Goal: Task Accomplishment & Management: Use online tool/utility

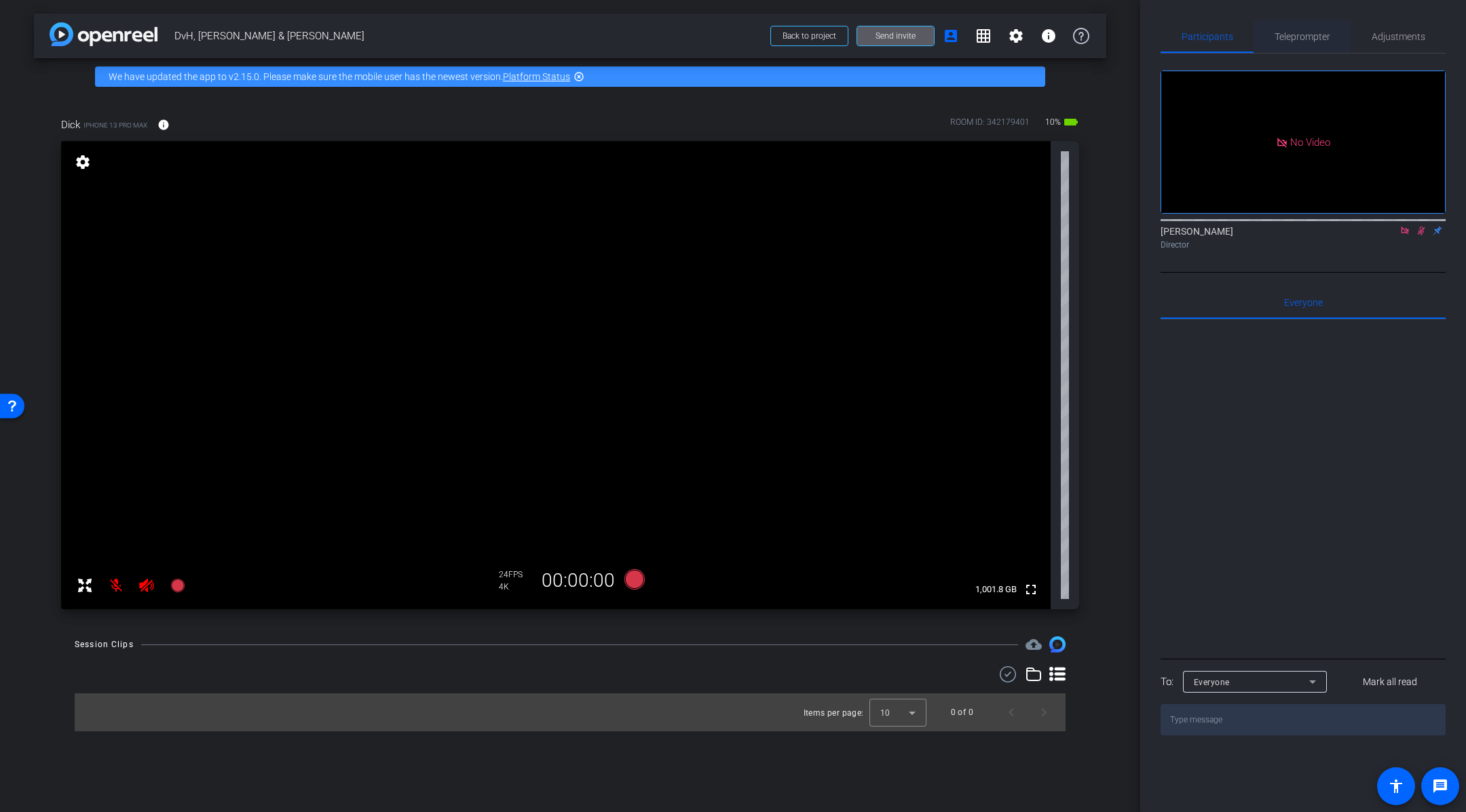
click at [1301, 42] on span "Teleprompter" at bounding box center [1302, 36] width 56 height 33
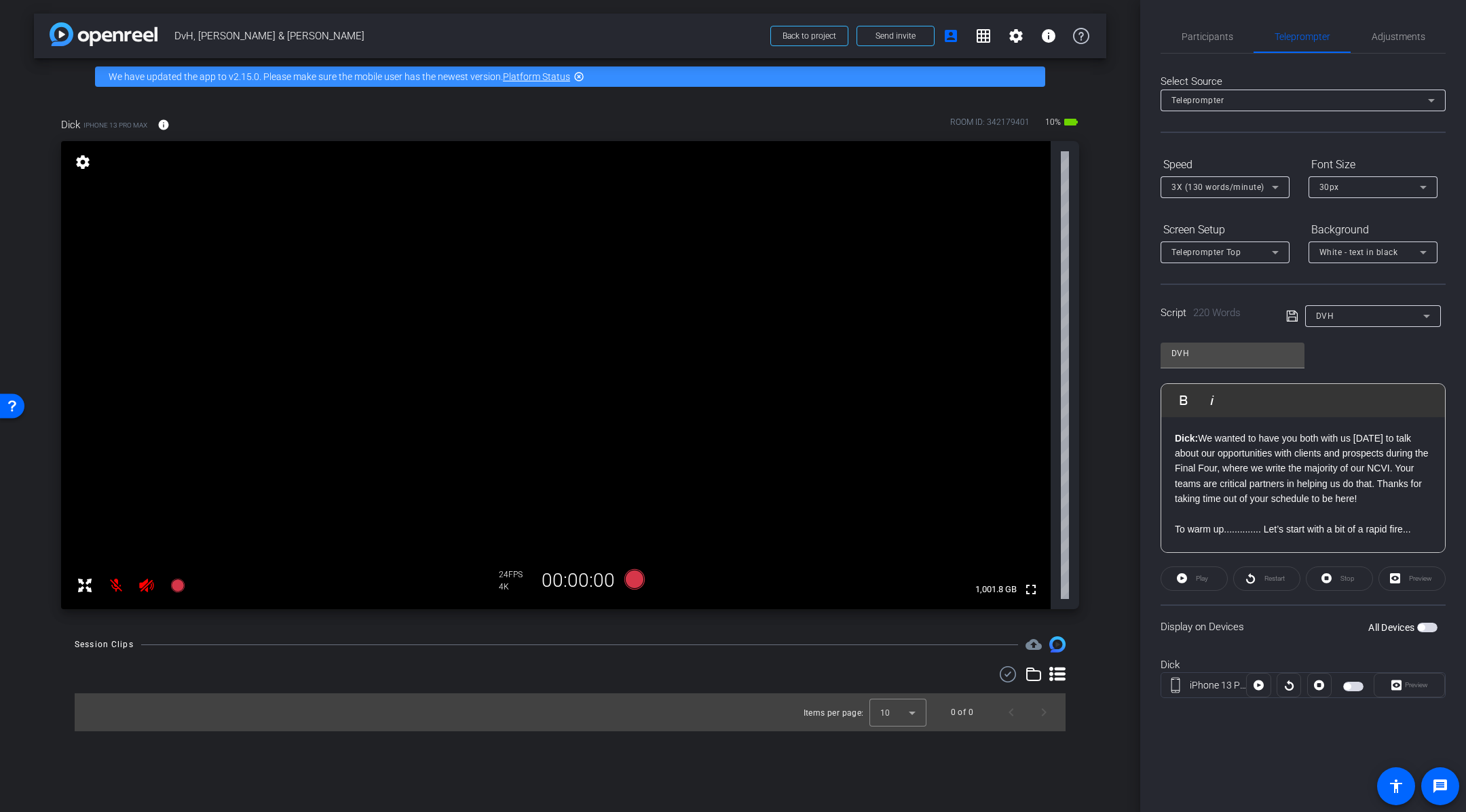
click at [1313, 624] on div "Display on Devices All Devices" at bounding box center [1302, 626] width 285 height 44
click at [1430, 627] on span "button" at bounding box center [1427, 627] width 20 height 10
click at [1186, 575] on icon at bounding box center [1182, 578] width 10 height 10
click at [147, 587] on icon at bounding box center [146, 585] width 16 height 16
click at [120, 586] on mat-icon at bounding box center [115, 585] width 27 height 27
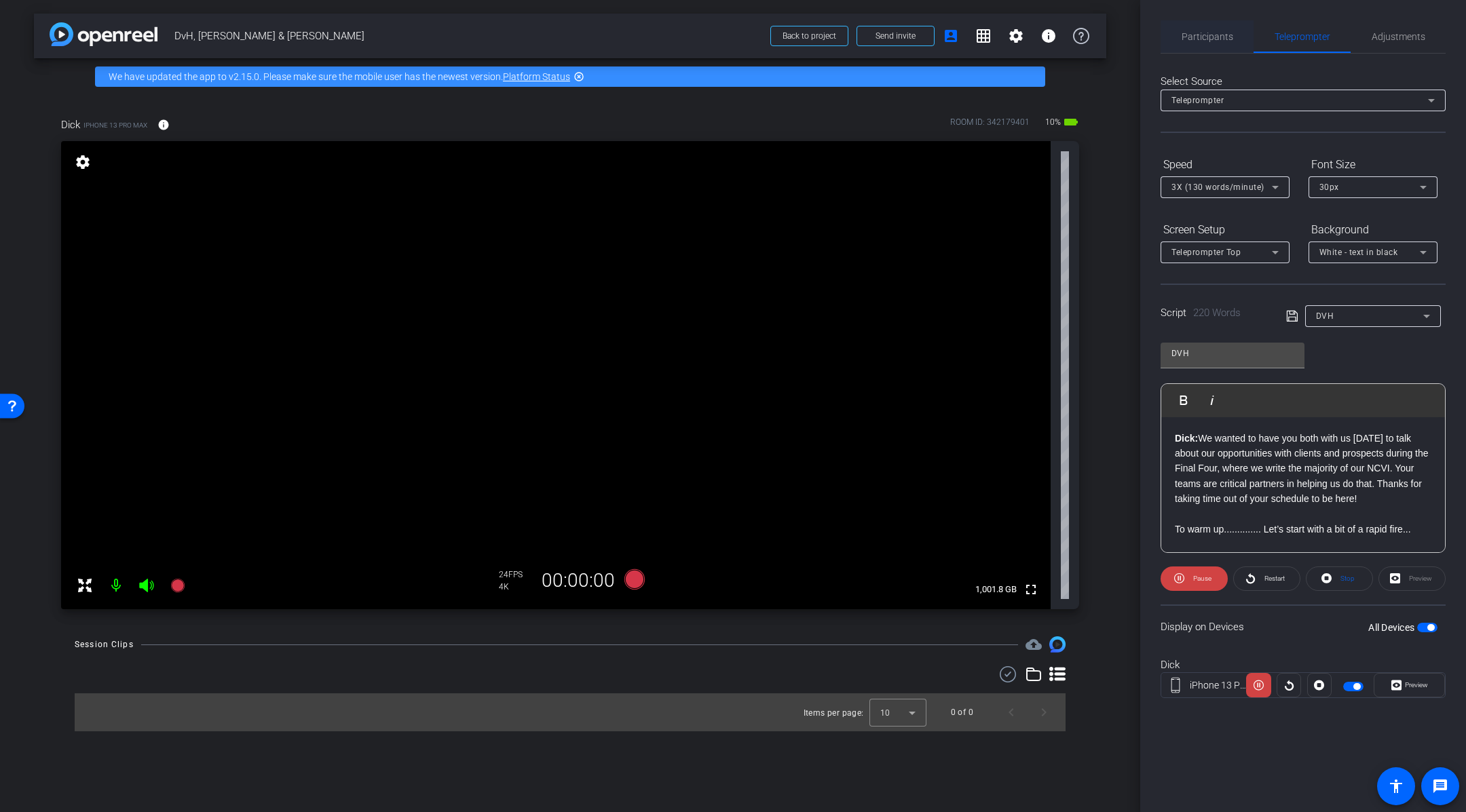
click at [1212, 25] on span "Participants" at bounding box center [1208, 36] width 52 height 33
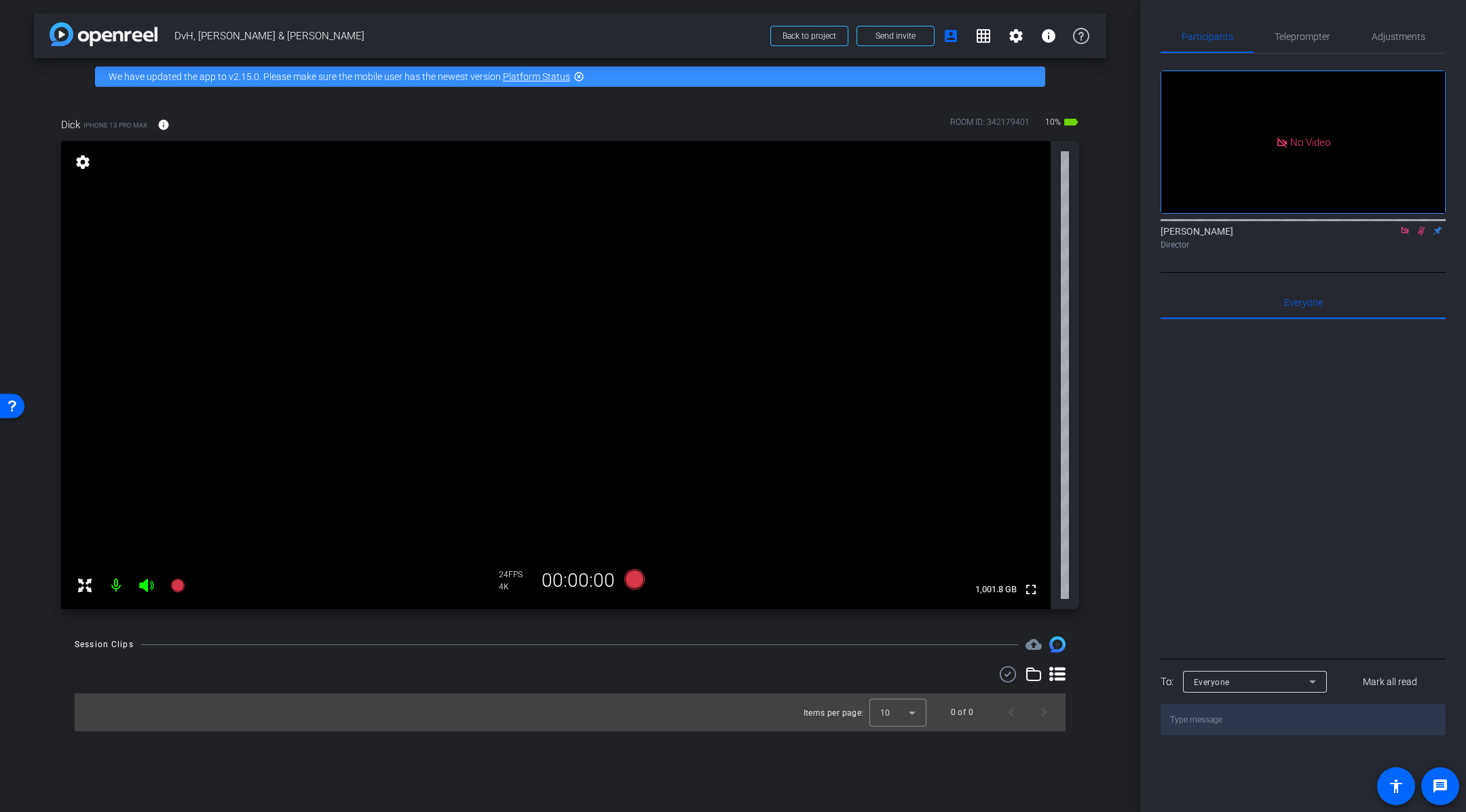
click at [1419, 237] on div "[PERSON_NAME] Director" at bounding box center [1302, 237] width 285 height 27
click at [1421, 230] on icon at bounding box center [1421, 230] width 8 height 9
click at [1408, 235] on mat-icon at bounding box center [1404, 230] width 16 height 12
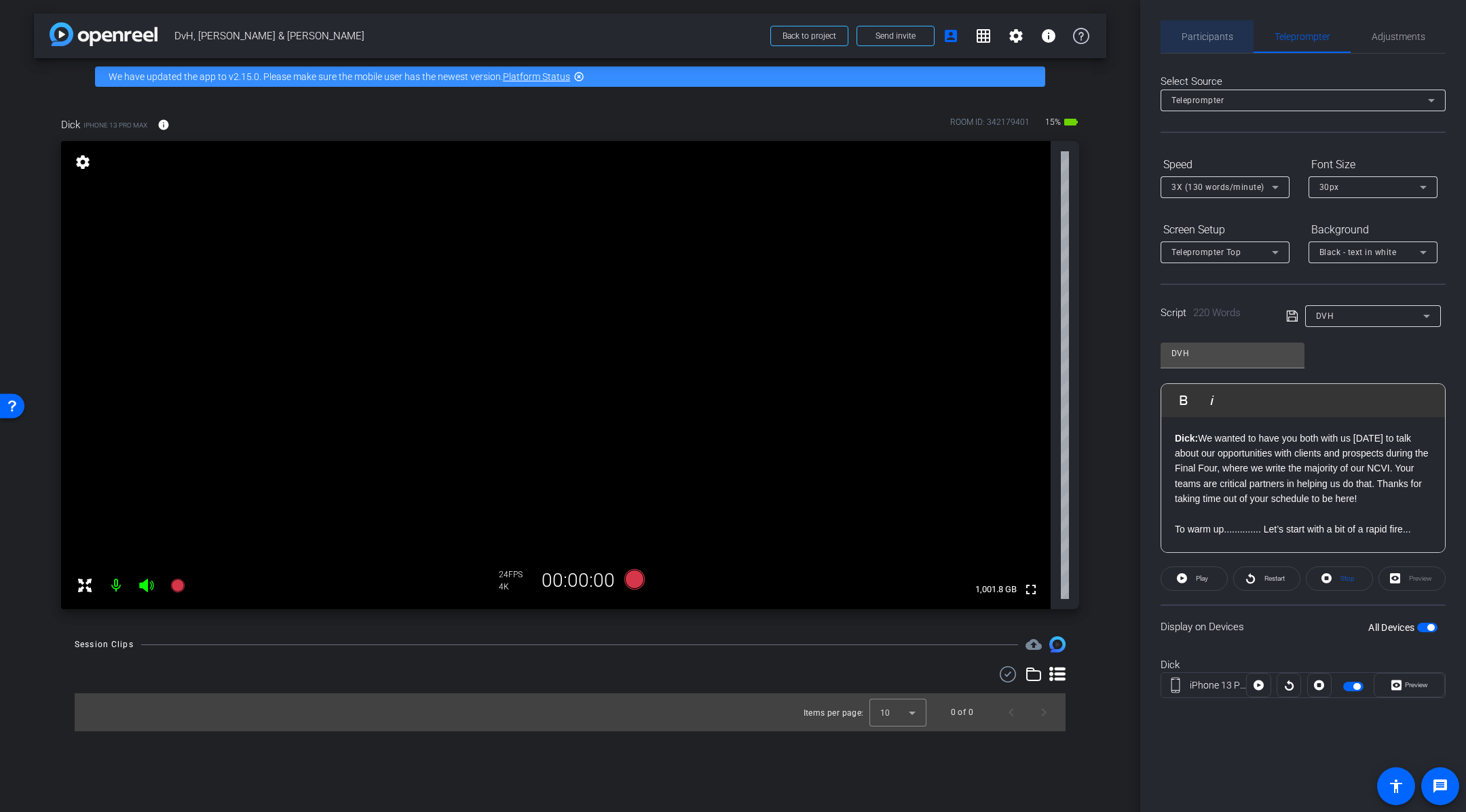
click at [1227, 27] on span "Participants" at bounding box center [1208, 36] width 52 height 33
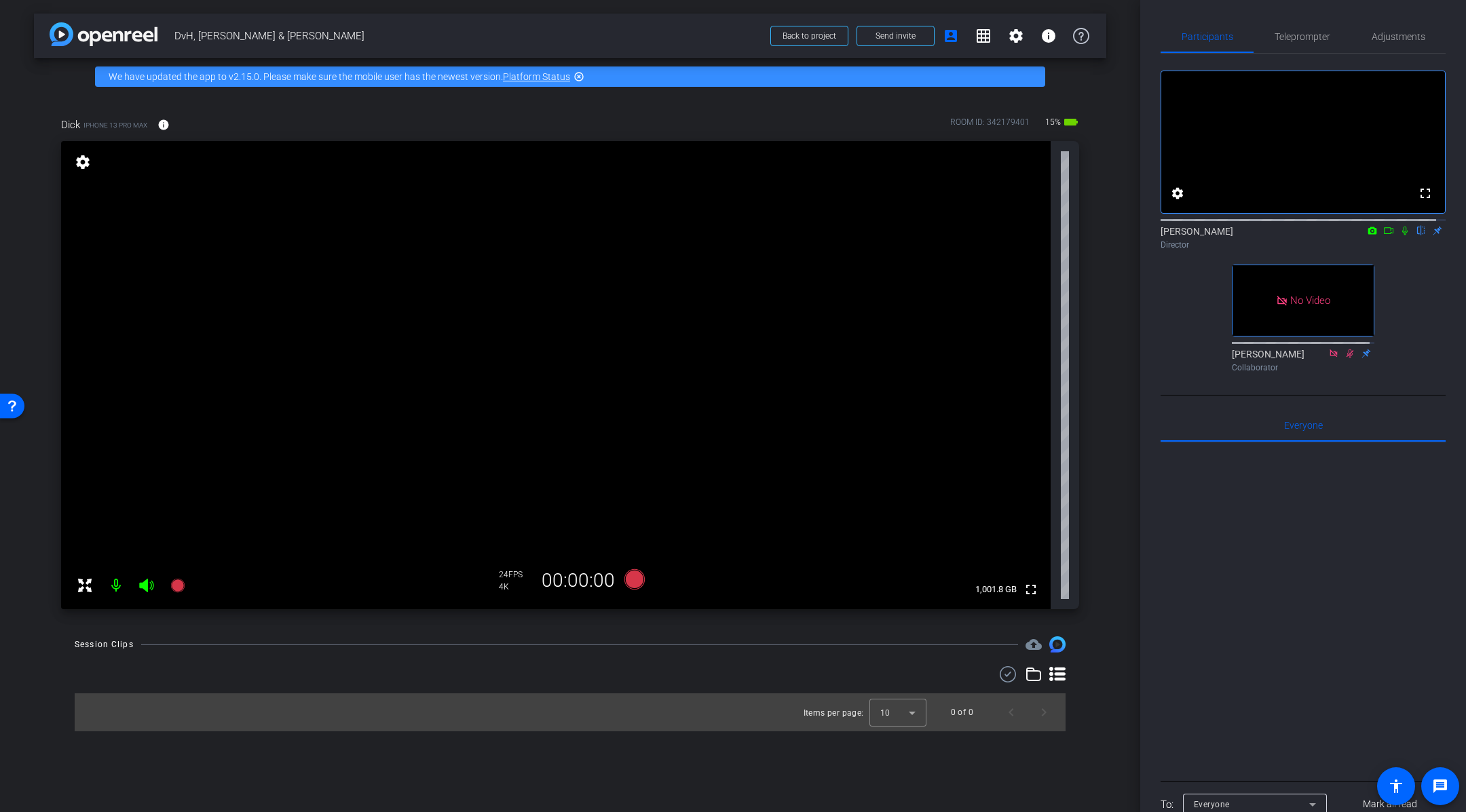
click at [1402, 235] on icon at bounding box center [1404, 230] width 5 height 9
click at [1248, 516] on div at bounding box center [1302, 610] width 285 height 336
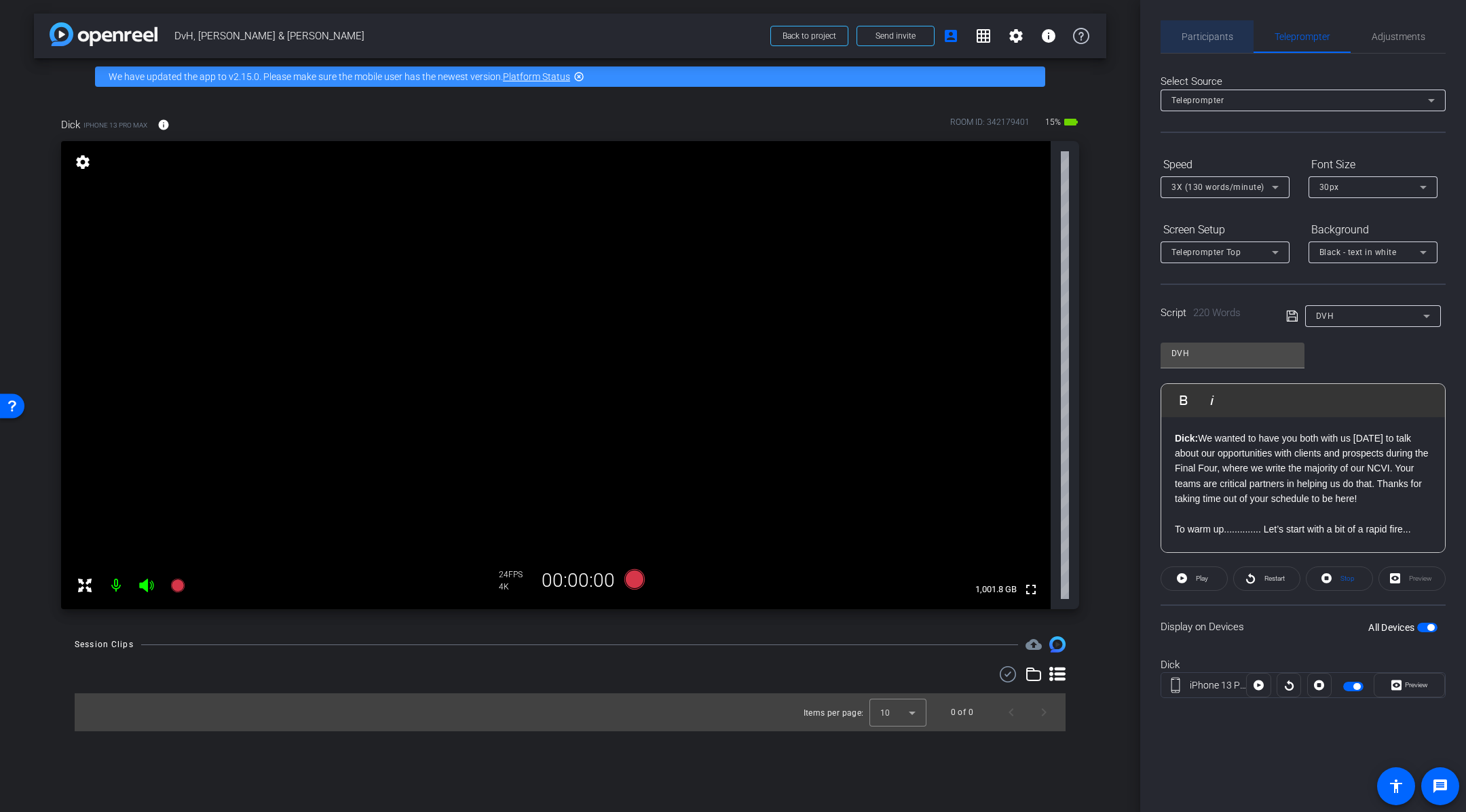
click at [1222, 39] on span "Participants" at bounding box center [1208, 37] width 52 height 10
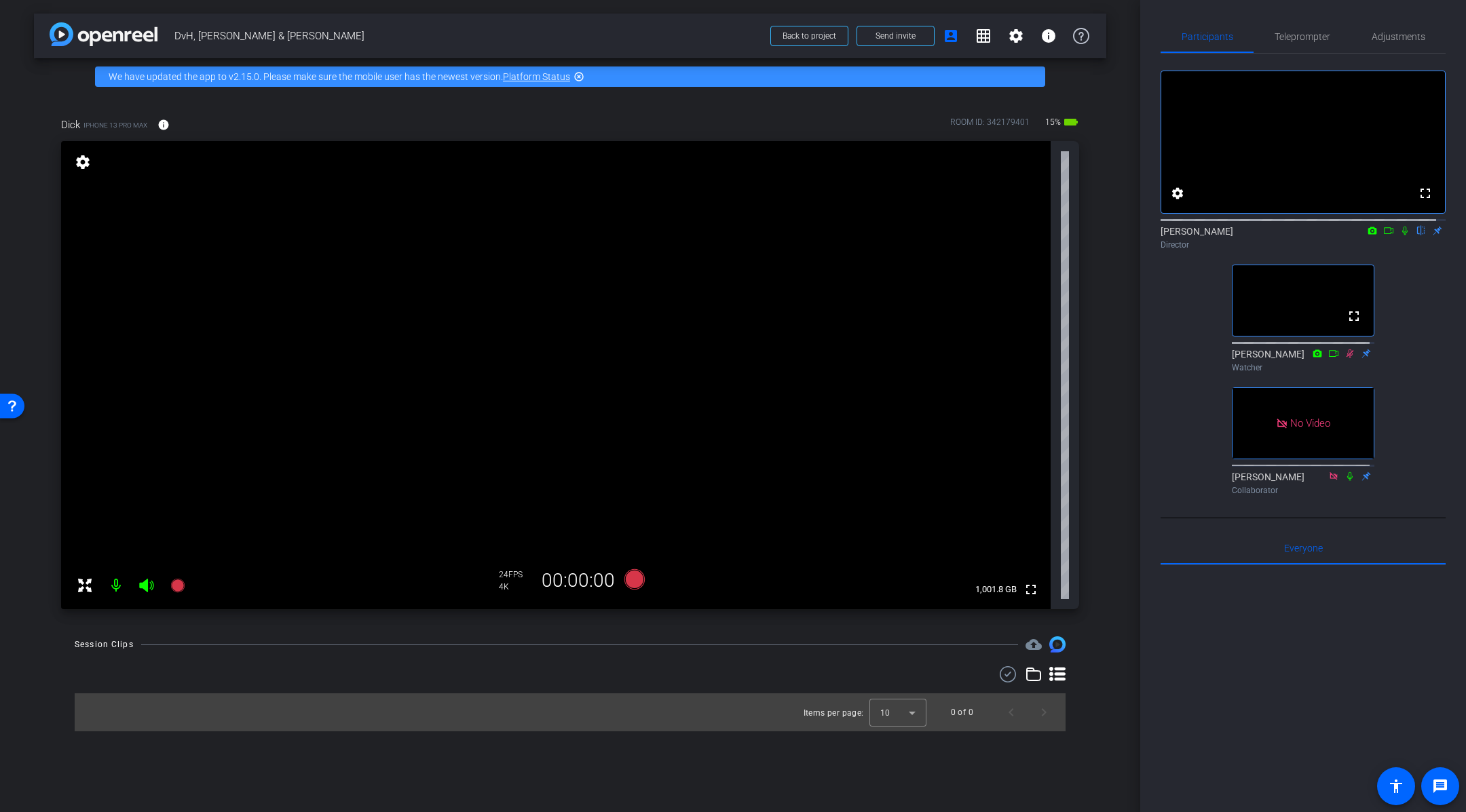
click at [695, 30] on span "DvH, [PERSON_NAME] & [PERSON_NAME]" at bounding box center [469, 36] width 588 height 27
click at [1402, 235] on icon at bounding box center [1404, 230] width 5 height 9
click at [1384, 235] on icon at bounding box center [1389, 231] width 11 height 10
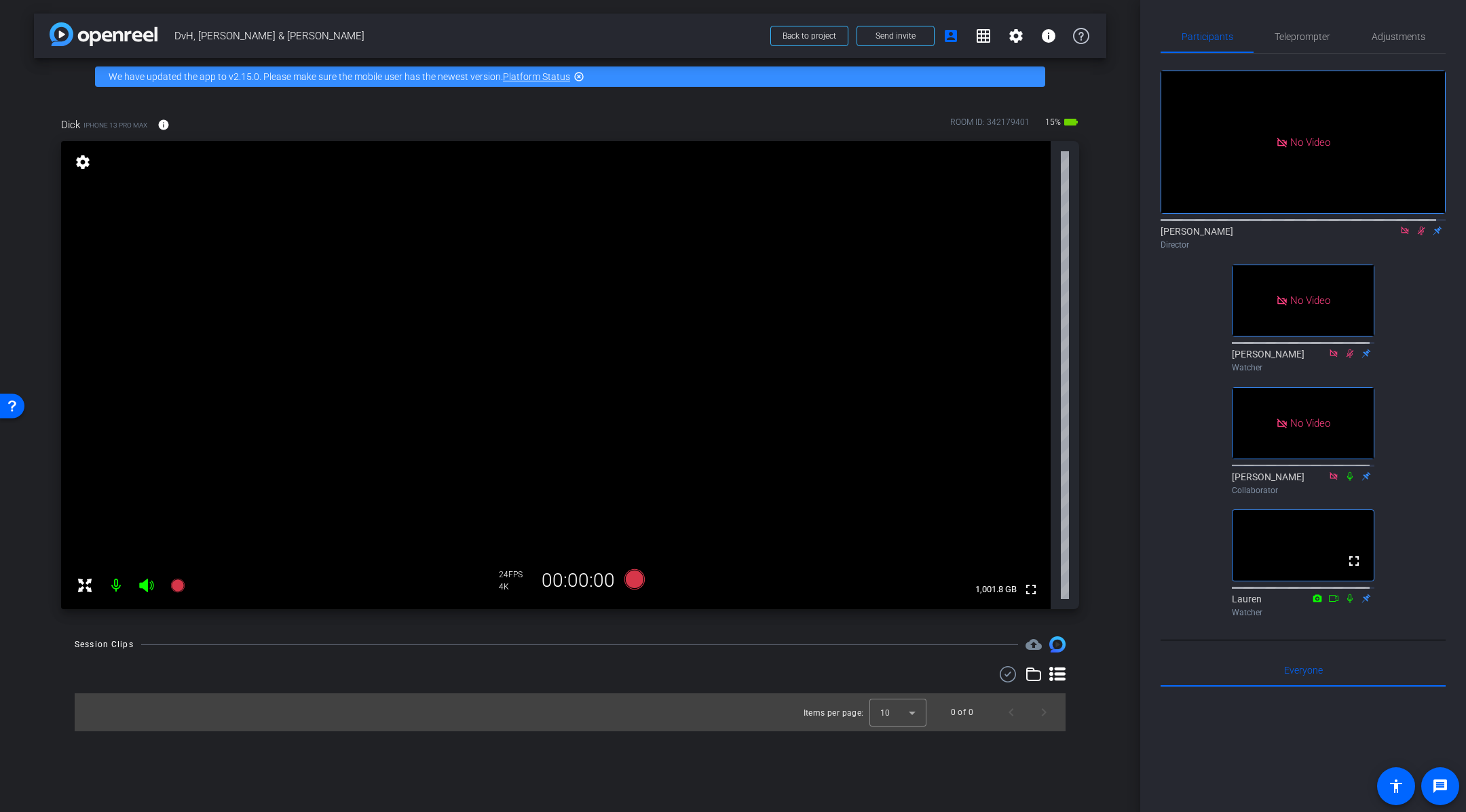
click at [1398, 369] on div "No Video [PERSON_NAME] Director No Video [PERSON_NAME] Watcher No Video [PERSON…" at bounding box center [1302, 338] width 285 height 569
click at [1415, 235] on icon at bounding box center [1420, 231] width 11 height 10
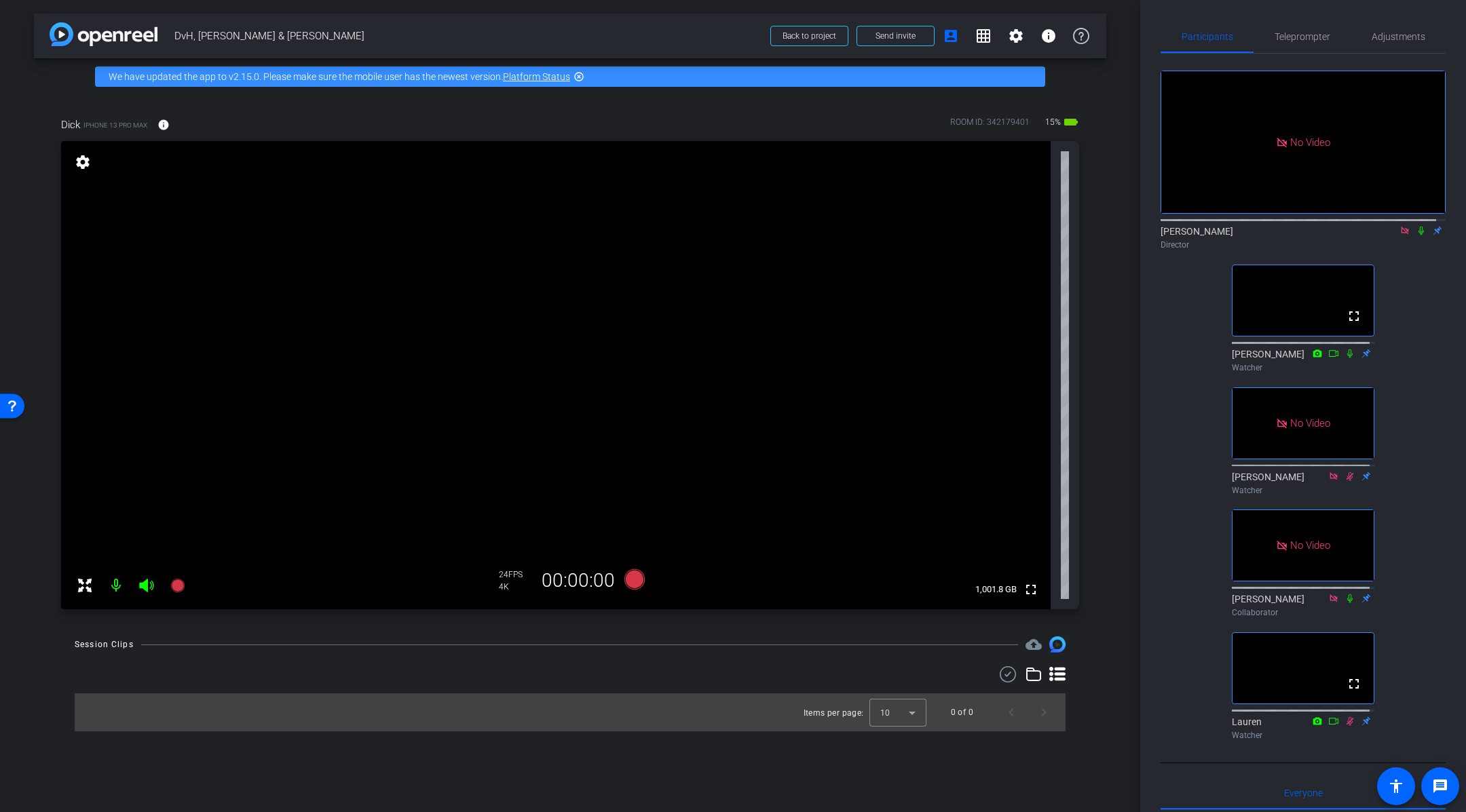
click at [1415, 235] on icon at bounding box center [1420, 231] width 11 height 10
click at [1417, 235] on icon at bounding box center [1421, 230] width 8 height 9
click at [1413, 236] on mat-icon at bounding box center [1421, 230] width 16 height 12
click at [1425, 373] on div "No Video [PERSON_NAME] Director fullscreen [PERSON_NAME] Watcher No Video [PERS…" at bounding box center [1302, 399] width 285 height 692
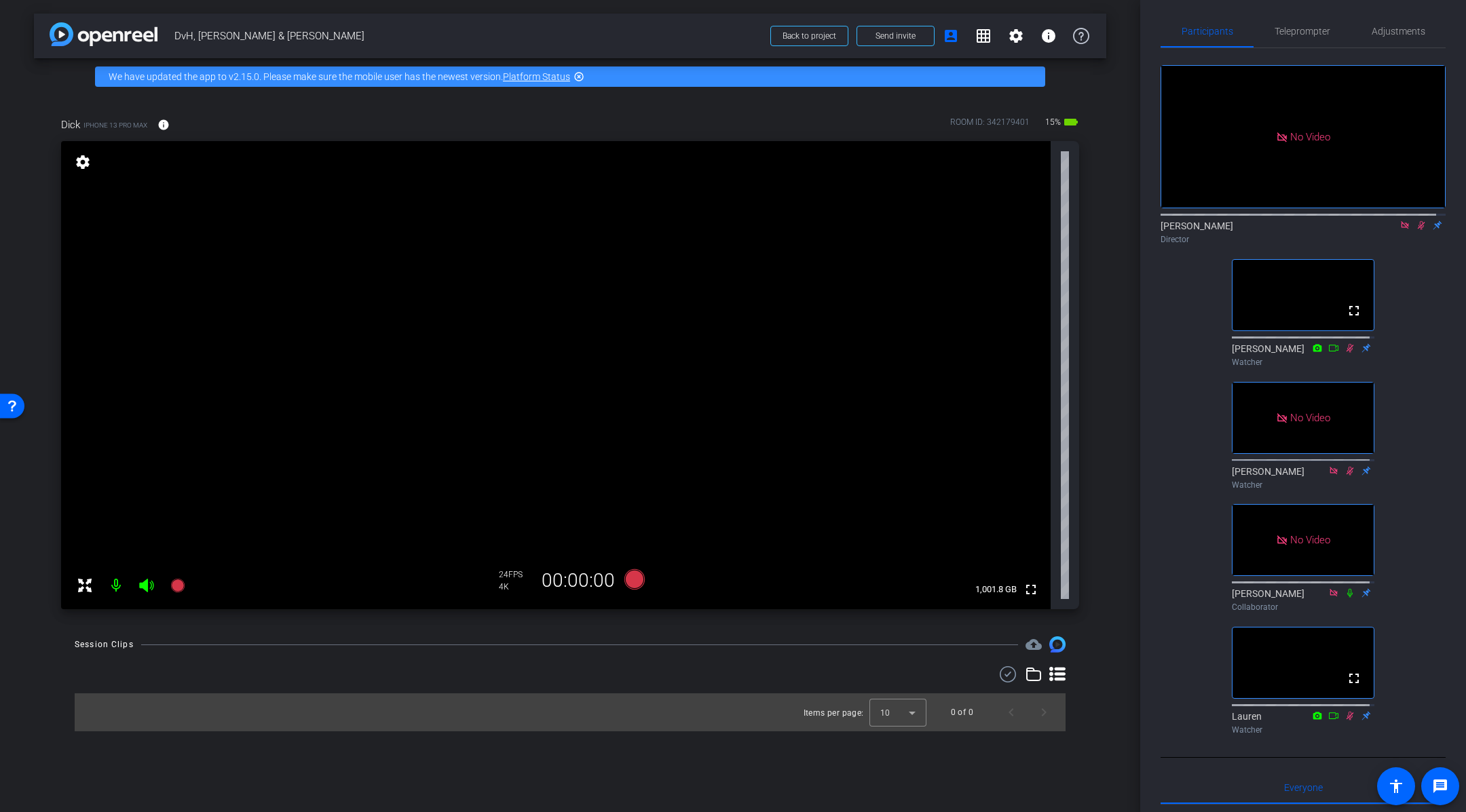
scroll to position [7, 0]
click at [1114, 480] on div "arrow_back DvH, [PERSON_NAME] & [PERSON_NAME] Back to project Send invite accou…" at bounding box center [570, 406] width 1140 height 812
click at [1417, 228] on icon at bounding box center [1421, 223] width 8 height 9
click at [1418, 228] on icon at bounding box center [1420, 223] width 5 height 9
click at [1417, 228] on icon at bounding box center [1421, 223] width 8 height 9
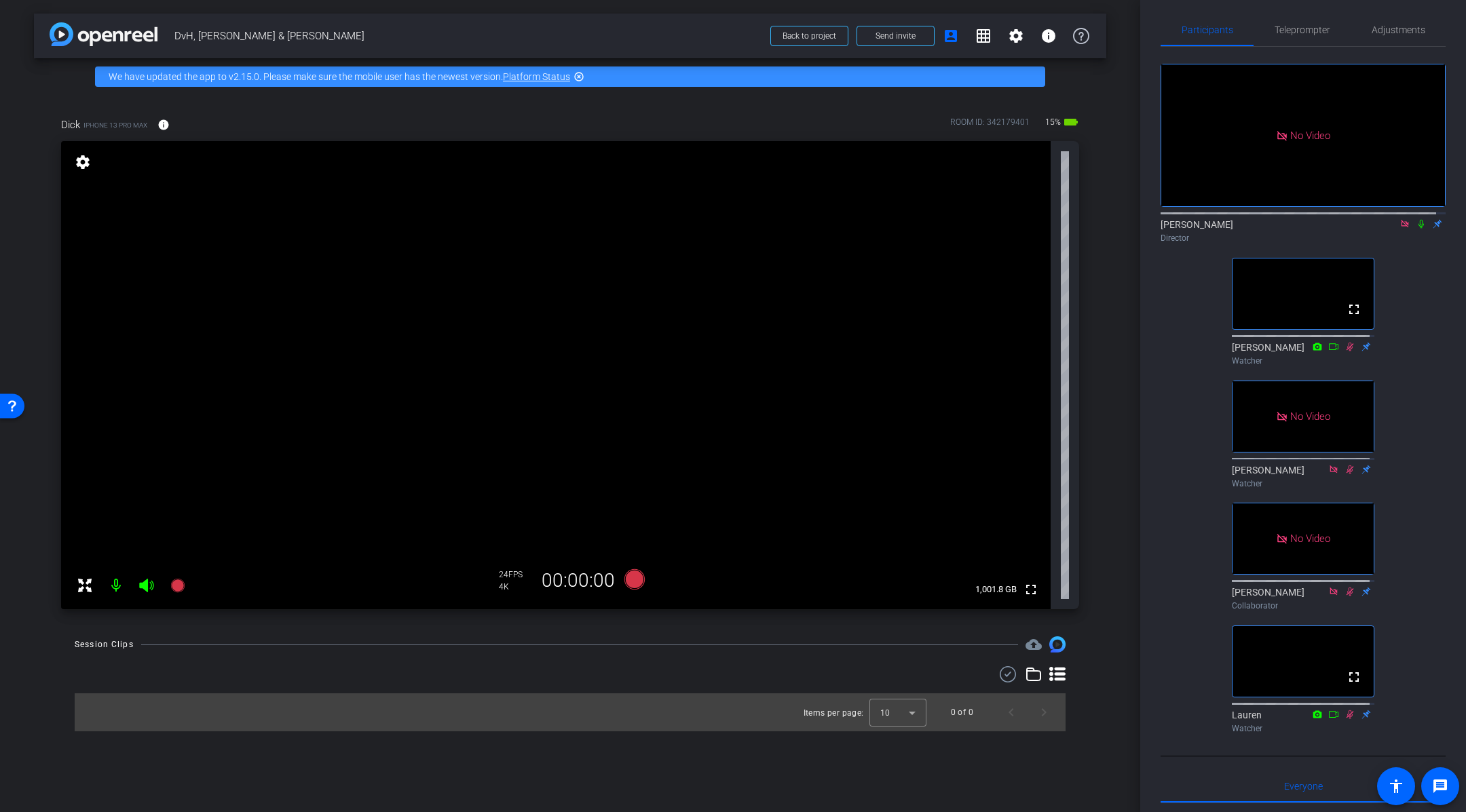
click at [1418, 228] on icon at bounding box center [1420, 223] width 5 height 9
click at [114, 586] on mat-icon at bounding box center [115, 585] width 27 height 27
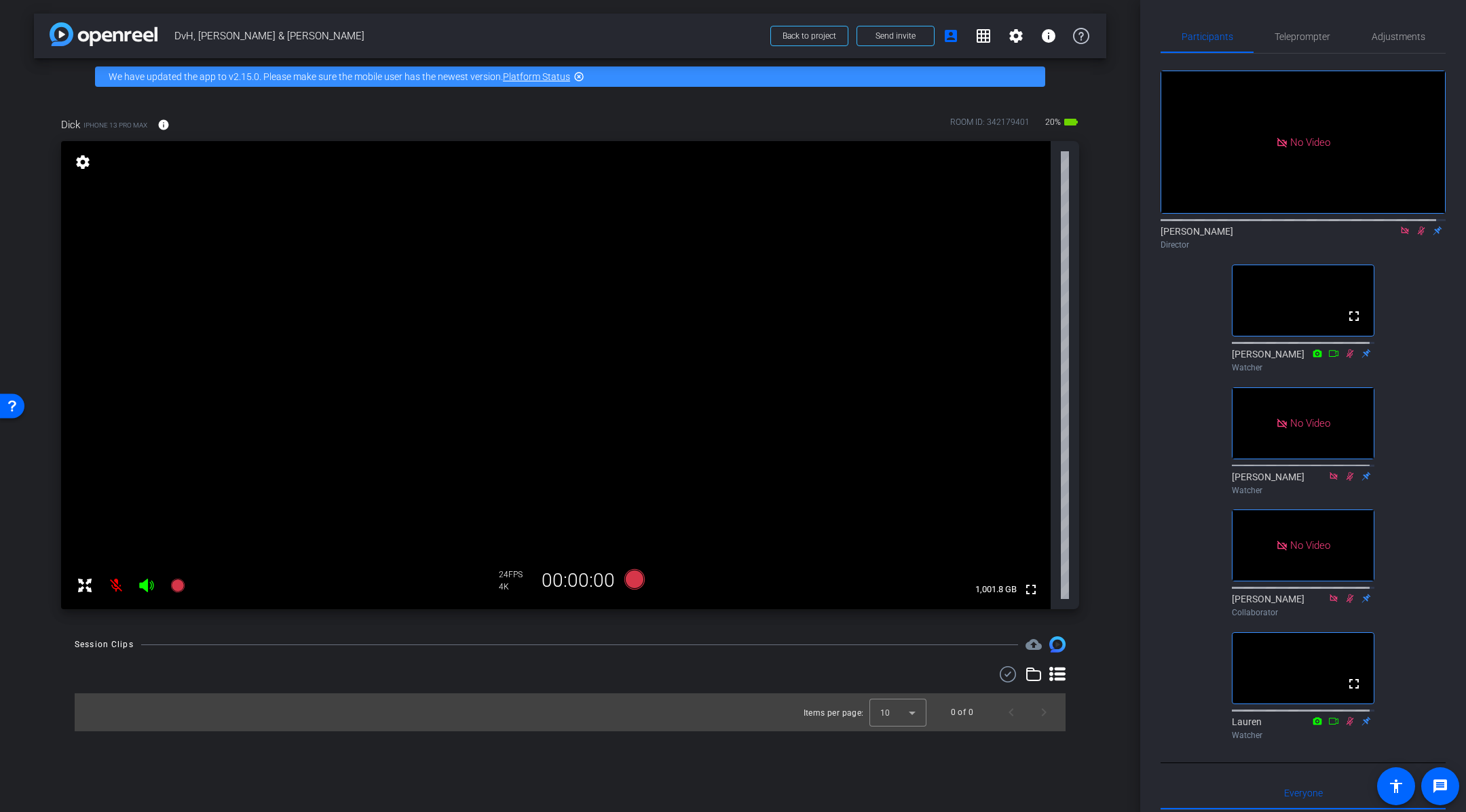
scroll to position [0, 0]
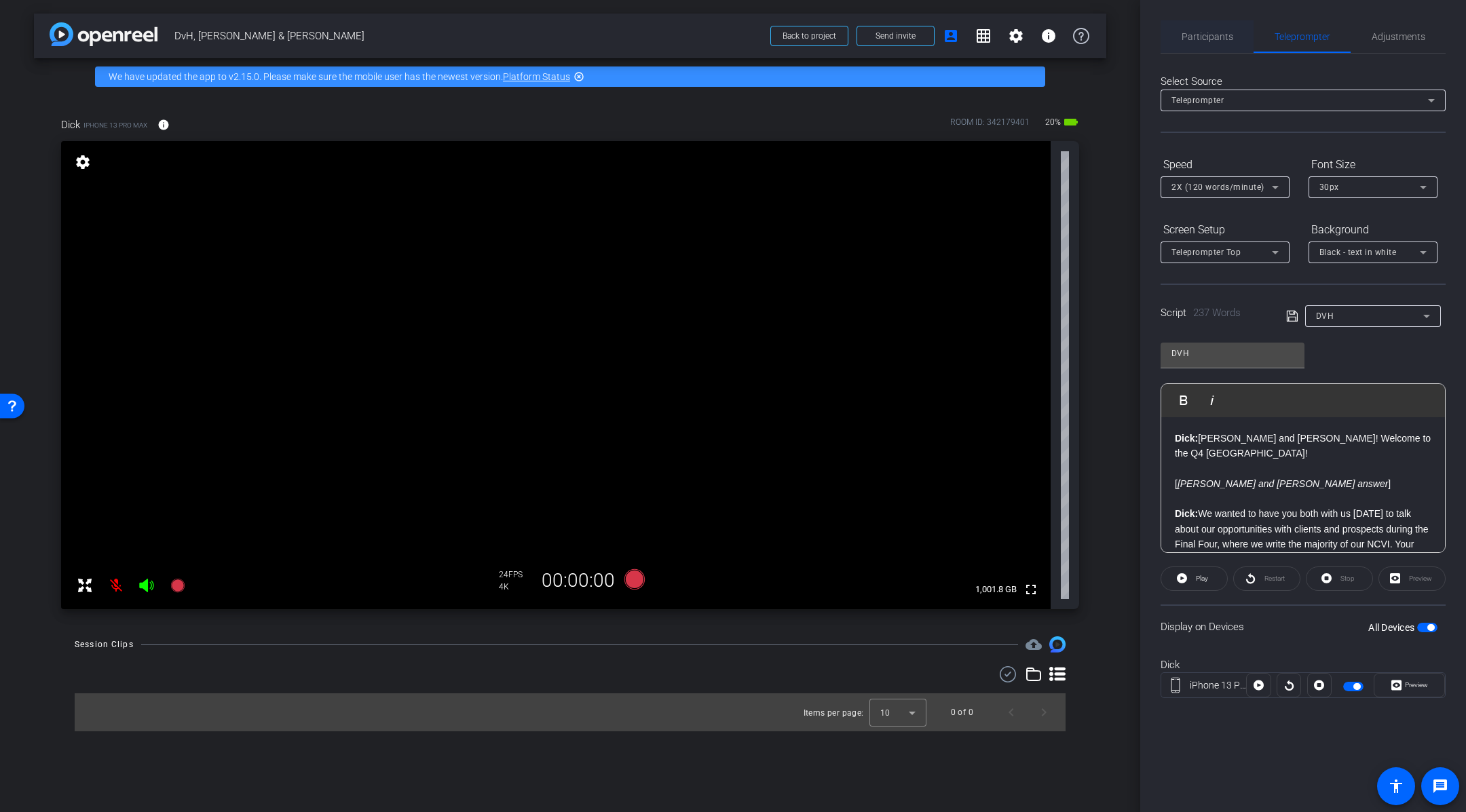
click at [1219, 36] on span "Participants" at bounding box center [1208, 37] width 52 height 10
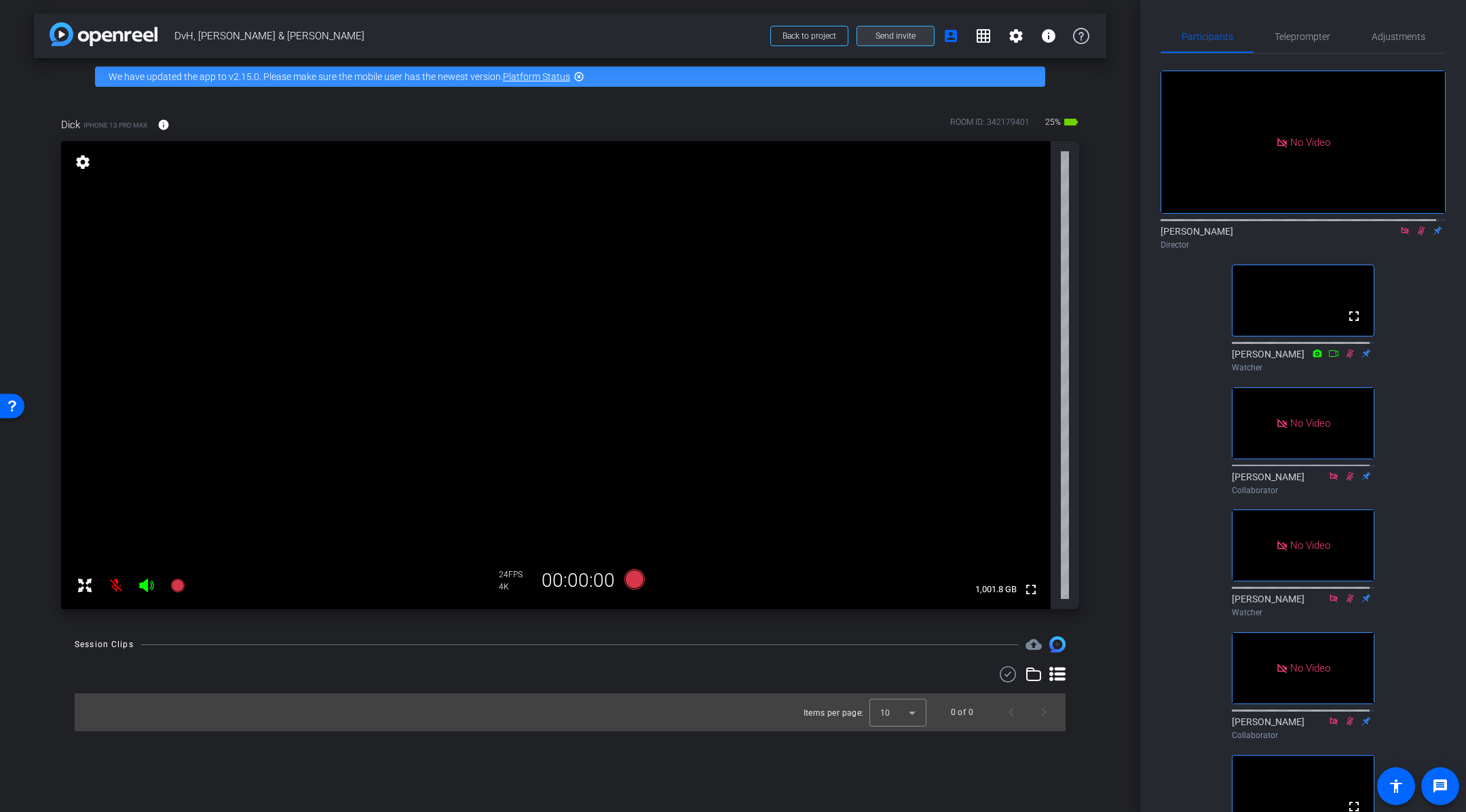
click at [894, 39] on span "Send invite" at bounding box center [895, 36] width 40 height 11
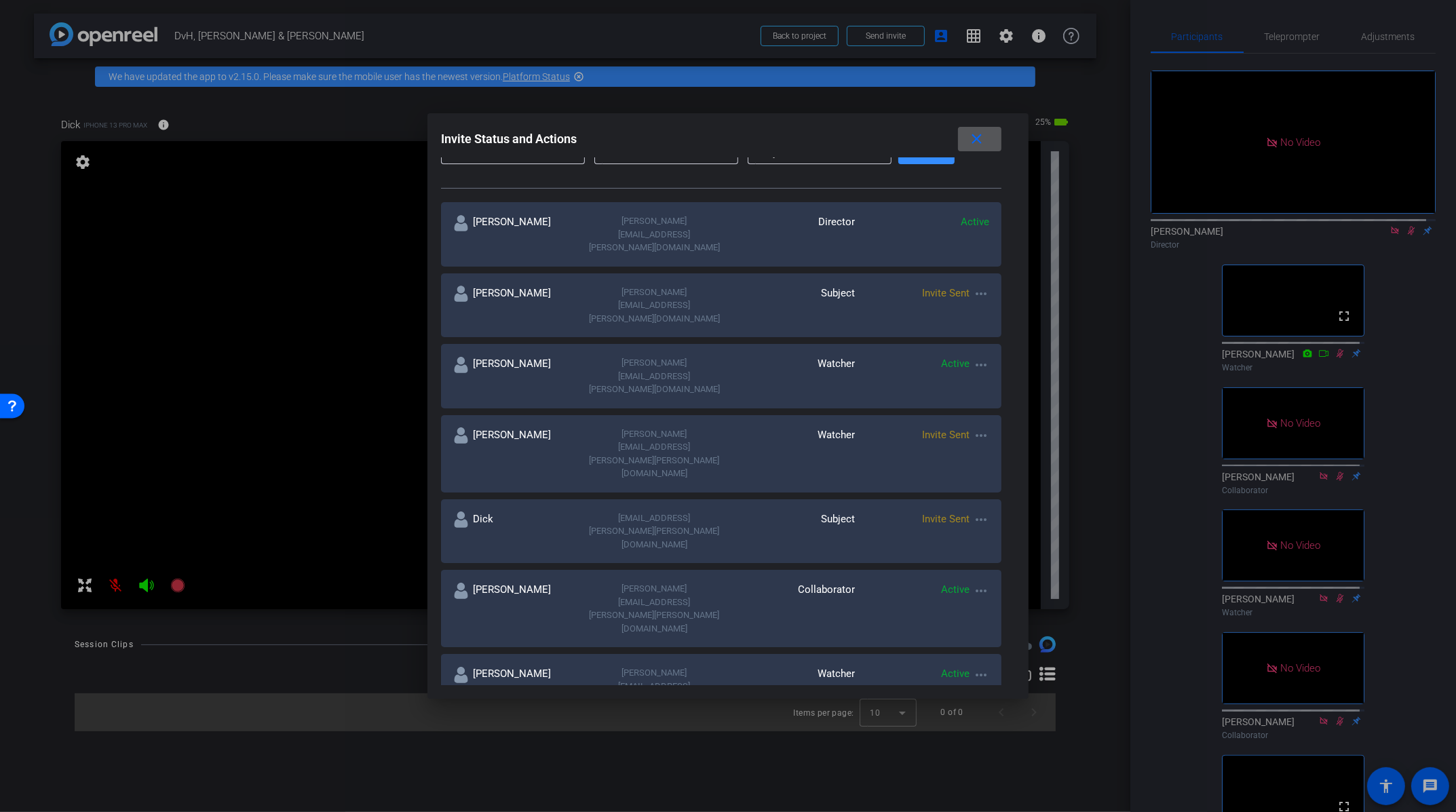
scroll to position [142, 0]
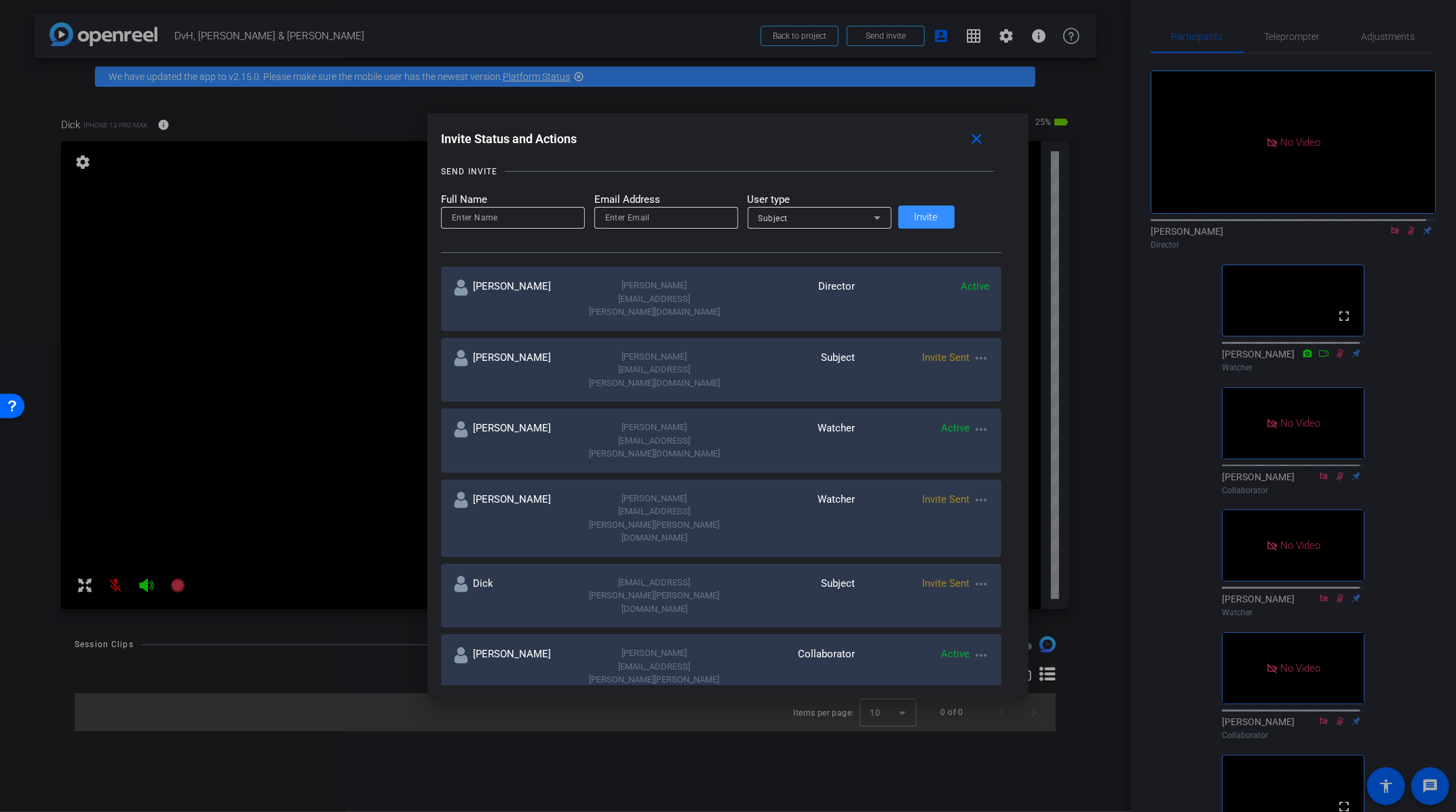
click at [973, 802] on mat-icon "more_horiz" at bounding box center [981, 810] width 16 height 16
click at [983, 656] on span "Re-Send Invite" at bounding box center [1007, 657] width 101 height 16
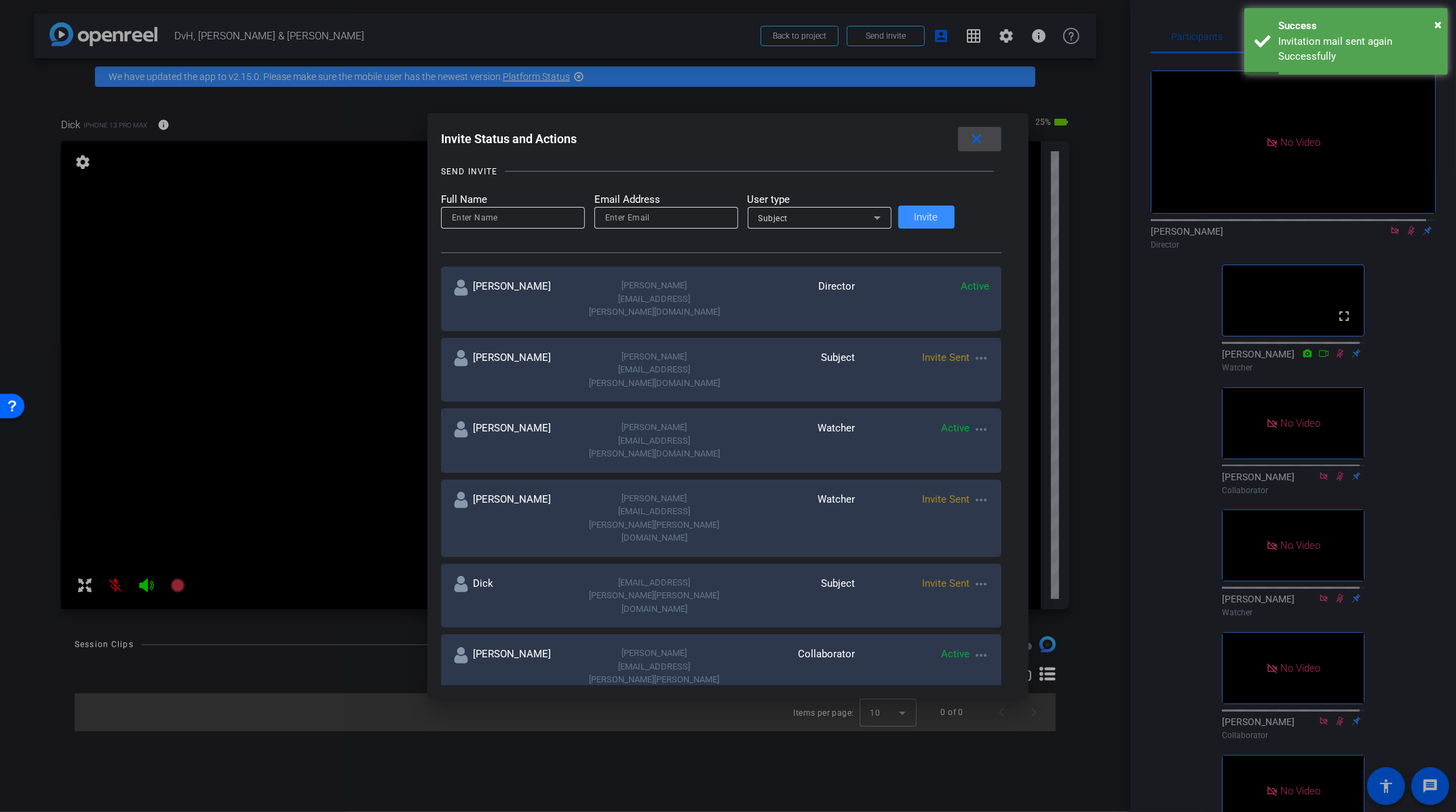
click at [969, 144] on mat-icon "close" at bounding box center [977, 139] width 17 height 17
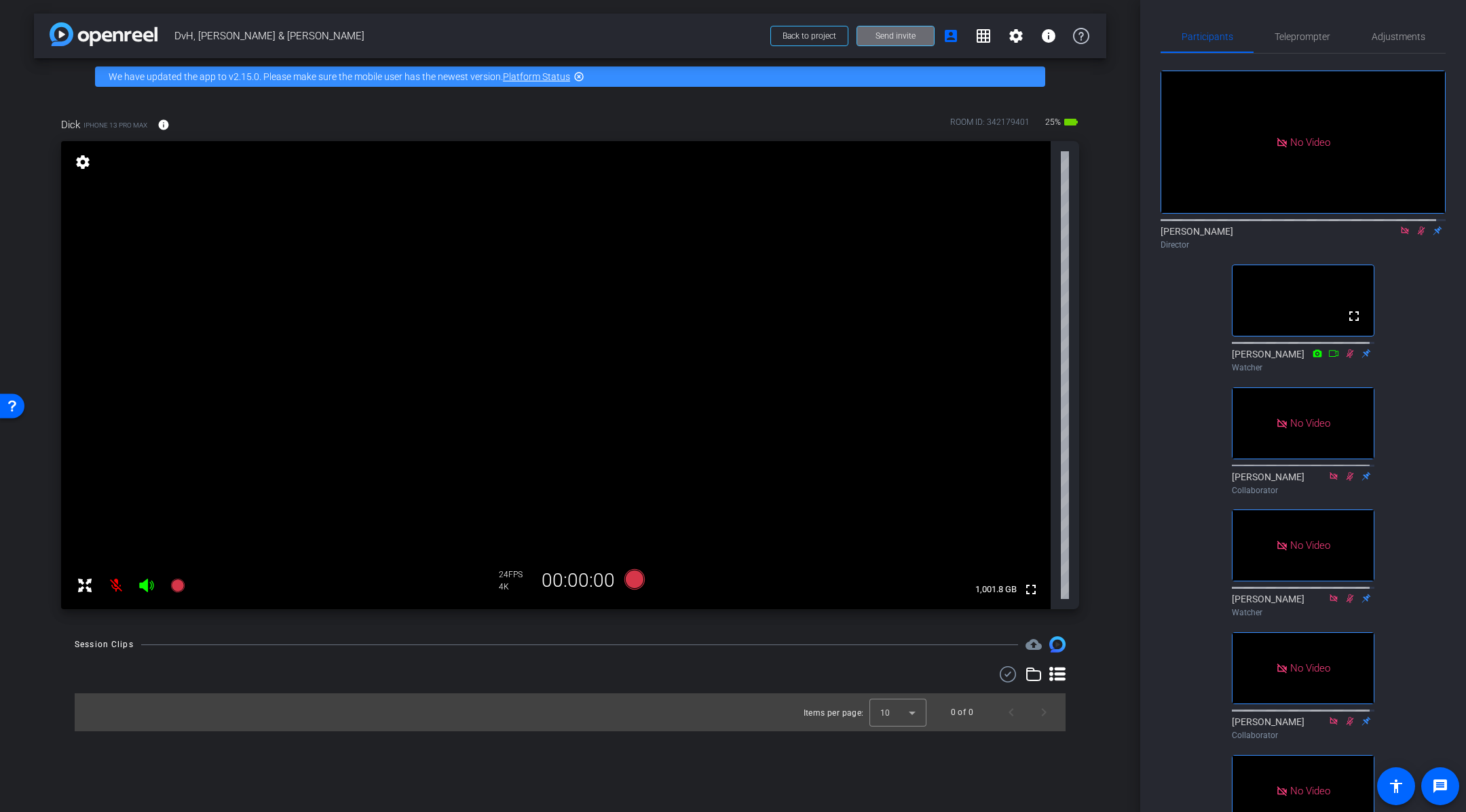
click at [895, 40] on span "Send invite" at bounding box center [895, 36] width 40 height 11
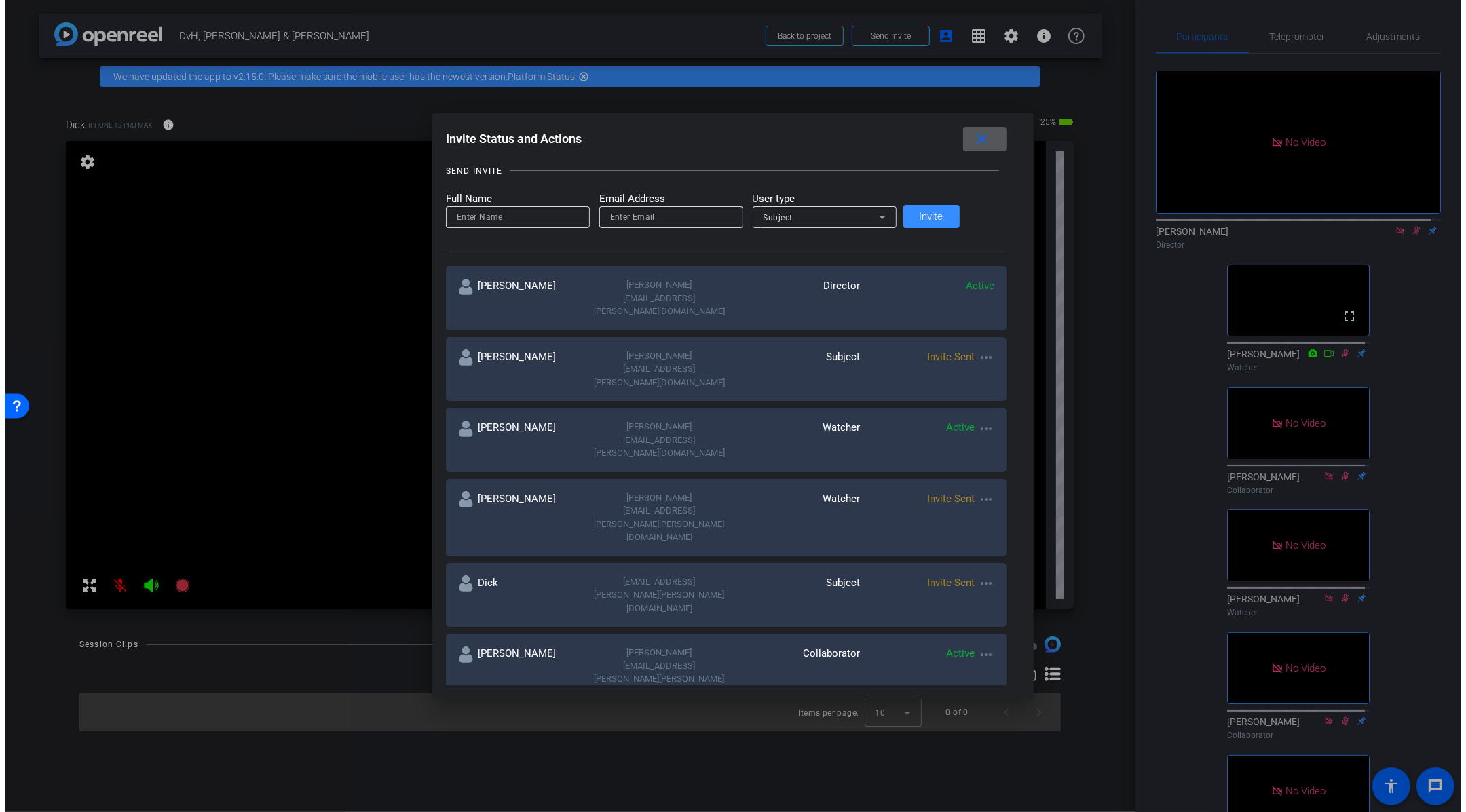
scroll to position [149, 0]
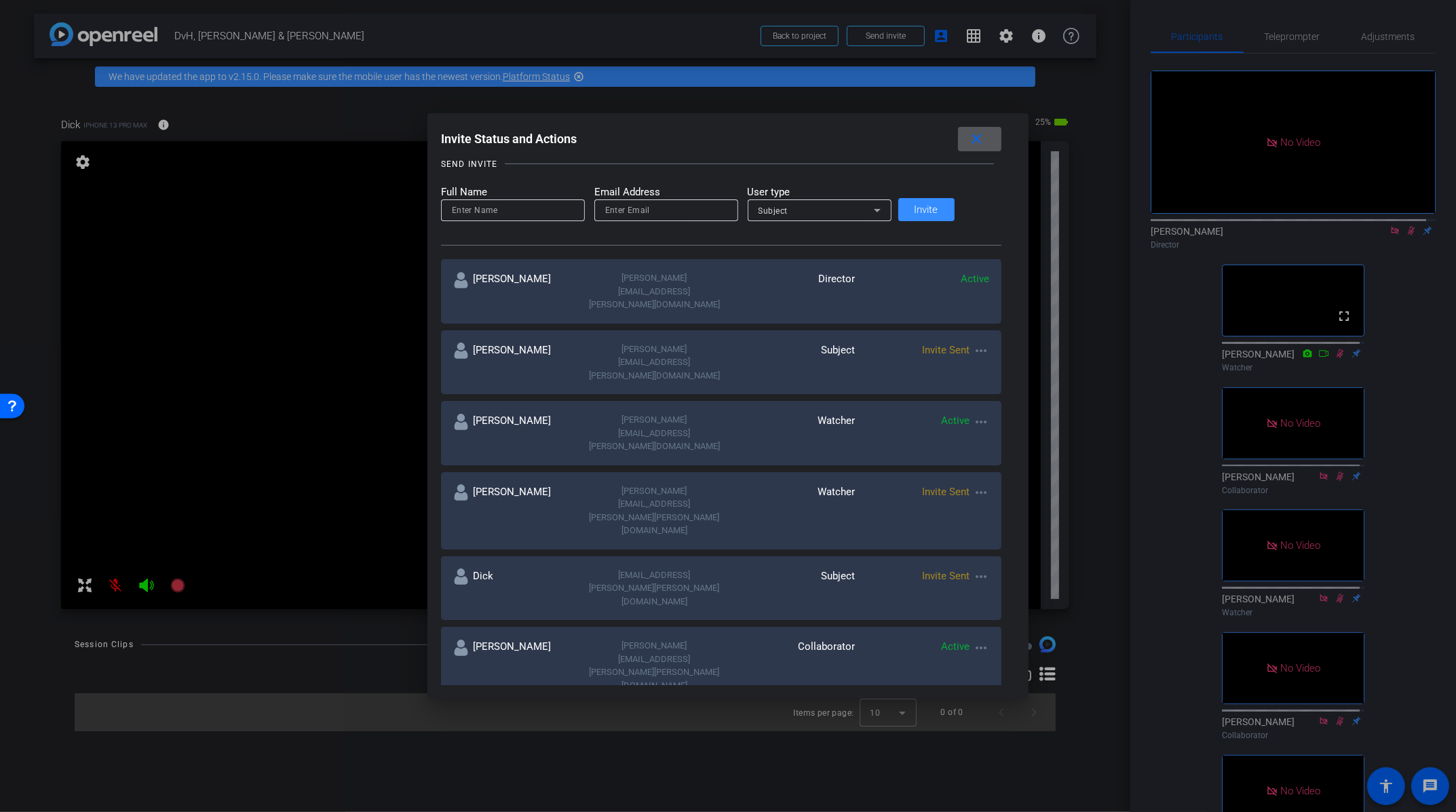
click at [973, 794] on mat-icon "more_horiz" at bounding box center [981, 802] width 16 height 16
click at [1096, 489] on div at bounding box center [728, 406] width 1456 height 812
click at [969, 143] on mat-icon "close" at bounding box center [977, 139] width 17 height 17
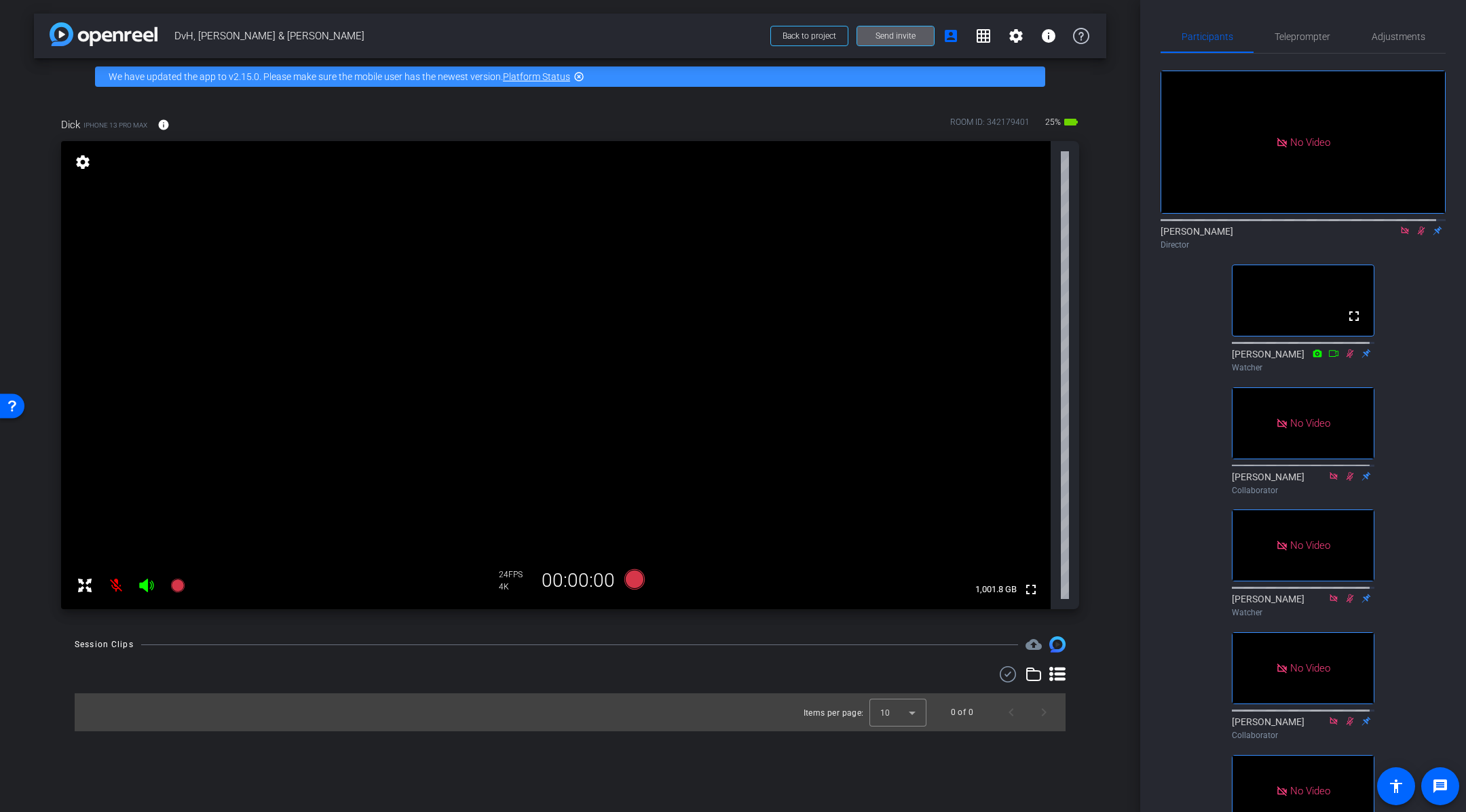
click at [1099, 211] on div "Dick iPhone 13 Pro Max info ROOM ID: 342179401 25% battery_std fullscreen setti…" at bounding box center [570, 359] width 1073 height 528
click at [1433, 276] on div "No Video [PERSON_NAME] Director fullscreen [PERSON_NAME] Watcher No Video [PERS…" at bounding box center [1302, 461] width 285 height 815
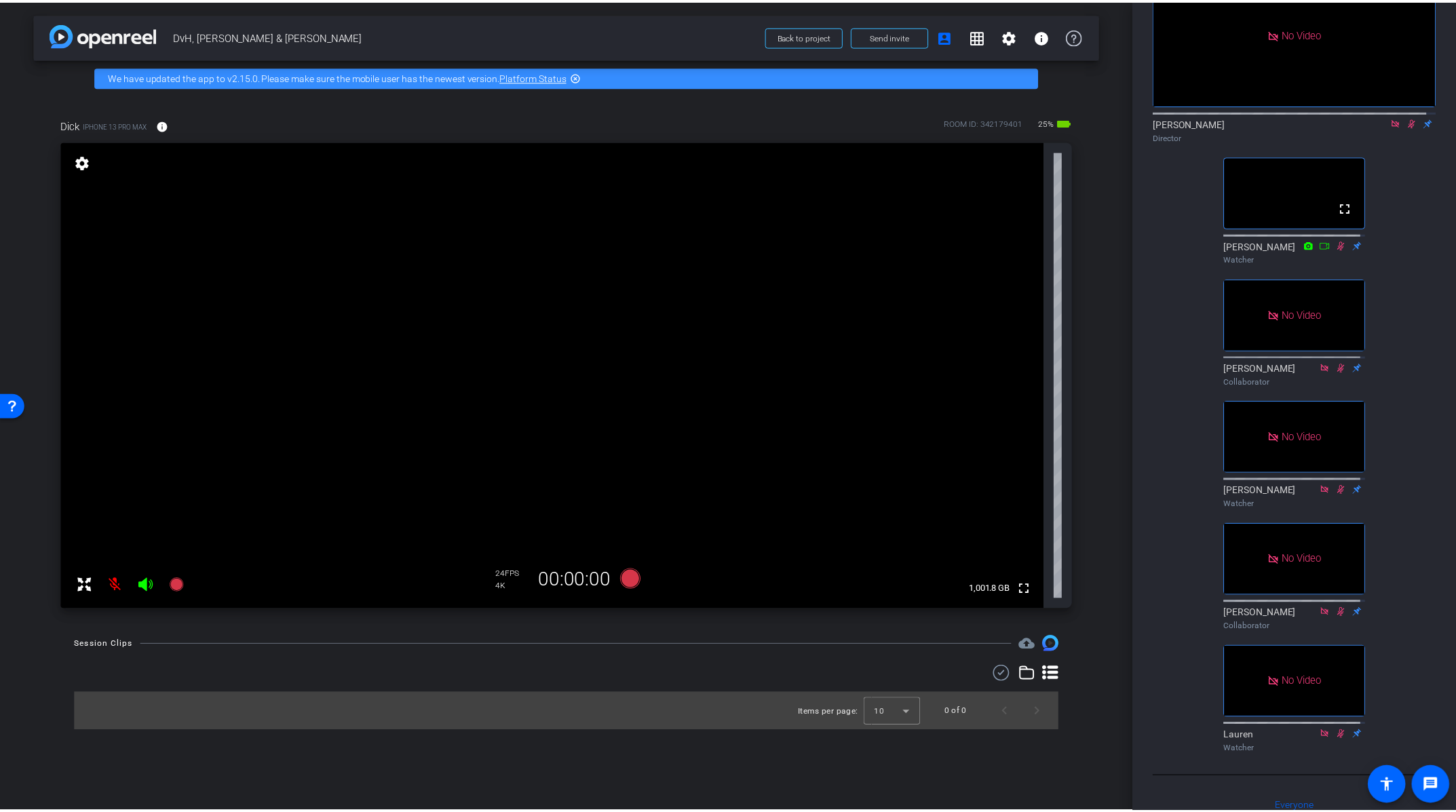
scroll to position [114, 0]
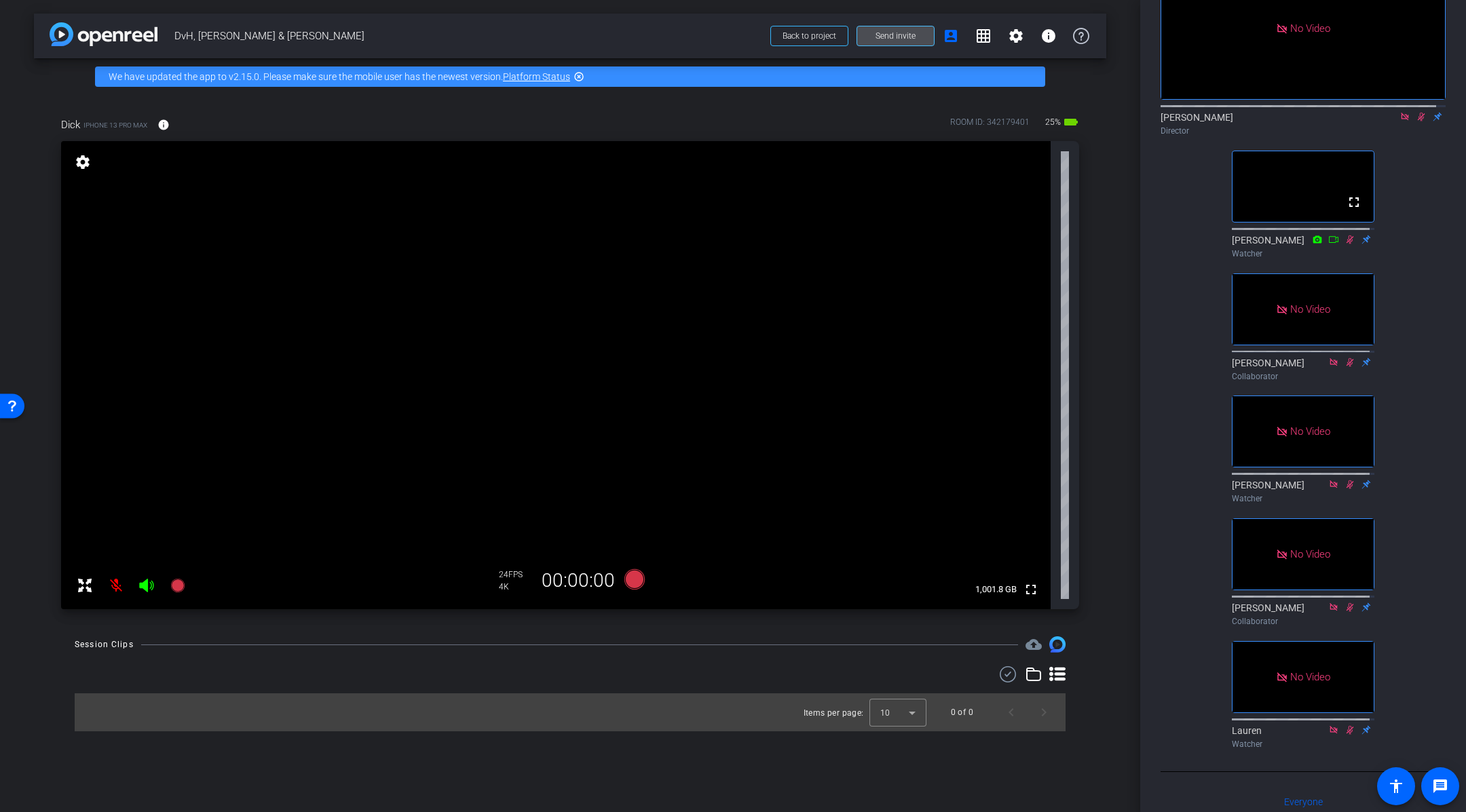
click at [873, 38] on span at bounding box center [895, 36] width 76 height 33
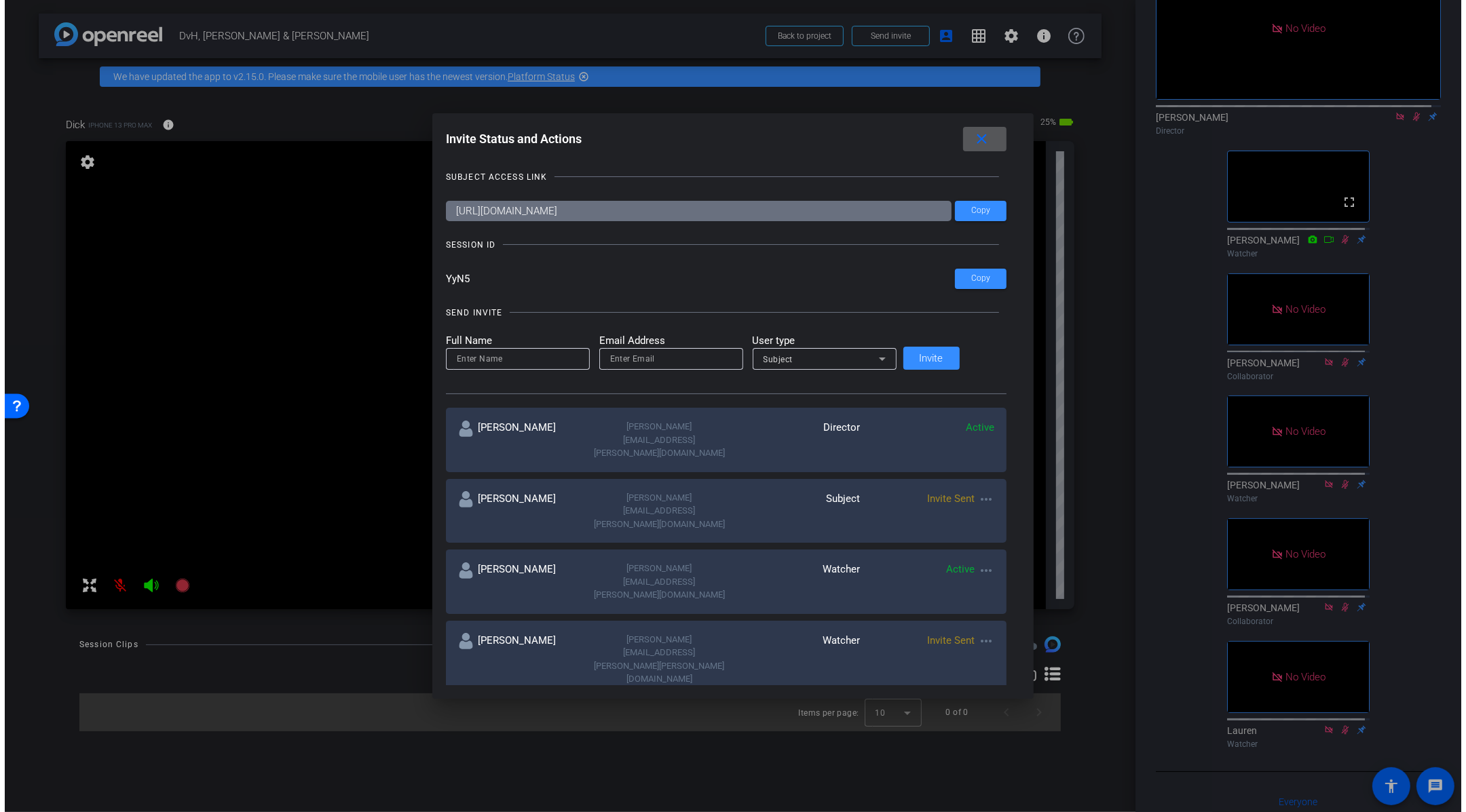
scroll to position [0, 0]
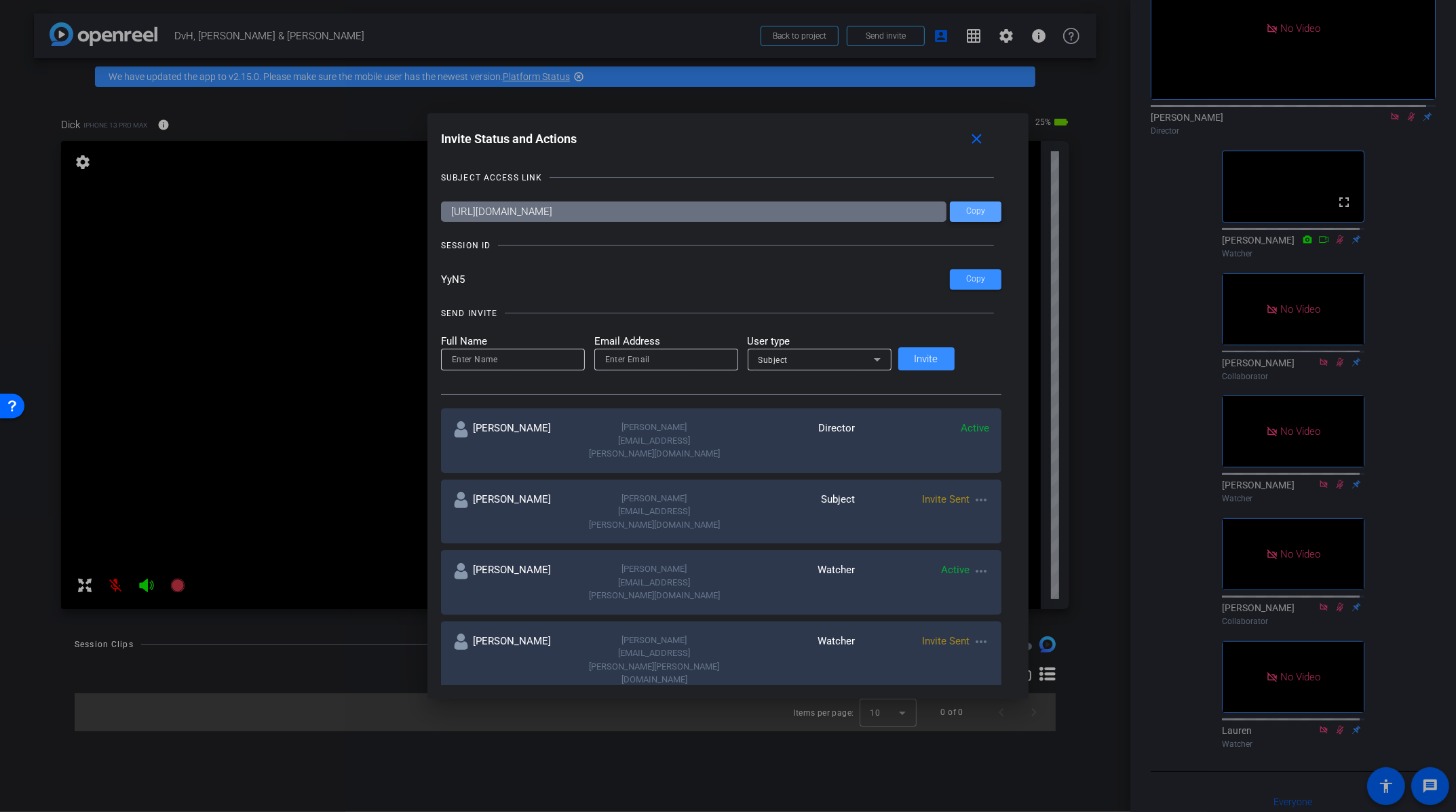
click at [966, 213] on span "Copy" at bounding box center [975, 211] width 19 height 10
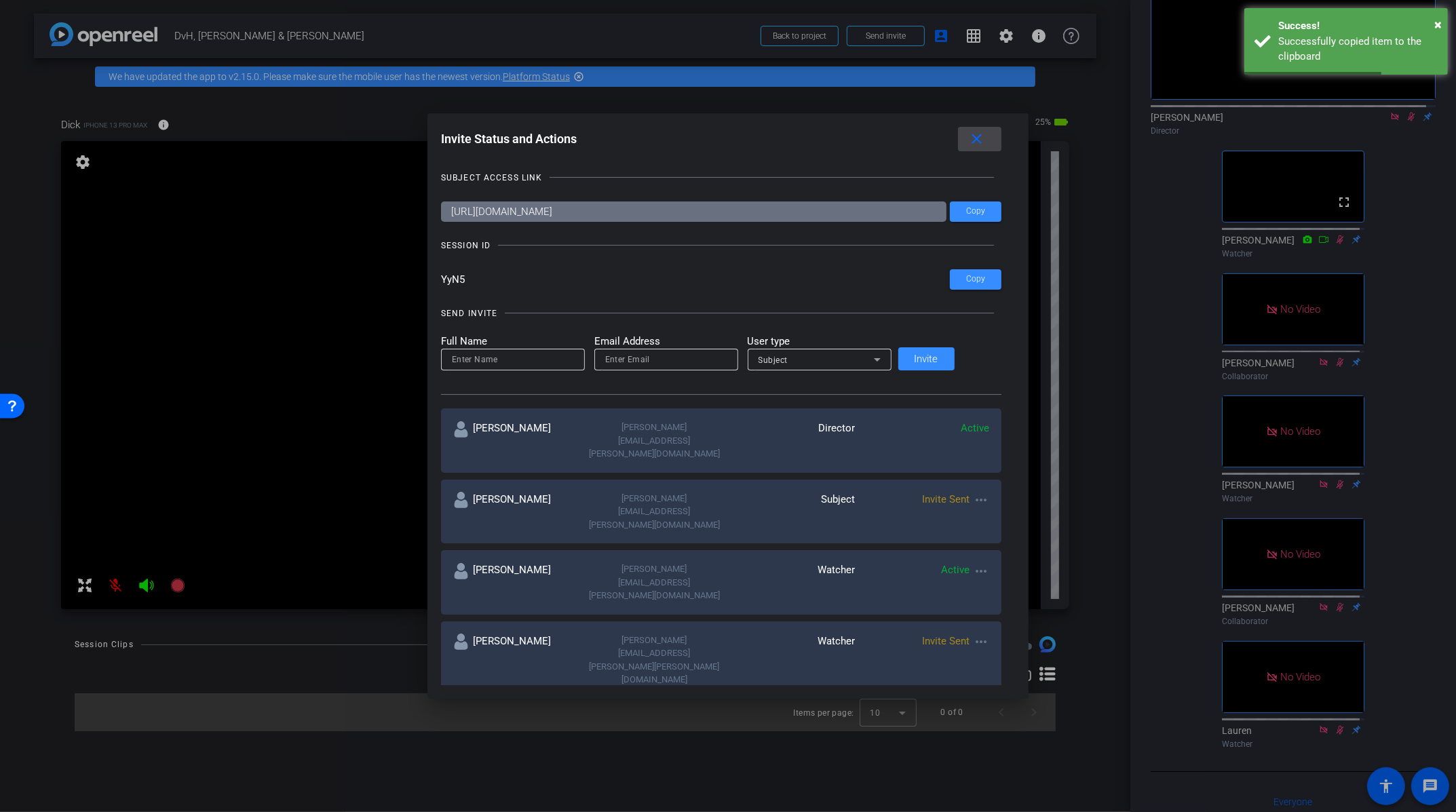
click at [969, 140] on mat-icon "close" at bounding box center [977, 139] width 17 height 17
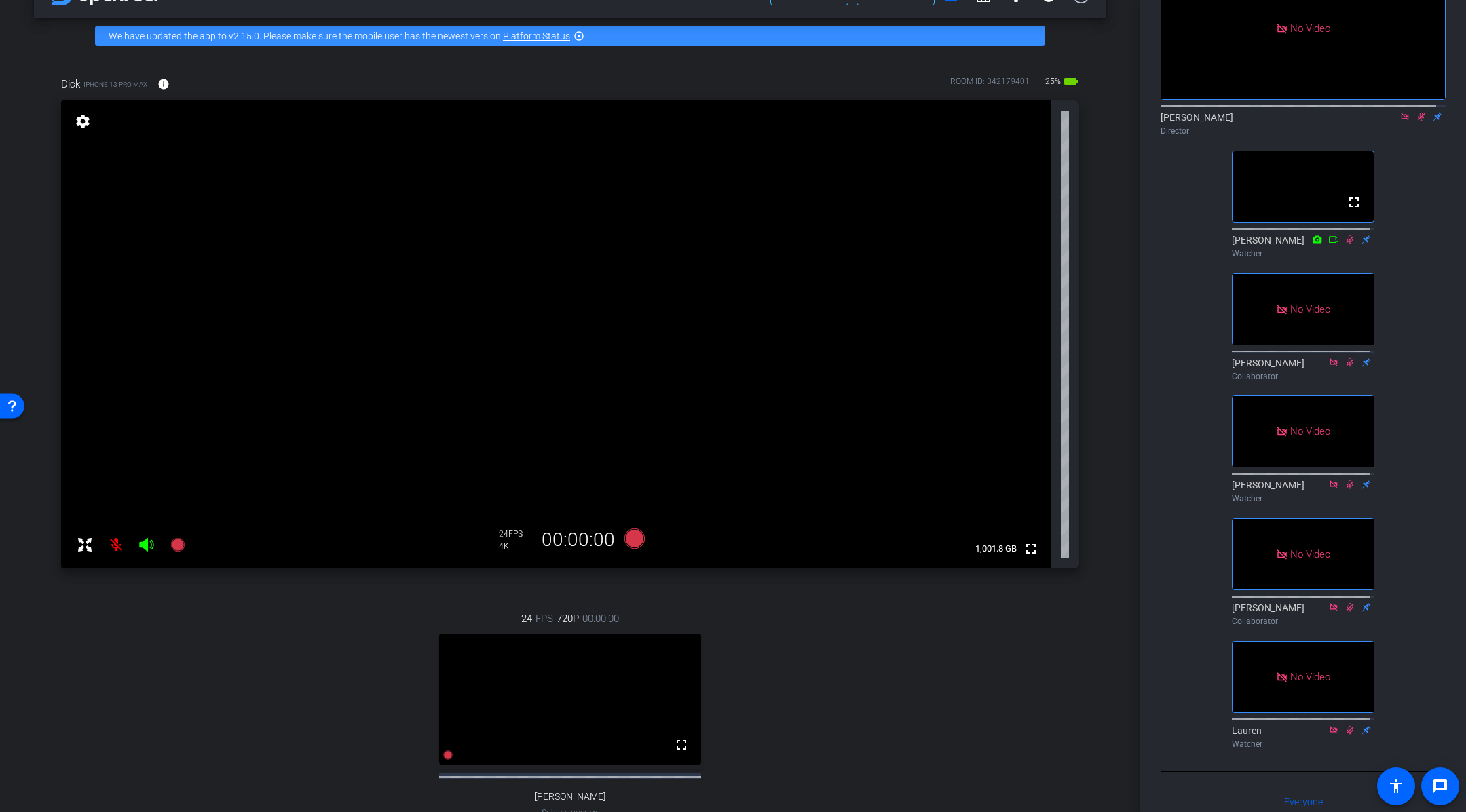
scroll to position [231, 0]
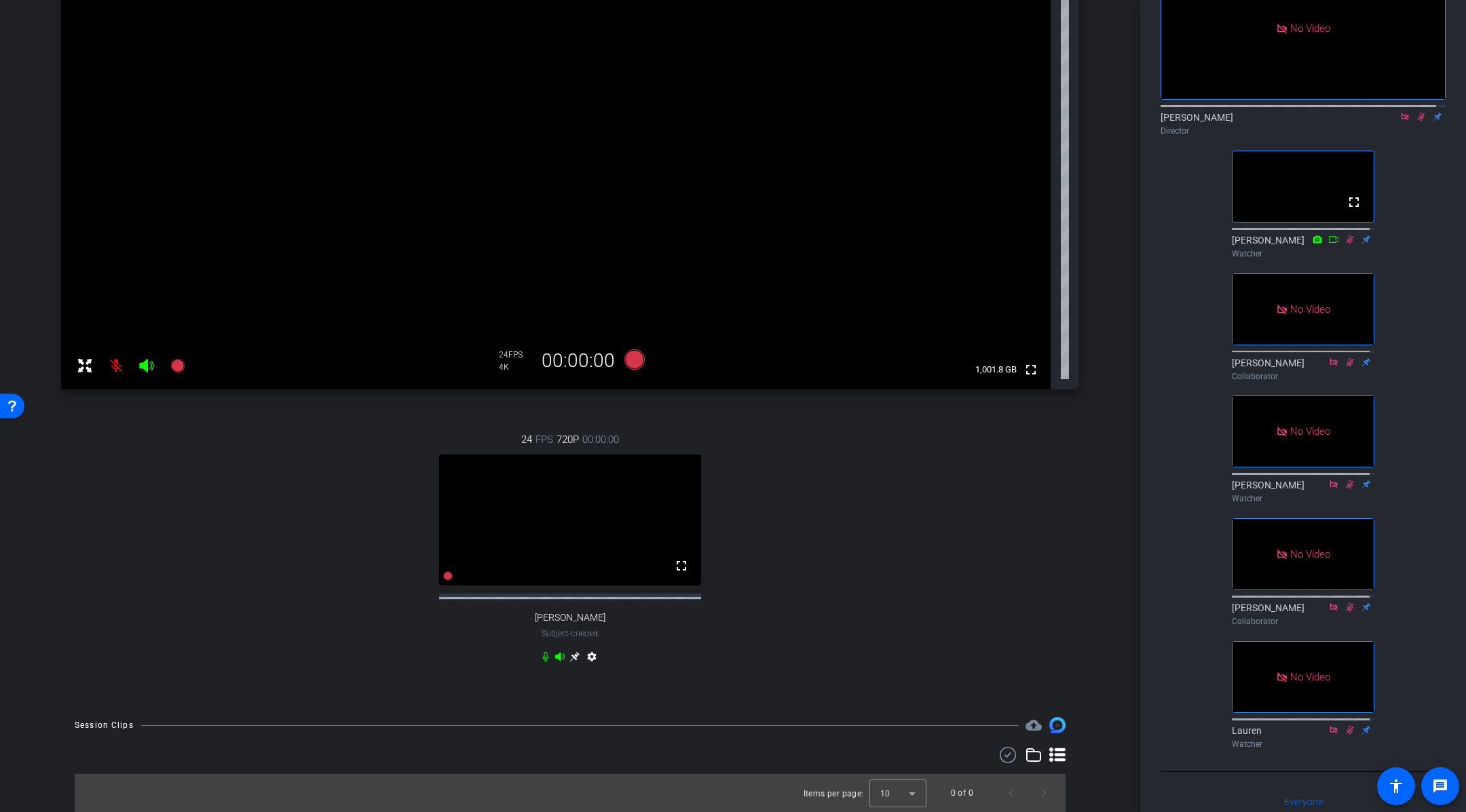
click at [1415, 113] on icon at bounding box center [1420, 117] width 11 height 10
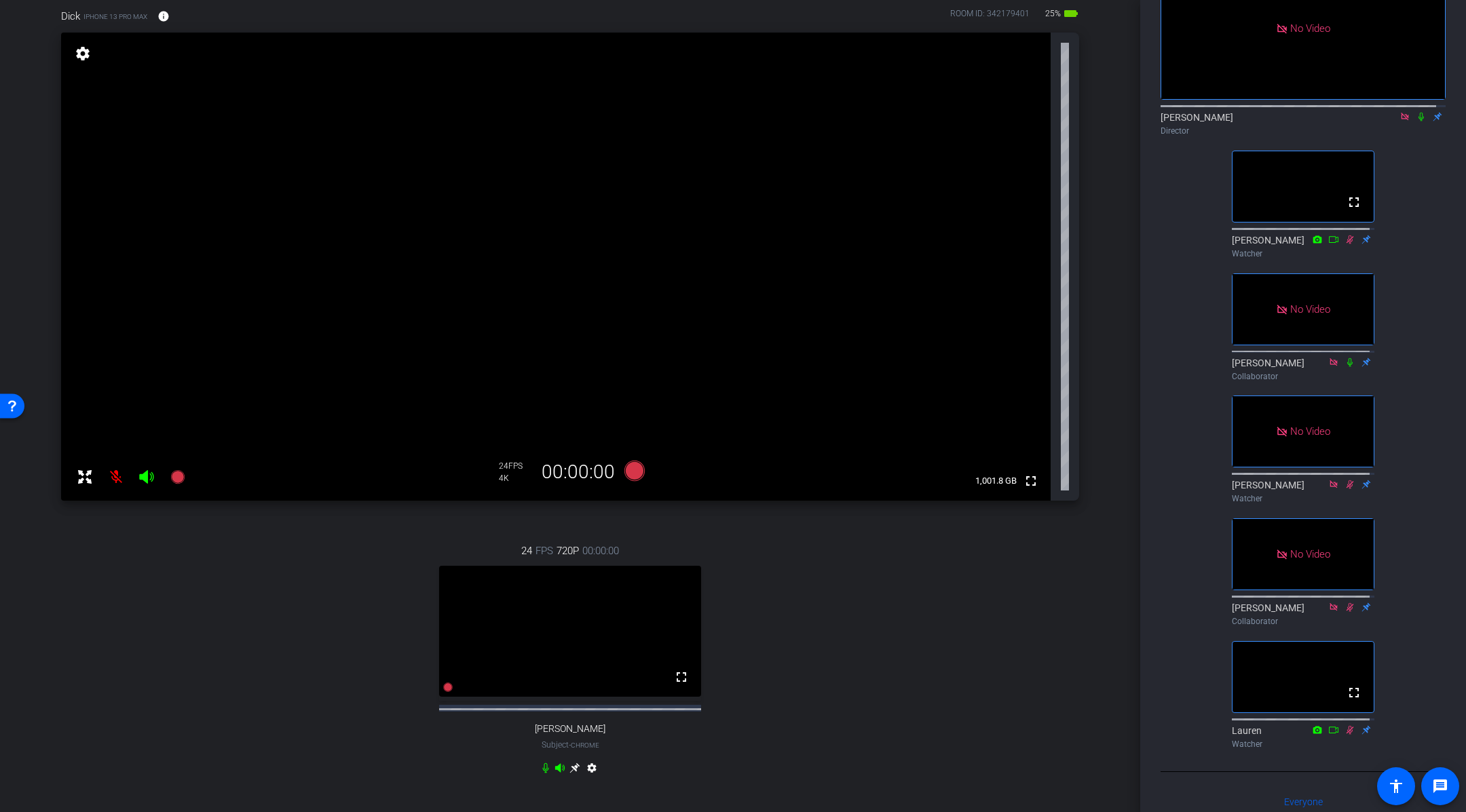
scroll to position [104, 0]
click at [1090, 382] on div "Dick iPhone 13 Pro Max info ROOM ID: 342179401 25% battery_std fullscreen setti…" at bounding box center [570, 404] width 1073 height 828
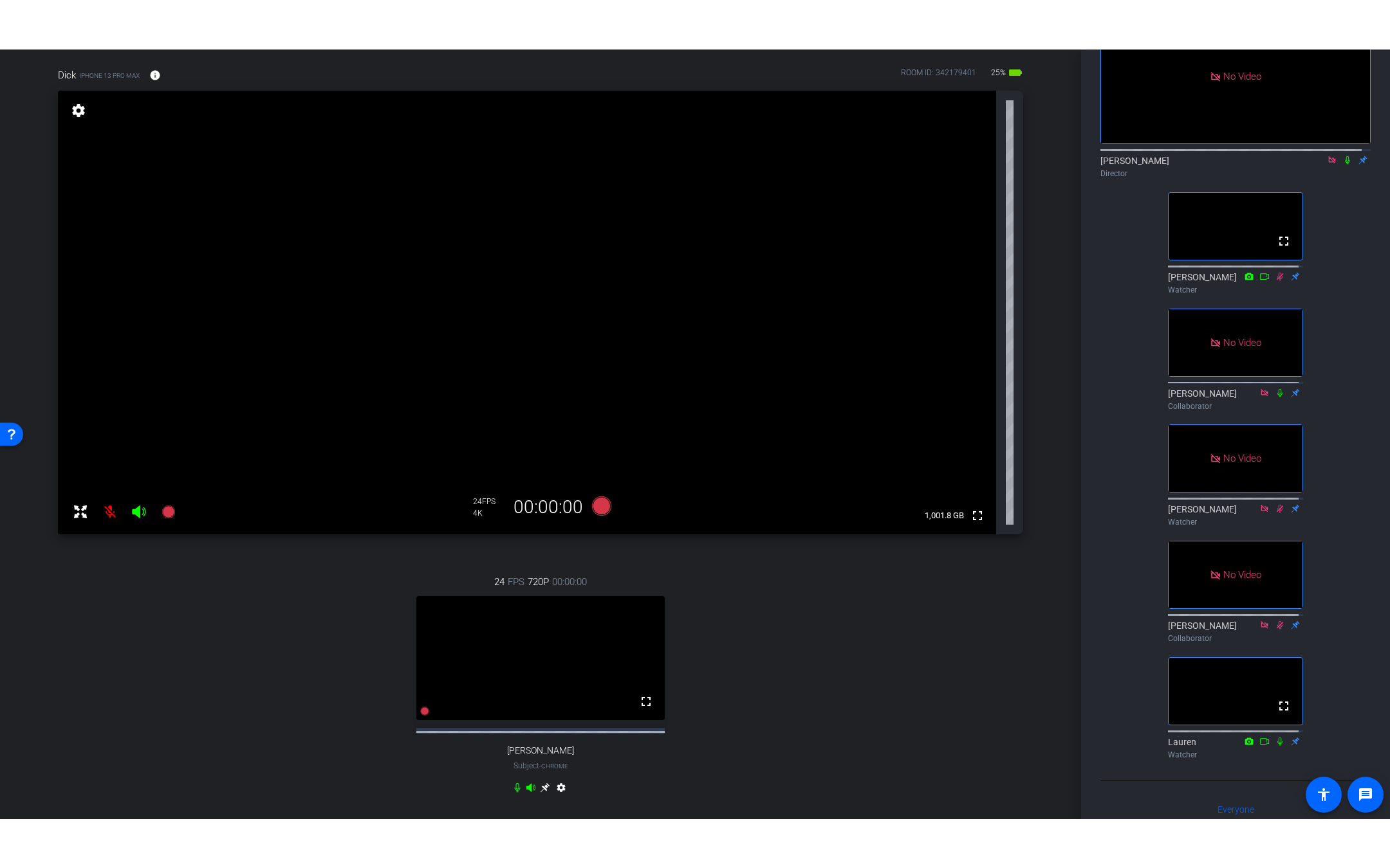
scroll to position [89, 0]
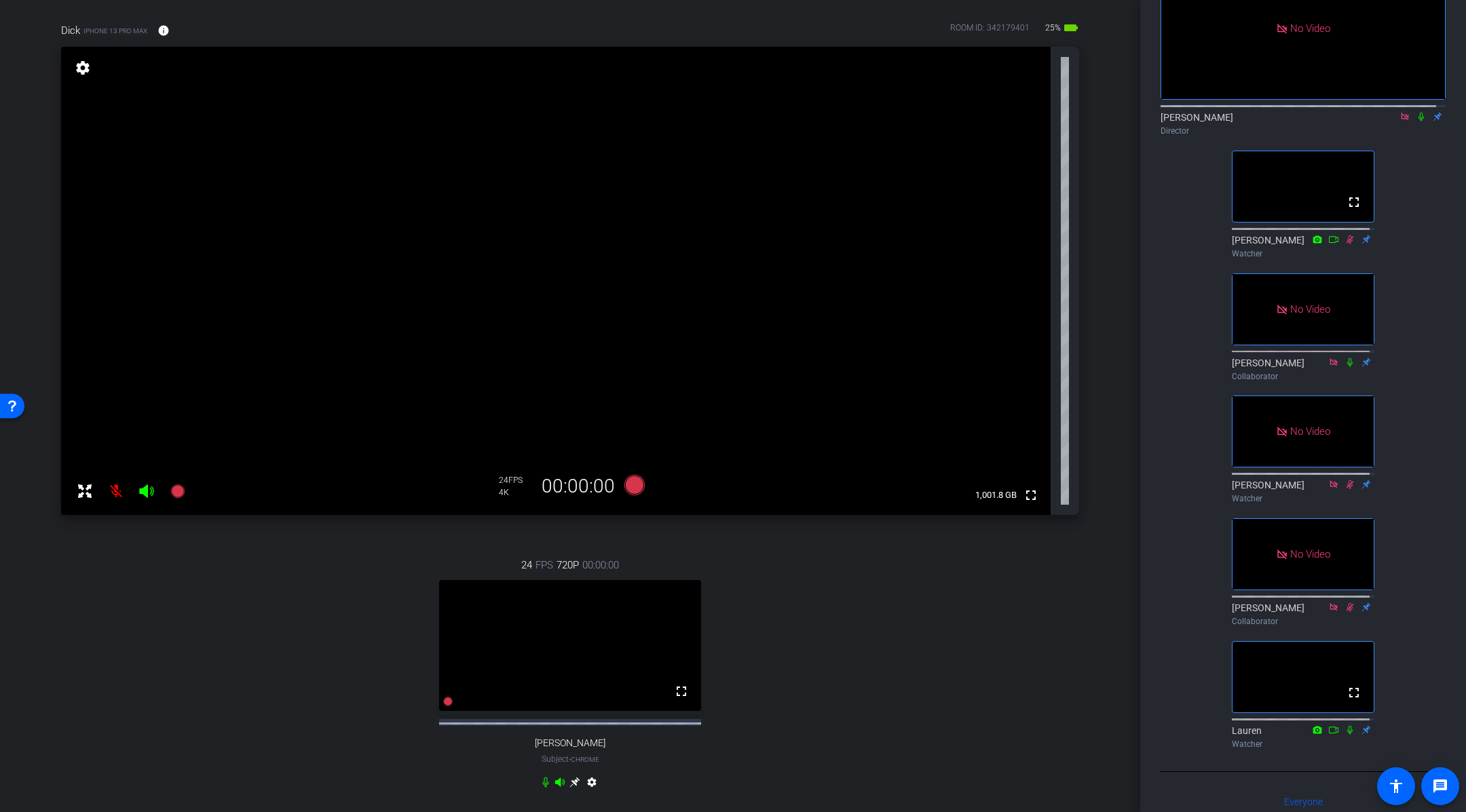
click at [1092, 391] on div "Dick iPhone 13 Pro Max info ROOM ID: 342179401 25% battery_std fullscreen setti…" at bounding box center [570, 415] width 1073 height 828
click at [678, 699] on mat-icon "fullscreen" at bounding box center [681, 691] width 16 height 16
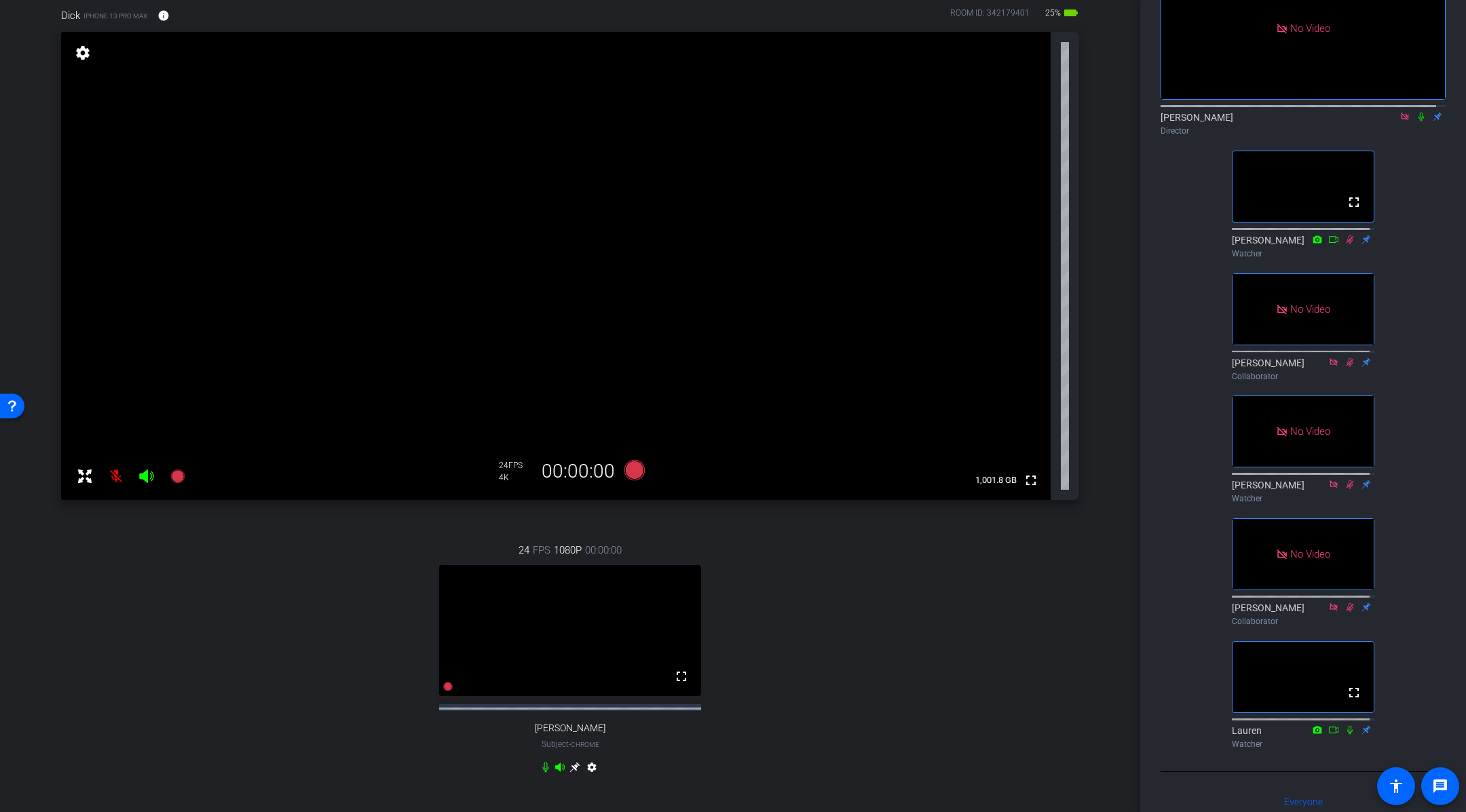
scroll to position [110, 0]
click at [1418, 112] on icon at bounding box center [1420, 116] width 5 height 9
click at [1417, 112] on icon at bounding box center [1421, 116] width 8 height 9
click at [1411, 117] on div "[PERSON_NAME] Director" at bounding box center [1302, 123] width 285 height 27
click at [1415, 114] on icon at bounding box center [1420, 117] width 11 height 10
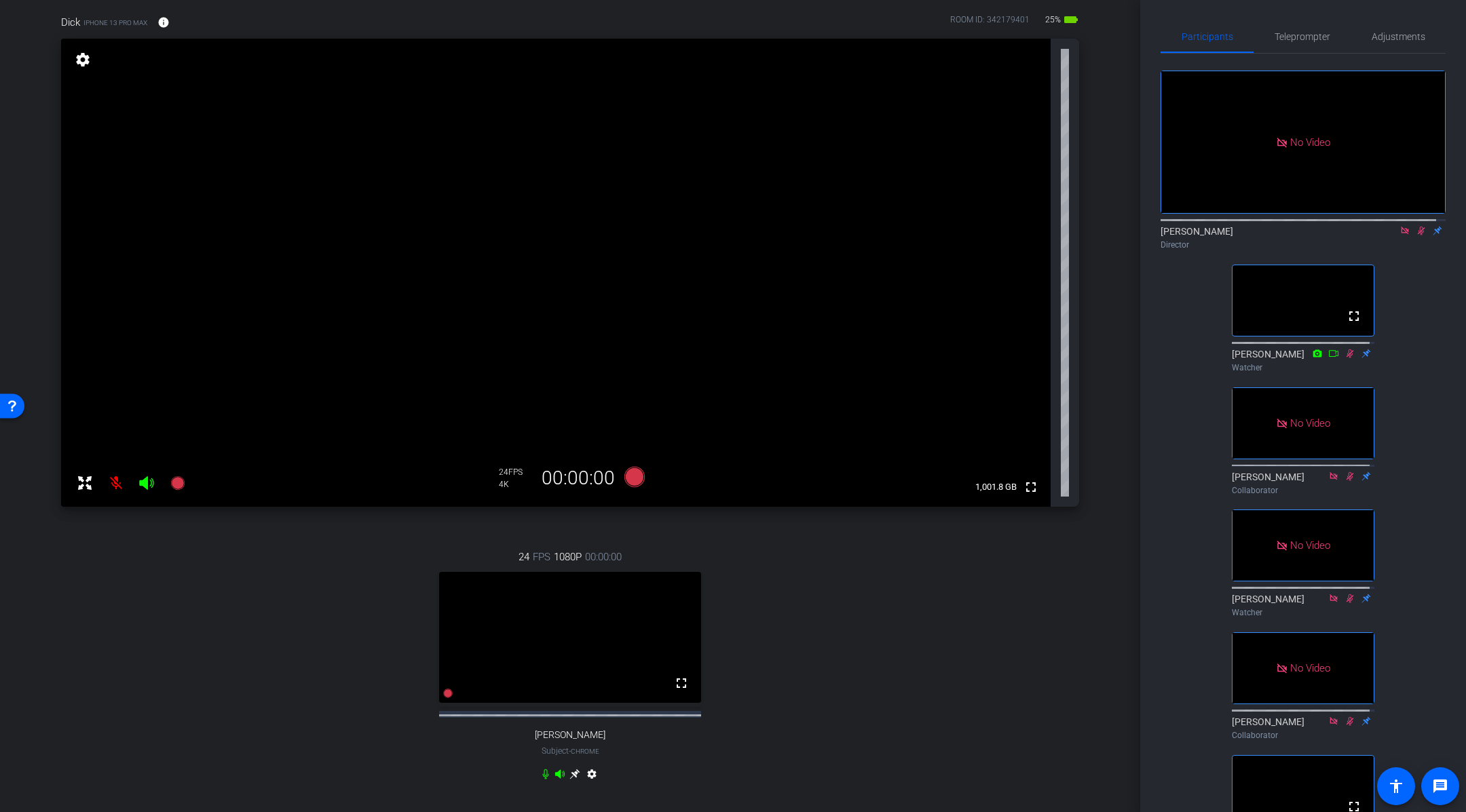
scroll to position [0, 0]
click at [1393, 38] on span "Adjustments" at bounding box center [1398, 37] width 54 height 10
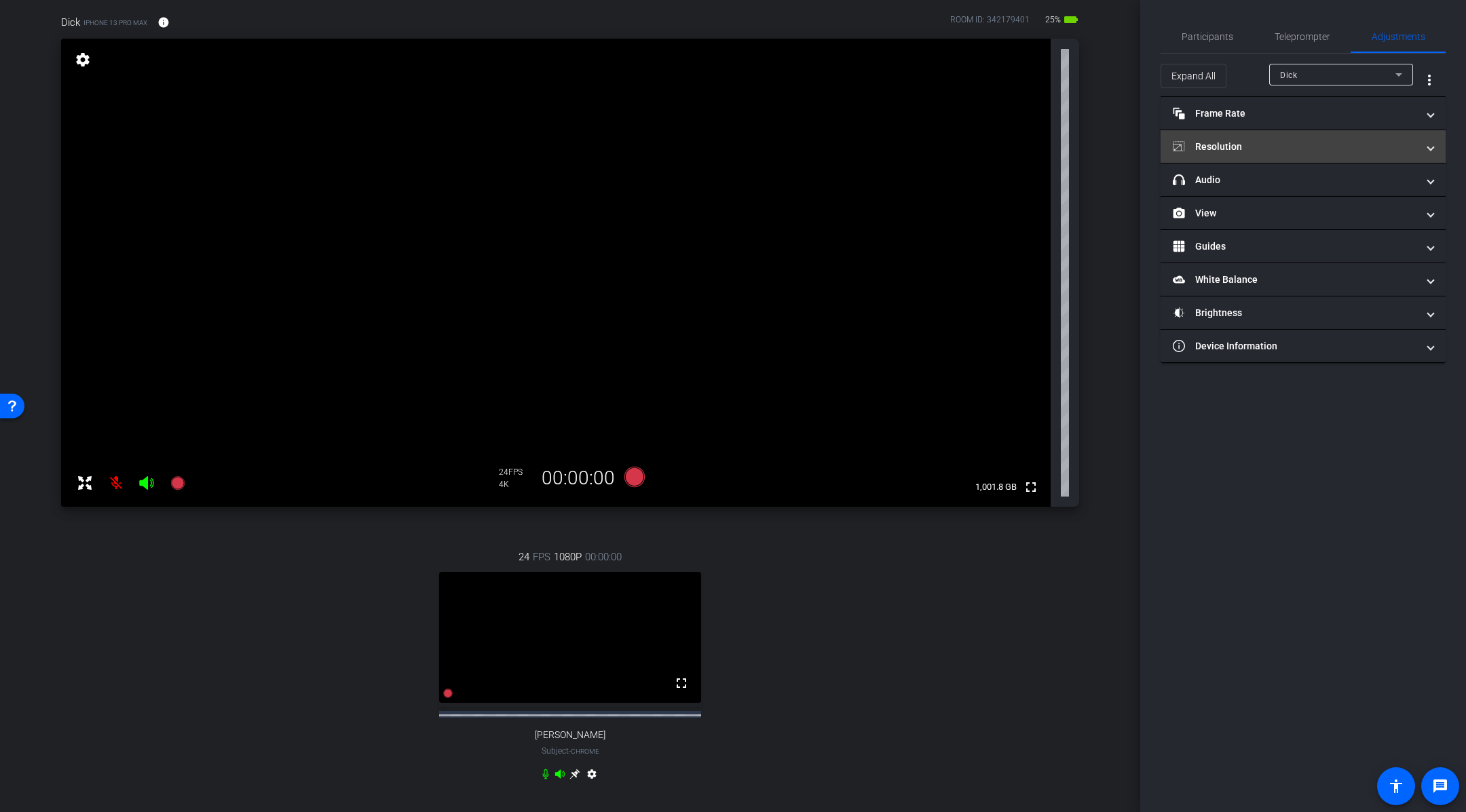
click at [1316, 140] on mat-panel-title "Resolution" at bounding box center [1295, 147] width 244 height 14
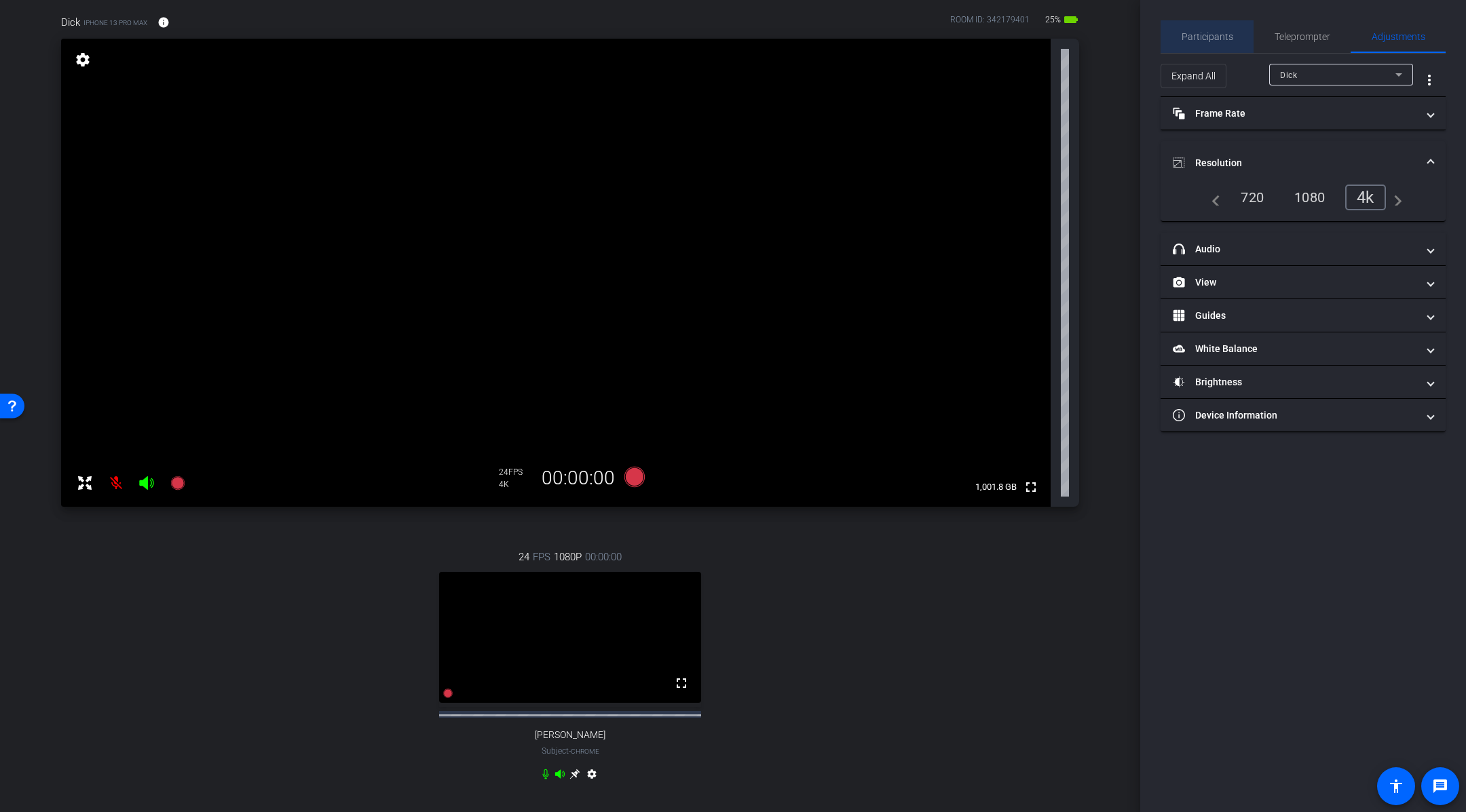
click at [1224, 40] on span "Participants" at bounding box center [1208, 37] width 52 height 10
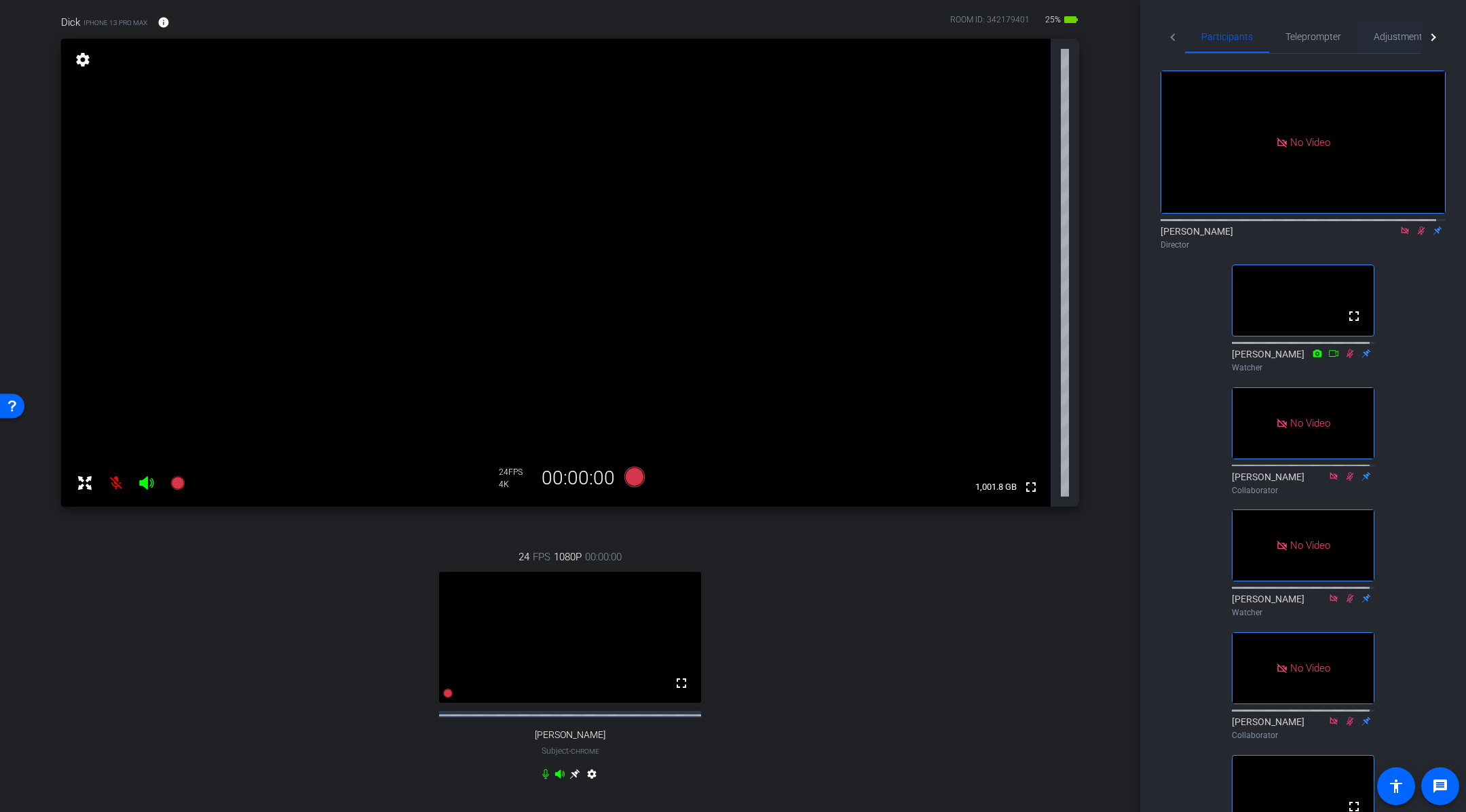
click at [1398, 39] on span "Adjustments" at bounding box center [1400, 37] width 54 height 10
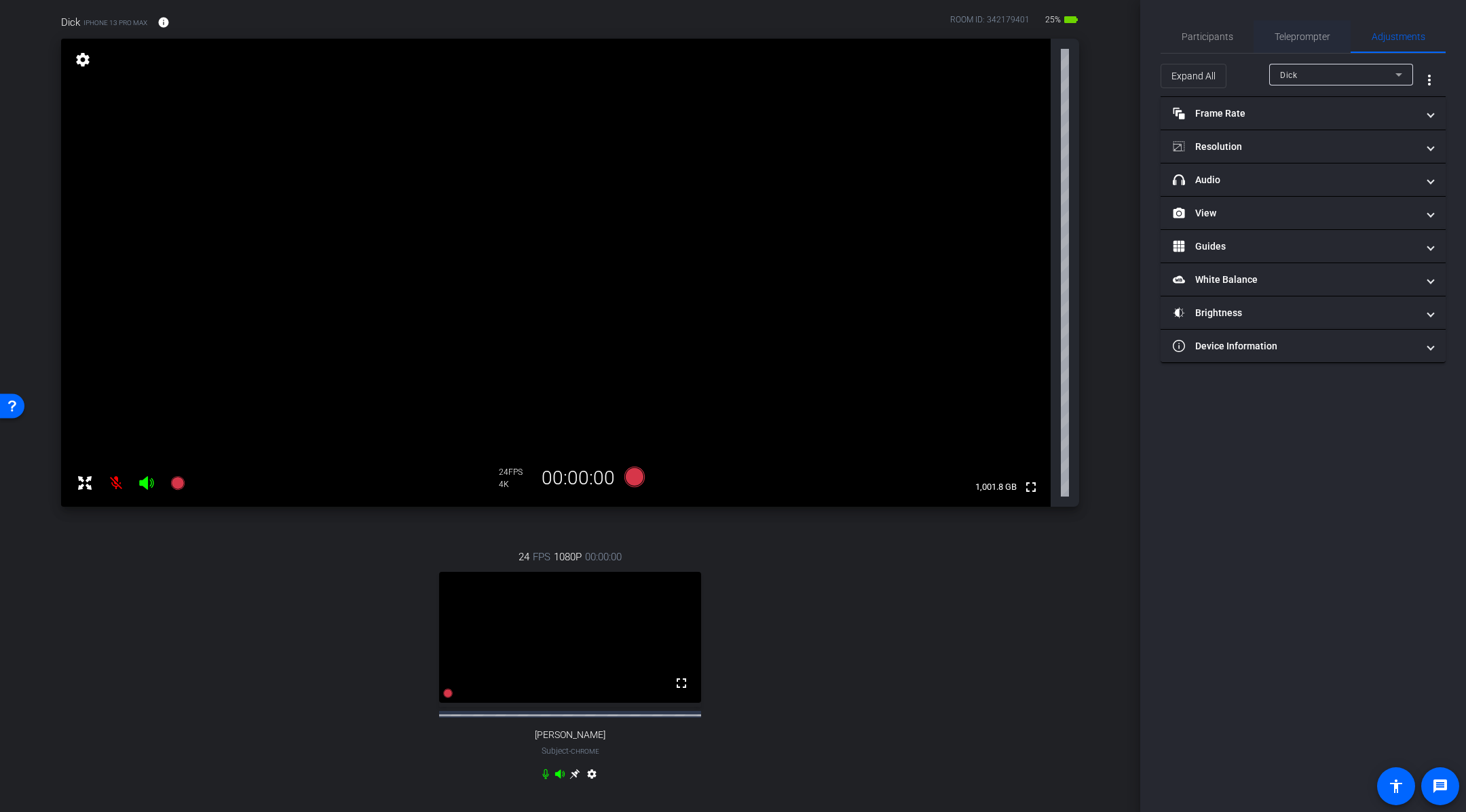
click at [1294, 35] on span "Teleprompter" at bounding box center [1302, 37] width 56 height 10
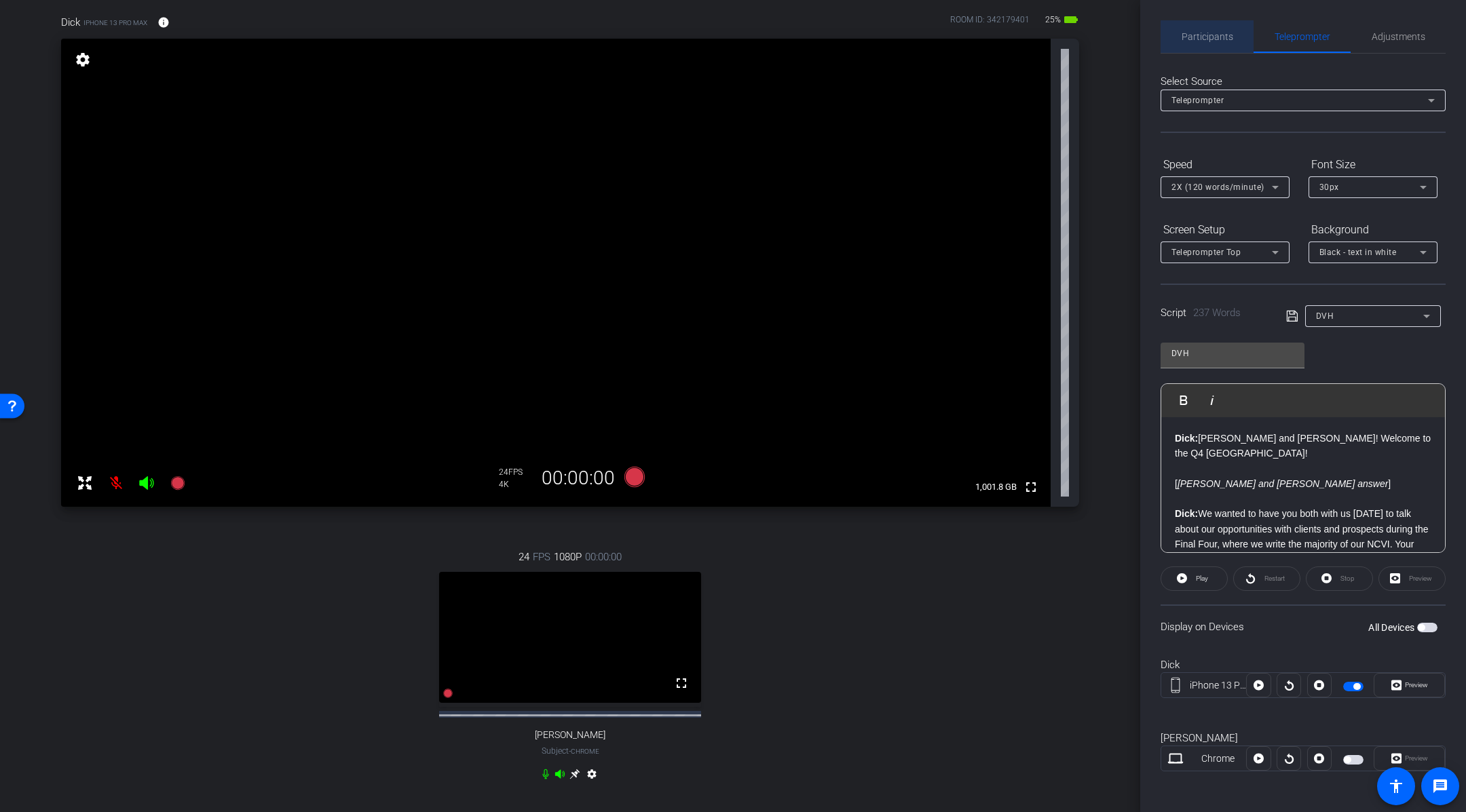
click at [1221, 33] on span "Participants" at bounding box center [1208, 37] width 52 height 10
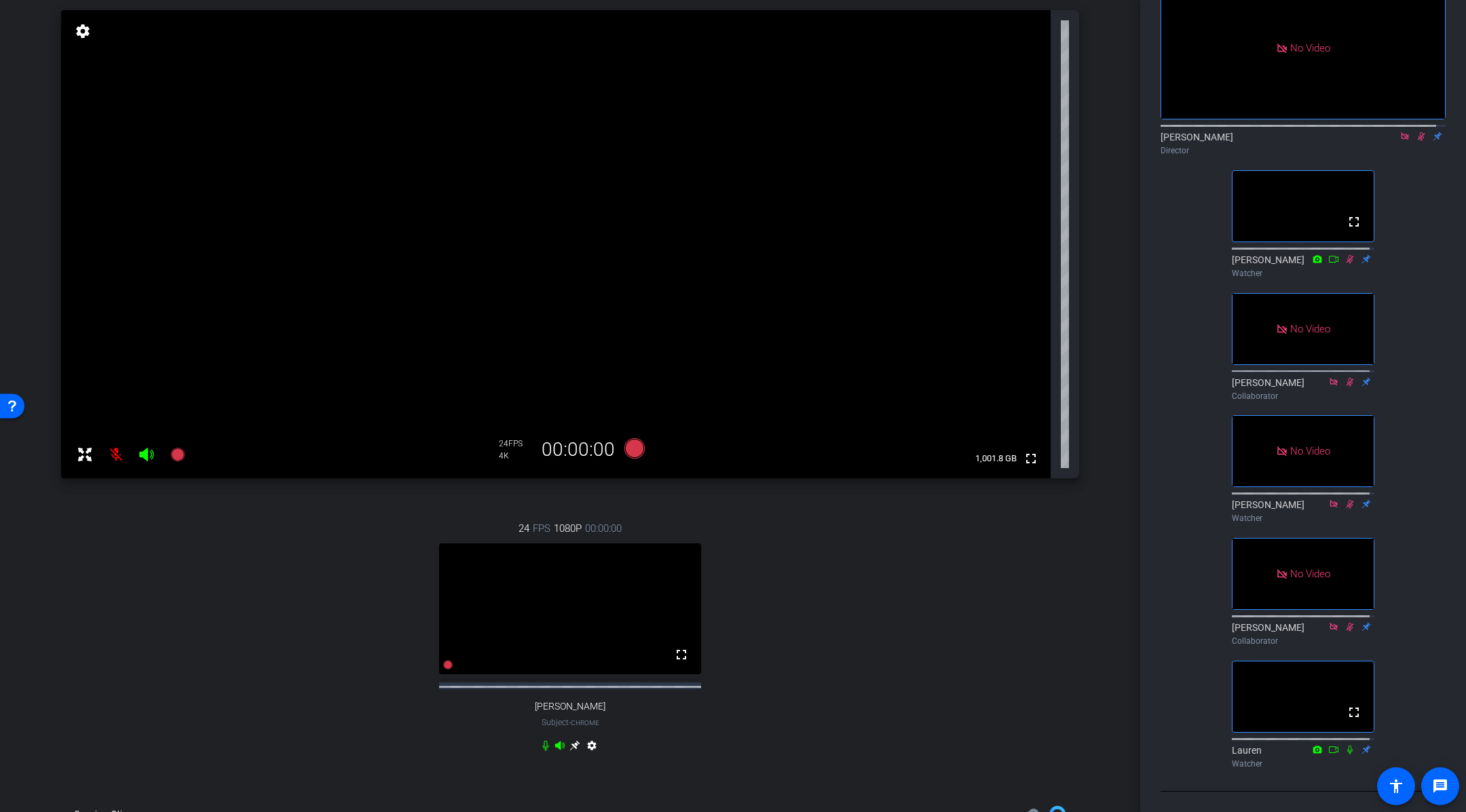
scroll to position [78, 0]
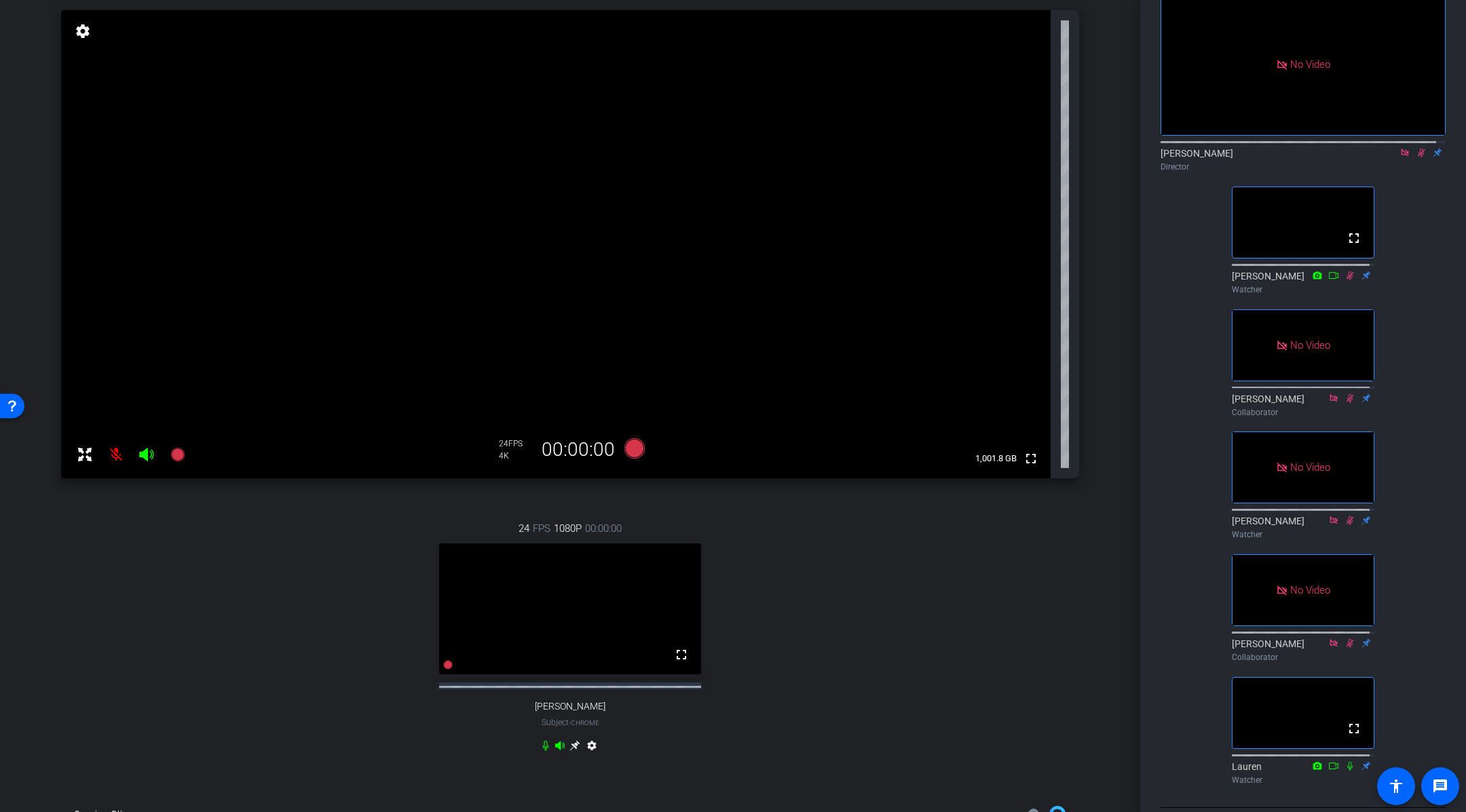
click at [1413, 154] on div "[PERSON_NAME] Director" at bounding box center [1302, 160] width 285 height 27
click at [1417, 149] on icon at bounding box center [1421, 153] width 8 height 9
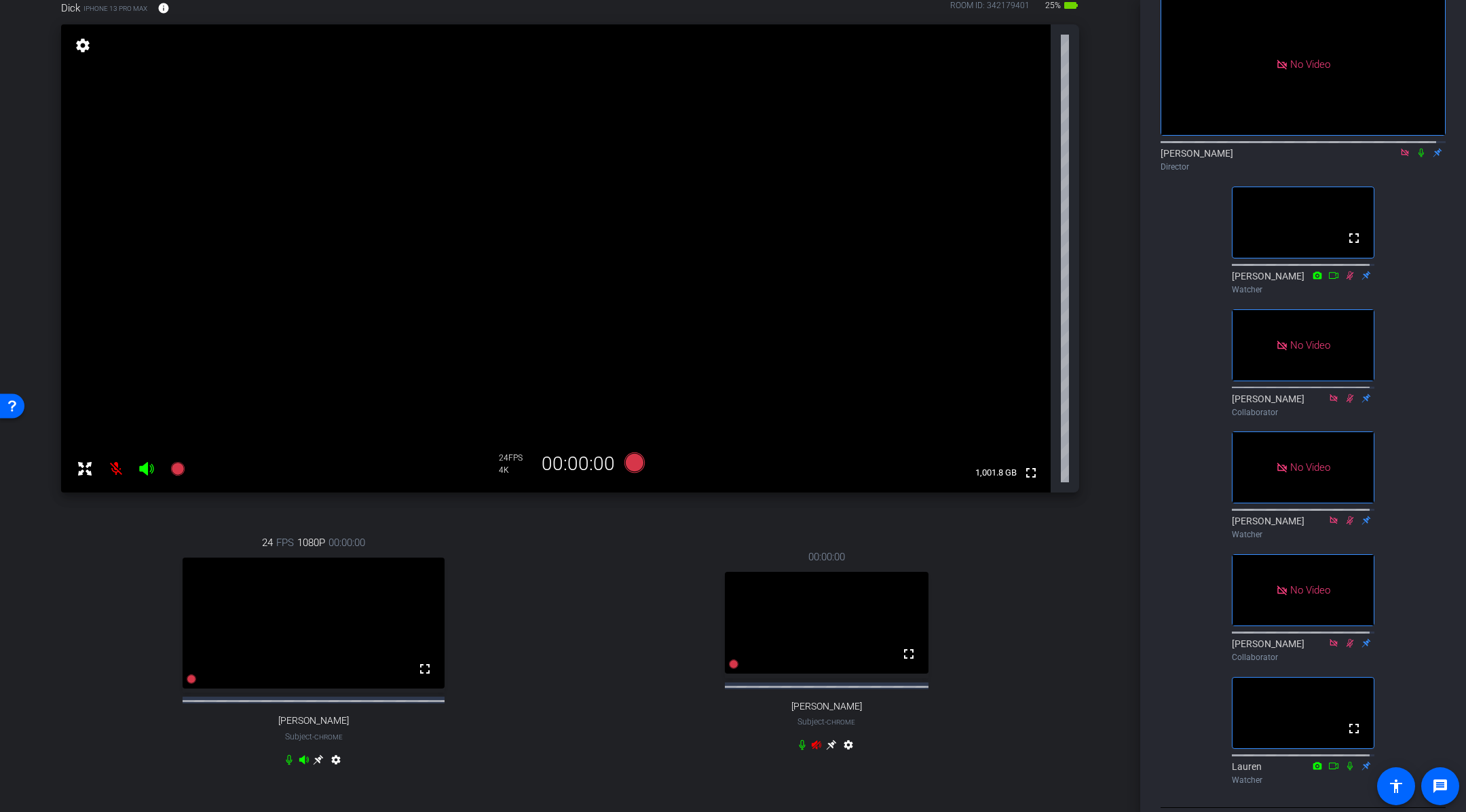
scroll to position [115, 0]
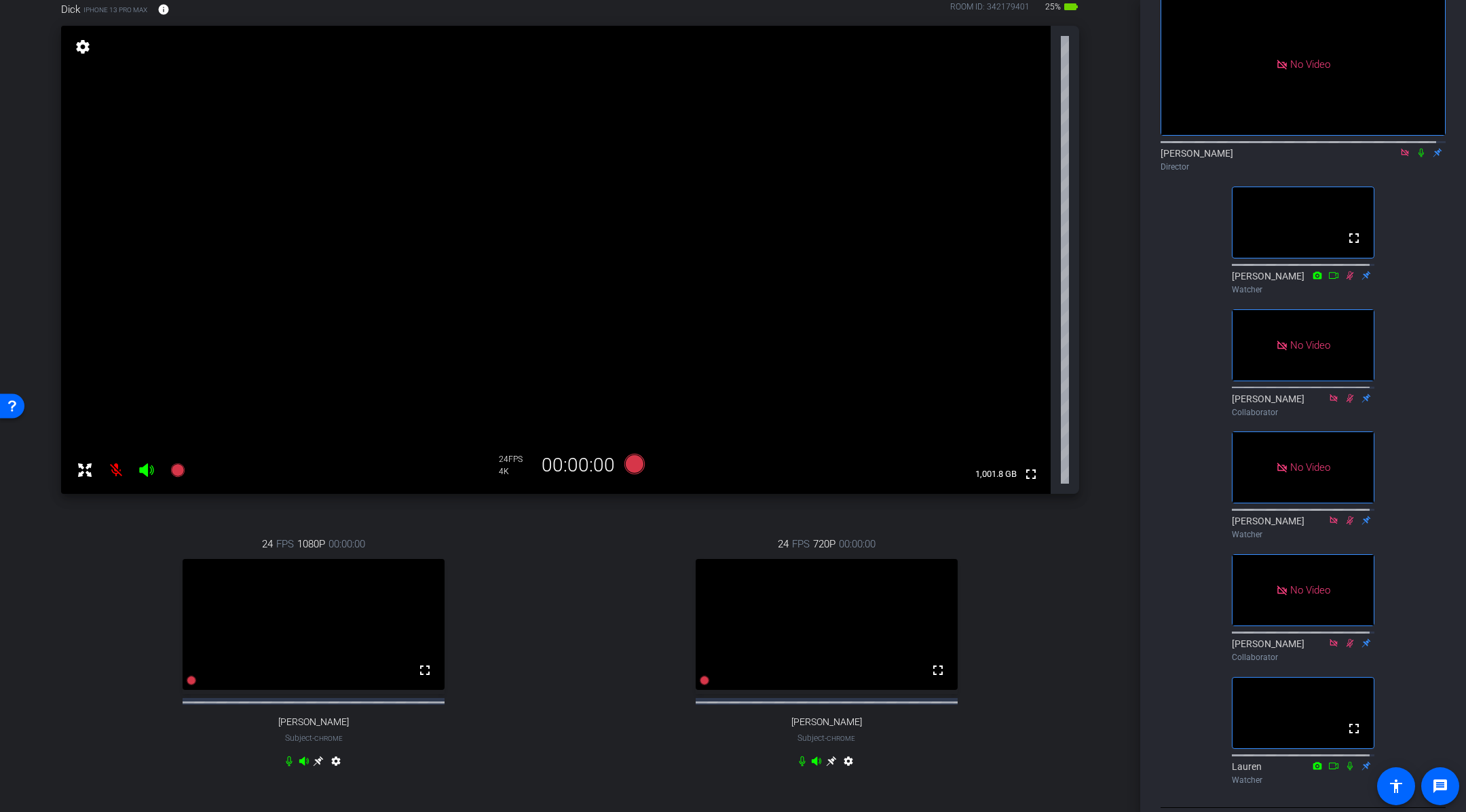
click at [1399, 150] on icon at bounding box center [1404, 153] width 11 height 10
click at [826, 766] on icon at bounding box center [831, 760] width 11 height 11
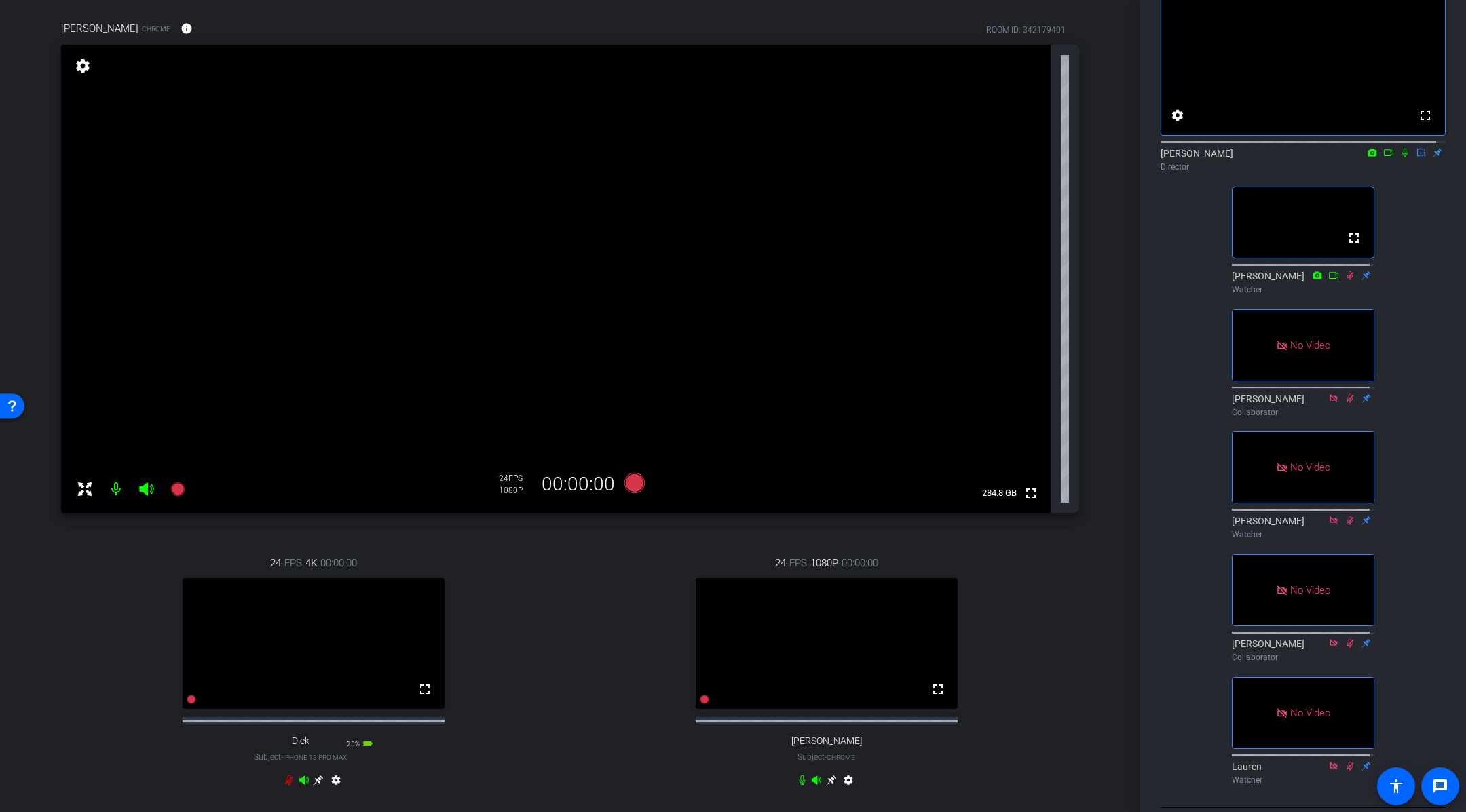
scroll to position [95, 0]
click at [1405, 209] on div "fullscreen settings [PERSON_NAME] flip Director fullscreen [PERSON_NAME] Watche…" at bounding box center [1302, 382] width 285 height 815
click at [1399, 158] on icon at bounding box center [1404, 153] width 11 height 10
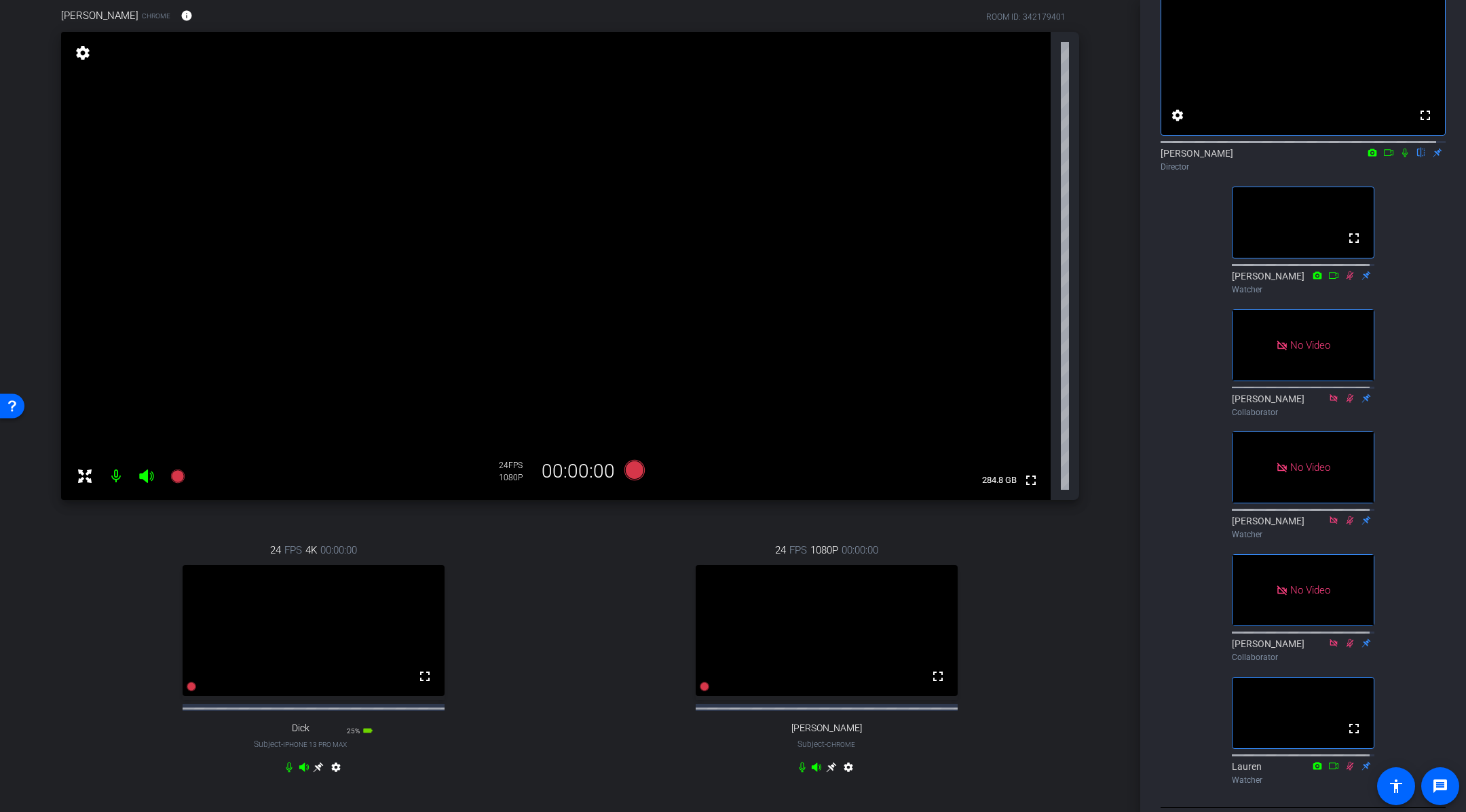
scroll to position [106, 0]
click at [1424, 355] on div "fullscreen settings [PERSON_NAME] flip Director fullscreen [PERSON_NAME] Watche…" at bounding box center [1302, 382] width 285 height 815
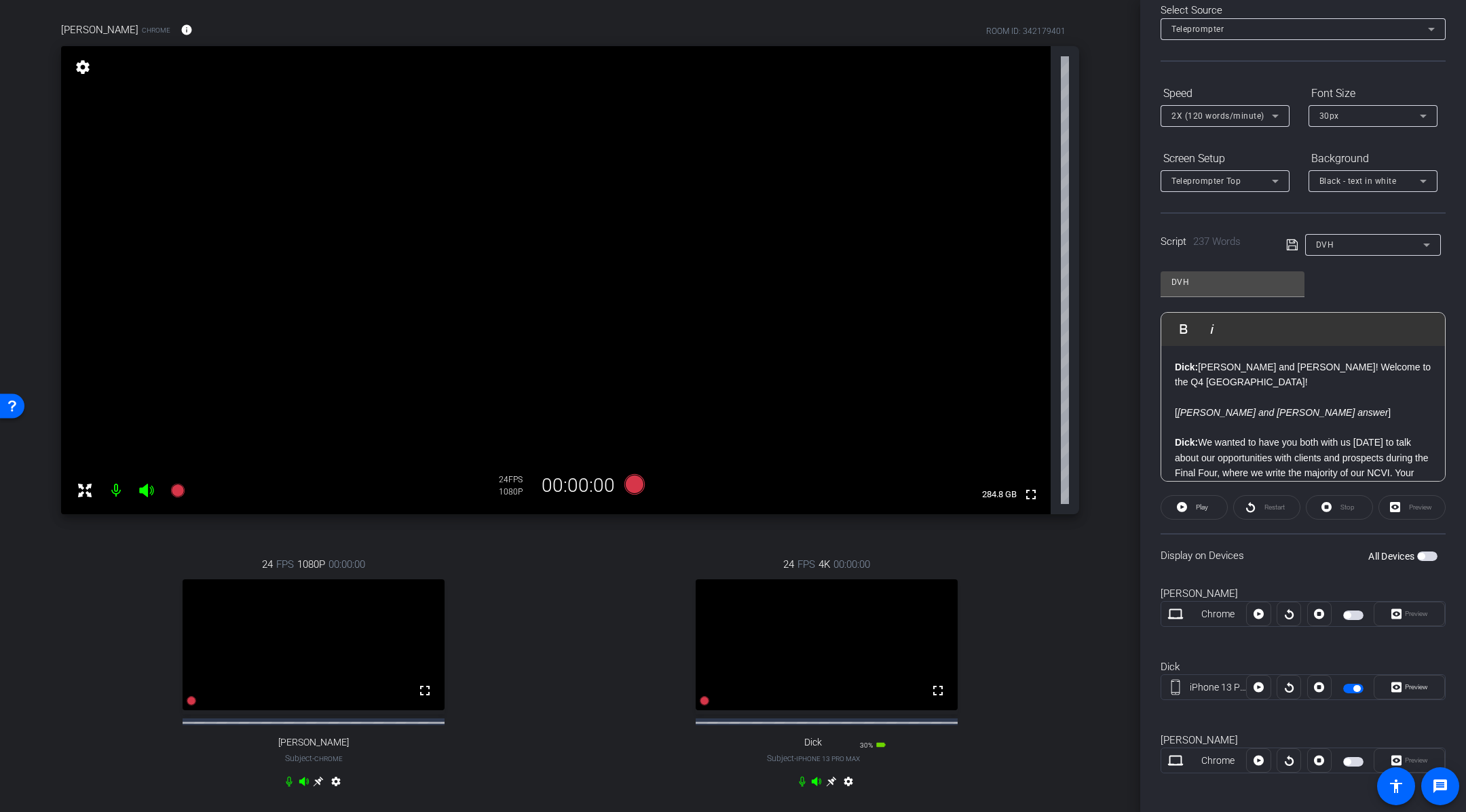
scroll to position [91, 0]
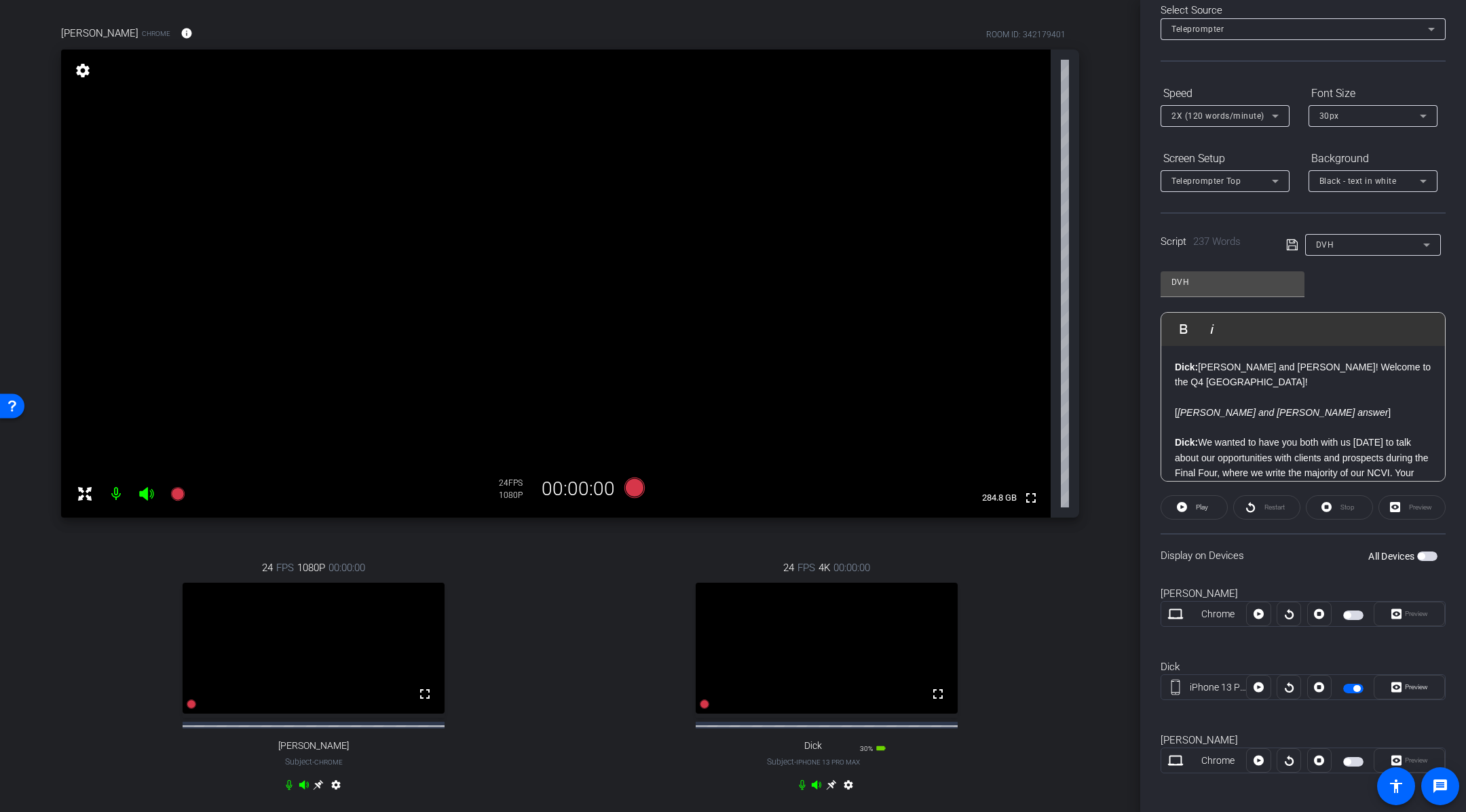
click at [1097, 337] on div "Claire Chrome info ROOM ID: 342179401 fullscreen settings 284.8 GB 24 FPS 1080P…" at bounding box center [570, 417] width 1073 height 828
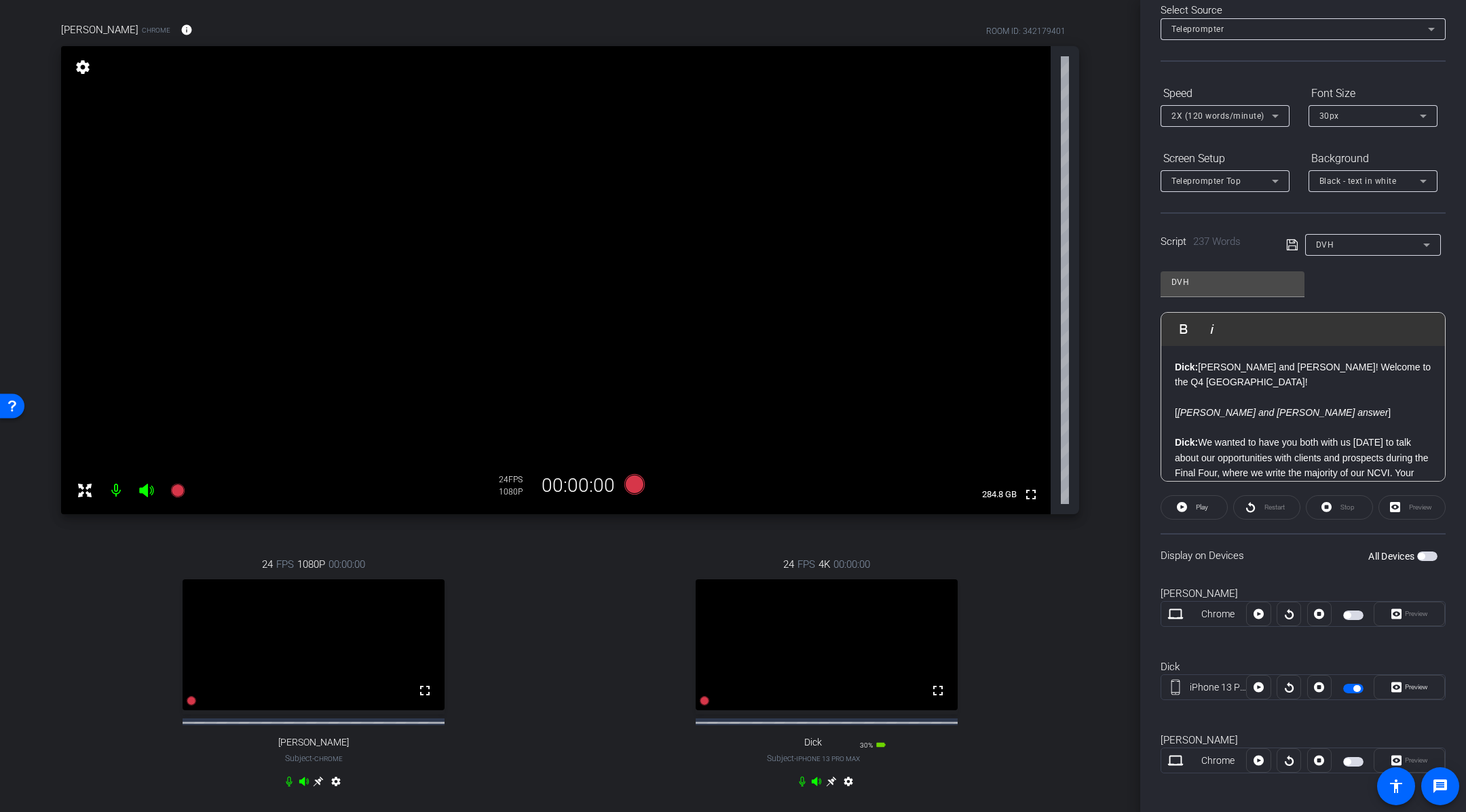
click at [1102, 299] on div "arrow_back DvH, [PERSON_NAME] & [PERSON_NAME] Back to project Send invite accou…" at bounding box center [570, 311] width 1140 height 812
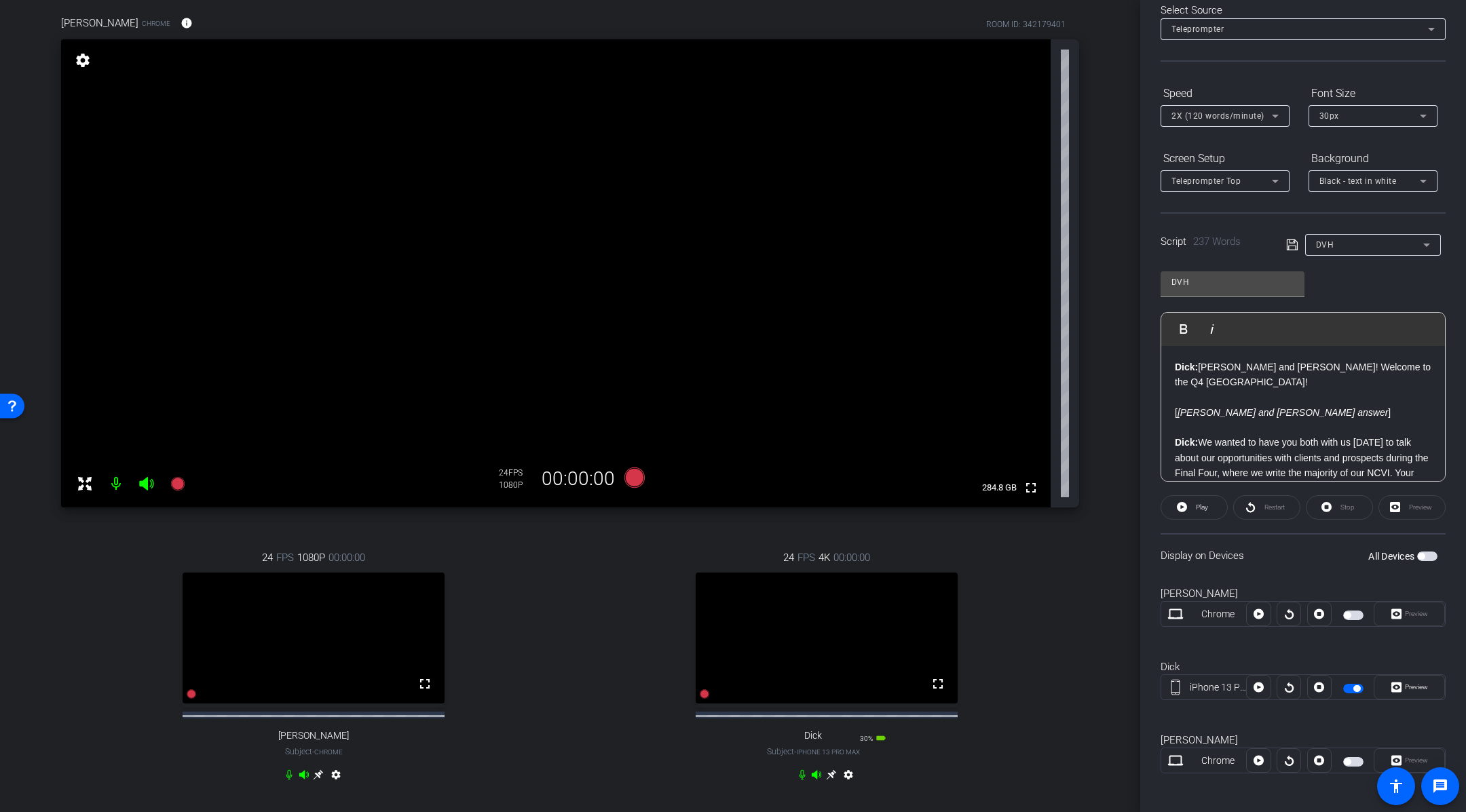
click at [1102, 299] on div "arrow_back DvH, [PERSON_NAME] & [PERSON_NAME] Back to project Send invite accou…" at bounding box center [570, 305] width 1140 height 812
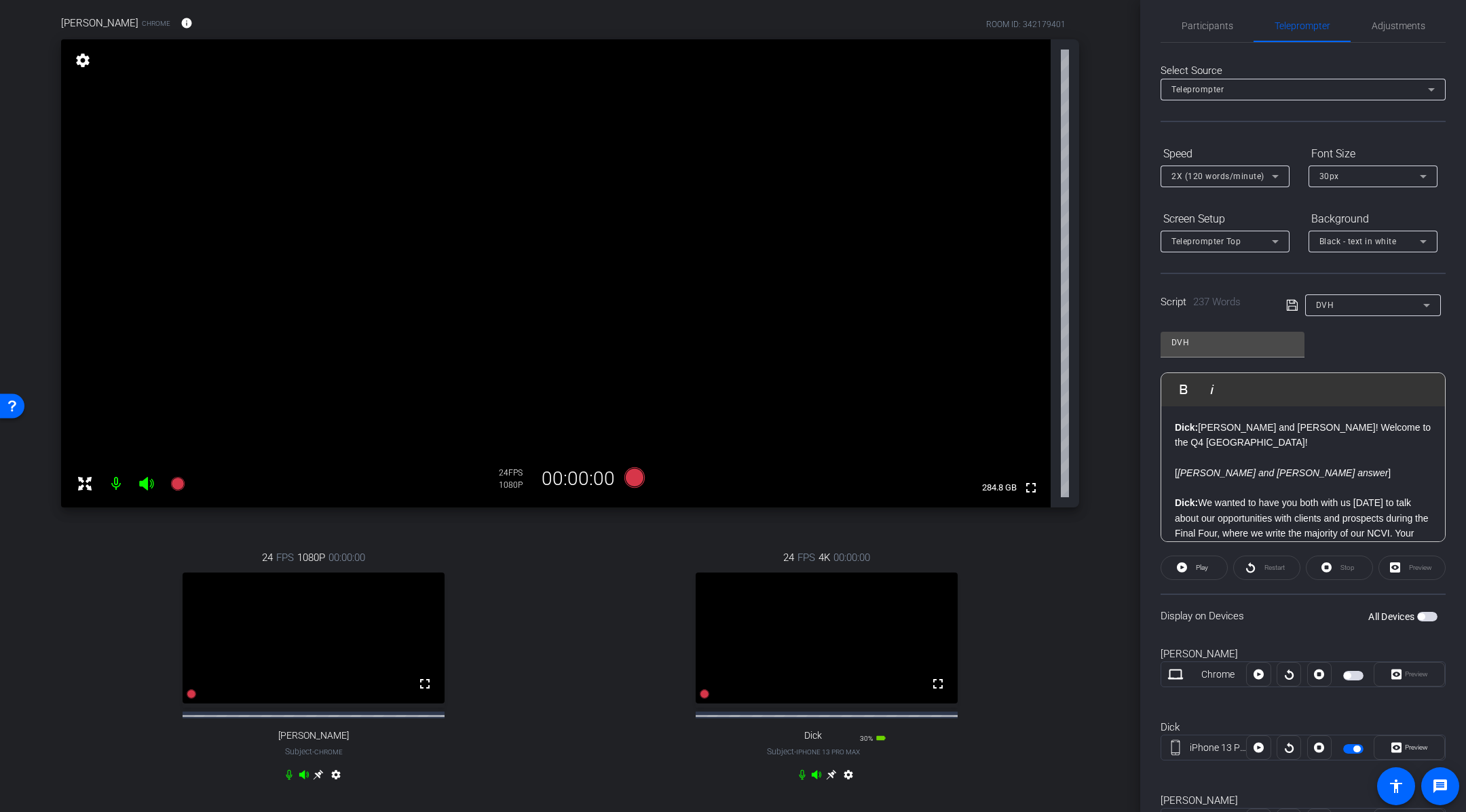
scroll to position [0, 0]
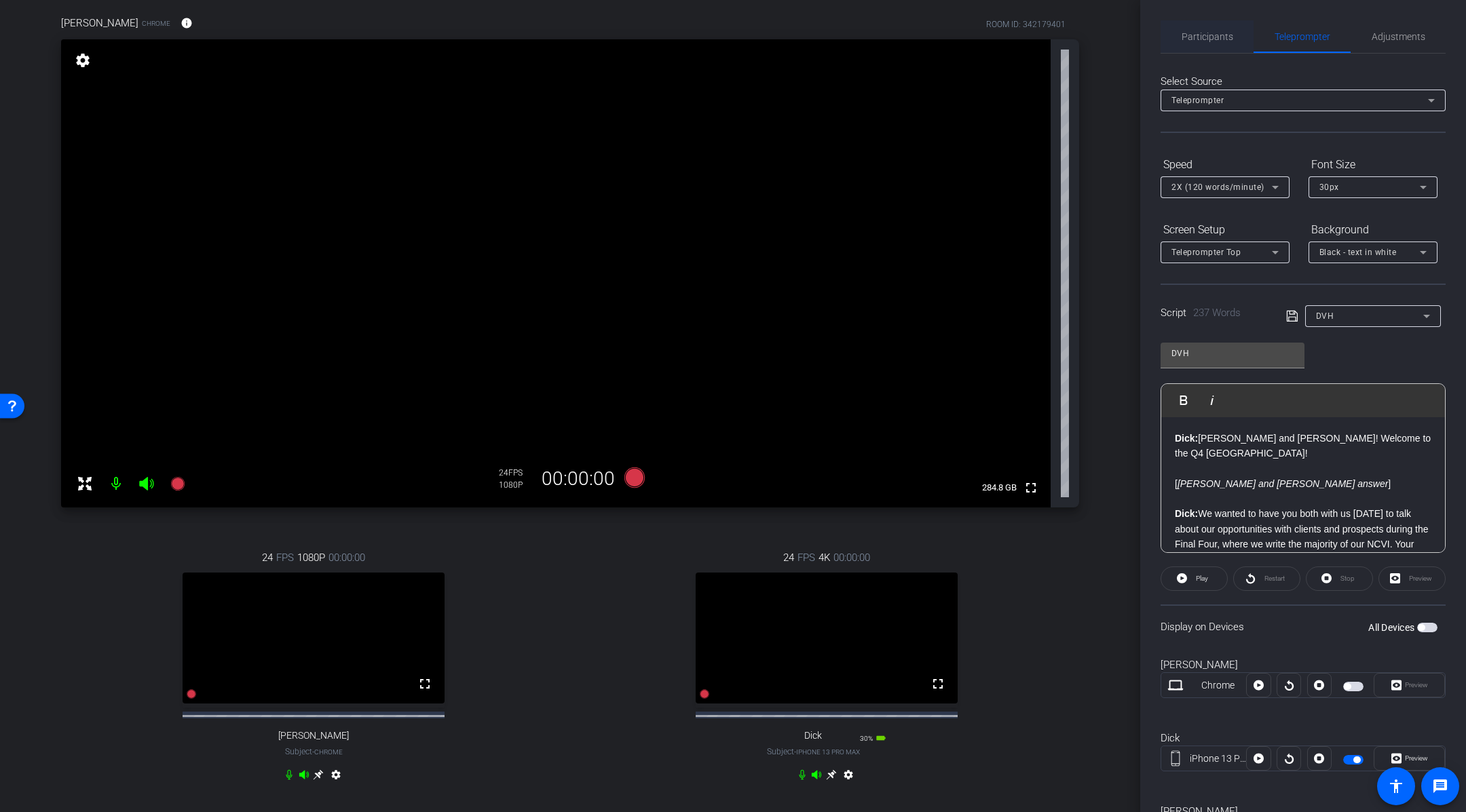
click at [1208, 32] on span "Participants" at bounding box center [1208, 37] width 52 height 10
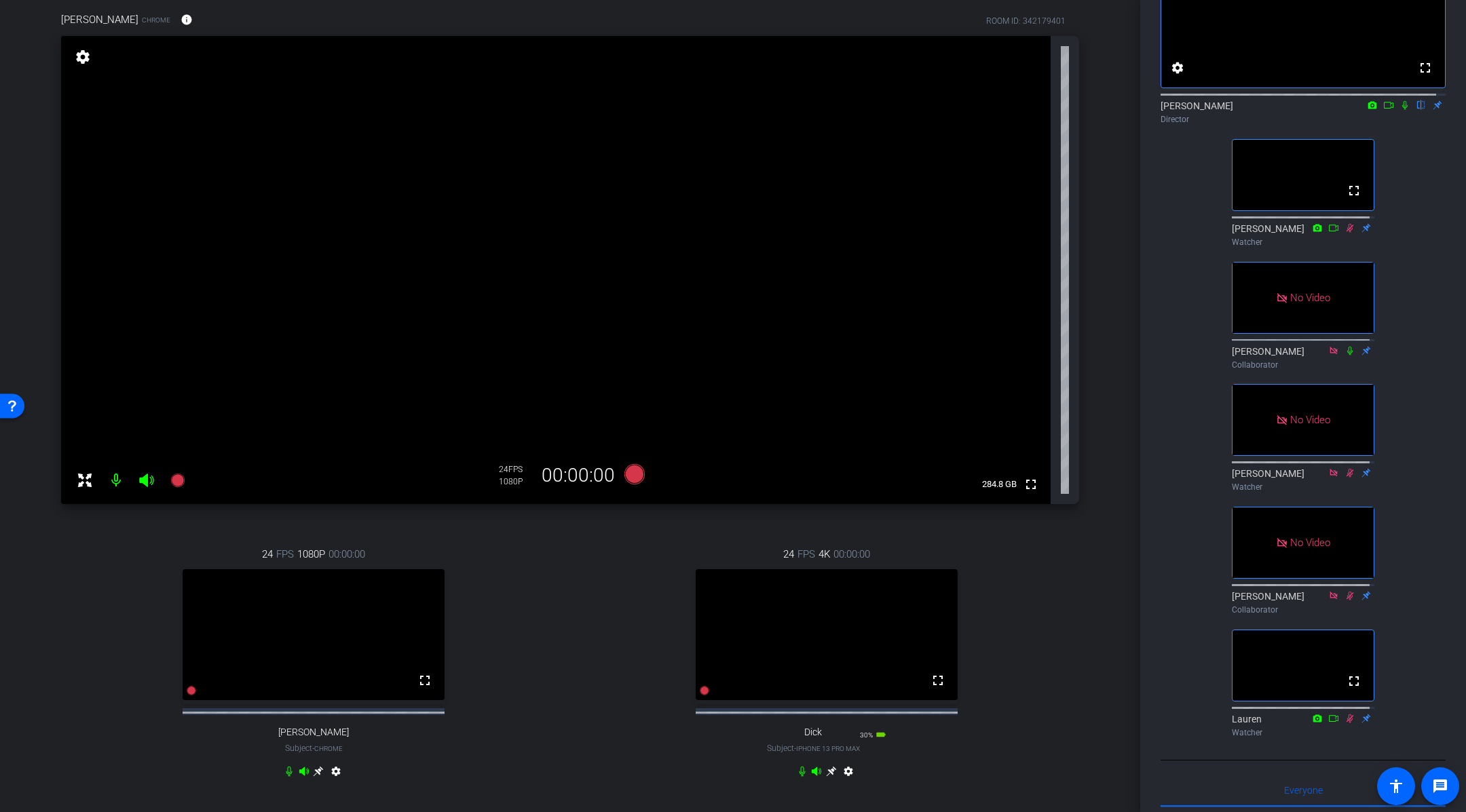
scroll to position [108, 0]
click at [826, 773] on icon at bounding box center [831, 767] width 11 height 11
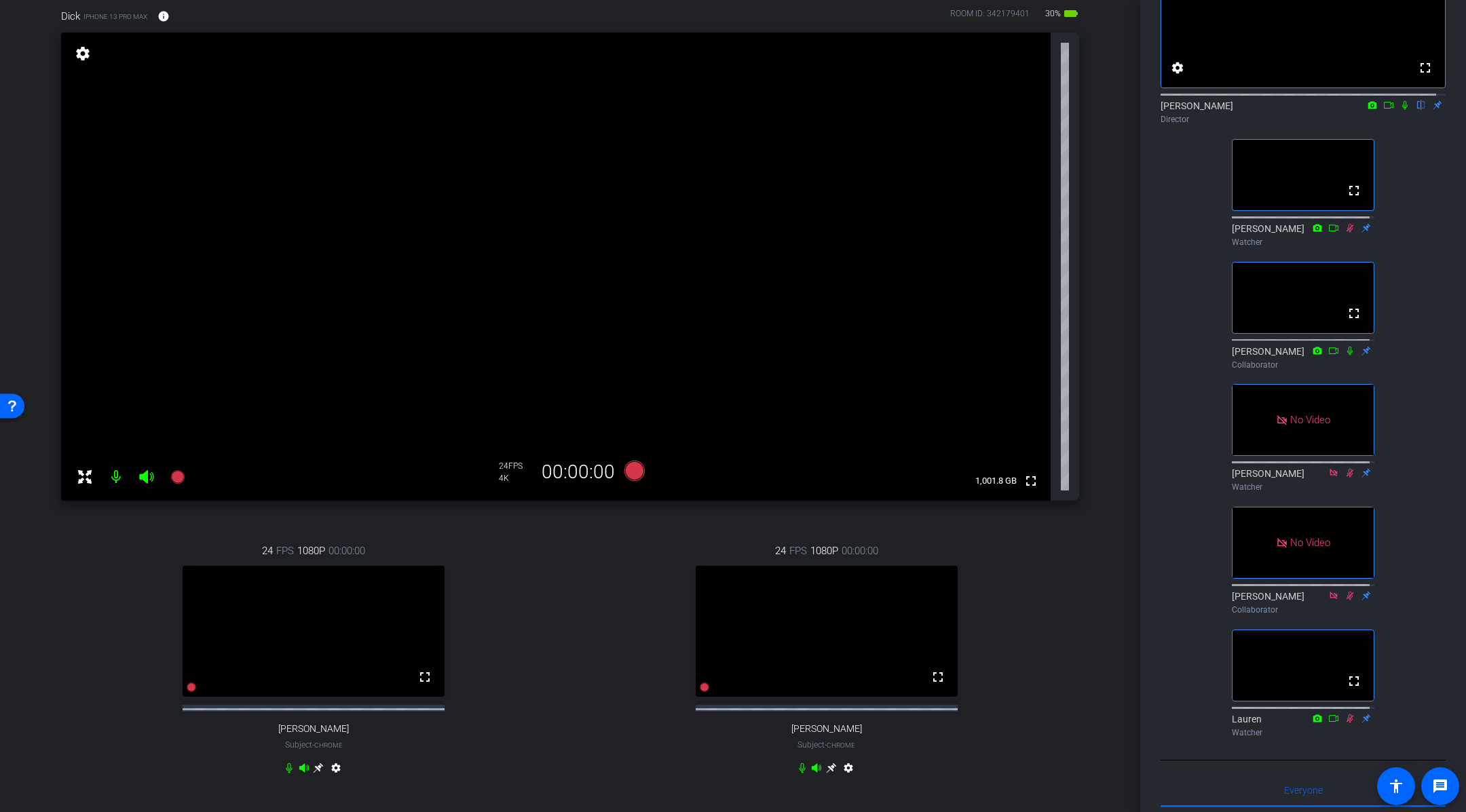
click at [1109, 314] on div "arrow_back DvH, [PERSON_NAME] & [PERSON_NAME] Back to project Send invite accou…" at bounding box center [570, 298] width 1140 height 812
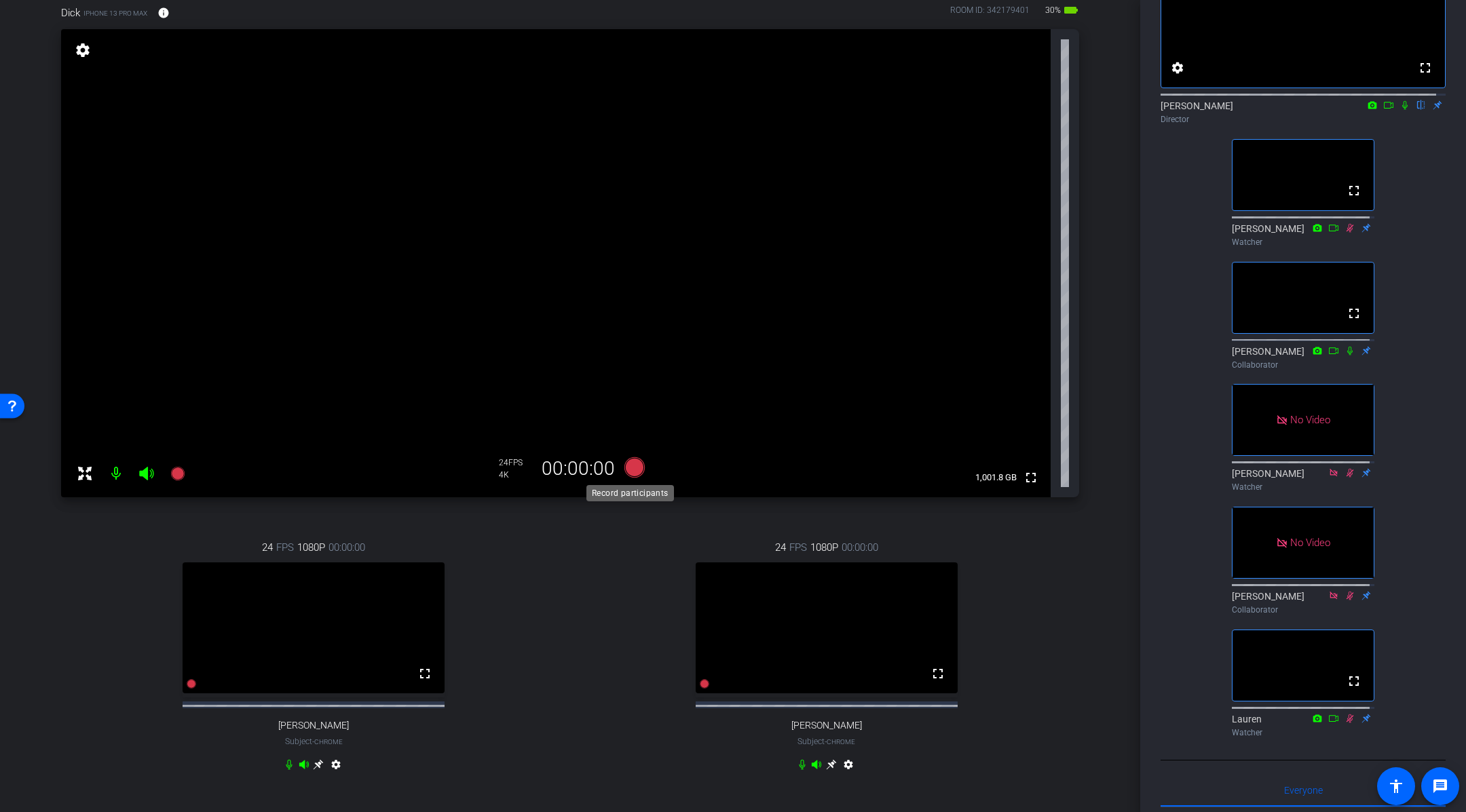
click at [630, 468] on icon at bounding box center [635, 468] width 20 height 20
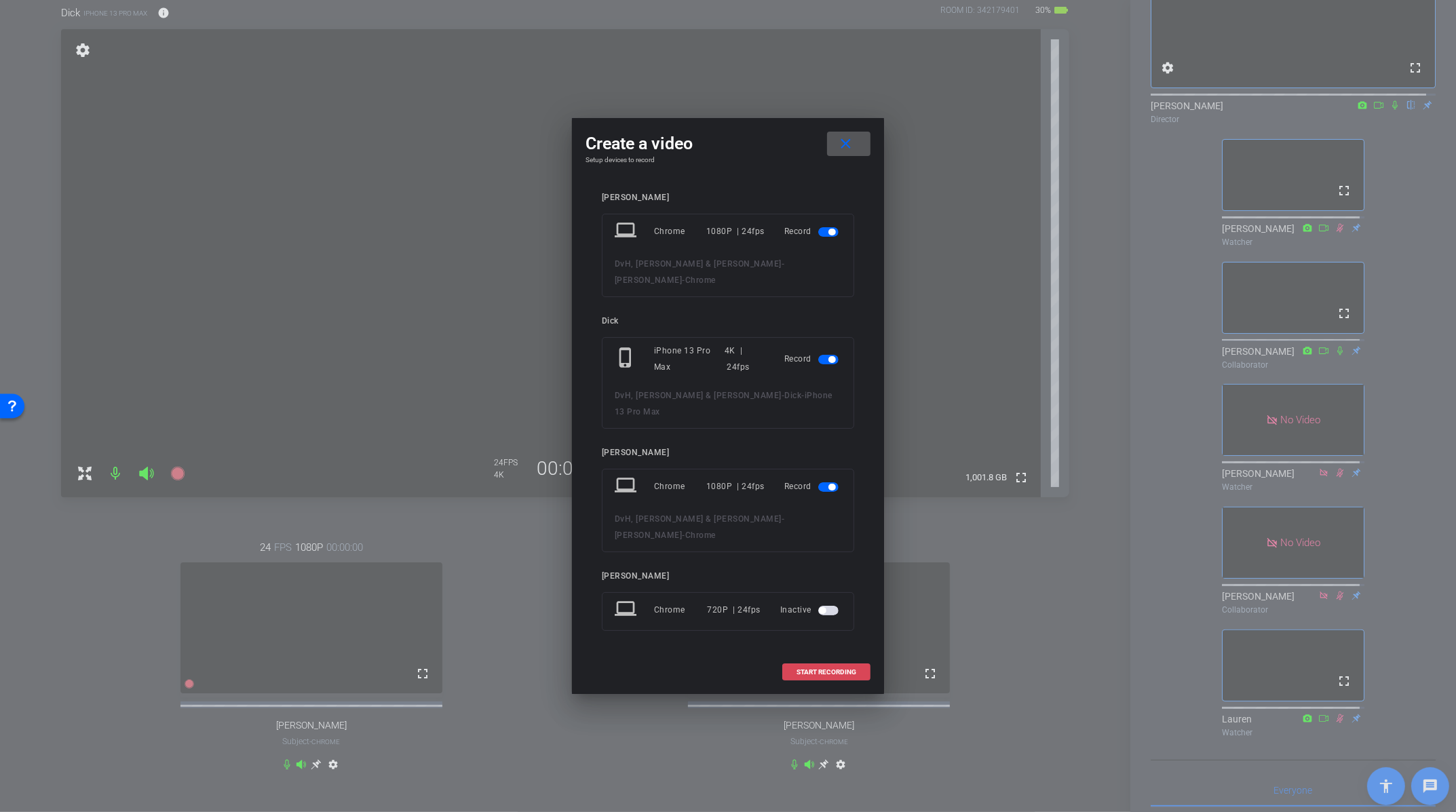
click at [849, 669] on span "START RECORDING" at bounding box center [826, 672] width 60 height 7
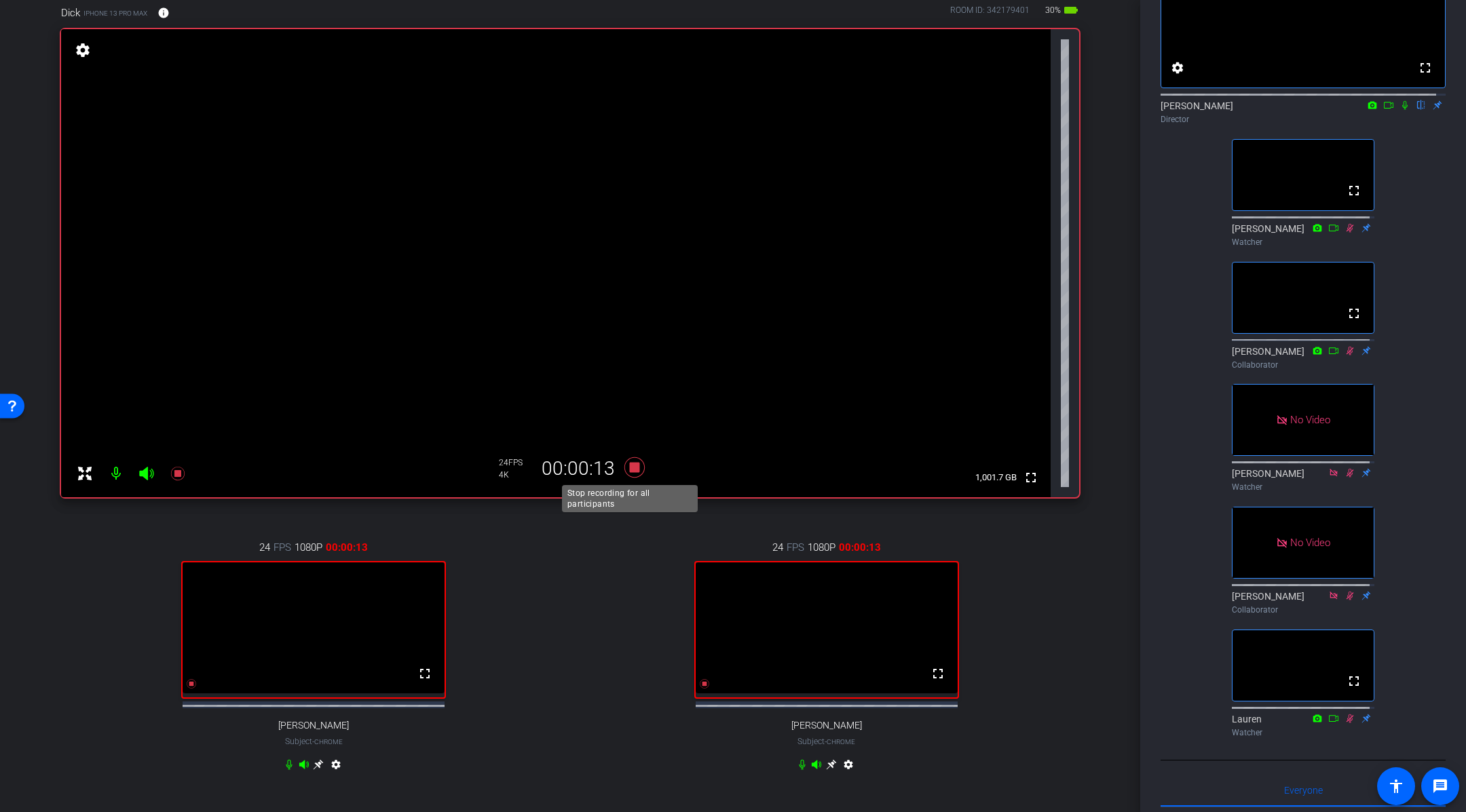
click at [632, 468] on icon at bounding box center [635, 468] width 20 height 20
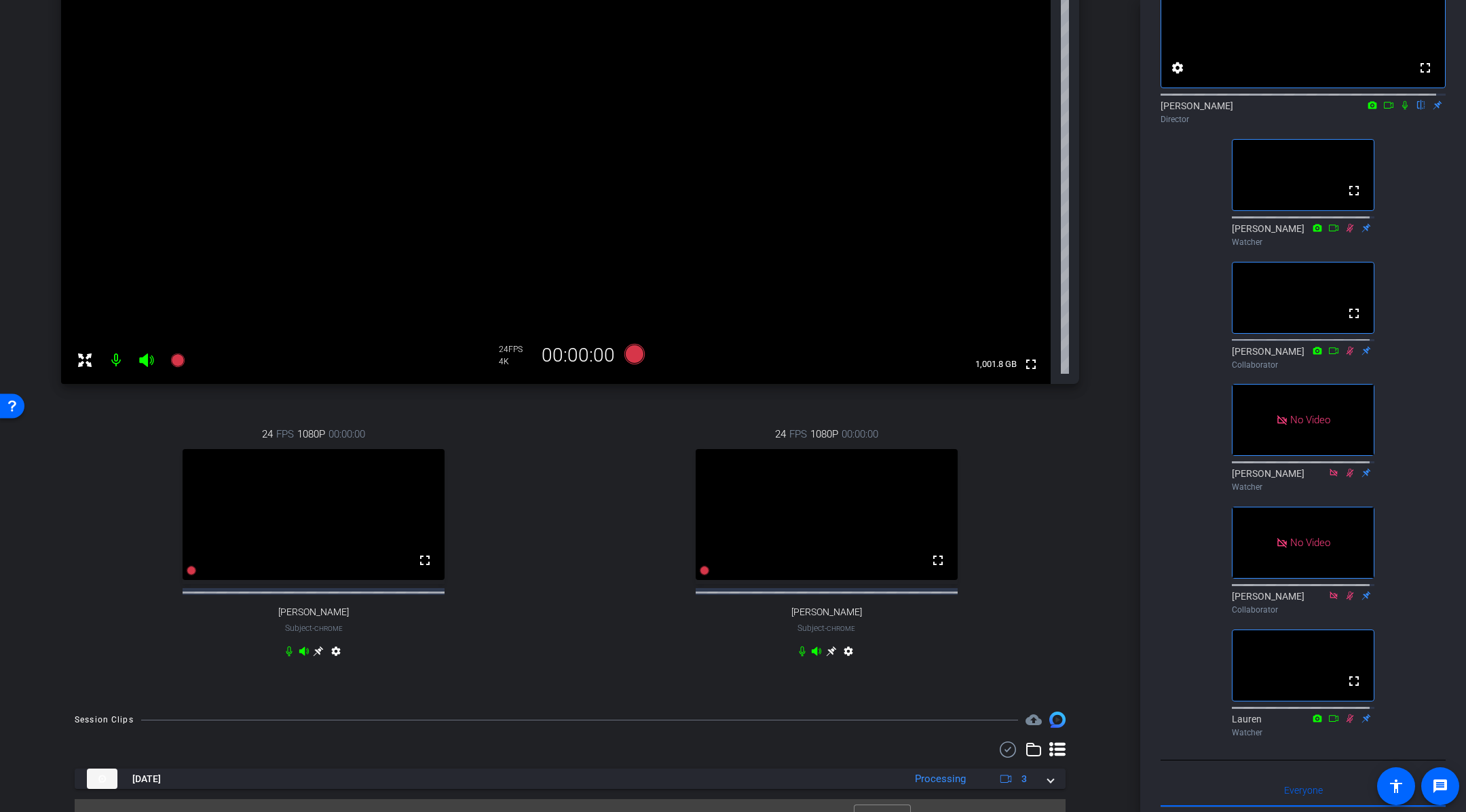
scroll to position [262, 0]
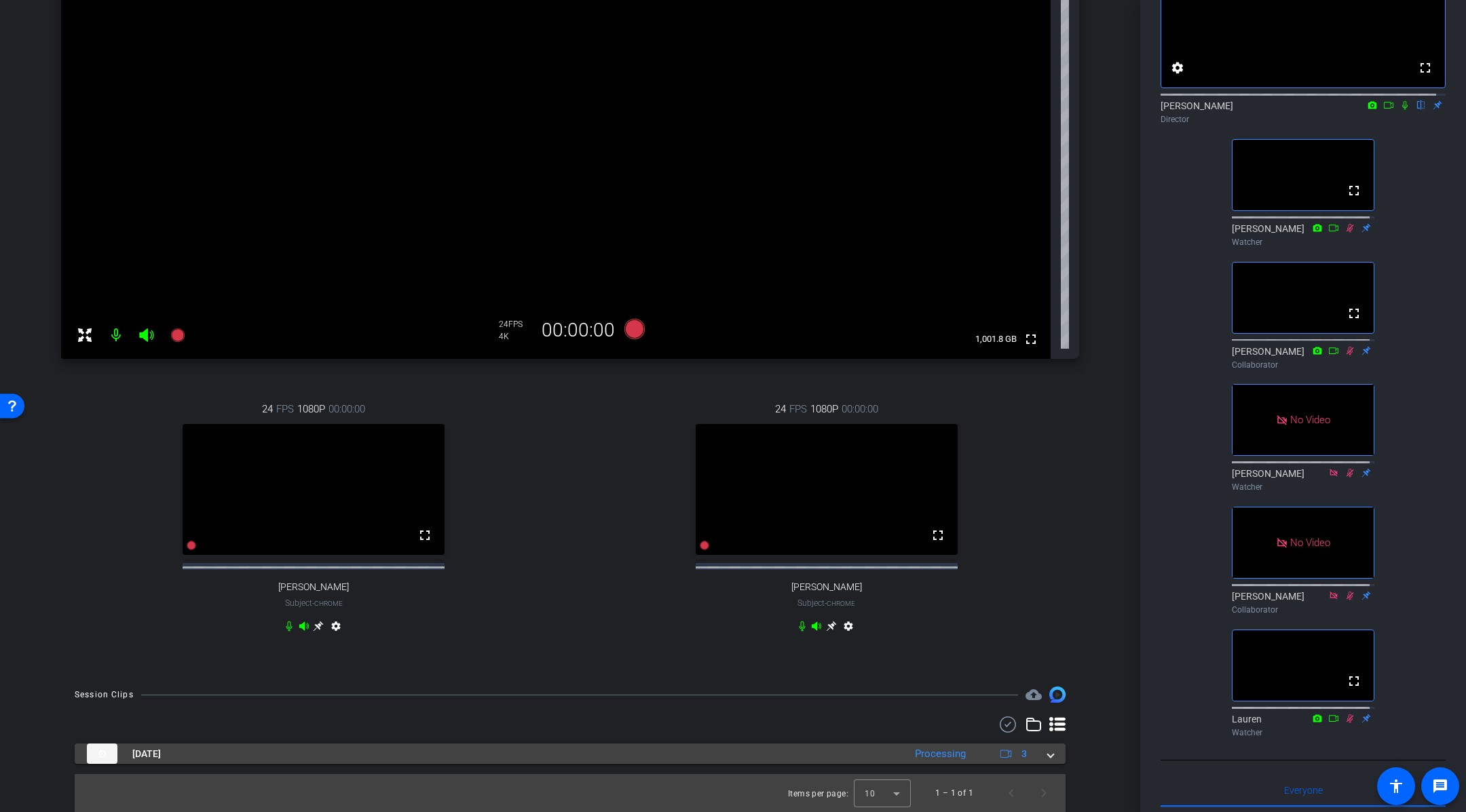
click at [1046, 761] on mat-expansion-panel-header "[DATE] Processing 3" at bounding box center [570, 753] width 991 height 20
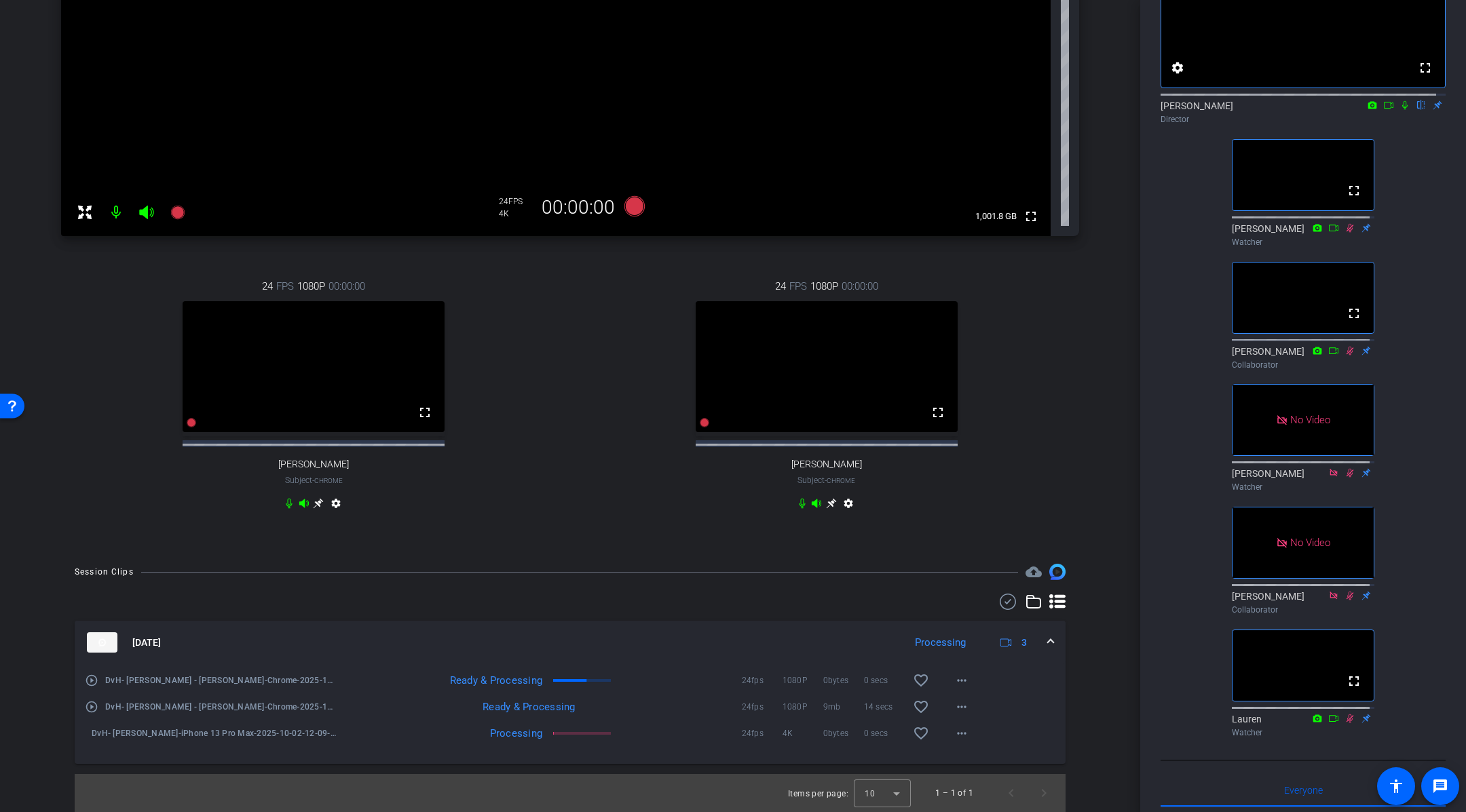
scroll to position [384, 0]
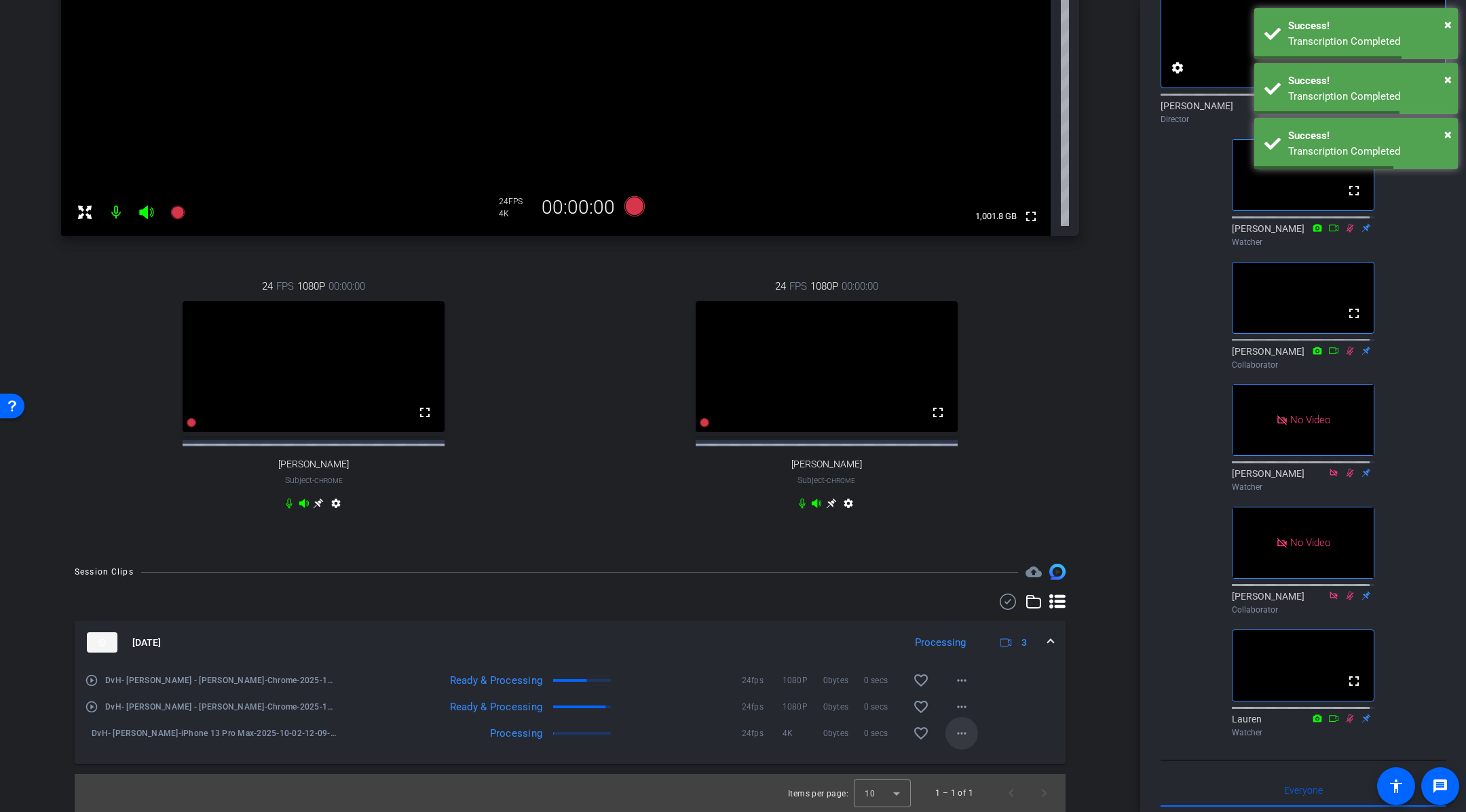
click at [954, 739] on mat-icon "more_horiz" at bounding box center [961, 733] width 16 height 16
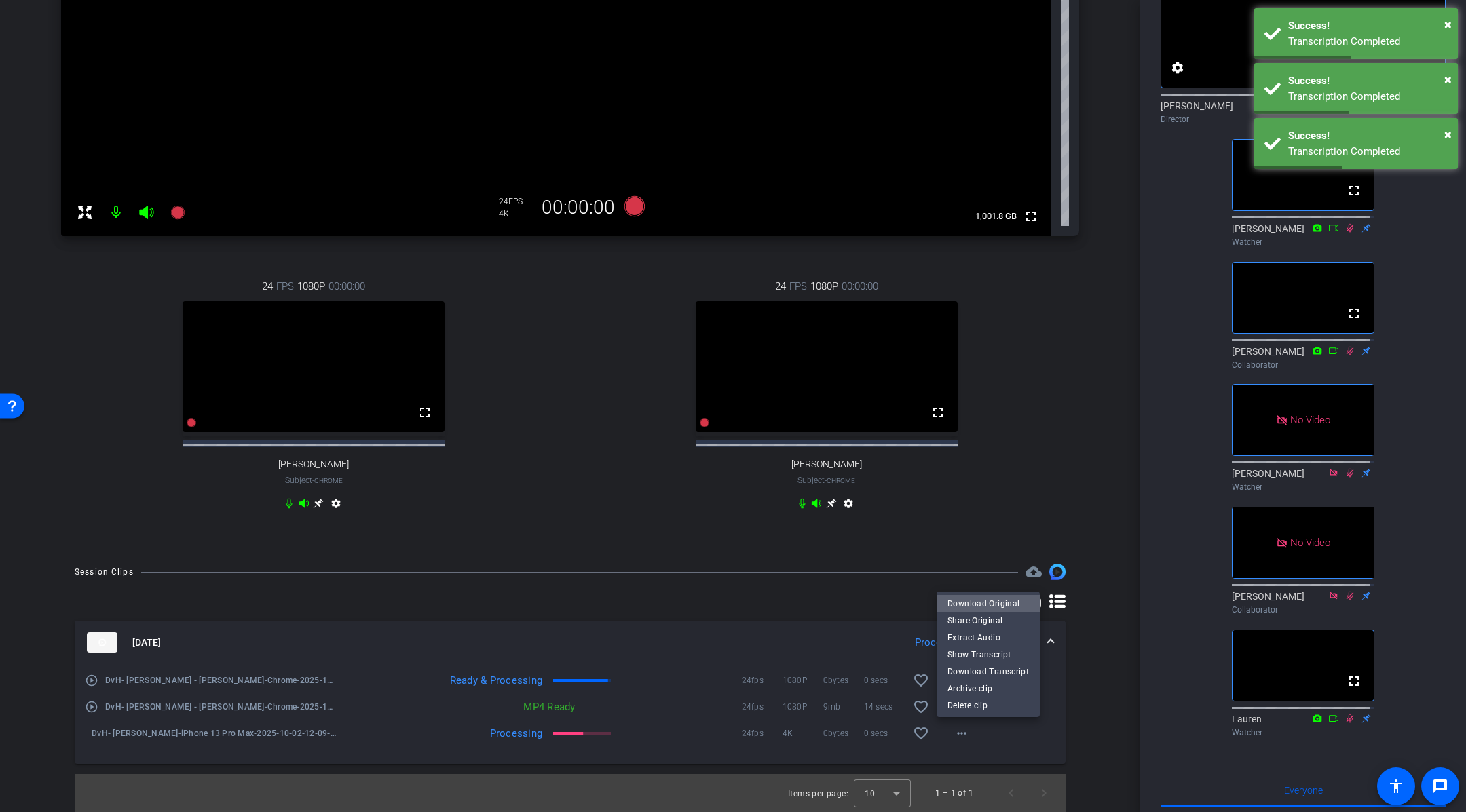
click at [990, 603] on span "Download Original" at bounding box center [988, 604] width 81 height 16
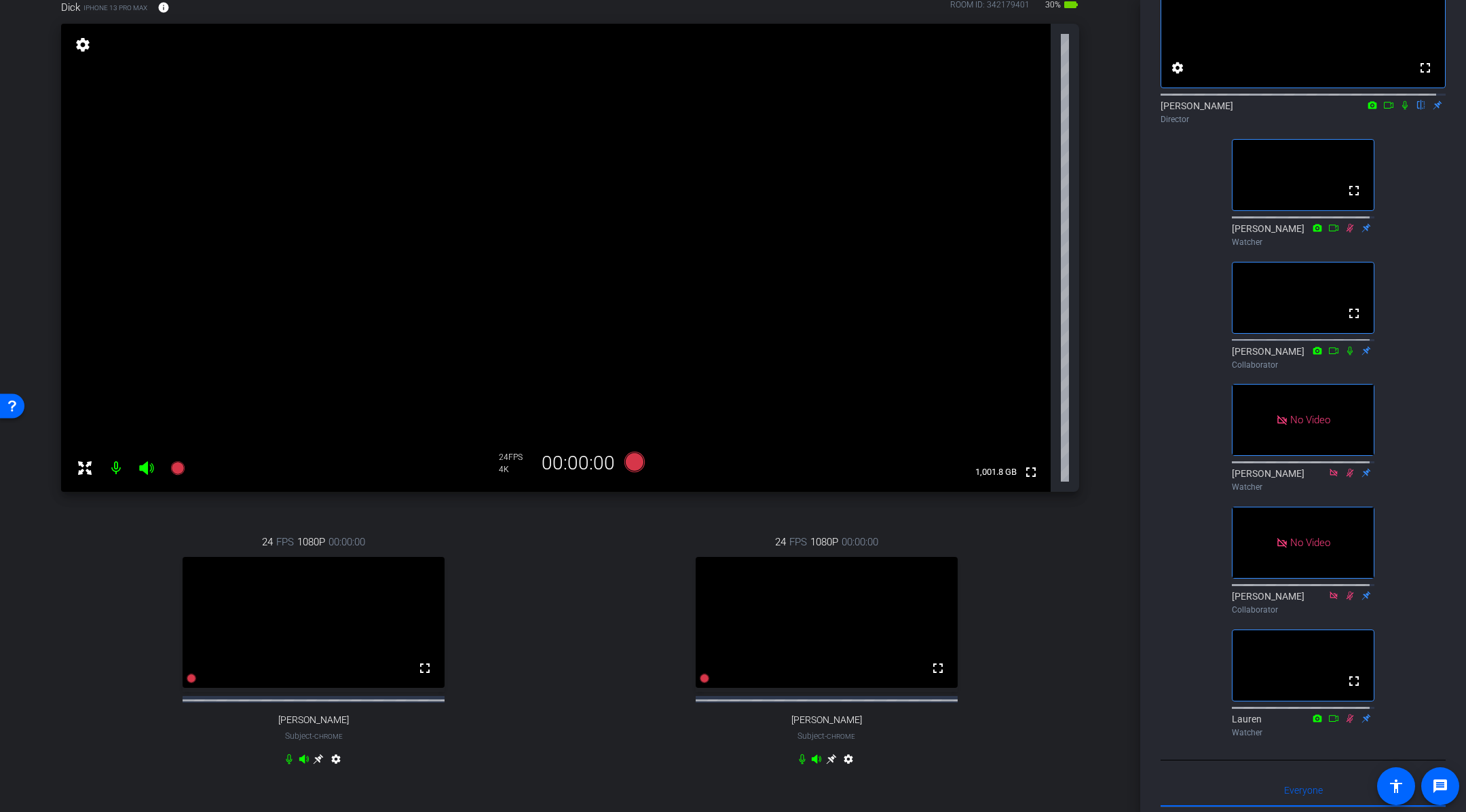
scroll to position [108, 0]
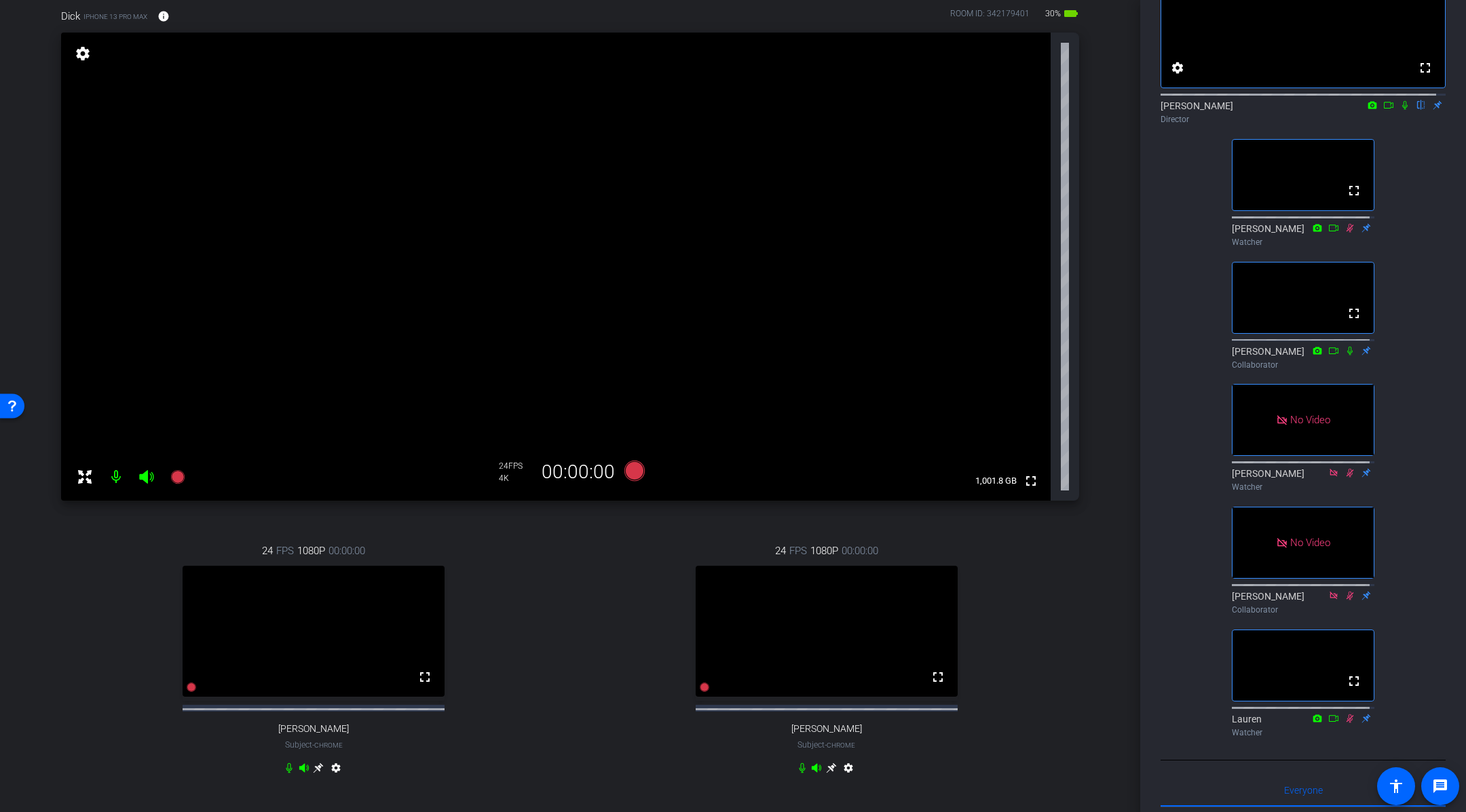
click at [1396, 426] on div "fullscreen settings [PERSON_NAME] flip Director fullscreen [PERSON_NAME] Watche…" at bounding box center [1302, 336] width 285 height 815
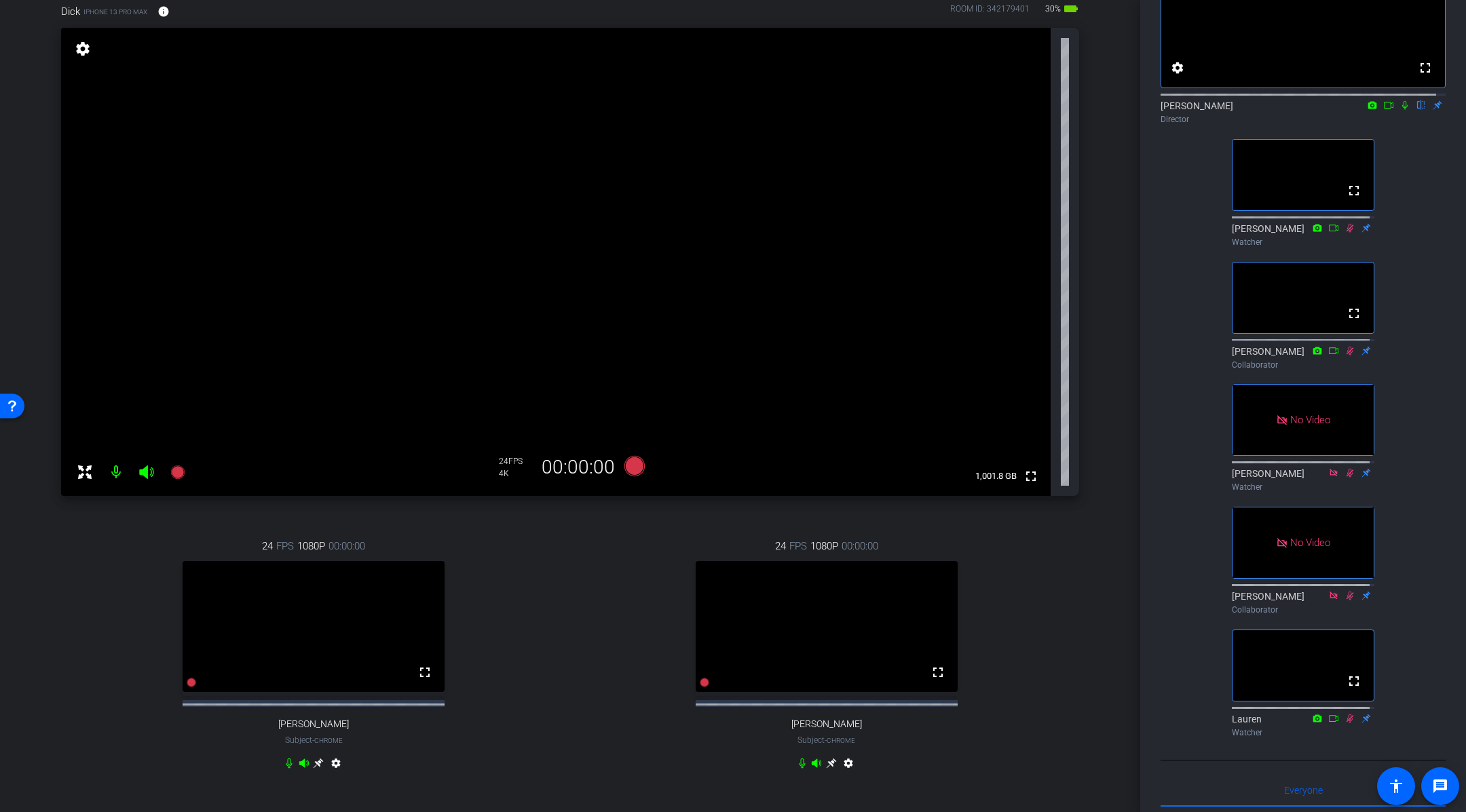
scroll to position [112, 0]
click at [1106, 338] on div "arrow_back DvH, [PERSON_NAME] & [PERSON_NAME] Back to project Send invite accou…" at bounding box center [570, 294] width 1140 height 812
click at [1104, 337] on div "arrow_back DvH, [PERSON_NAME] & [PERSON_NAME] Back to project Send invite accou…" at bounding box center [570, 294] width 1140 height 812
click at [1409, 153] on div "fullscreen settings [PERSON_NAME] flip Director fullscreen [PERSON_NAME] Watche…" at bounding box center [1302, 336] width 285 height 815
click at [1384, 110] on icon at bounding box center [1389, 105] width 11 height 10
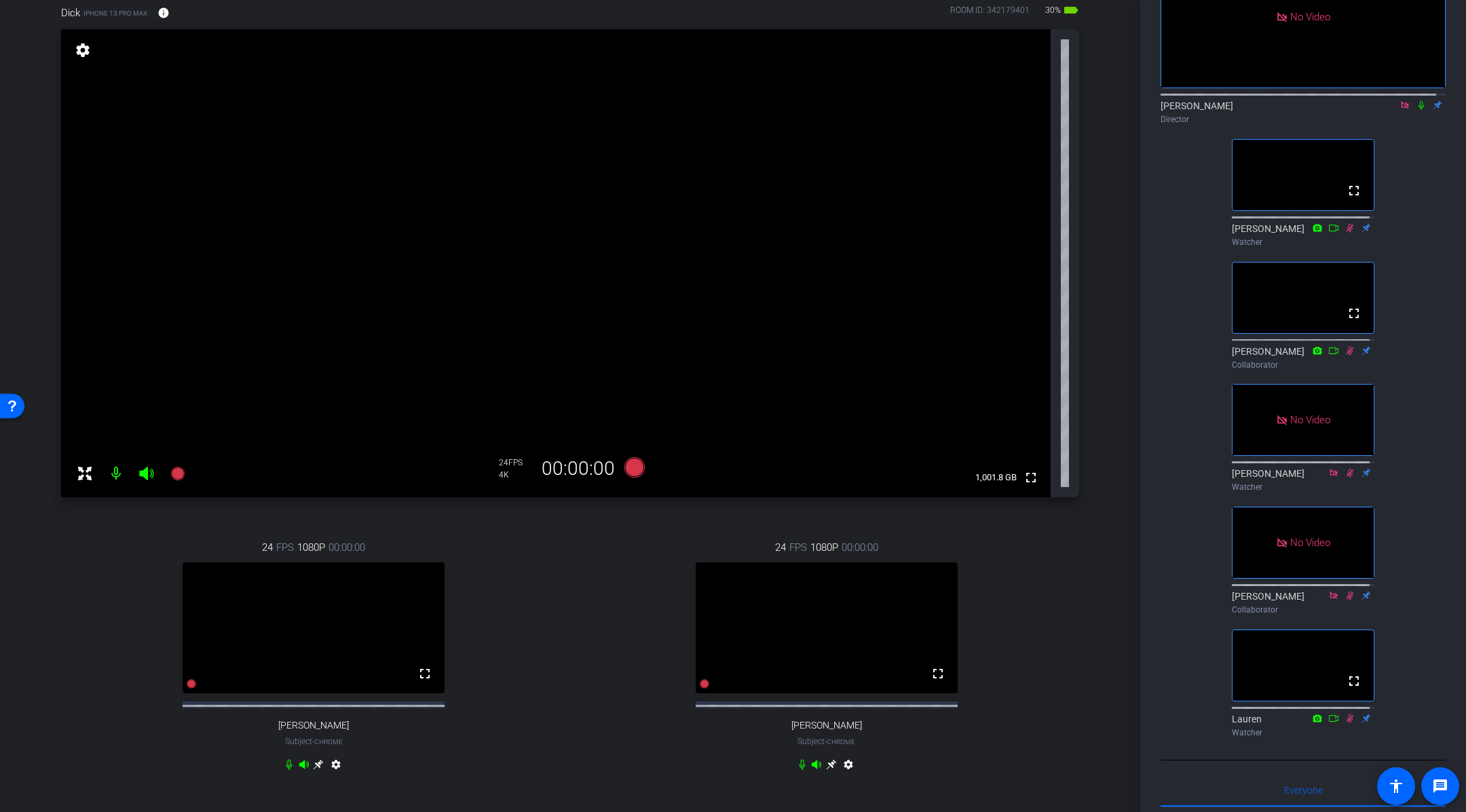
click at [1086, 511] on div "Dick iPhone 13 Pro Max info ROOM ID: 342179401 30% battery_std fullscreen setti…" at bounding box center [570, 397] width 1073 height 828
click at [1090, 510] on div "Dick iPhone 13 Pro Max info ROOM ID: 342179401 30% battery_std fullscreen setti…" at bounding box center [570, 397] width 1073 height 828
click at [631, 469] on icon at bounding box center [635, 468] width 20 height 20
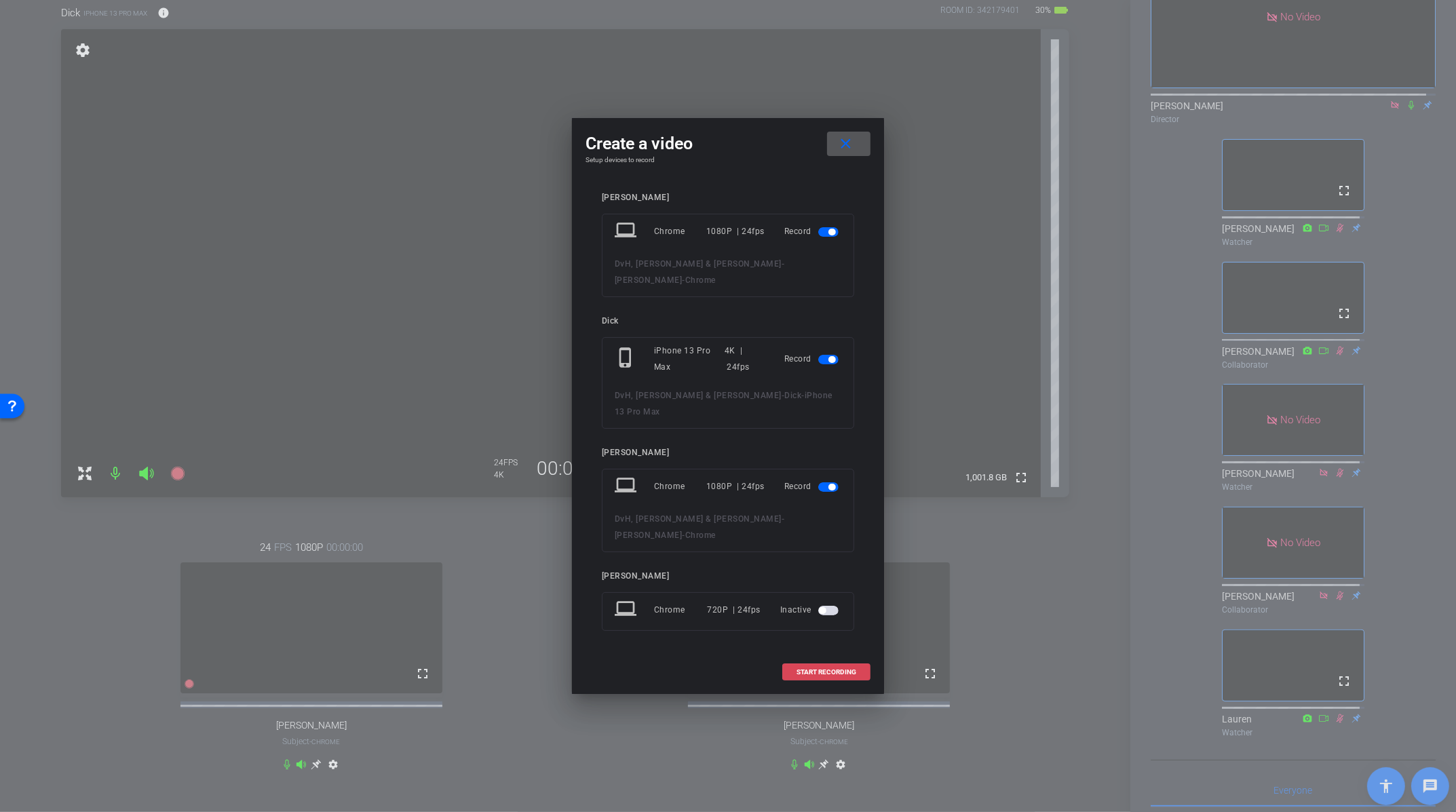
click at [836, 669] on span "START RECORDING" at bounding box center [826, 672] width 60 height 7
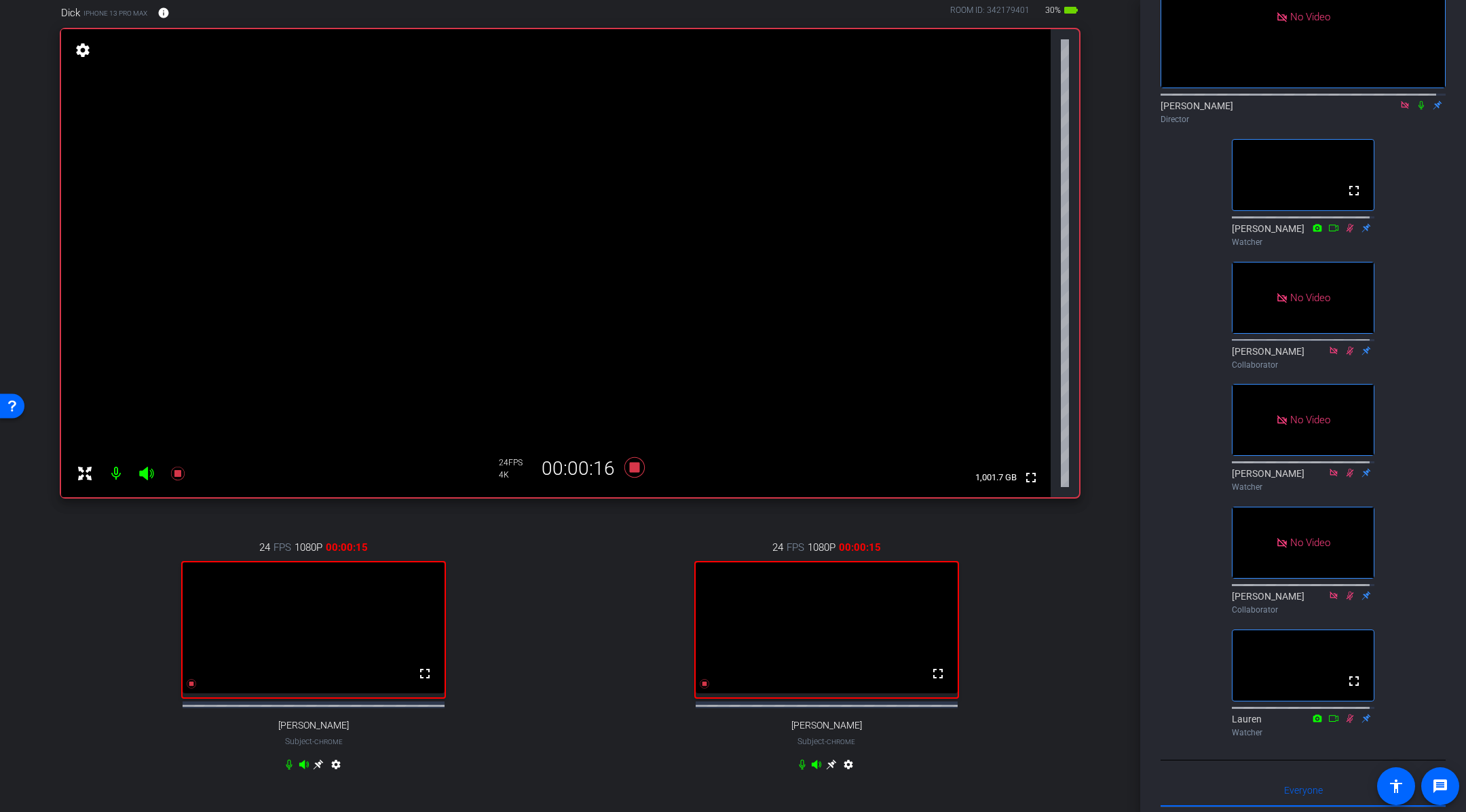
click at [1418, 110] on icon at bounding box center [1420, 105] width 5 height 9
click at [1415, 110] on icon at bounding box center [1420, 105] width 11 height 10
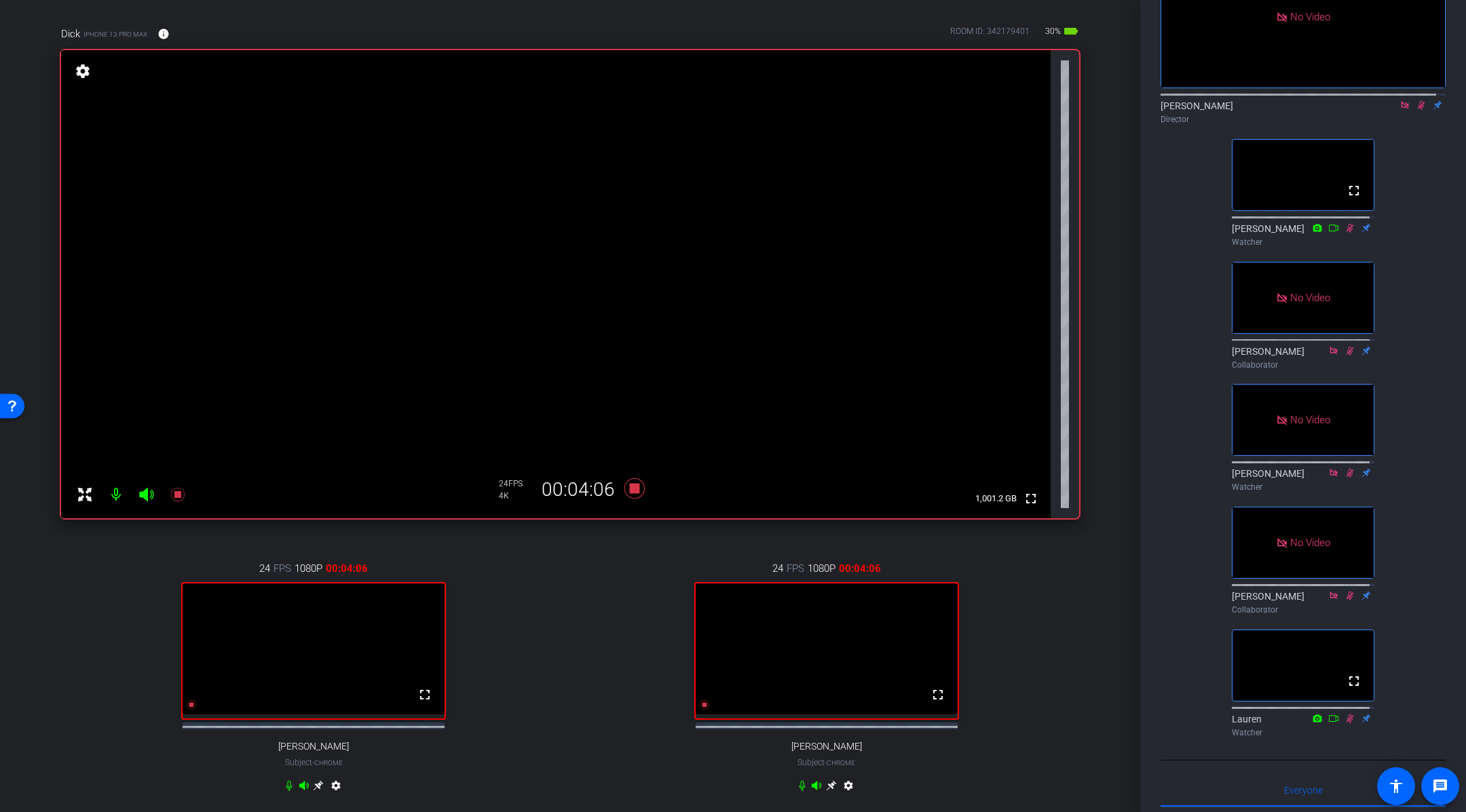
scroll to position [92, 0]
click at [1415, 110] on icon at bounding box center [1420, 105] width 11 height 10
click at [1413, 111] on mat-icon at bounding box center [1421, 105] width 16 height 12
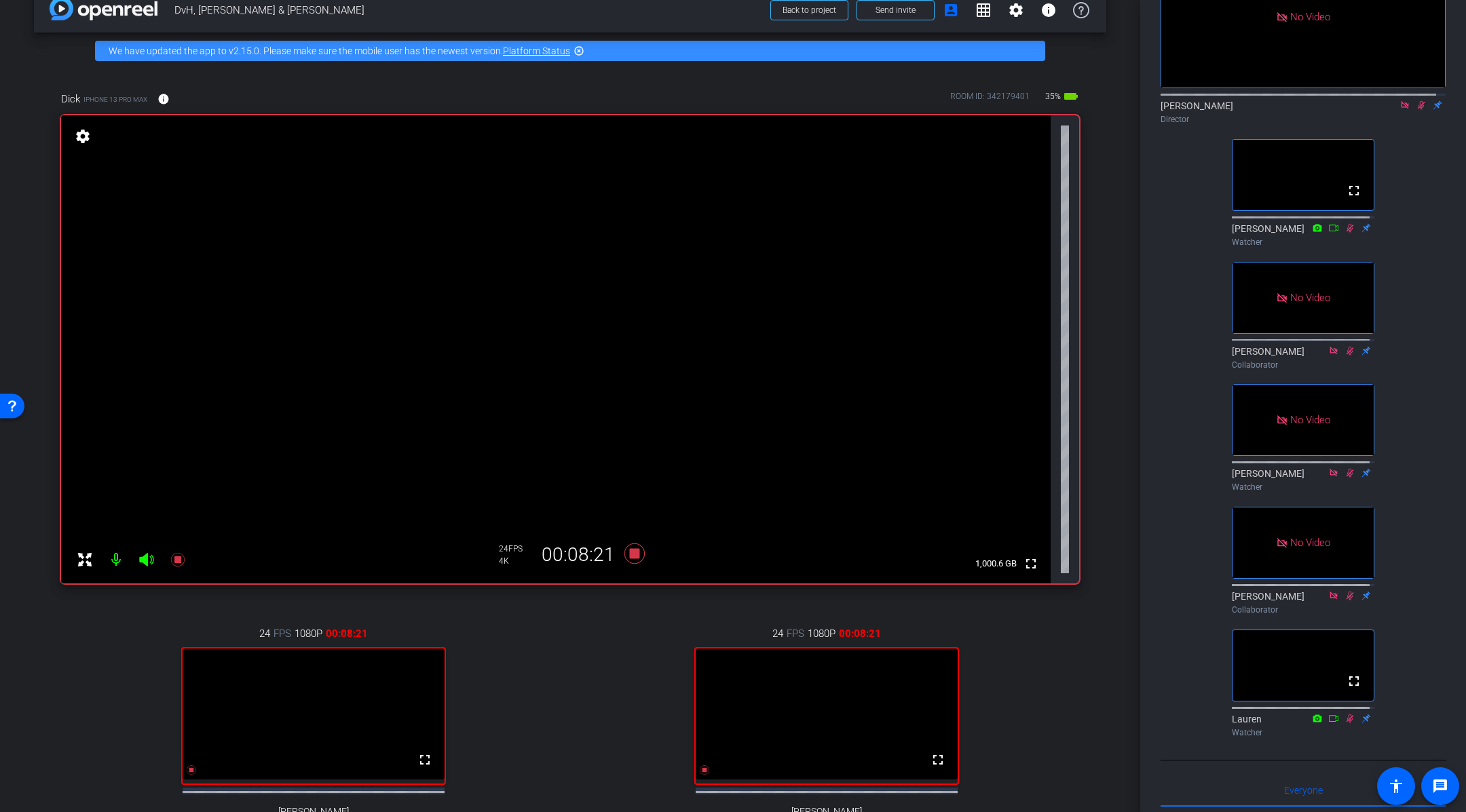
scroll to position [0, 0]
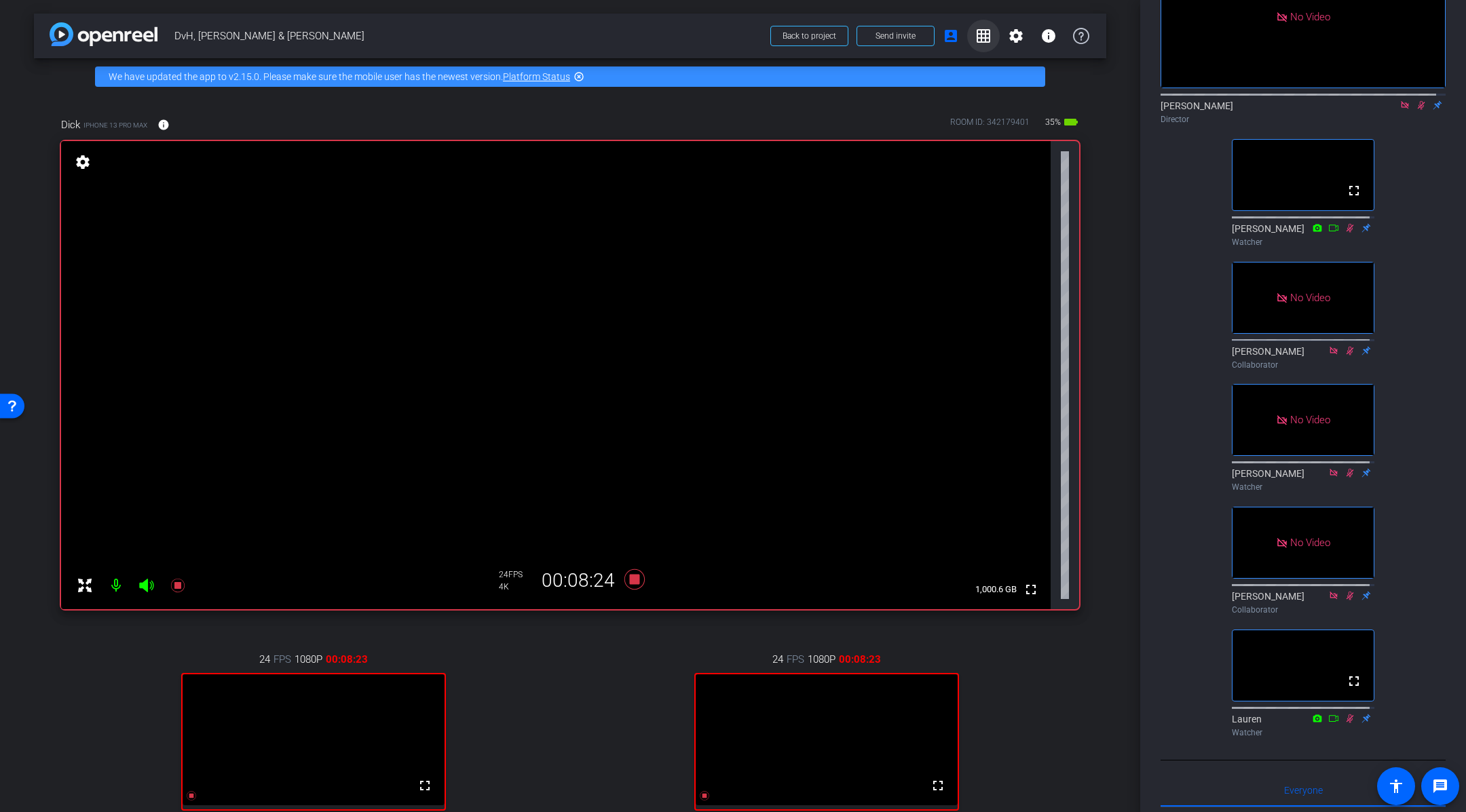
click at [975, 37] on mat-icon "grid_on" at bounding box center [983, 36] width 16 height 16
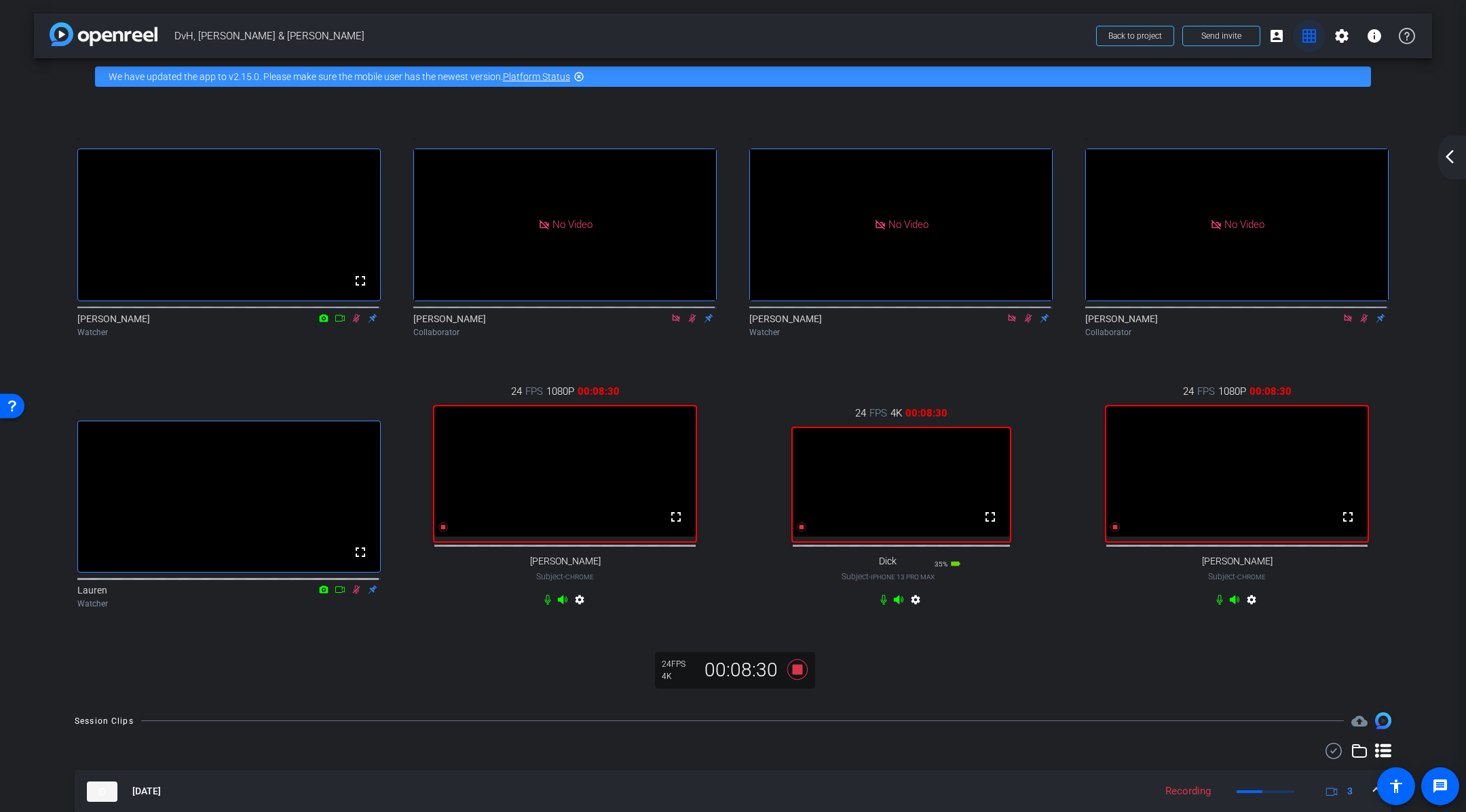
click at [1301, 38] on mat-icon "grid_on" at bounding box center [1309, 36] width 16 height 16
click at [1268, 36] on mat-icon "account_box" at bounding box center [1276, 36] width 16 height 16
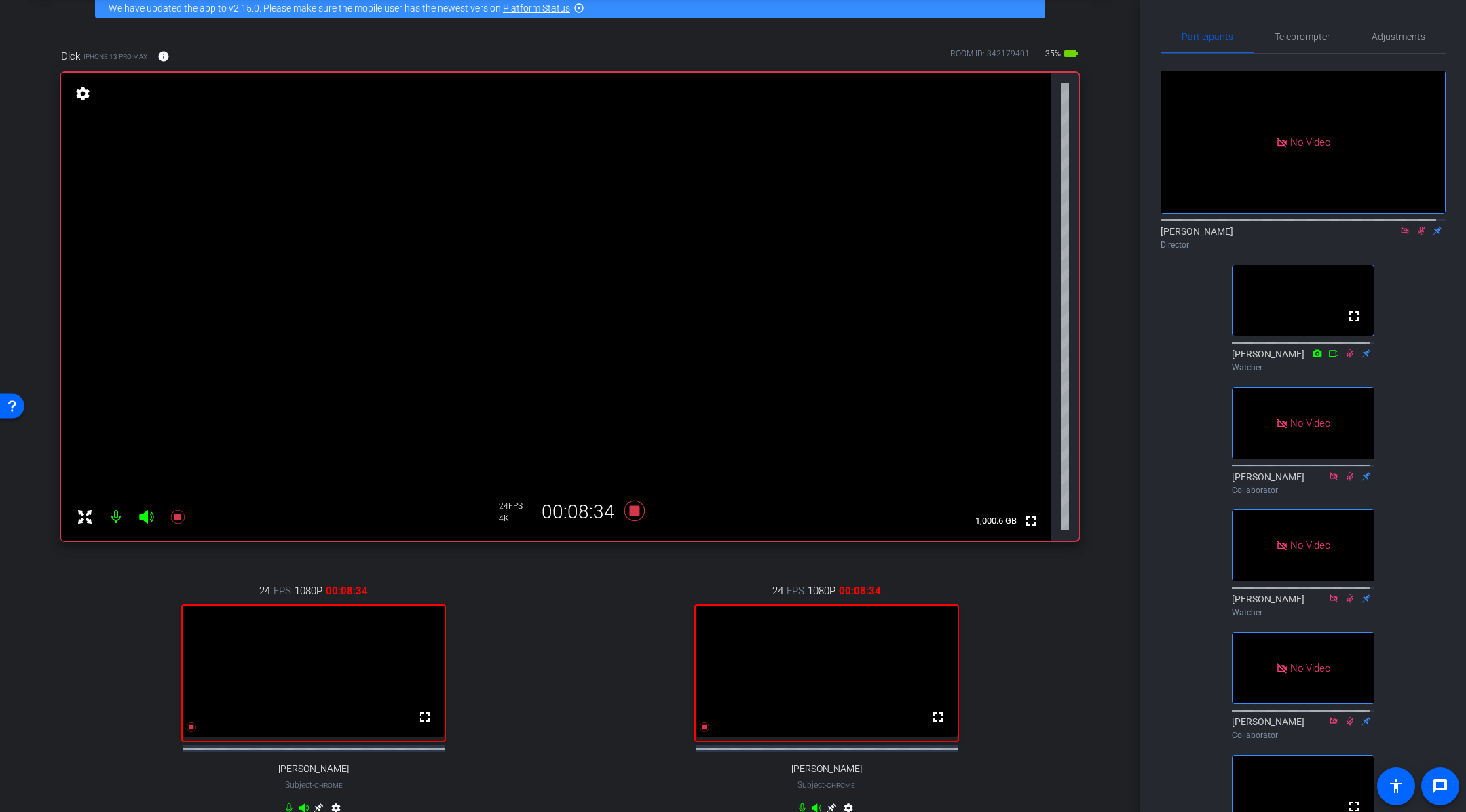
scroll to position [114, 0]
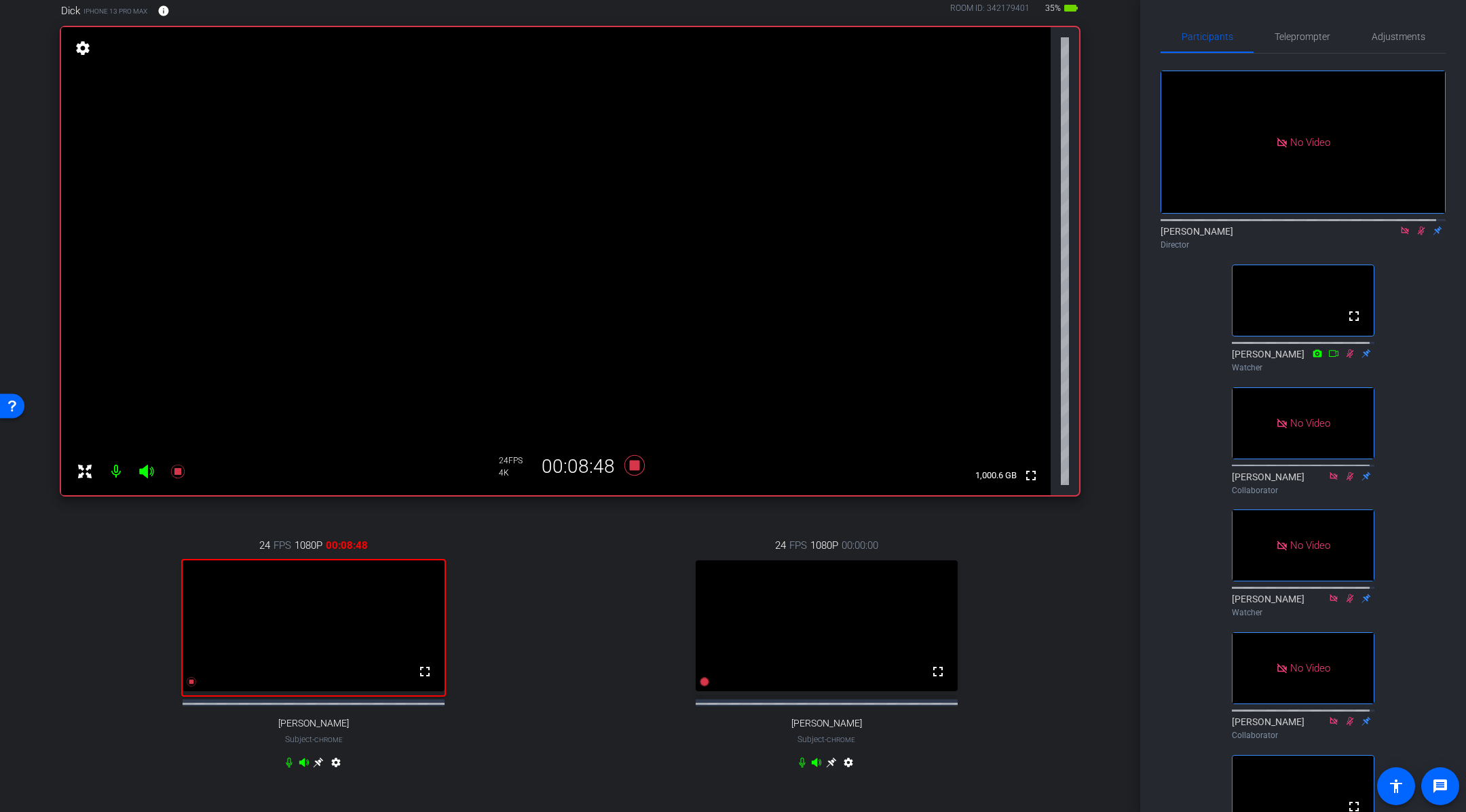
drag, startPoint x: 1421, startPoint y: 294, endPoint x: 1422, endPoint y: 285, distance: 9.1
click at [1421, 294] on div "No Video [PERSON_NAME] Director fullscreen [PERSON_NAME] Watcher No Video [PERS…" at bounding box center [1302, 461] width 285 height 815
click at [1415, 235] on icon at bounding box center [1420, 231] width 11 height 10
click at [622, 599] on div "24 FPS 1080P 00:00:00 fullscreen [PERSON_NAME] Subject - Chrome settings" at bounding box center [826, 655] width 506 height 280
click at [633, 466] on icon at bounding box center [635, 465] width 20 height 20
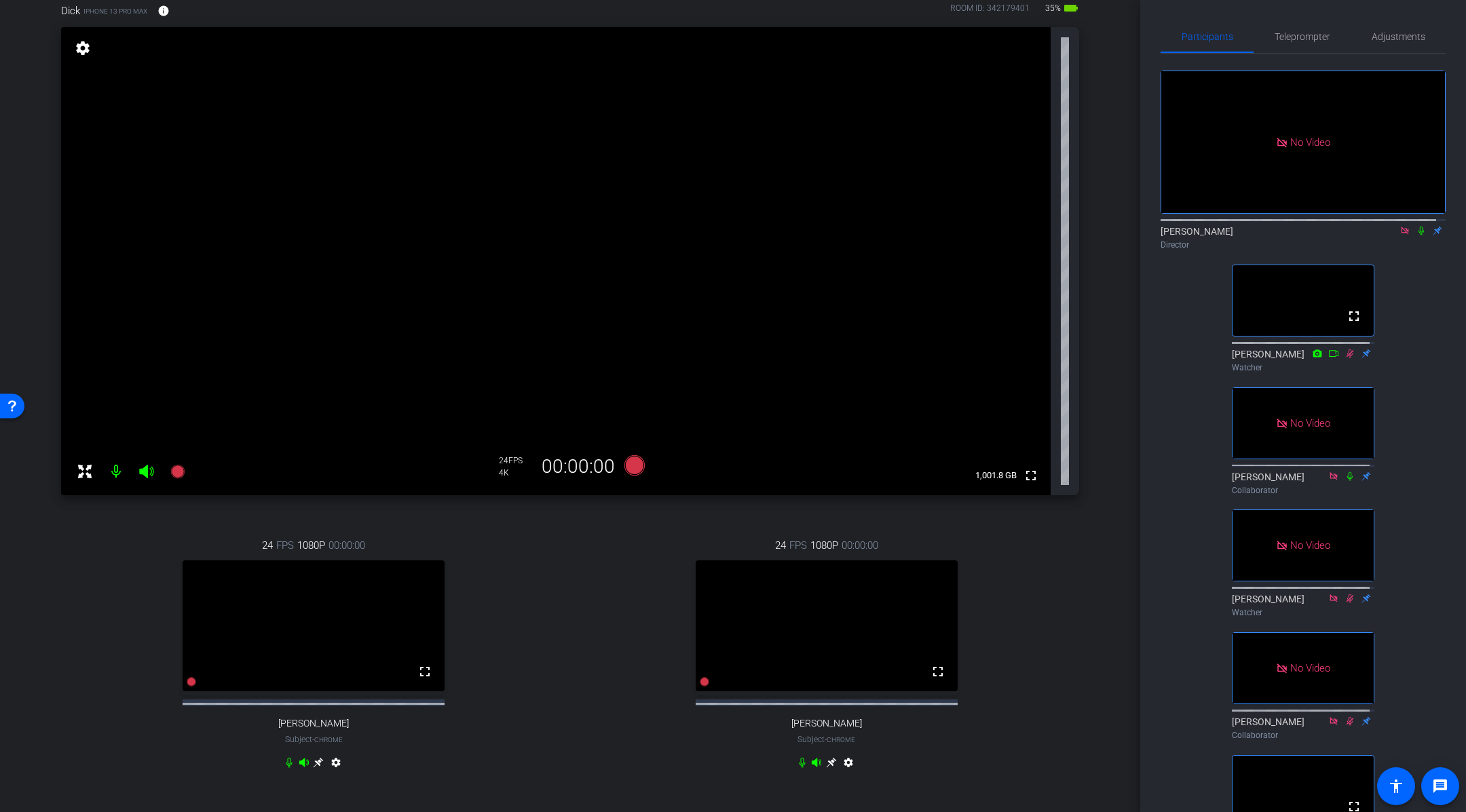
scroll to position [110, 0]
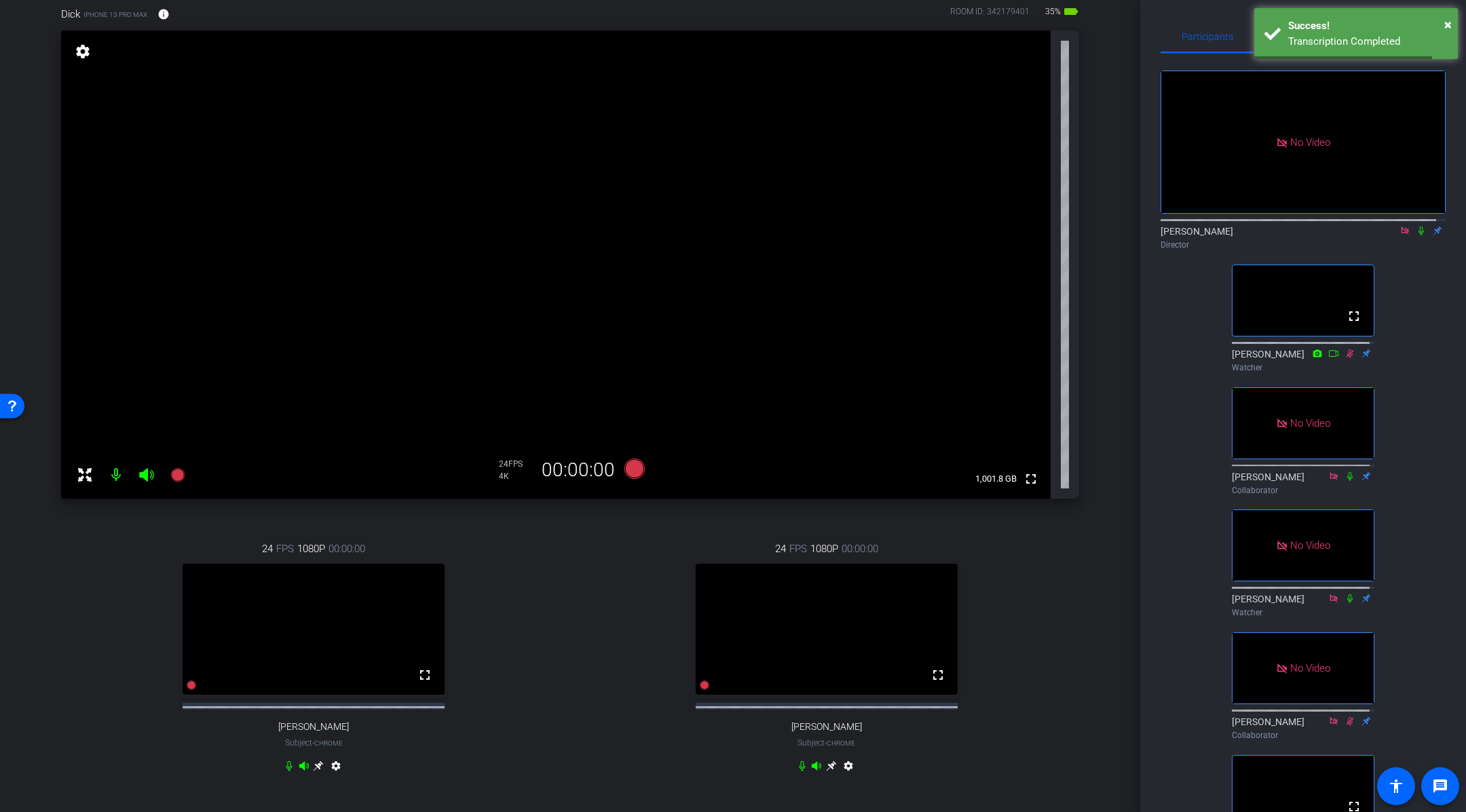
click at [1100, 474] on div "arrow_back DvH, [PERSON_NAME] & [PERSON_NAME] Back to project Send invite accou…" at bounding box center [570, 296] width 1140 height 812
click at [631, 473] on icon at bounding box center [635, 469] width 20 height 20
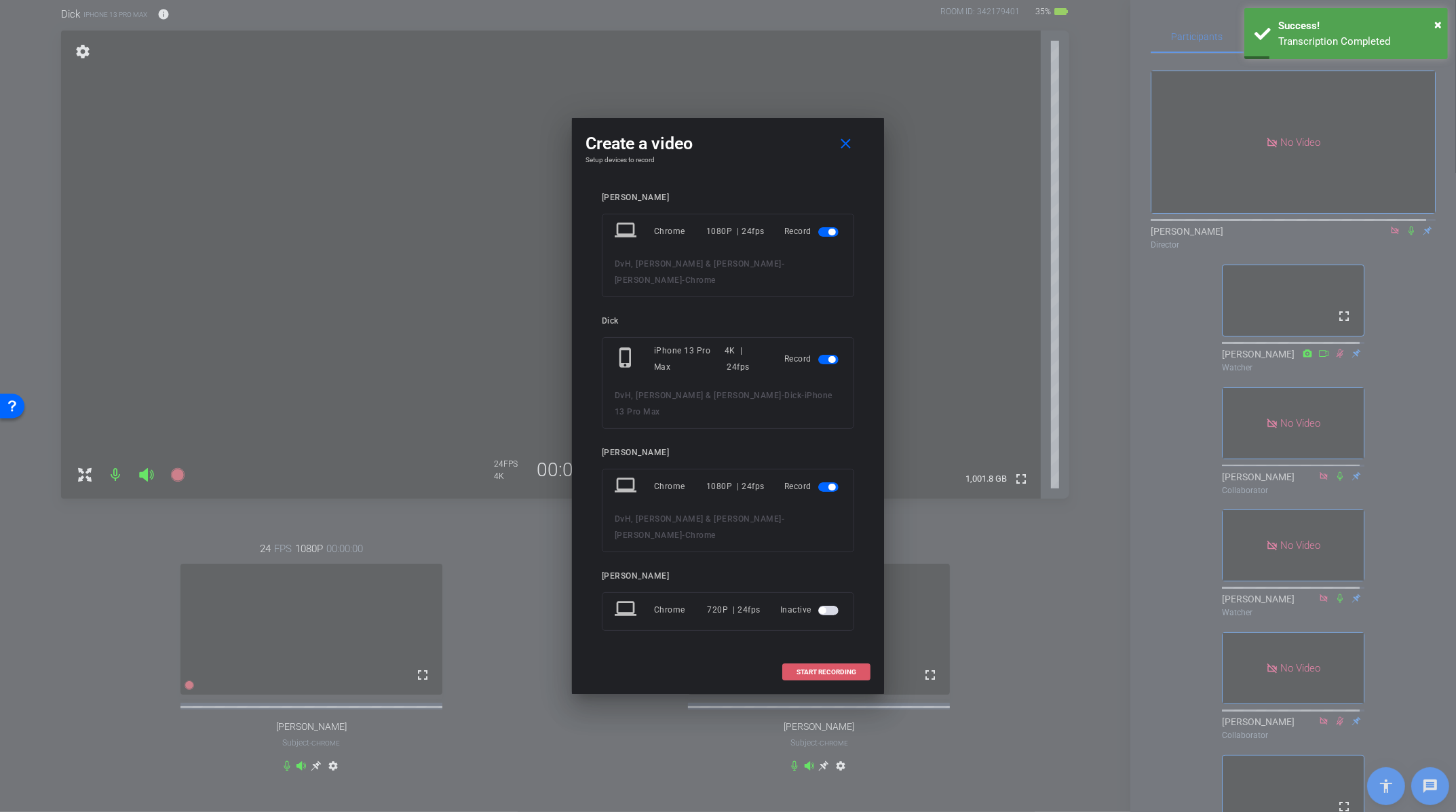
click at [842, 669] on span "START RECORDING" at bounding box center [826, 672] width 60 height 7
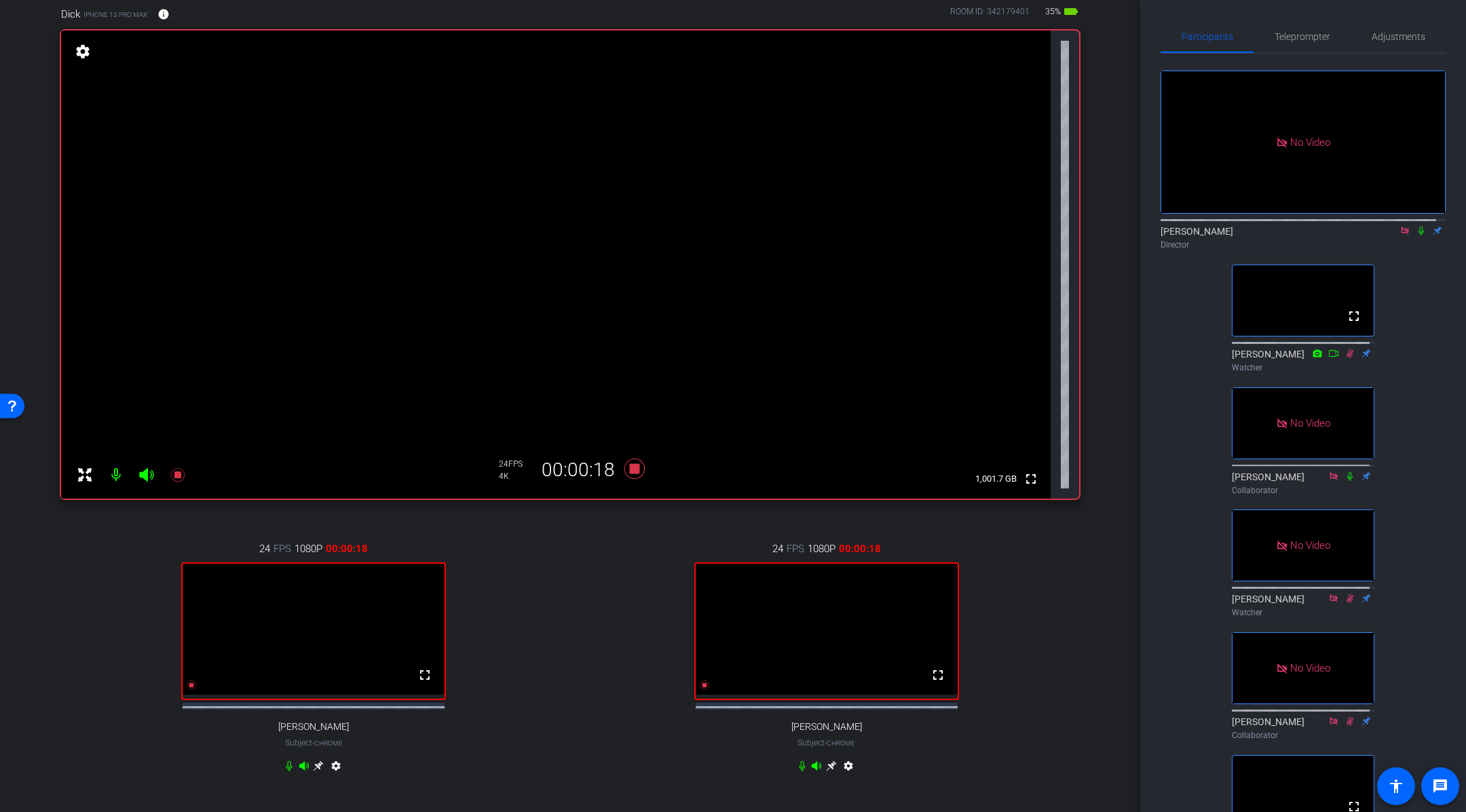
click at [1081, 563] on div "Dick iPhone 13 Pro Max info ROOM ID: 342179401 35% battery_std fullscreen setti…" at bounding box center [570, 398] width 1073 height 828
click at [632, 467] on icon at bounding box center [635, 469] width 20 height 20
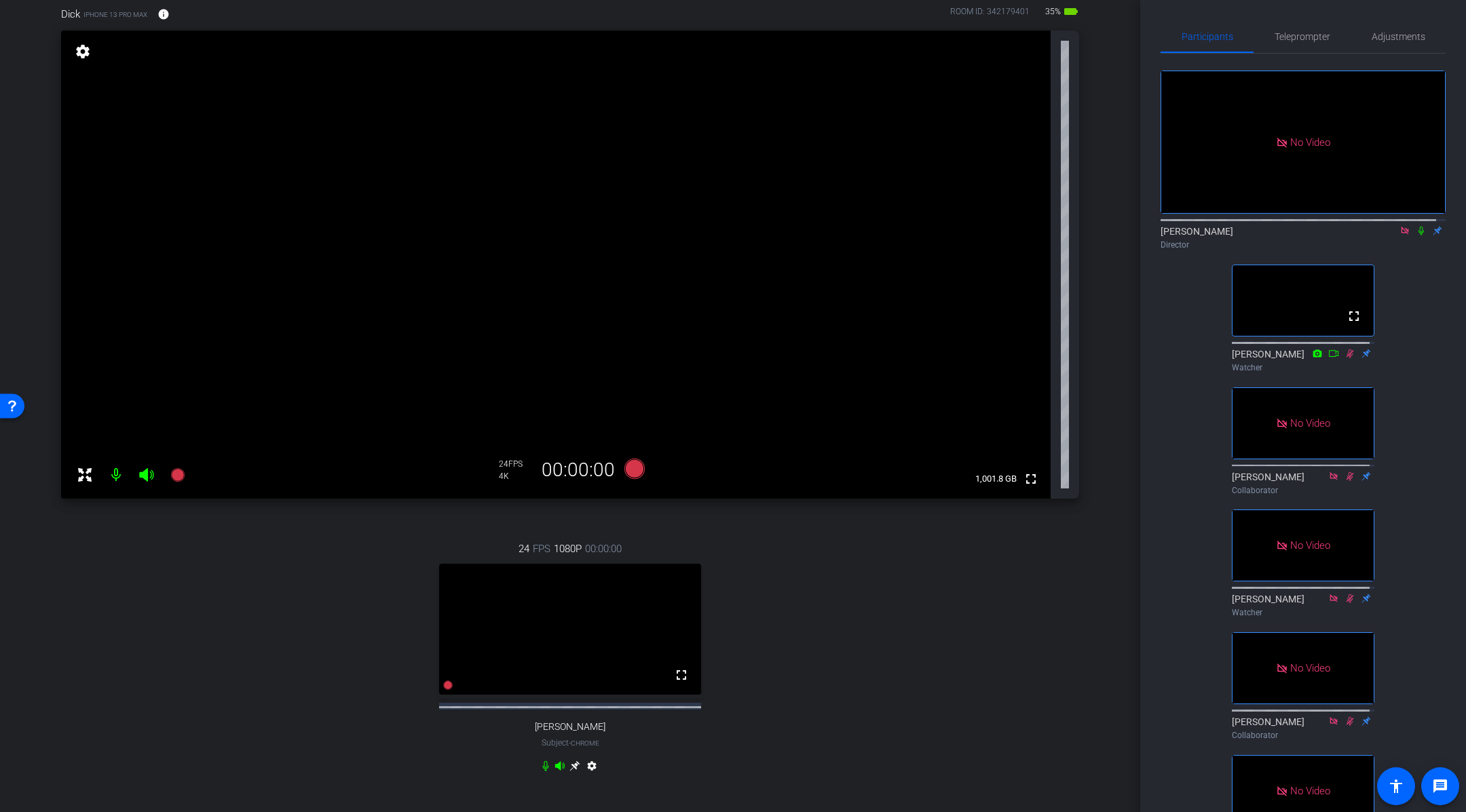
click at [1098, 539] on div "arrow_back DvH, [PERSON_NAME] & [PERSON_NAME] Back to project Send invite accou…" at bounding box center [570, 296] width 1140 height 812
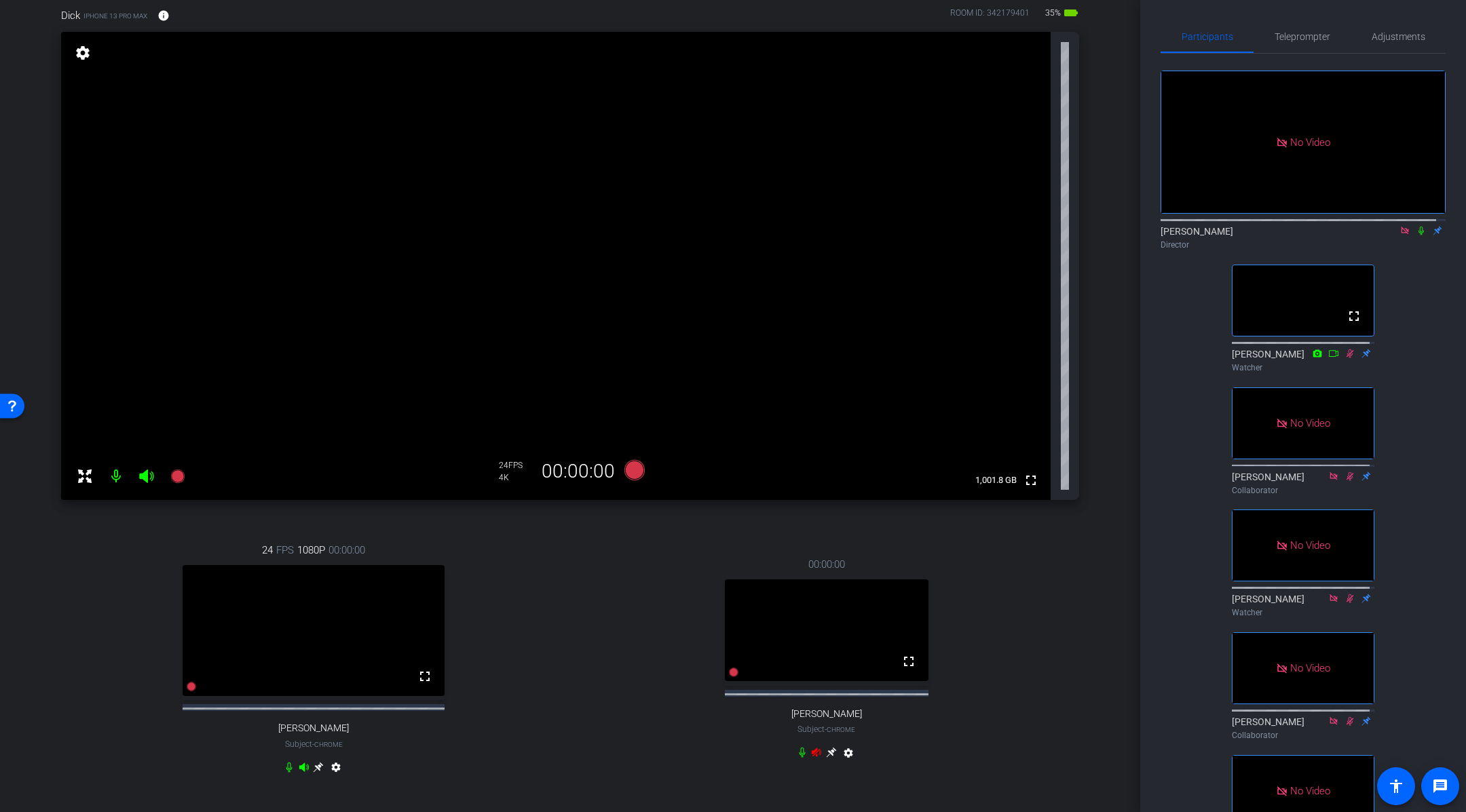
scroll to position [105, 0]
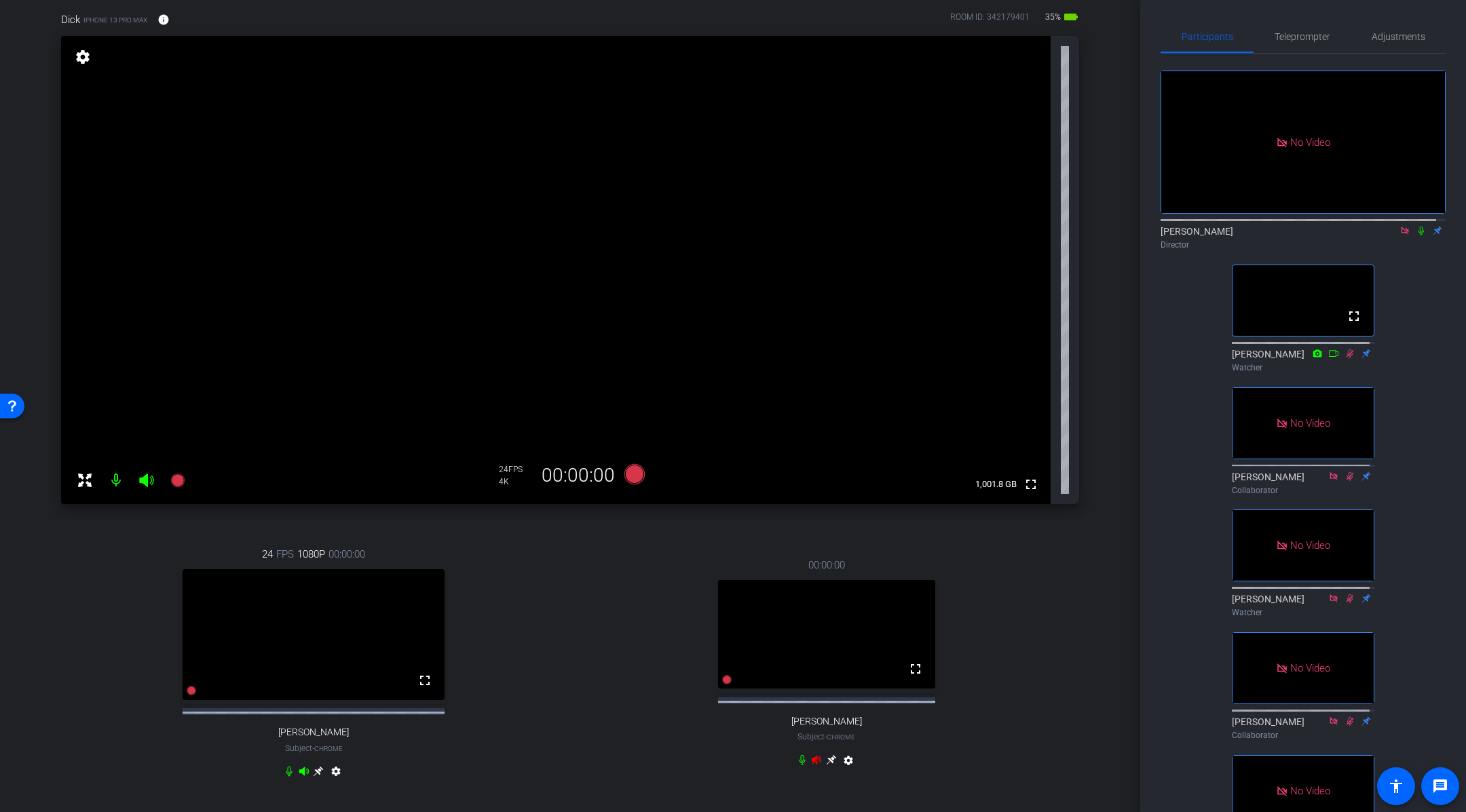
click at [1098, 539] on div "arrow_back DvH, [PERSON_NAME] & [PERSON_NAME] Back to project Send invite accou…" at bounding box center [570, 301] width 1140 height 812
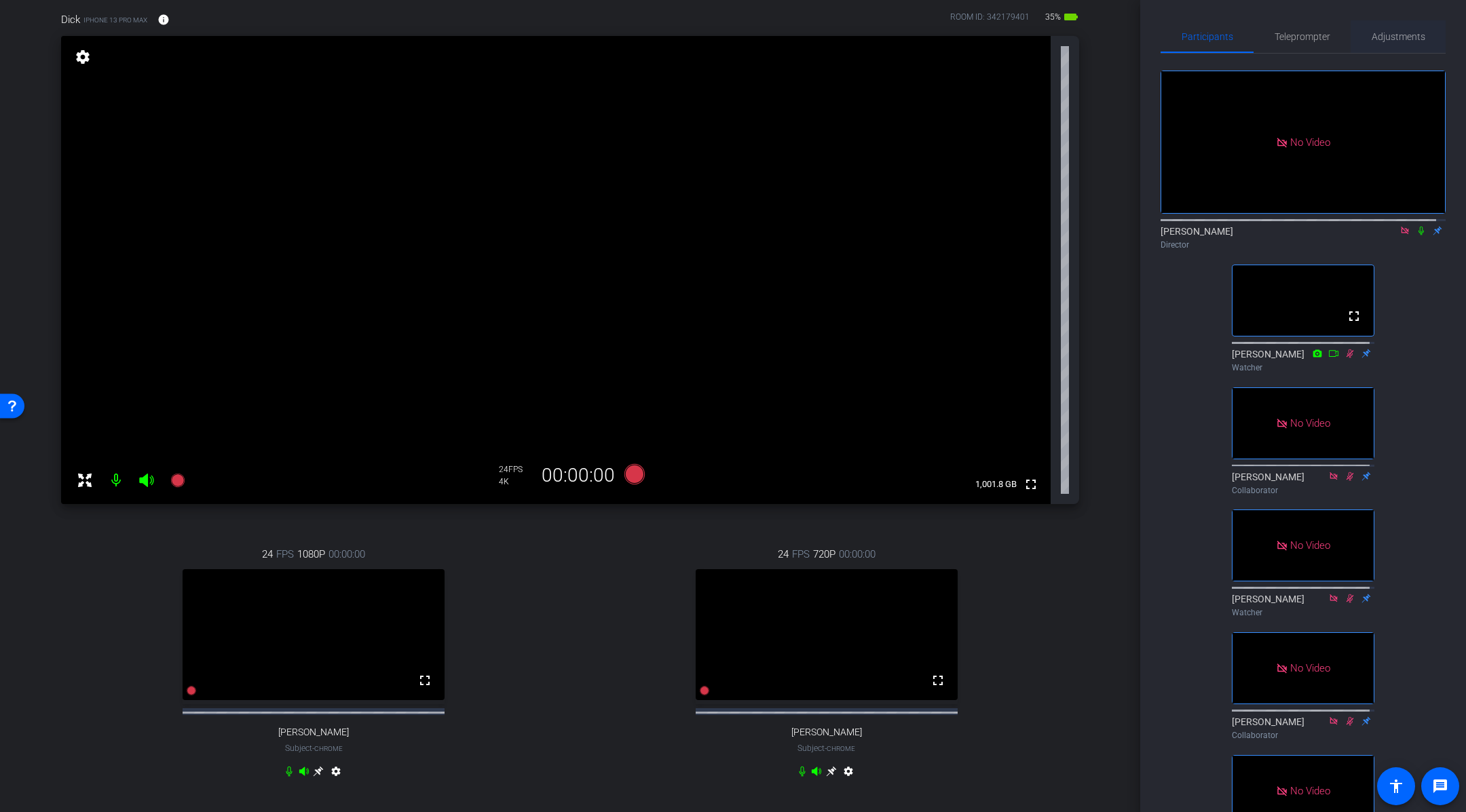
click at [1402, 40] on span "Adjustments" at bounding box center [1398, 37] width 54 height 10
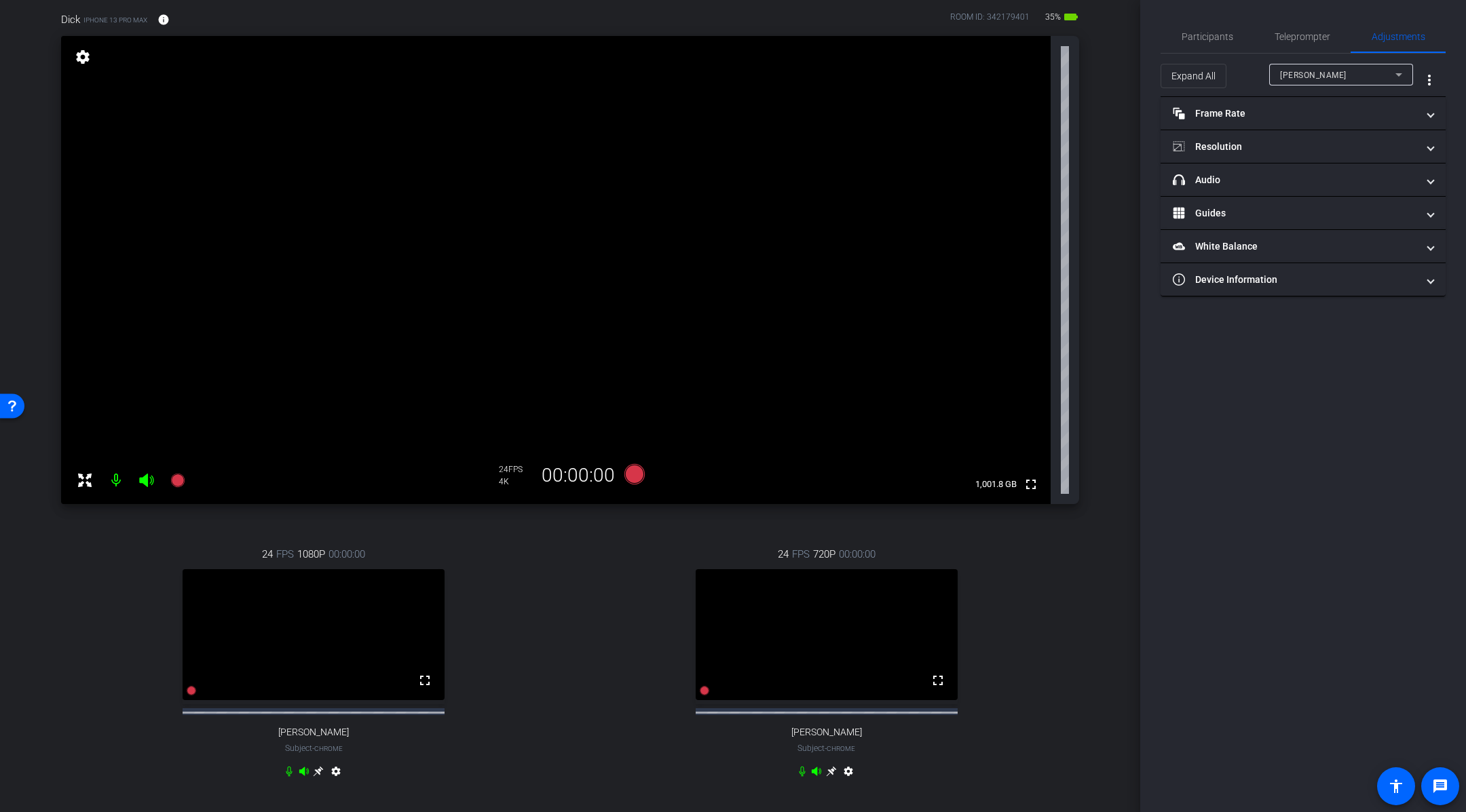
click at [1315, 77] on div "[PERSON_NAME]" at bounding box center [1338, 74] width 115 height 17
click at [1297, 145] on span "[PERSON_NAME]" at bounding box center [1314, 145] width 69 height 16
type input "11000"
click at [1280, 140] on mat-panel-title "Resolution" at bounding box center [1295, 147] width 244 height 14
click at [1327, 203] on div "1080" at bounding box center [1314, 197] width 51 height 23
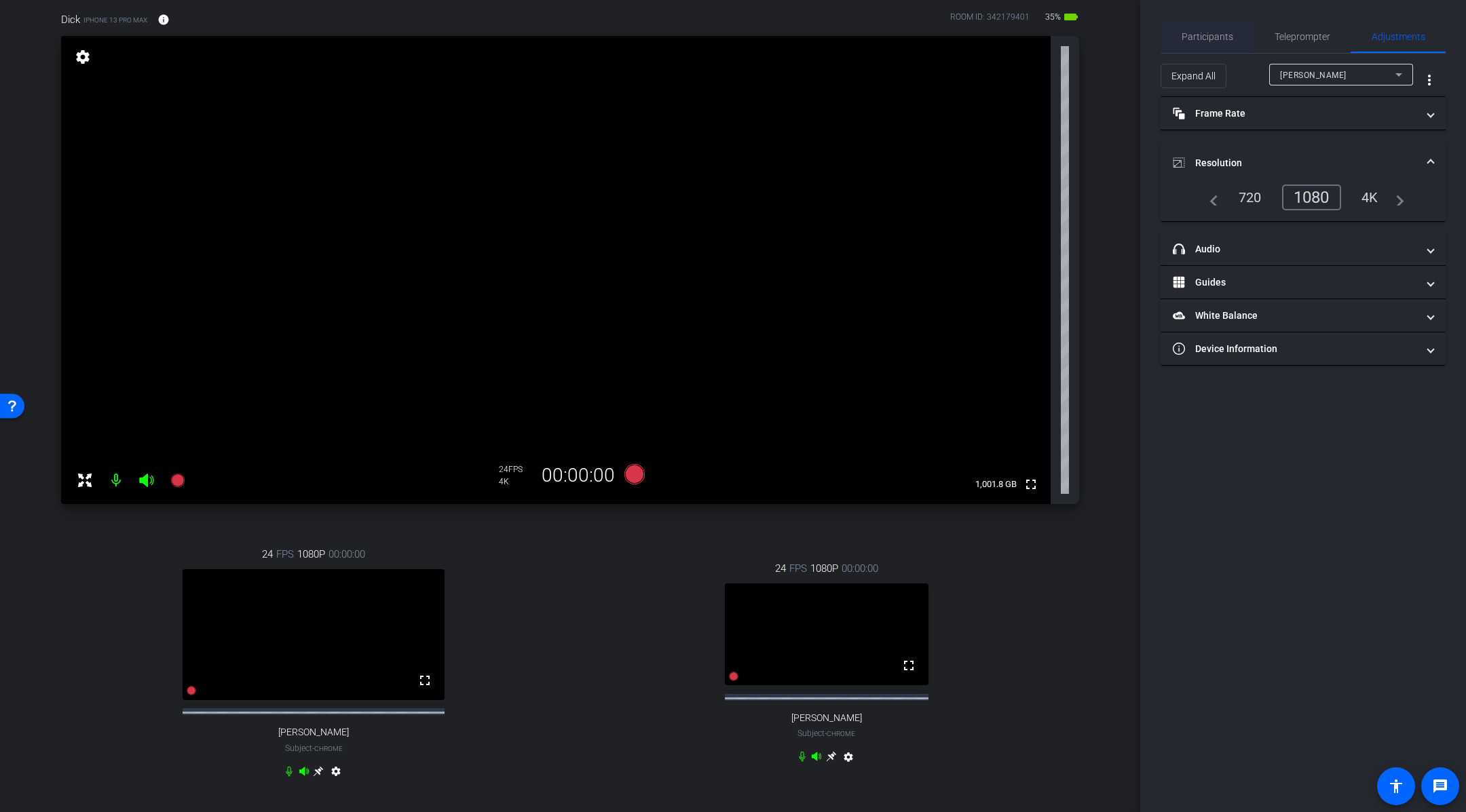
click at [1229, 34] on span "Participants" at bounding box center [1208, 37] width 52 height 10
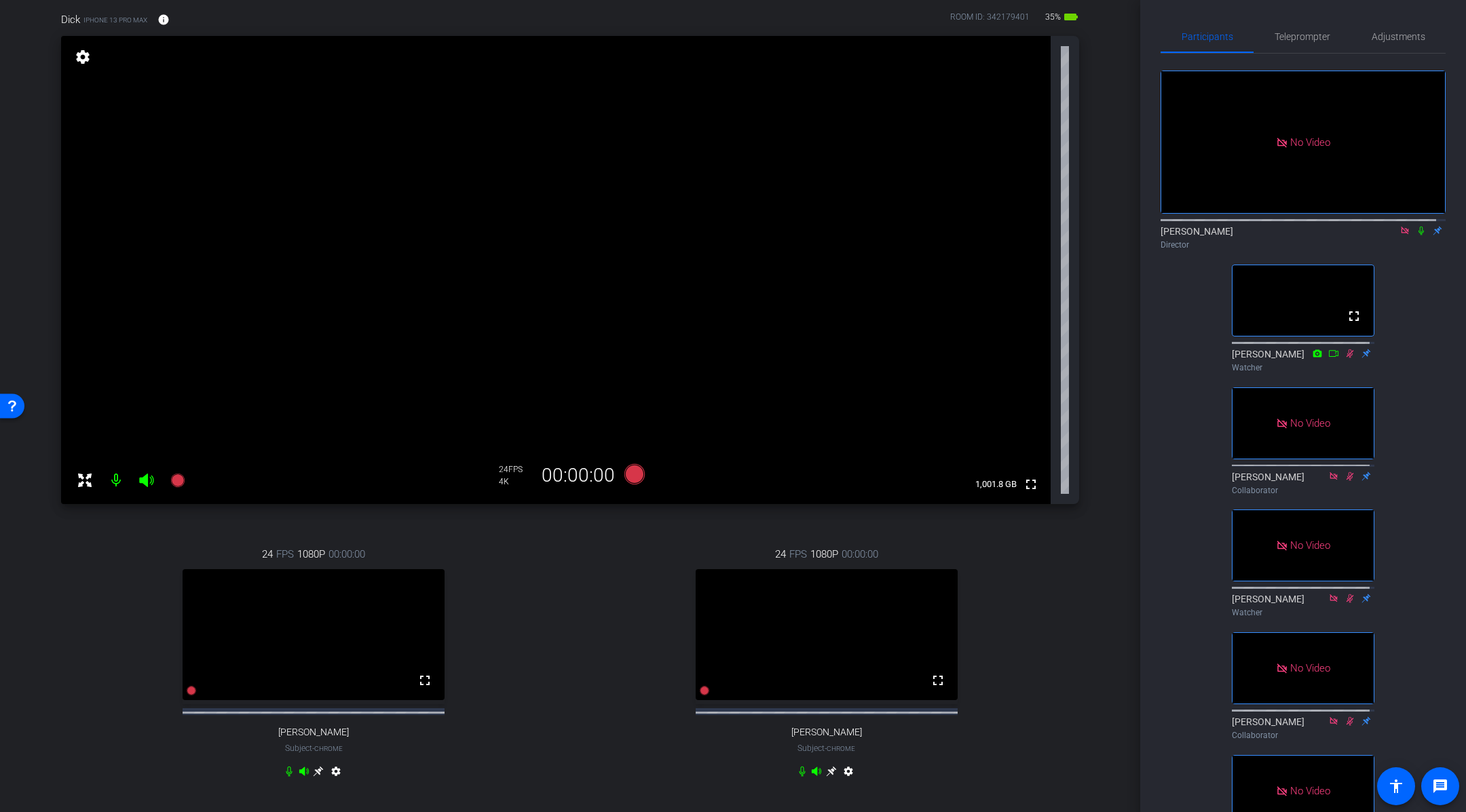
click at [1091, 509] on div "Dick iPhone 13 Pro Max info ROOM ID: 342179401 35% battery_std fullscreen setti…" at bounding box center [570, 404] width 1073 height 828
click at [625, 476] on icon at bounding box center [635, 474] width 20 height 20
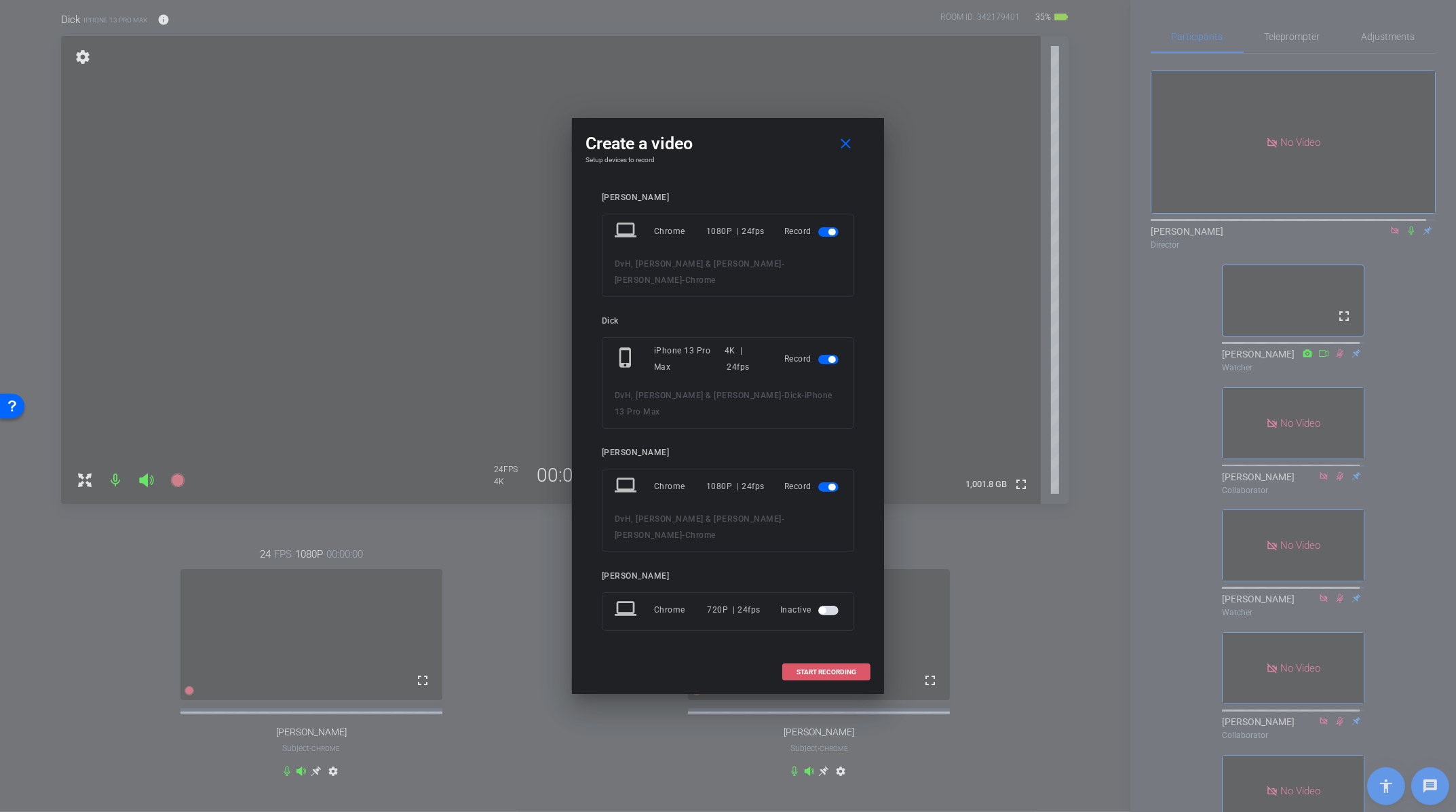
click at [839, 669] on span "START RECORDING" at bounding box center [826, 672] width 60 height 7
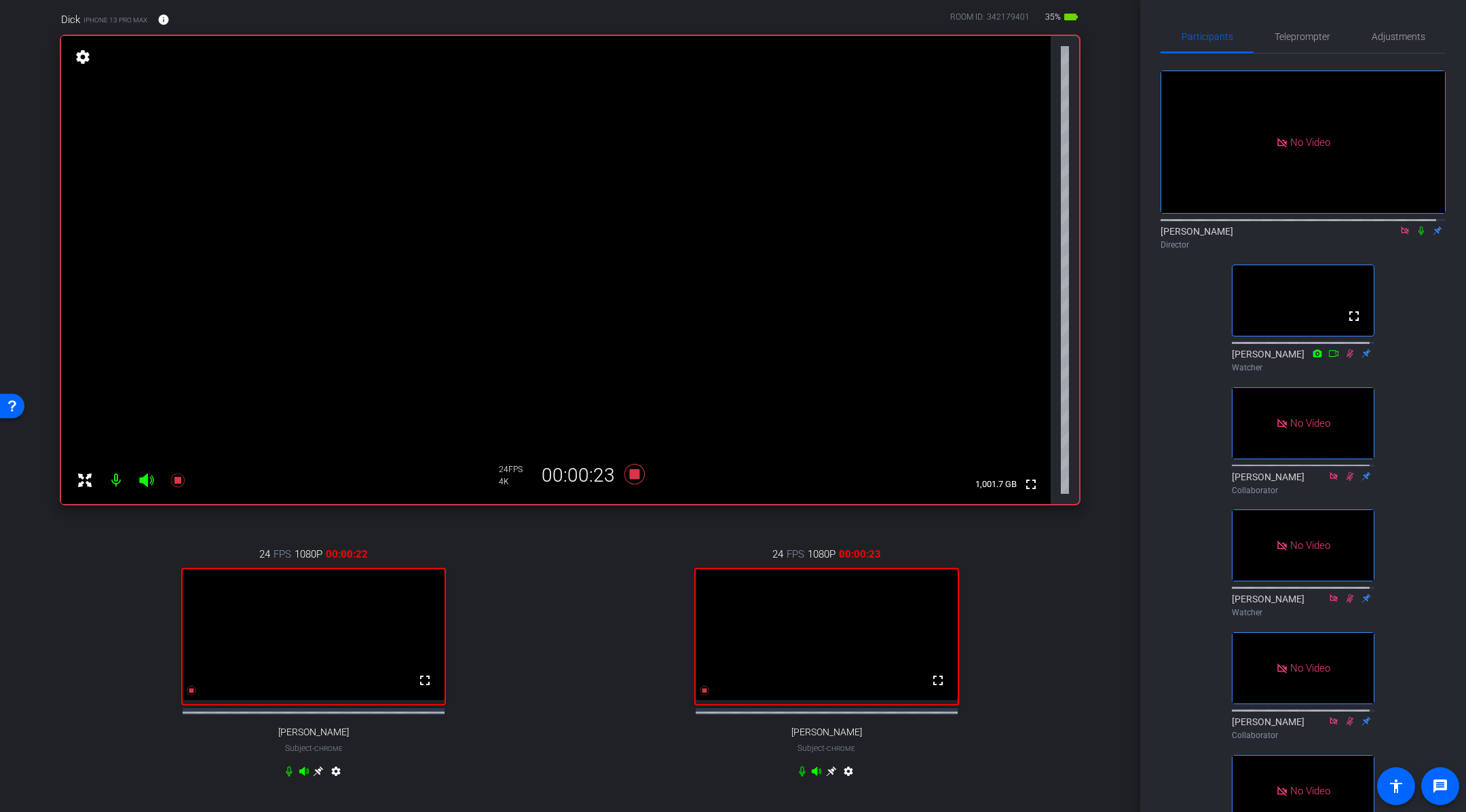
click at [1415, 228] on icon at bounding box center [1420, 231] width 11 height 10
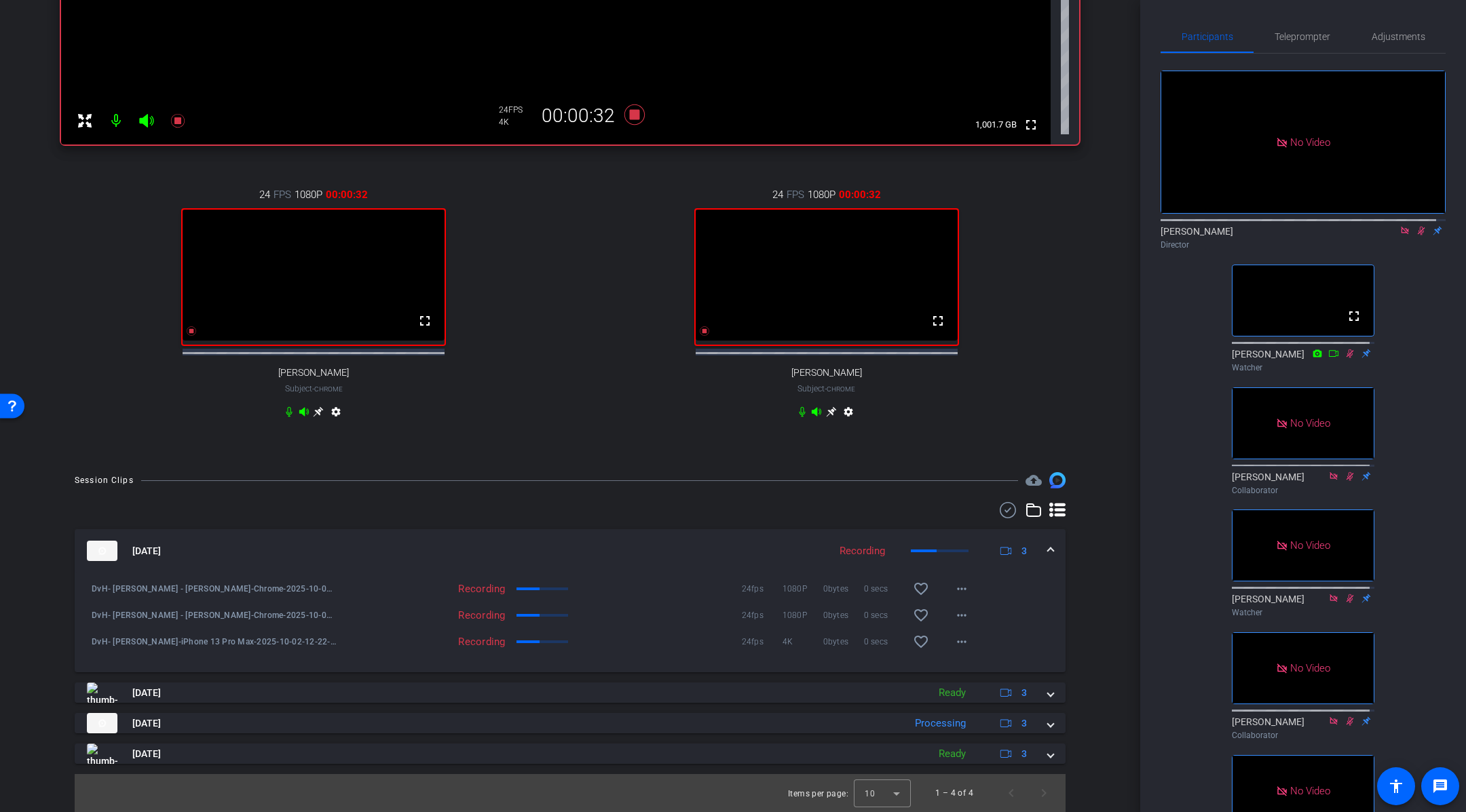
scroll to position [474, 0]
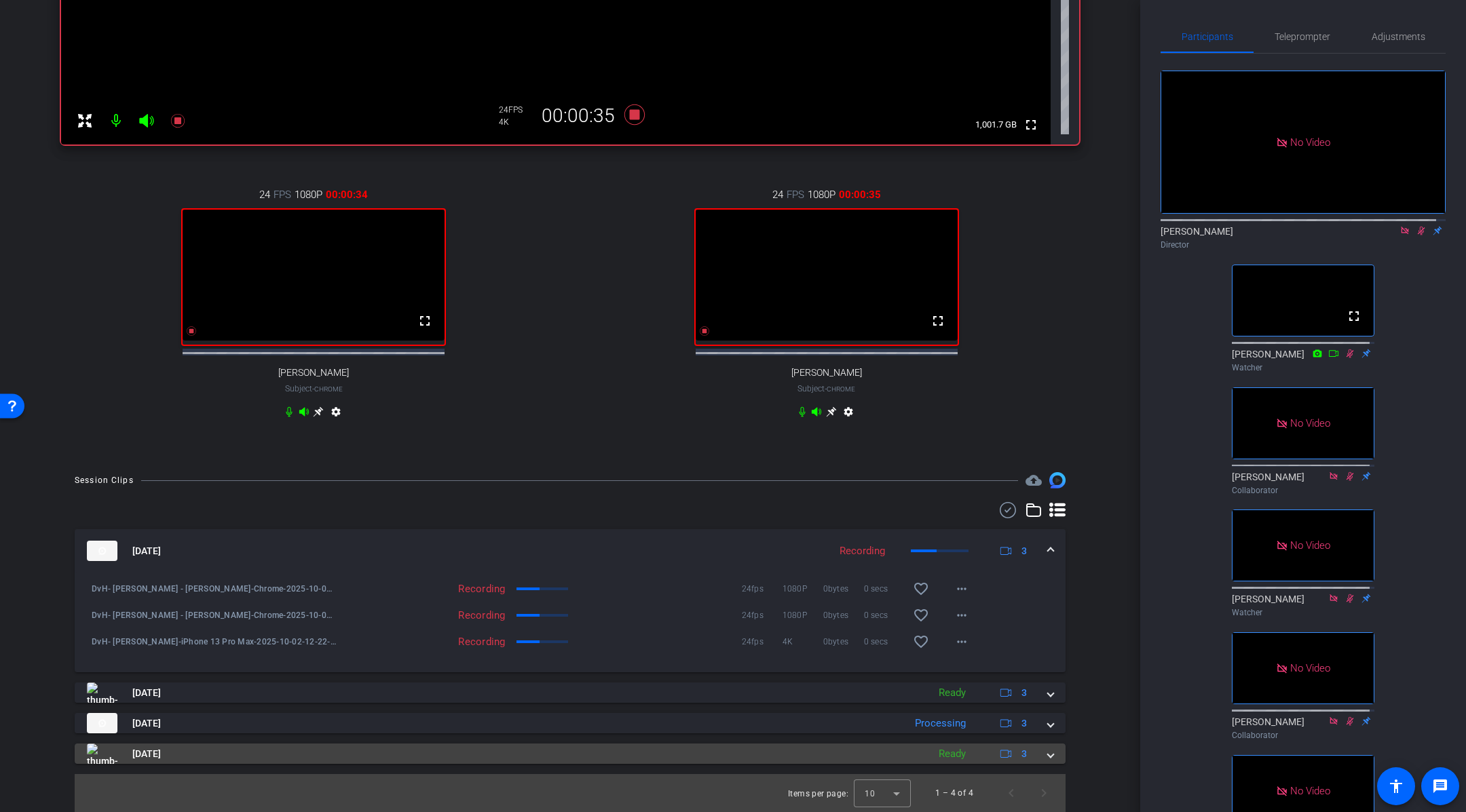
click at [1045, 755] on mat-expansion-panel-header "[DATE] Ready 3" at bounding box center [570, 753] width 991 height 20
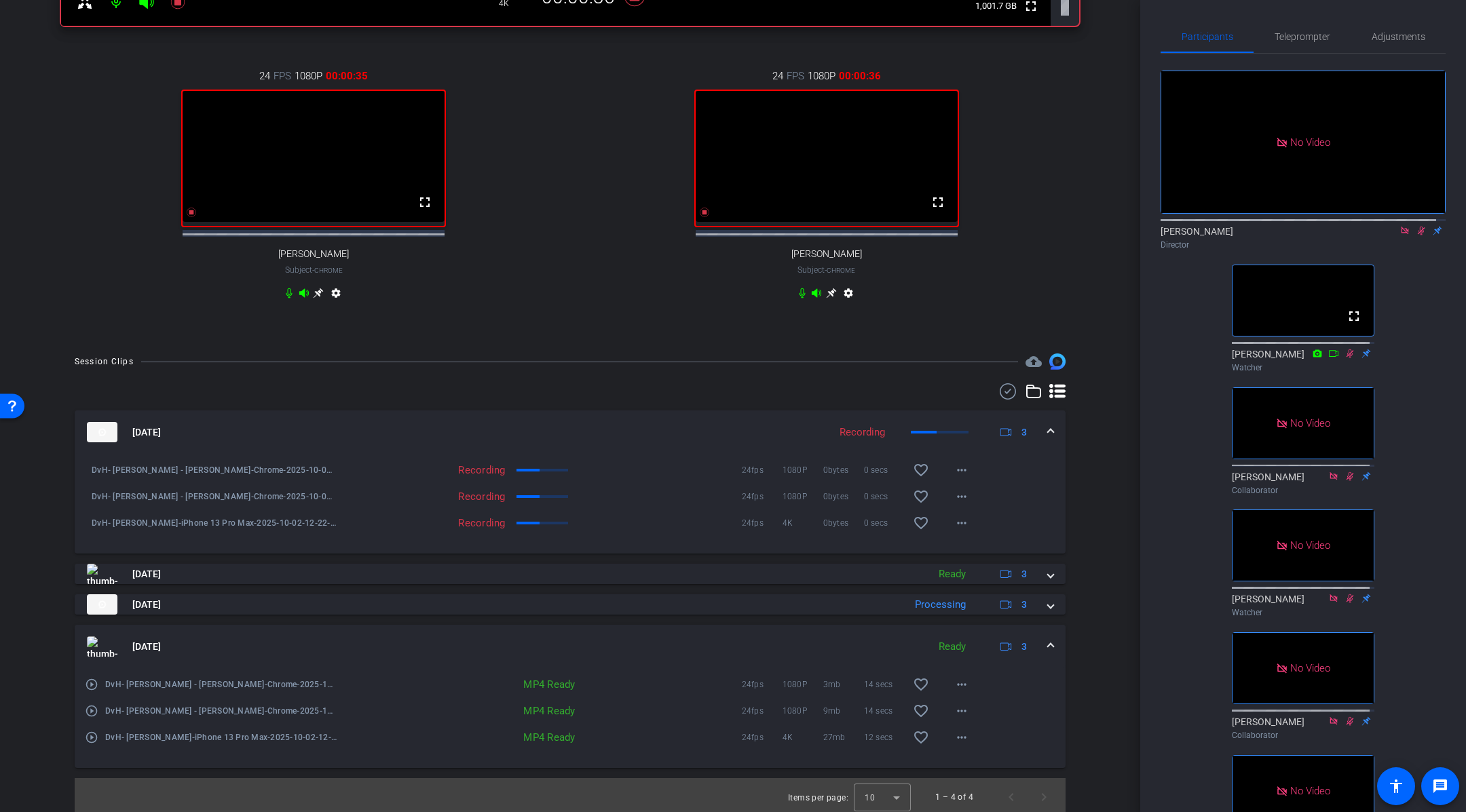
scroll to position [597, 0]
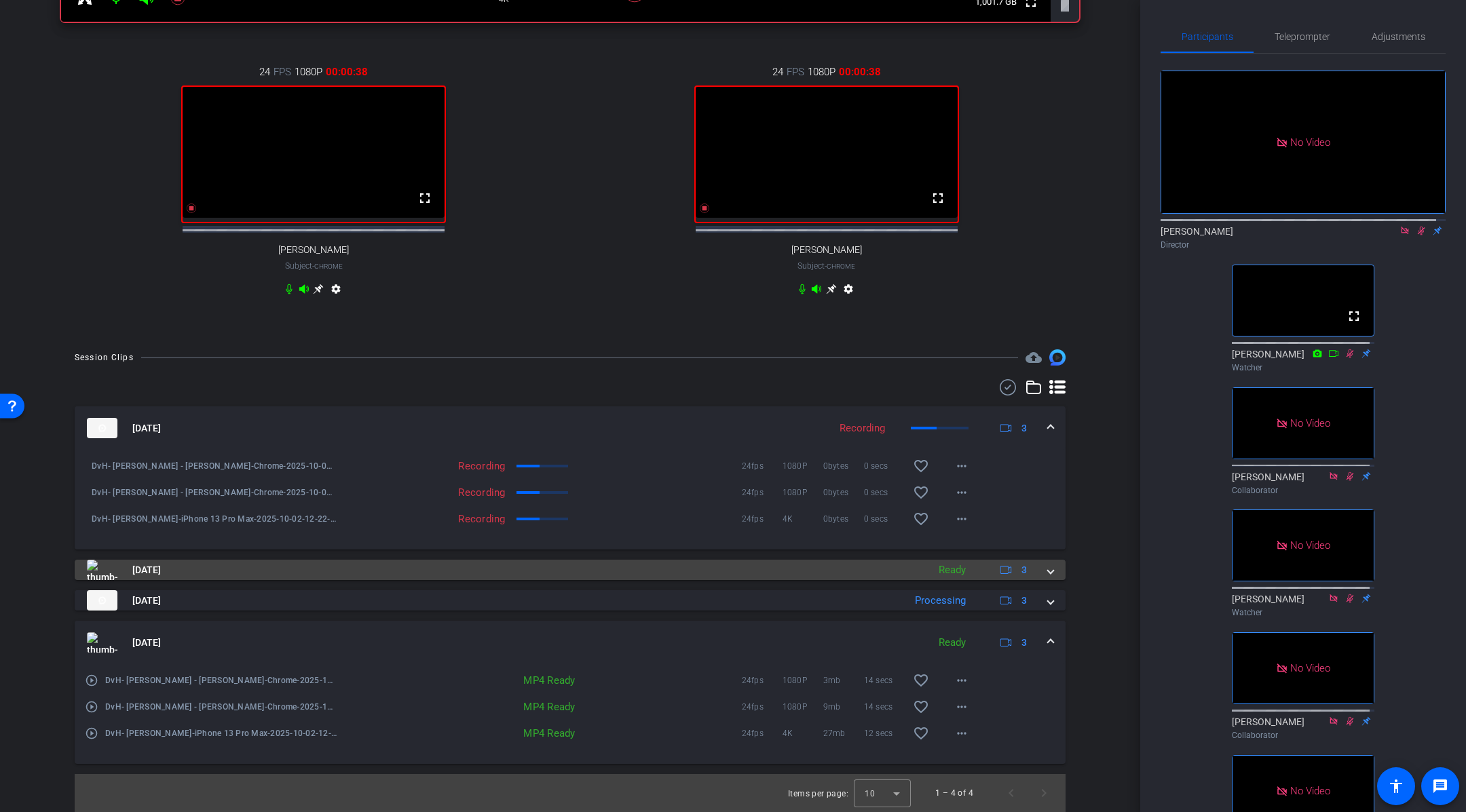
click at [1048, 575] on span at bounding box center [1050, 570] width 5 height 14
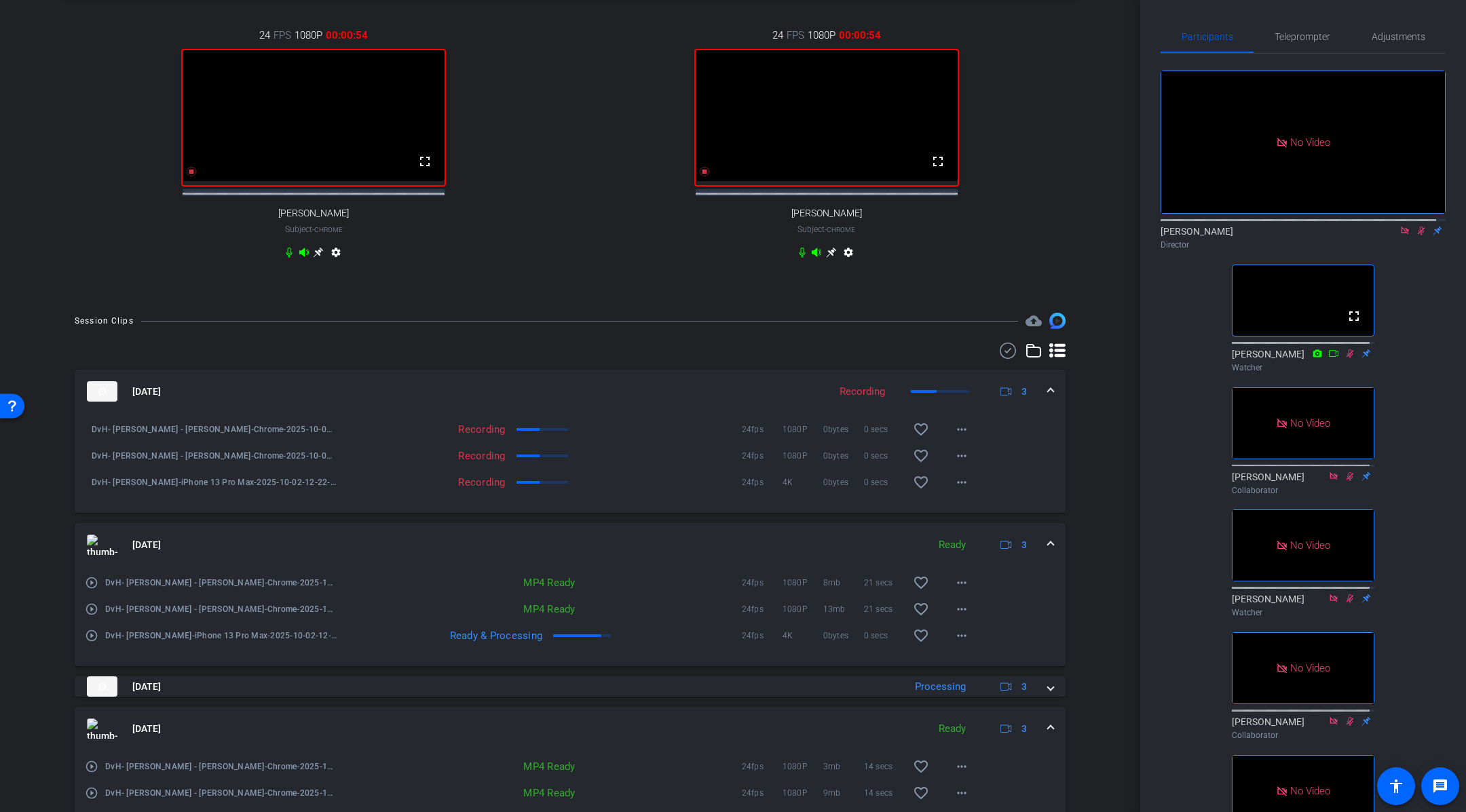
scroll to position [660, 0]
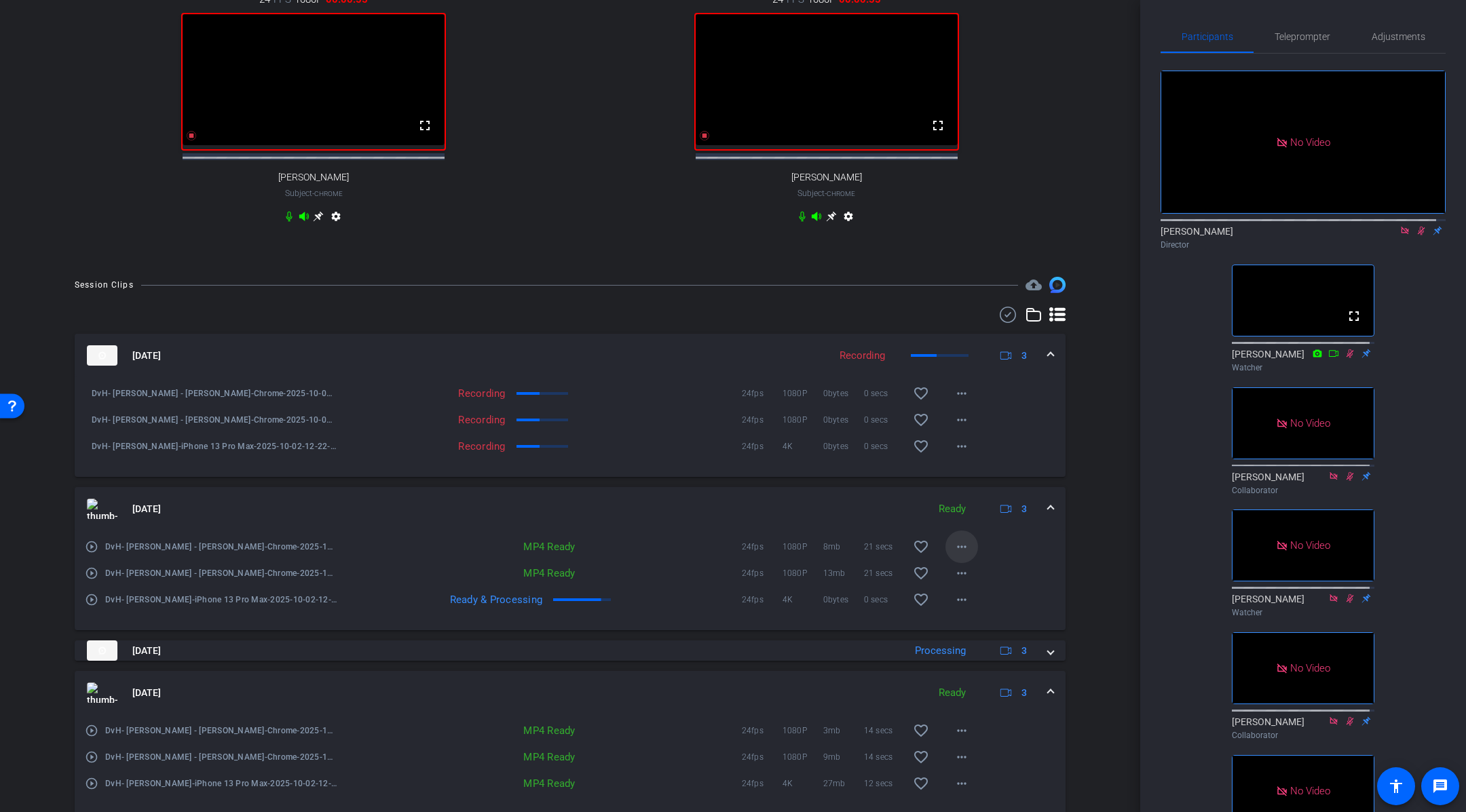
click at [956, 555] on mat-icon "more_horiz" at bounding box center [961, 547] width 16 height 16
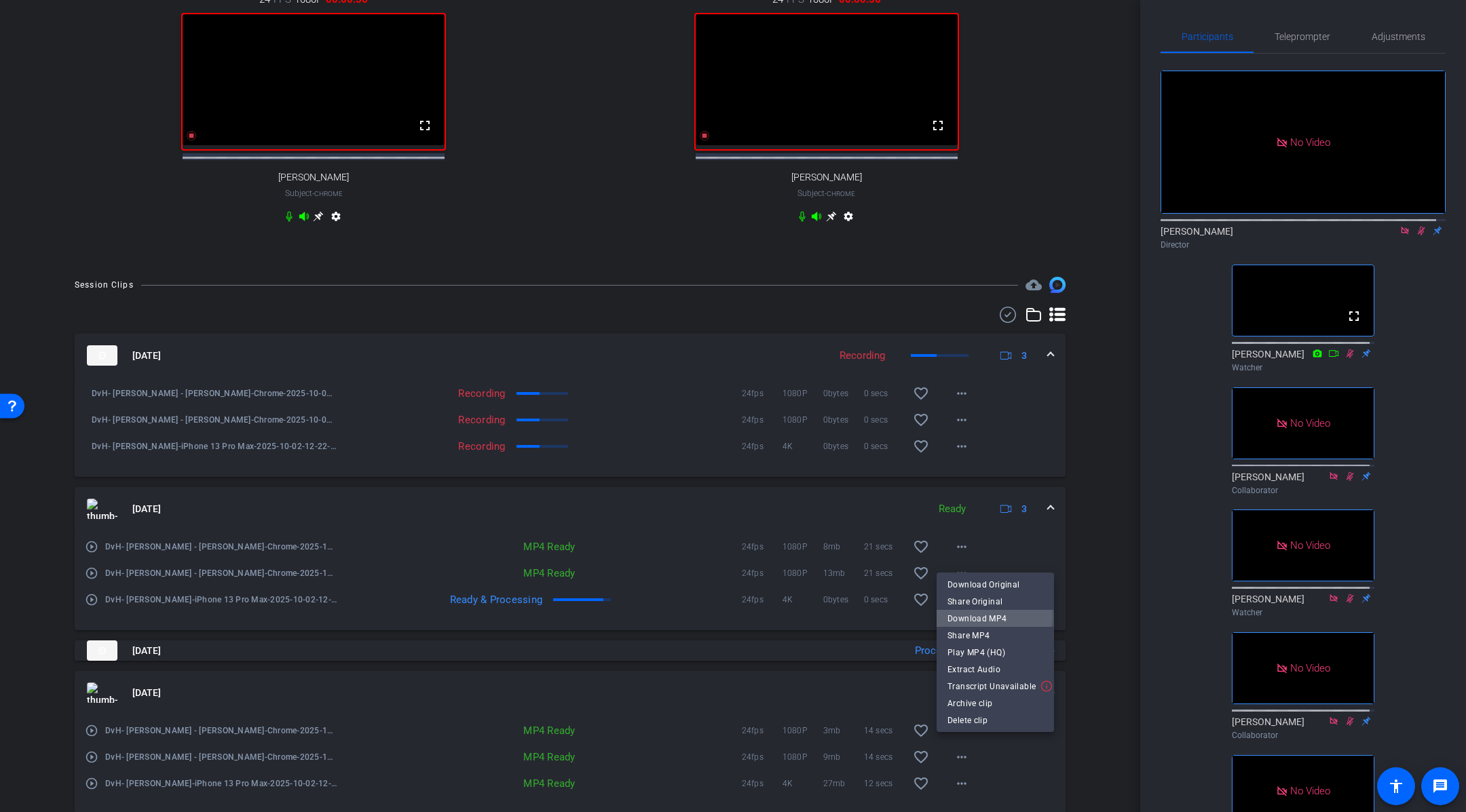
click at [992, 615] on span "Download MP4" at bounding box center [995, 617] width 95 height 16
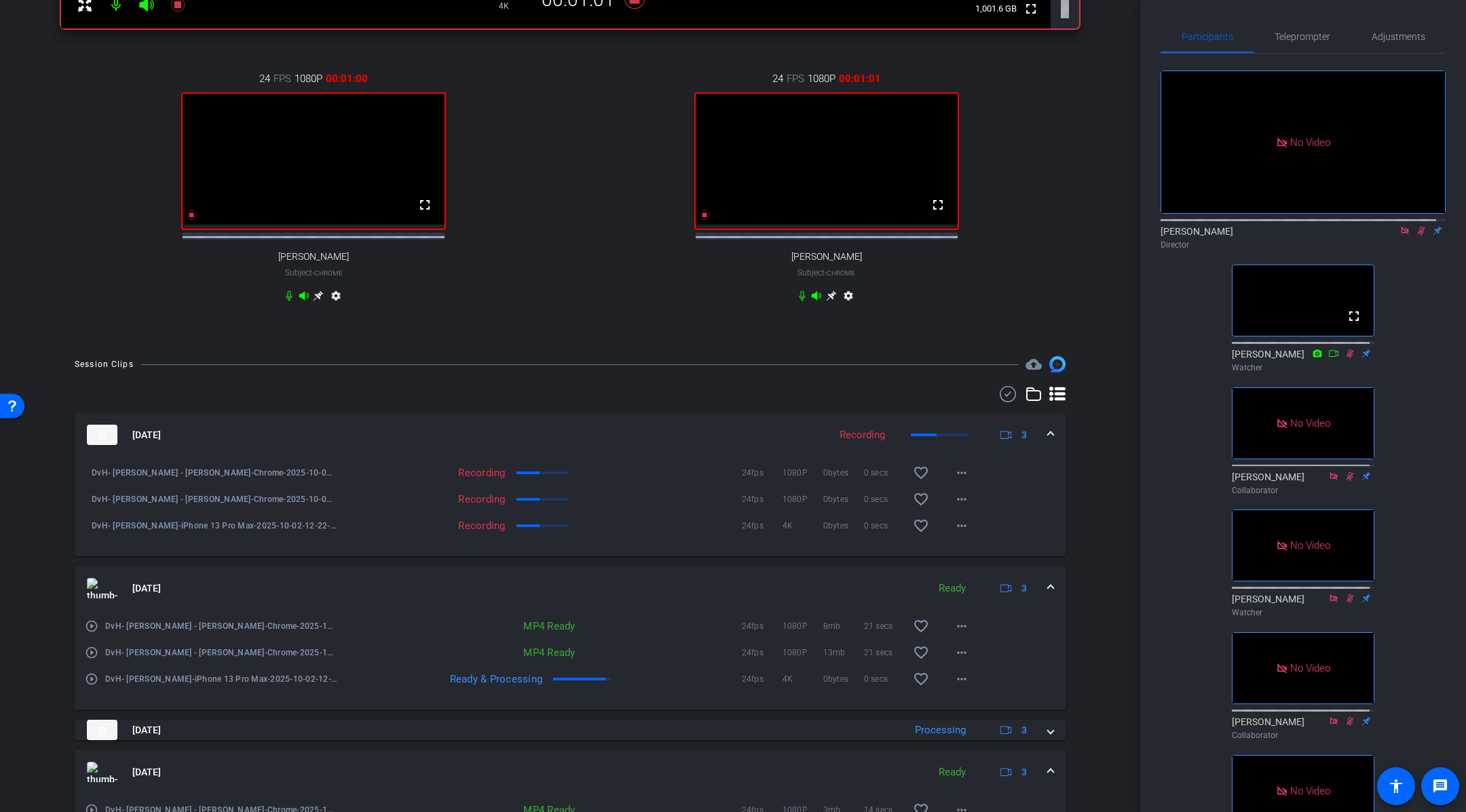
scroll to position [582, 0]
click at [954, 656] on mat-icon "more_horiz" at bounding box center [961, 651] width 16 height 16
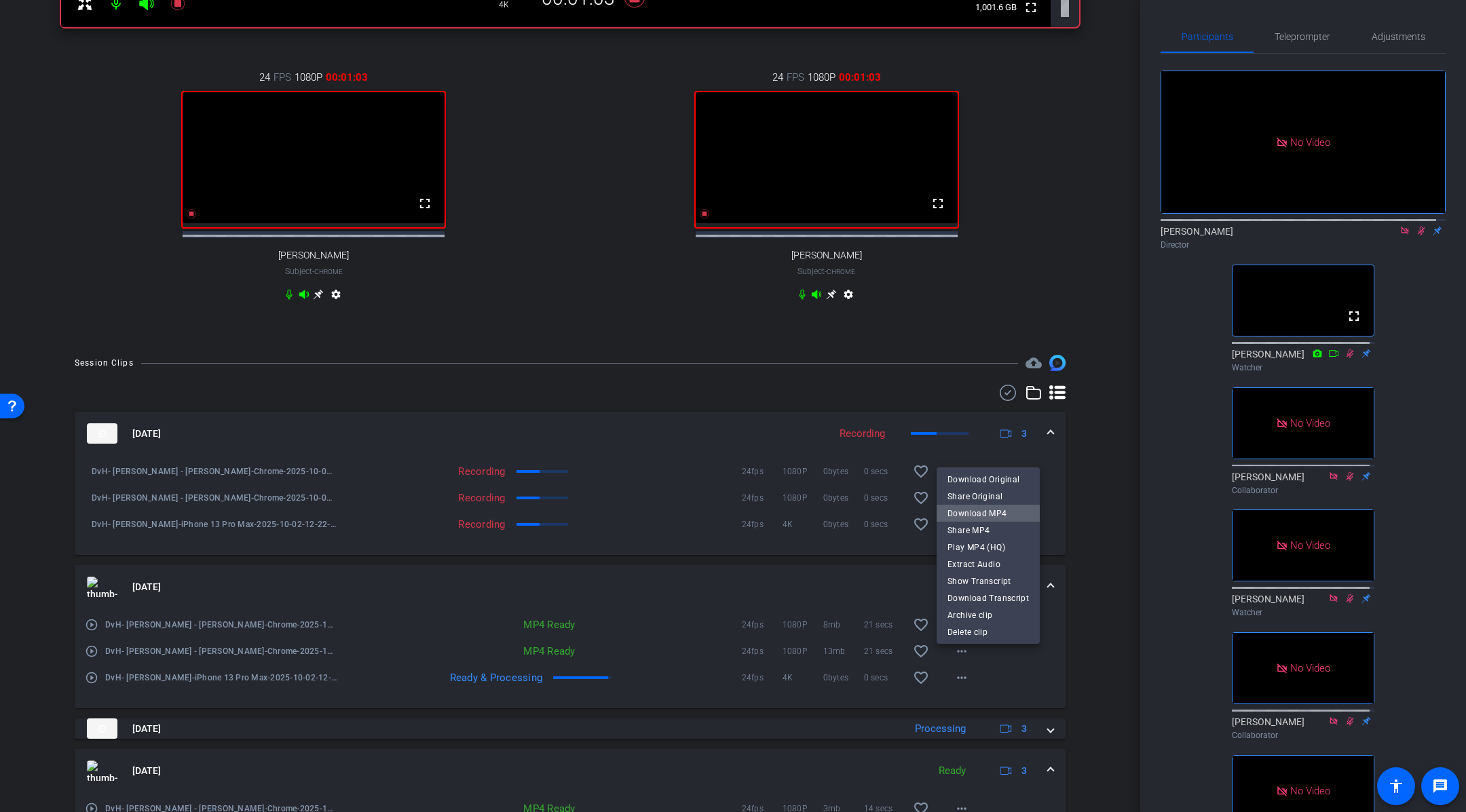
click at [1003, 510] on span "Download MP4" at bounding box center [988, 512] width 81 height 16
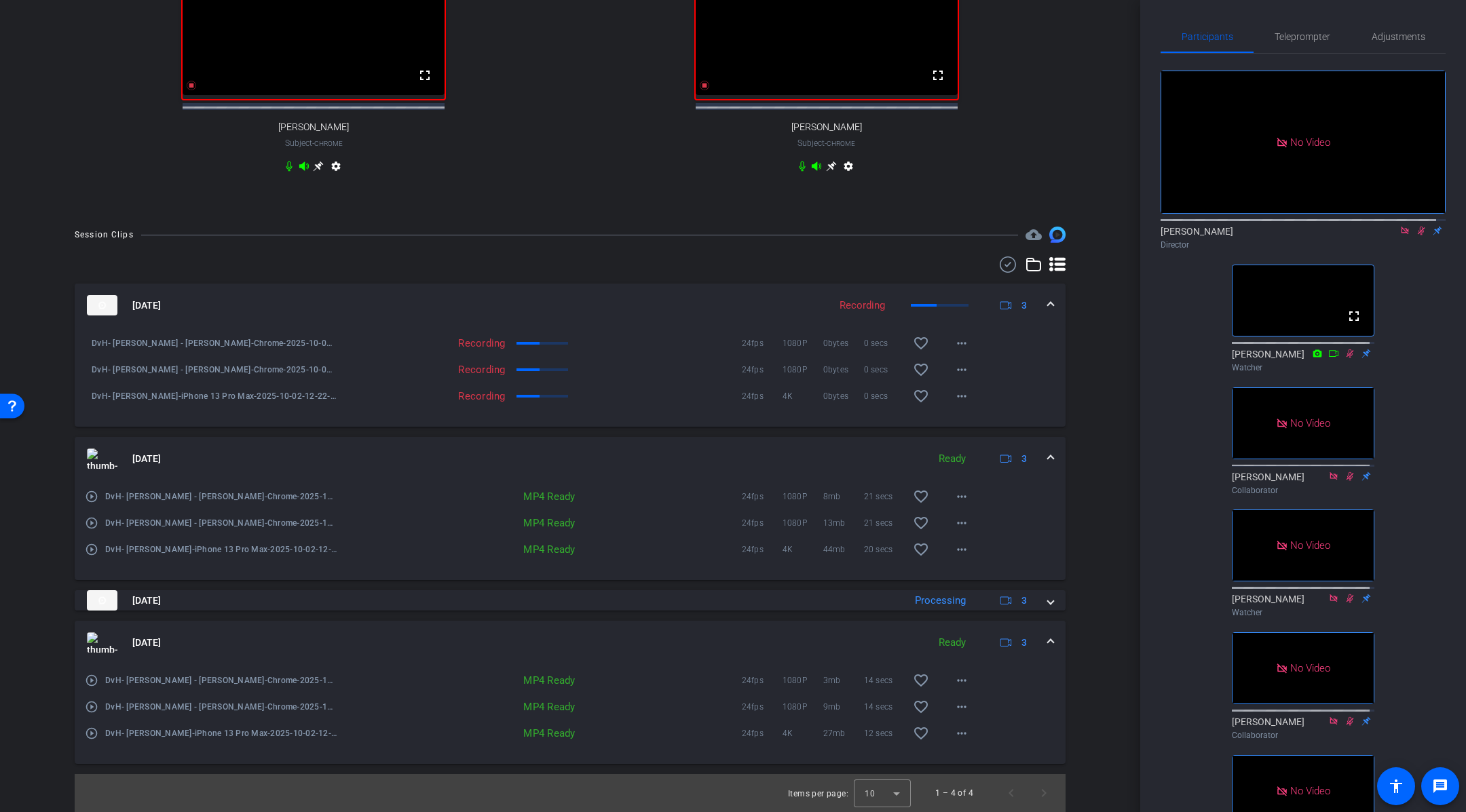
scroll to position [719, 0]
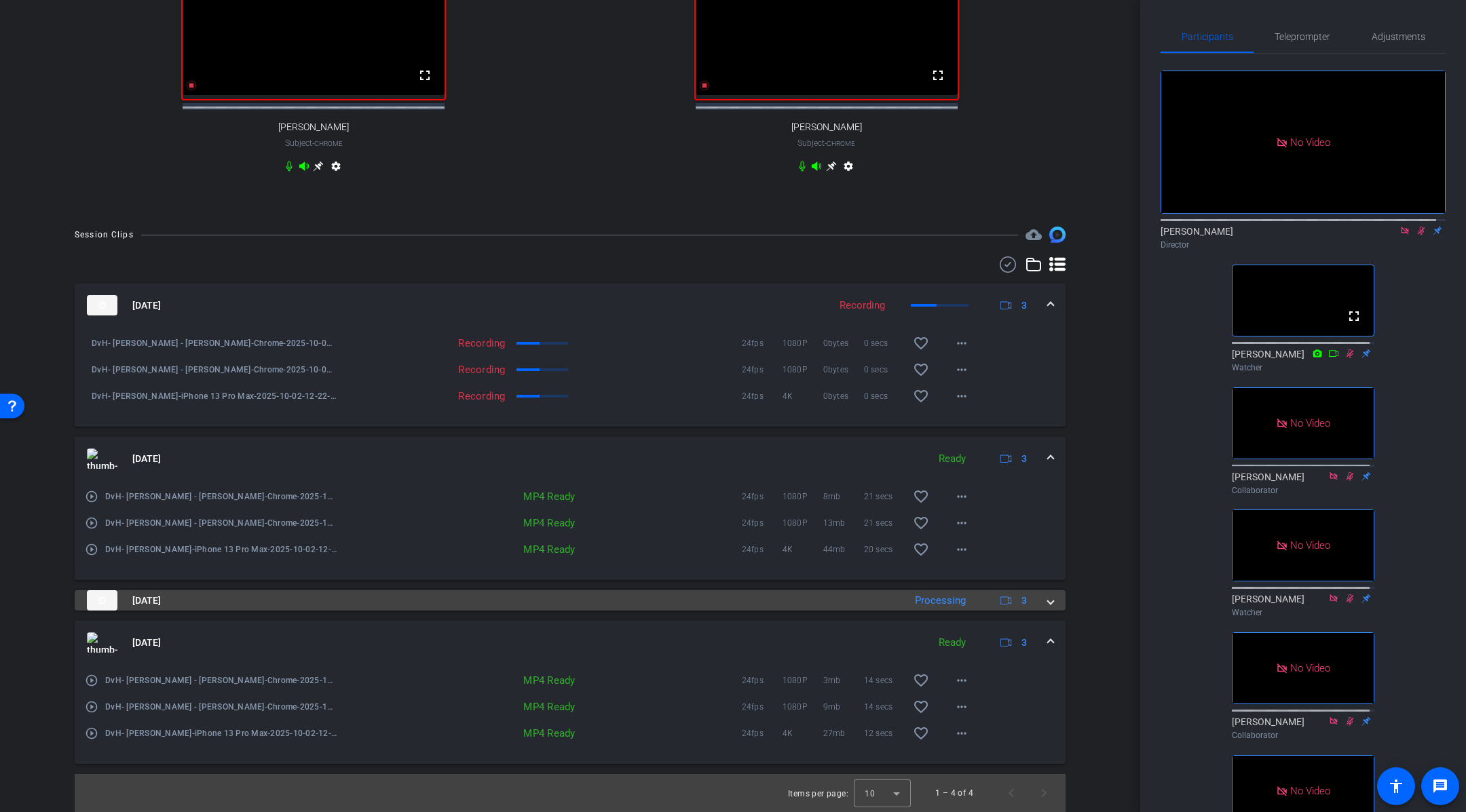
click at [1048, 605] on span at bounding box center [1050, 601] width 5 height 14
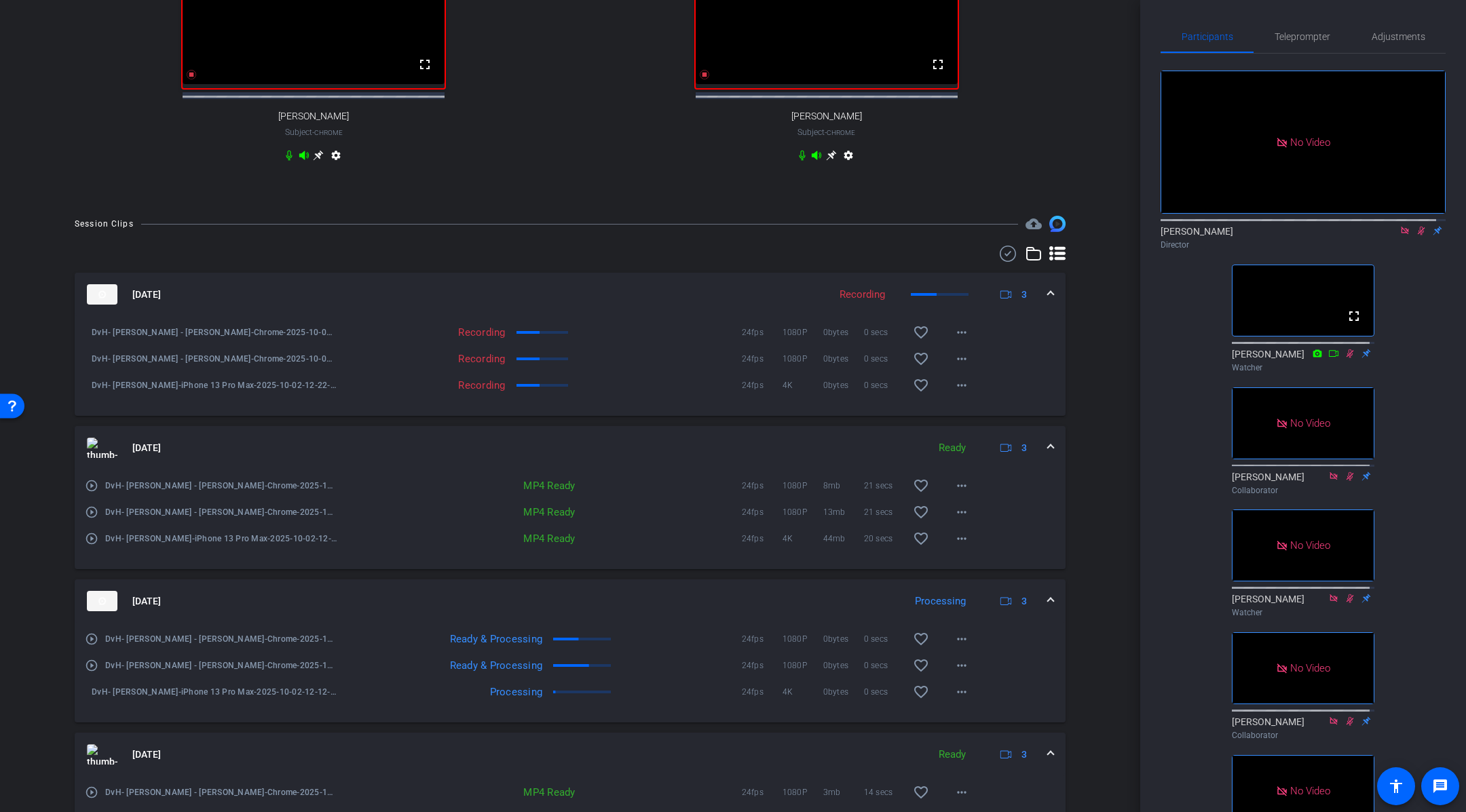
scroll to position [723, 0]
click at [953, 672] on mat-icon "more_horiz" at bounding box center [961, 664] width 16 height 16
click at [985, 545] on span "Download Original" at bounding box center [988, 543] width 81 height 16
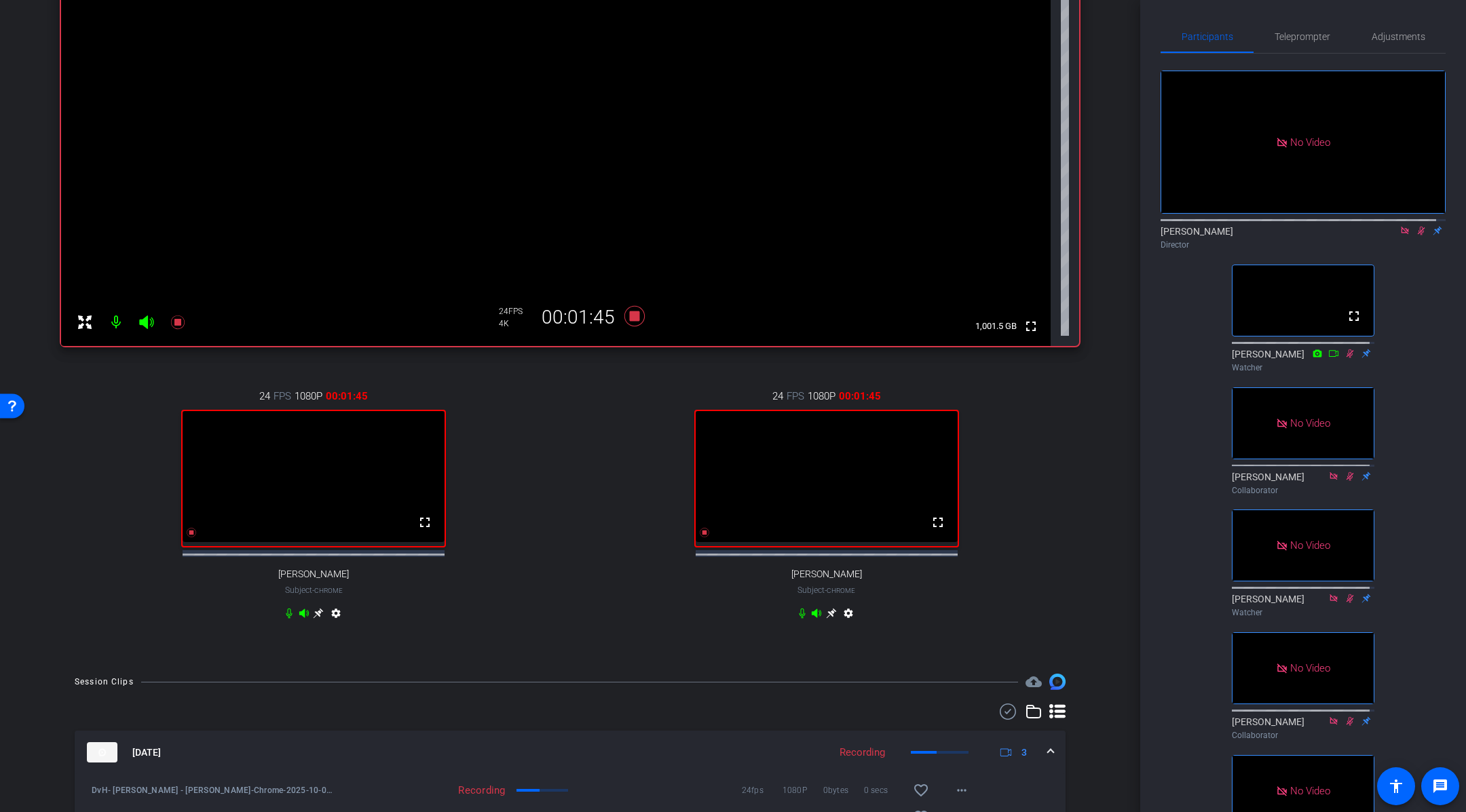
scroll to position [239, 0]
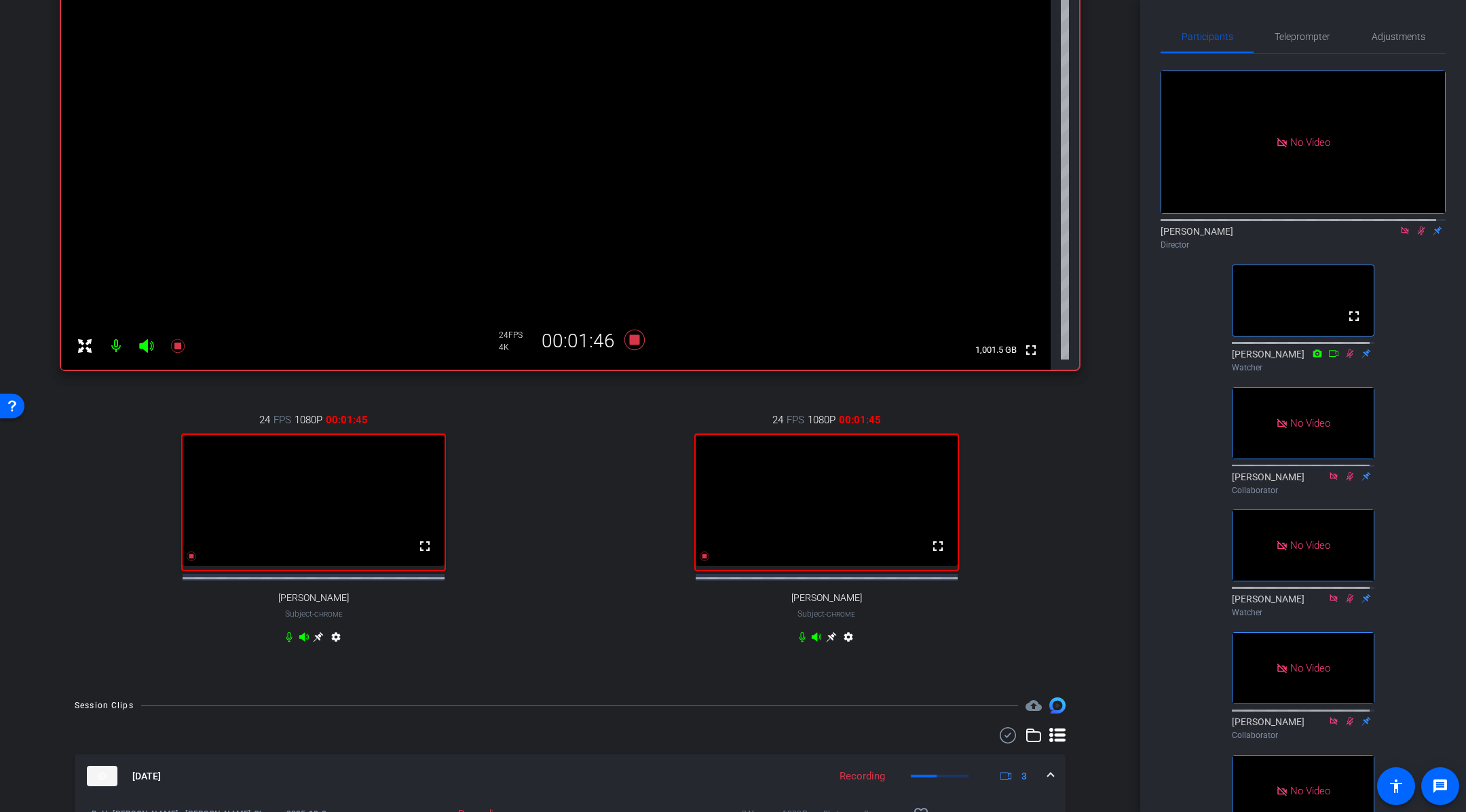
click at [1427, 344] on div "No Video [PERSON_NAME] Director fullscreen [PERSON_NAME] Watcher No Video [PERS…" at bounding box center [1302, 461] width 285 height 815
click at [1415, 228] on icon at bounding box center [1420, 231] width 11 height 10
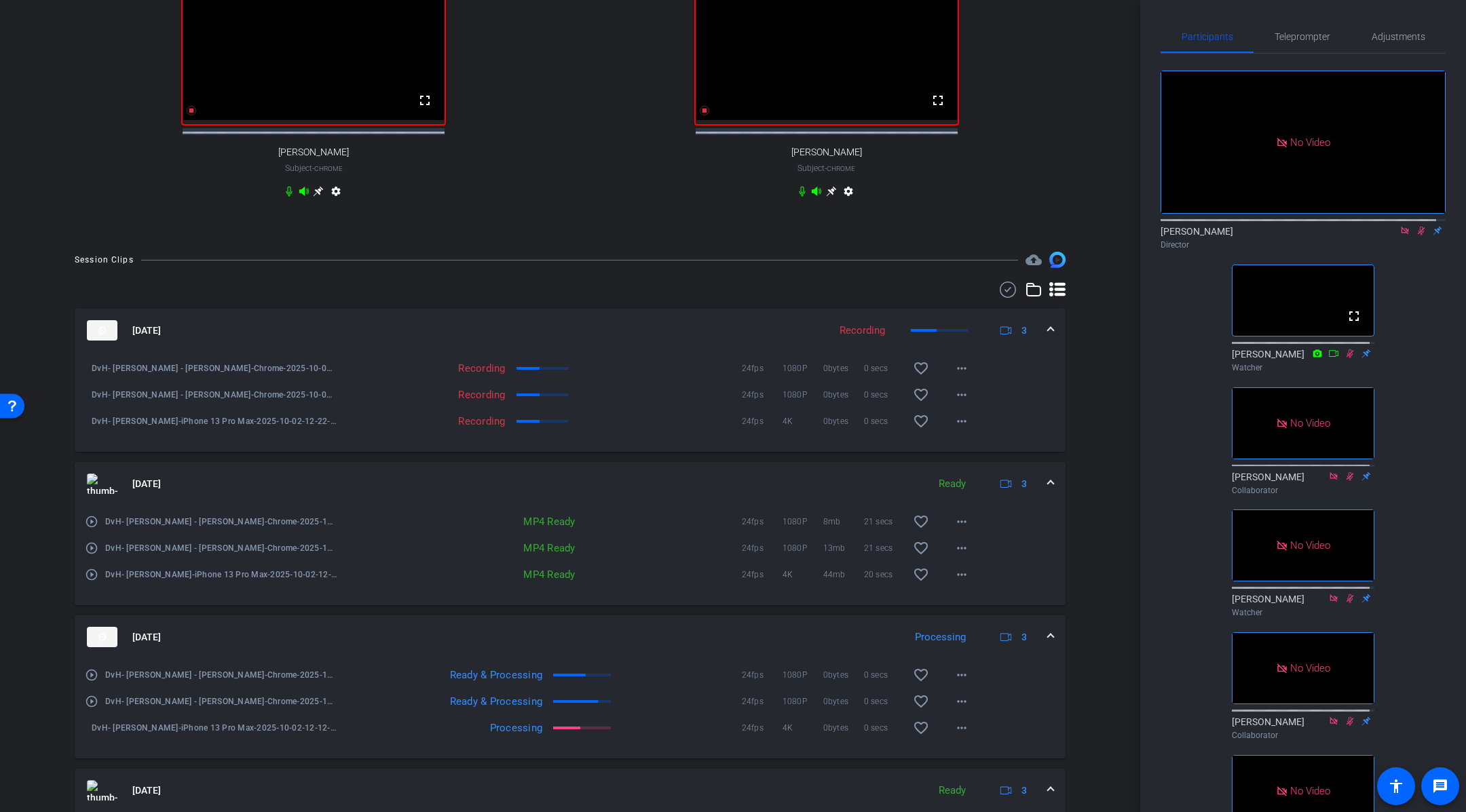
scroll to position [689, 0]
click at [956, 706] on mat-icon "more_horiz" at bounding box center [961, 698] width 16 height 16
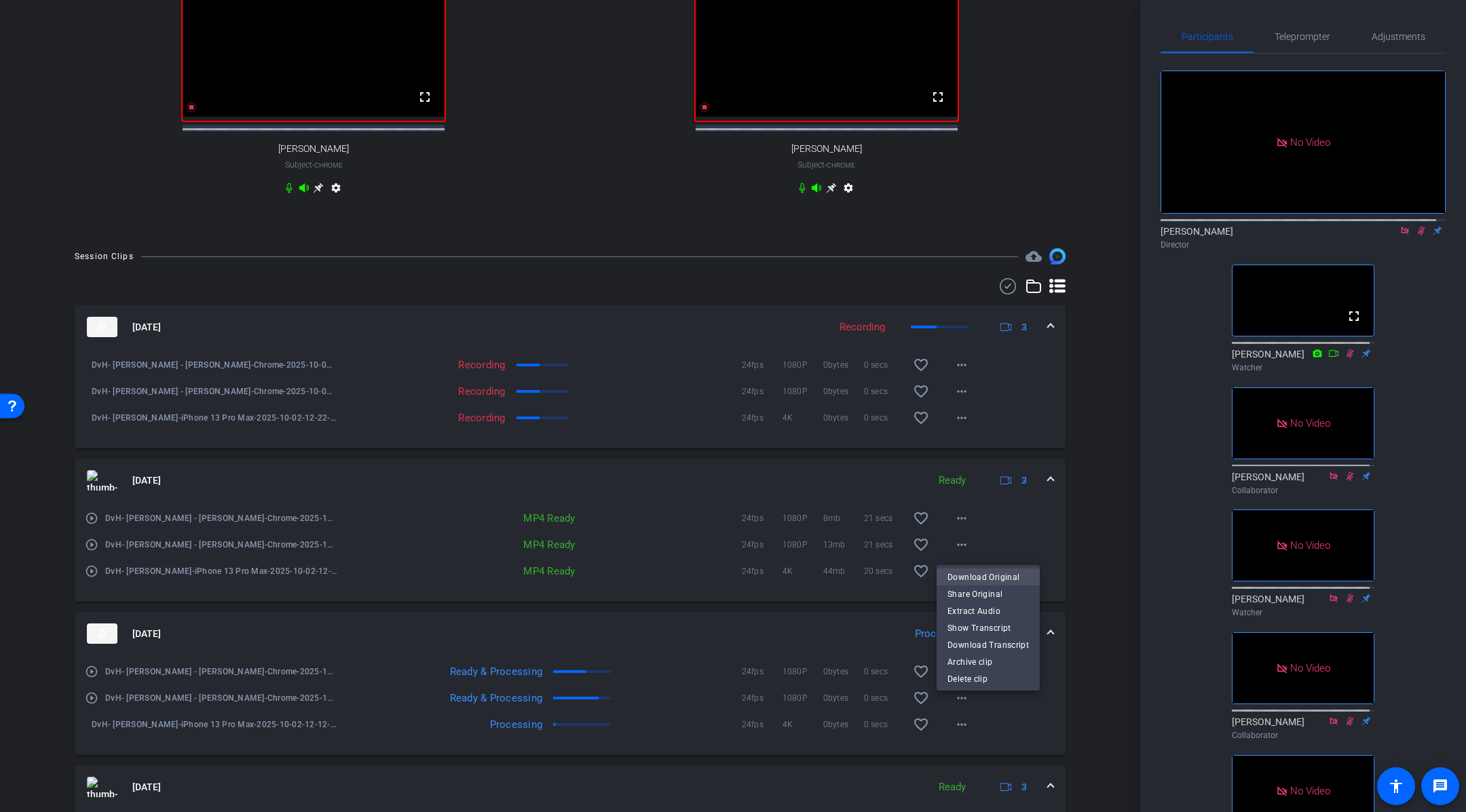
click at [1001, 575] on span "Download Original" at bounding box center [988, 577] width 81 height 16
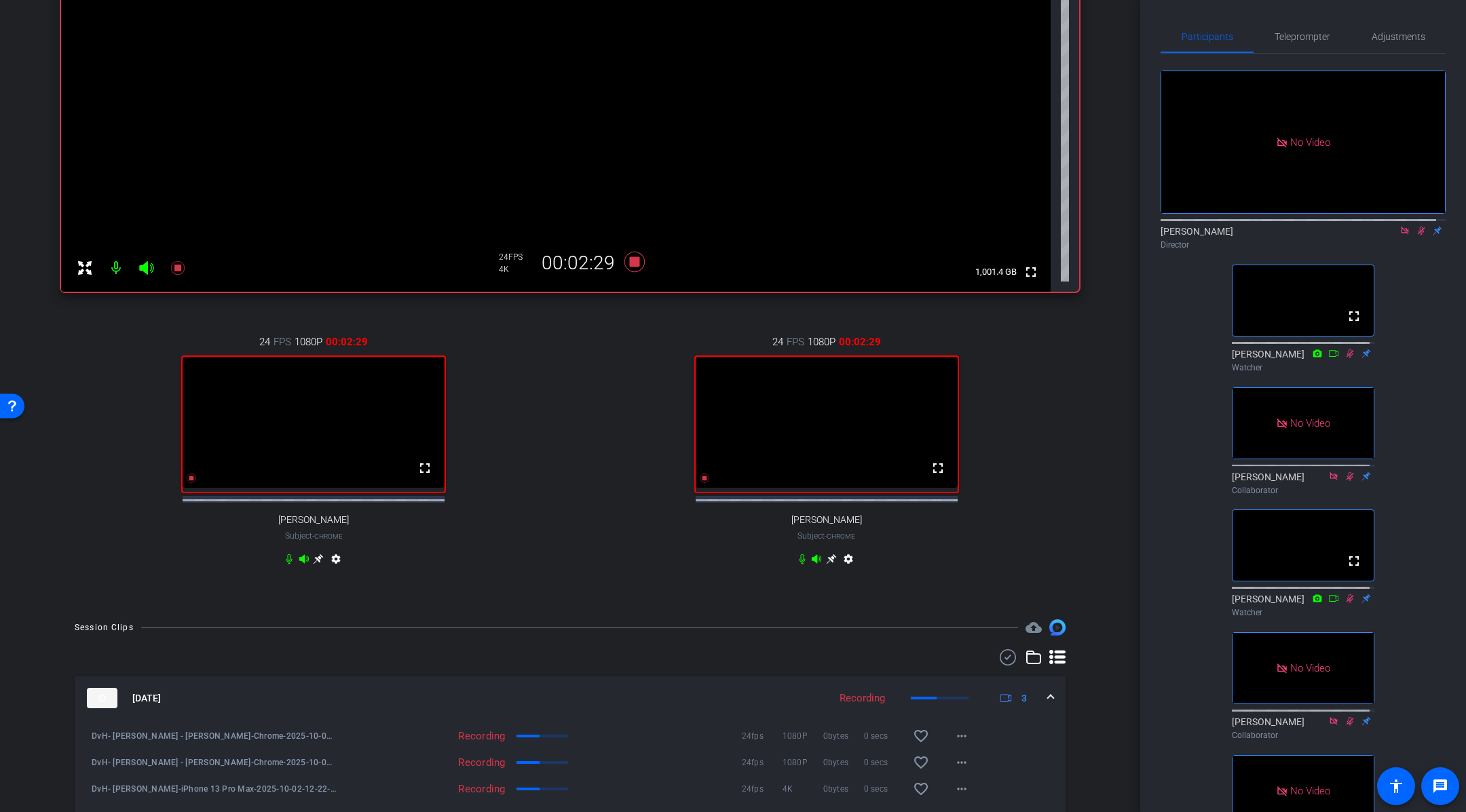
scroll to position [314, 0]
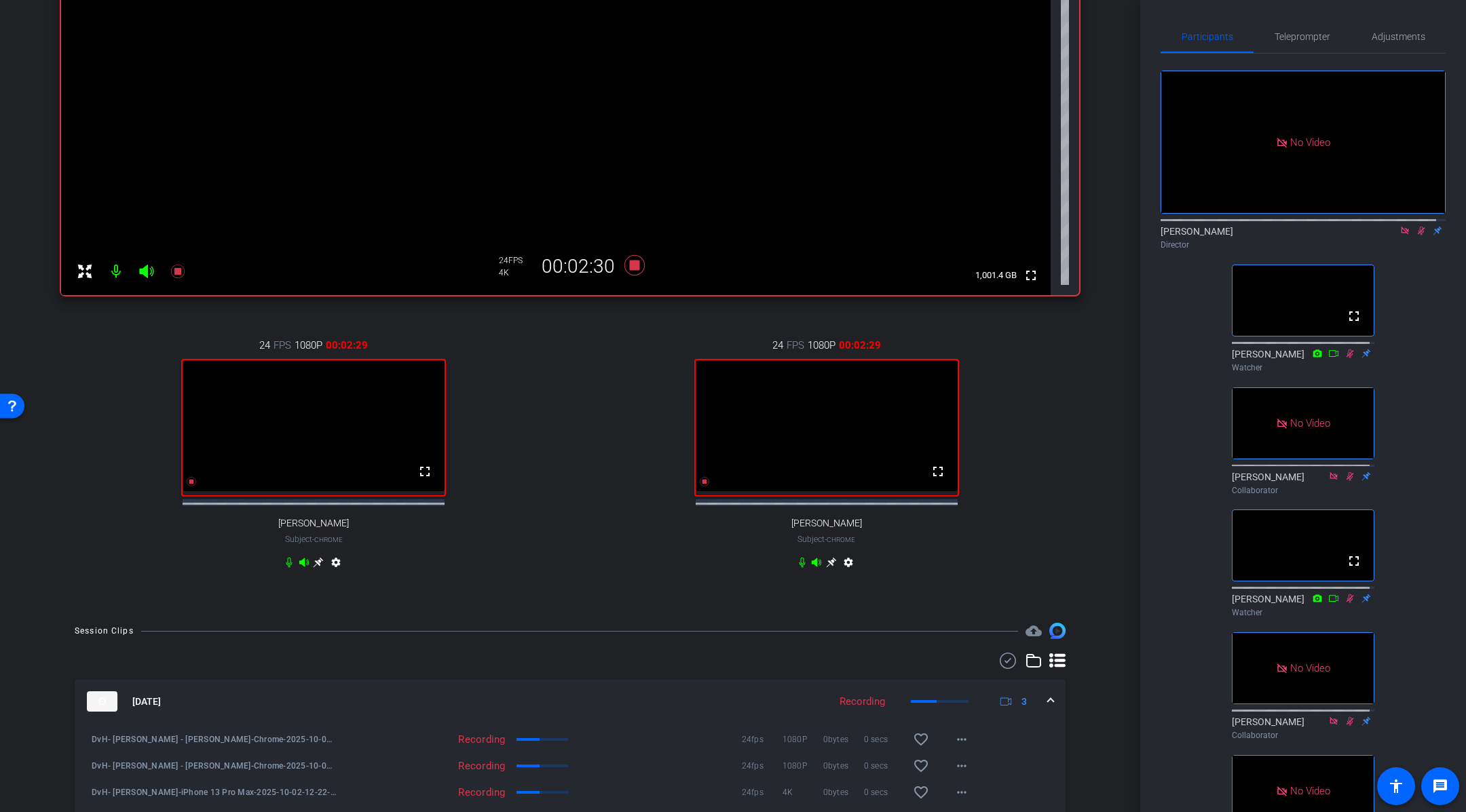
click at [1105, 491] on div "arrow_back DvH, [PERSON_NAME] & [PERSON_NAME] Back to project Send invite accou…" at bounding box center [570, 92] width 1140 height 812
click at [1101, 583] on div "arrow_back DvH, [PERSON_NAME] & [PERSON_NAME] Back to project Send invite accou…" at bounding box center [570, 406] width 1140 height 812
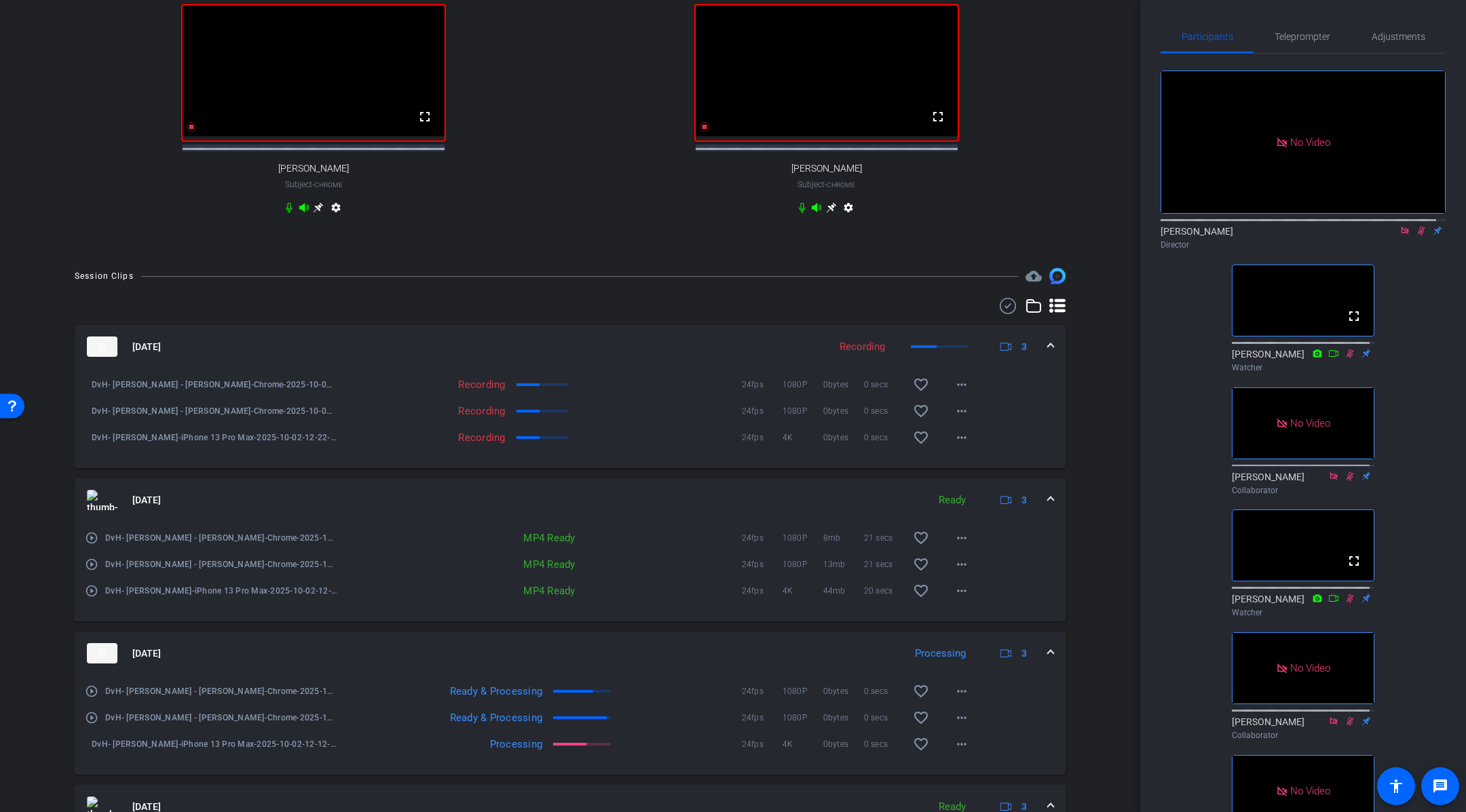
scroll to position [669, 0]
click at [953, 722] on mat-icon "more_horiz" at bounding box center [961, 718] width 16 height 16
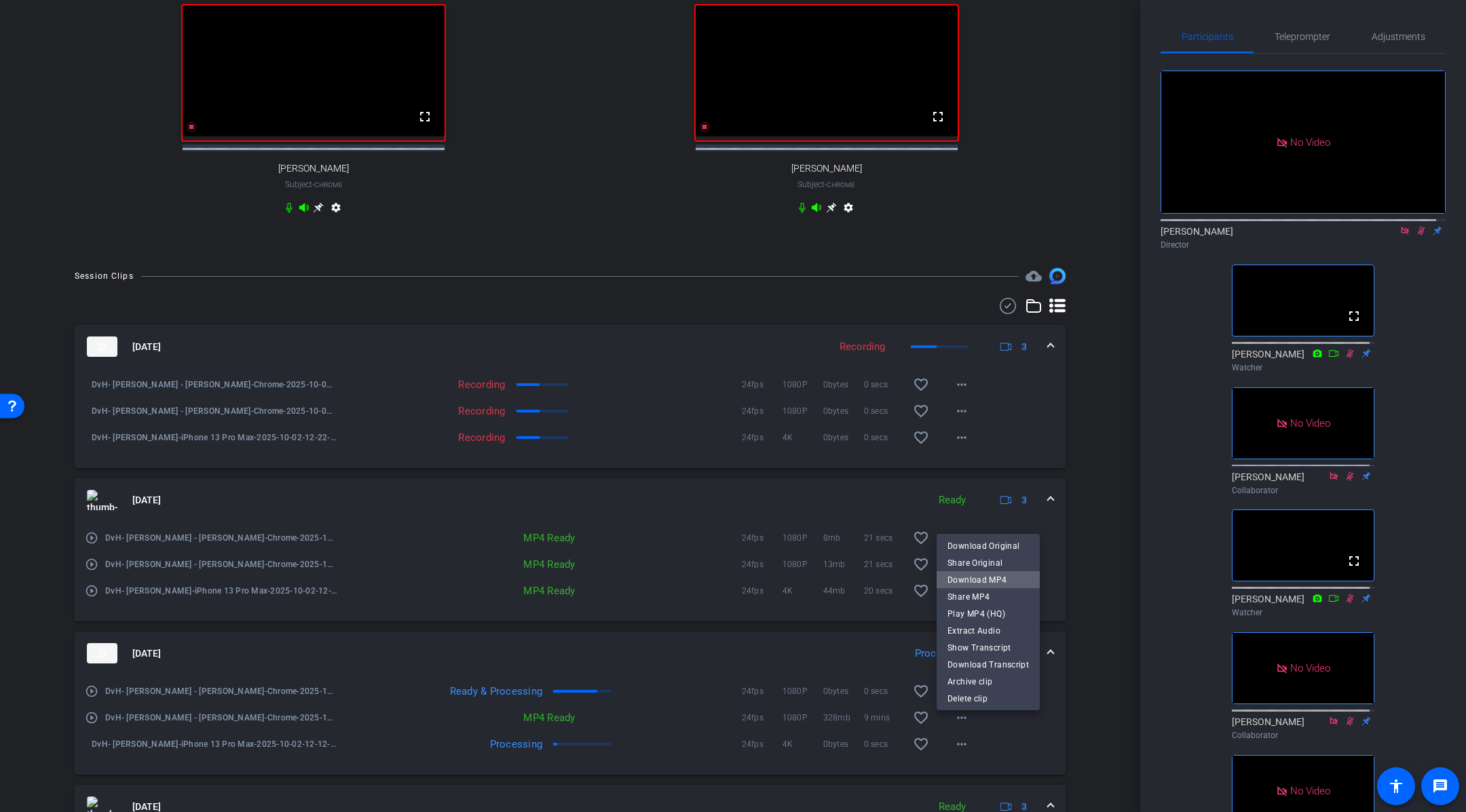
click at [999, 580] on span "Download MP4" at bounding box center [988, 580] width 81 height 16
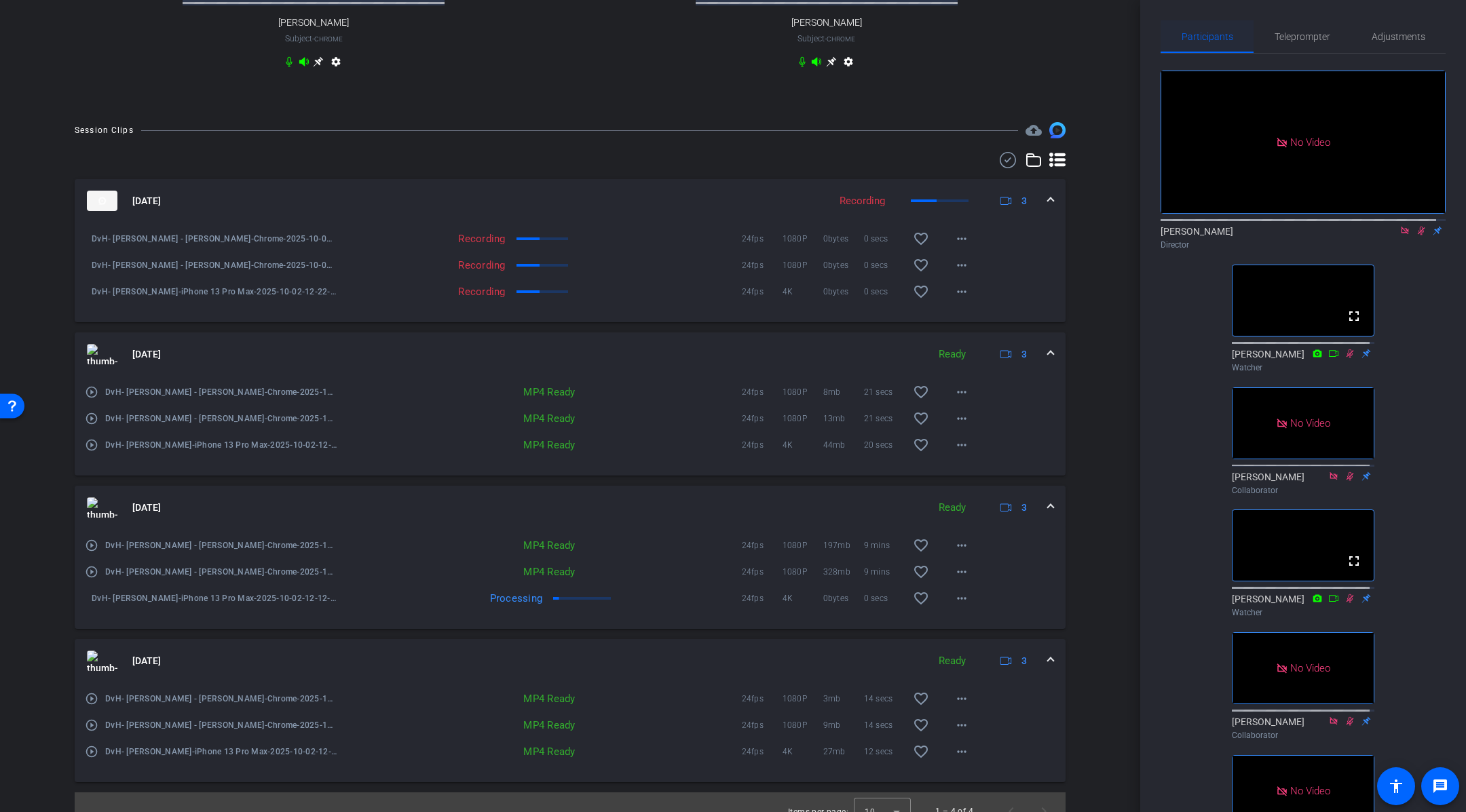
scroll to position [827, 0]
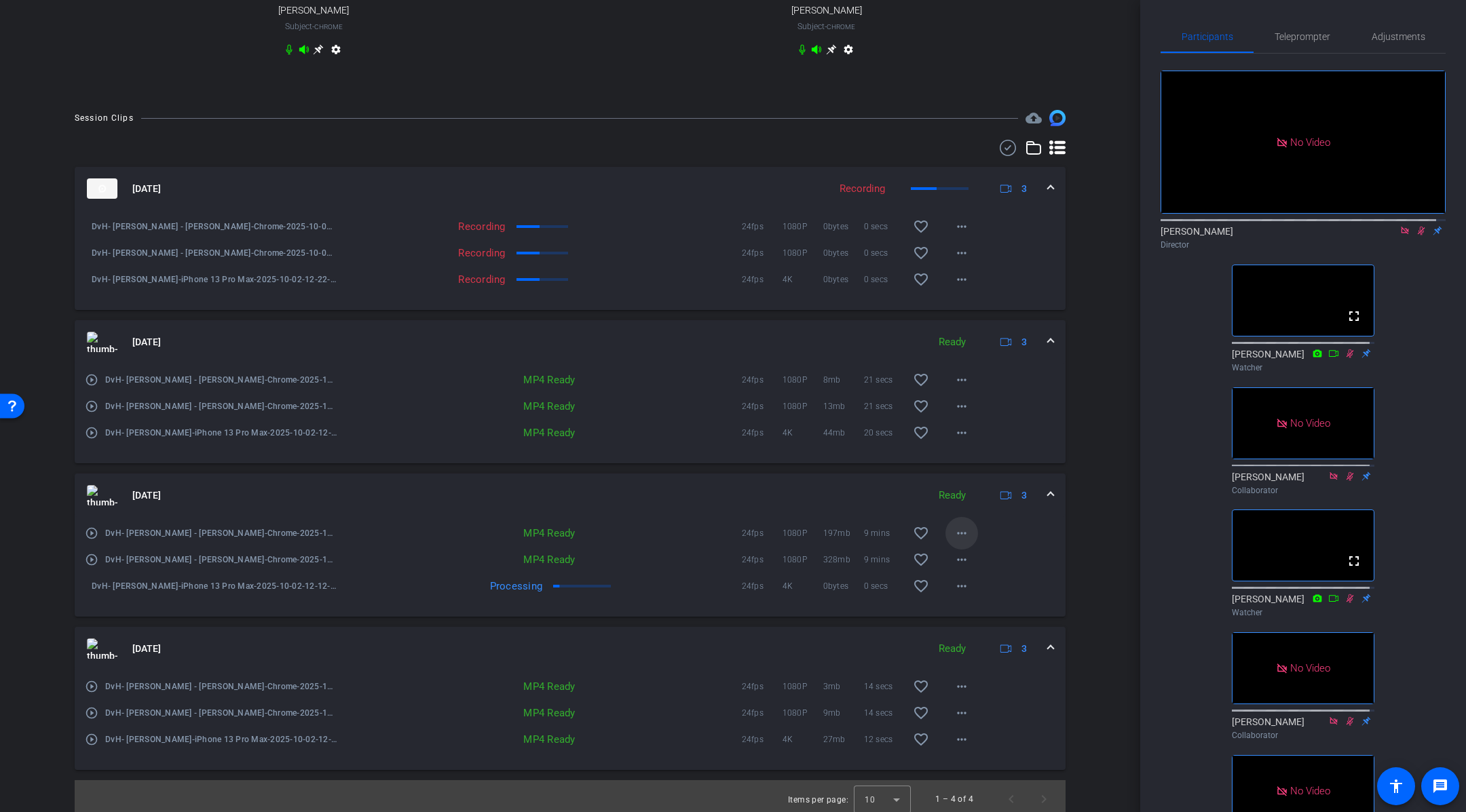
click at [954, 541] on mat-icon "more_horiz" at bounding box center [961, 533] width 16 height 16
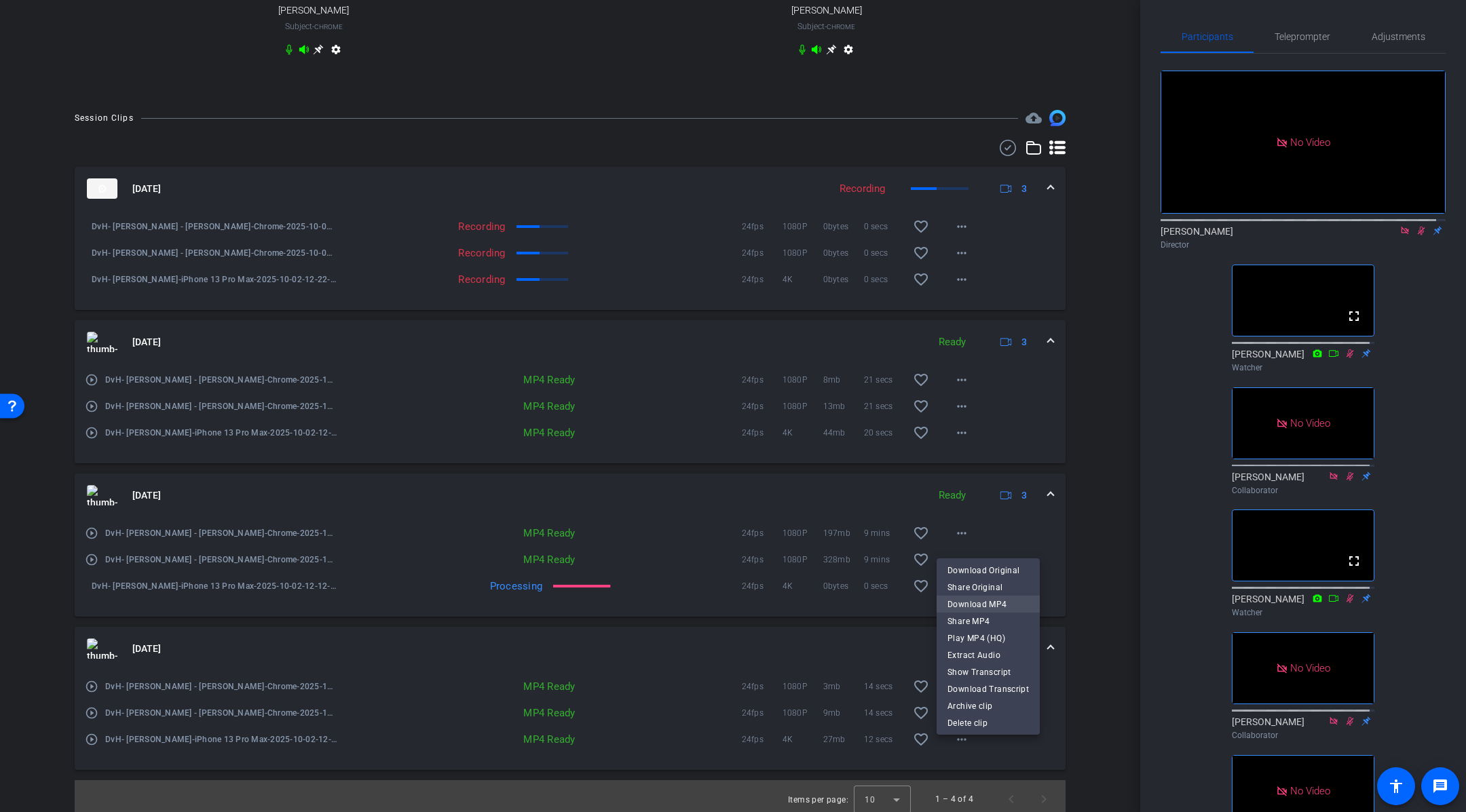
click at [991, 603] on span "Download MP4" at bounding box center [988, 605] width 81 height 16
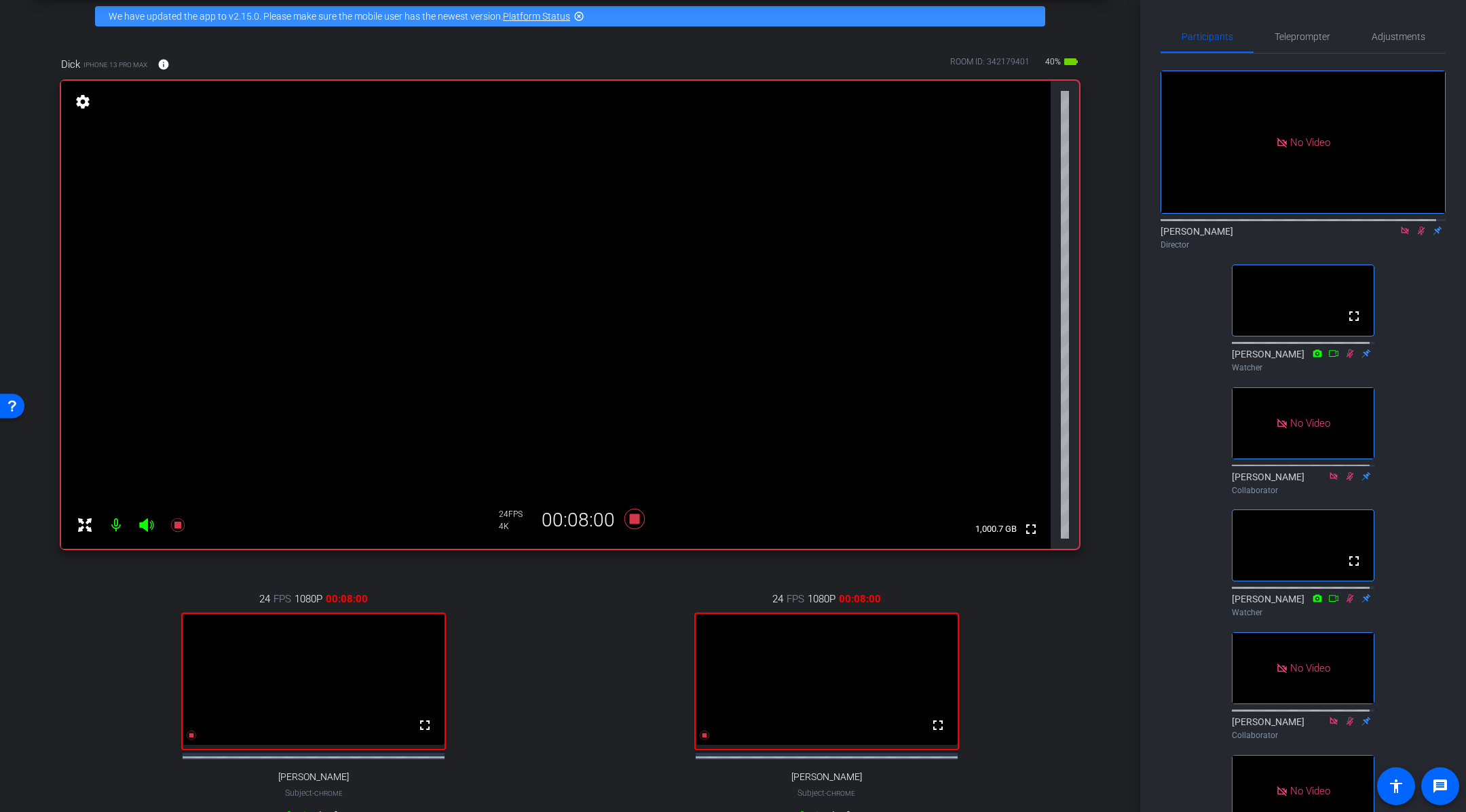
scroll to position [61, 0]
click at [1283, 44] on span "Teleprompter" at bounding box center [1302, 36] width 56 height 33
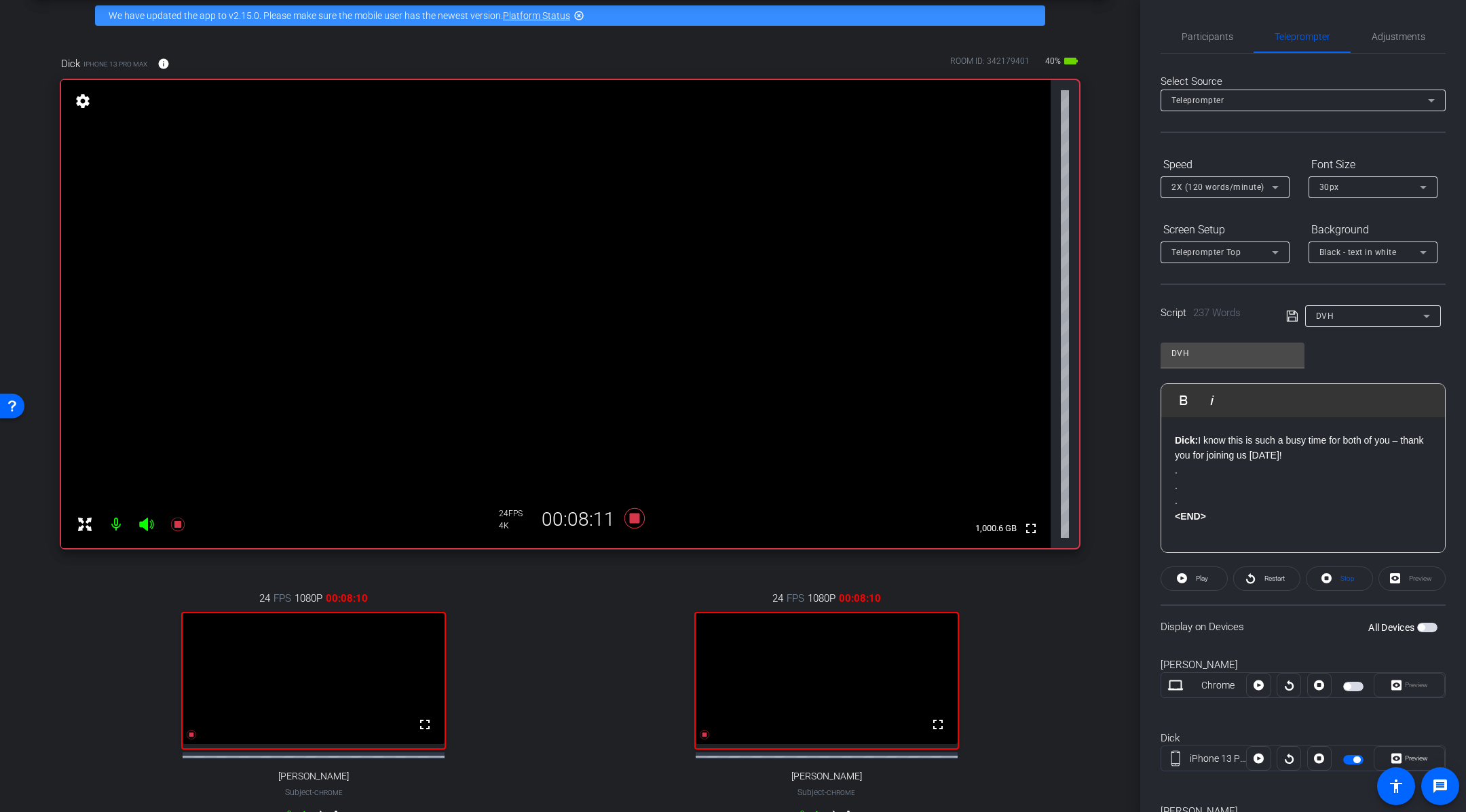
scroll to position [696, 0]
click at [1219, 44] on span "Participants" at bounding box center [1208, 36] width 52 height 33
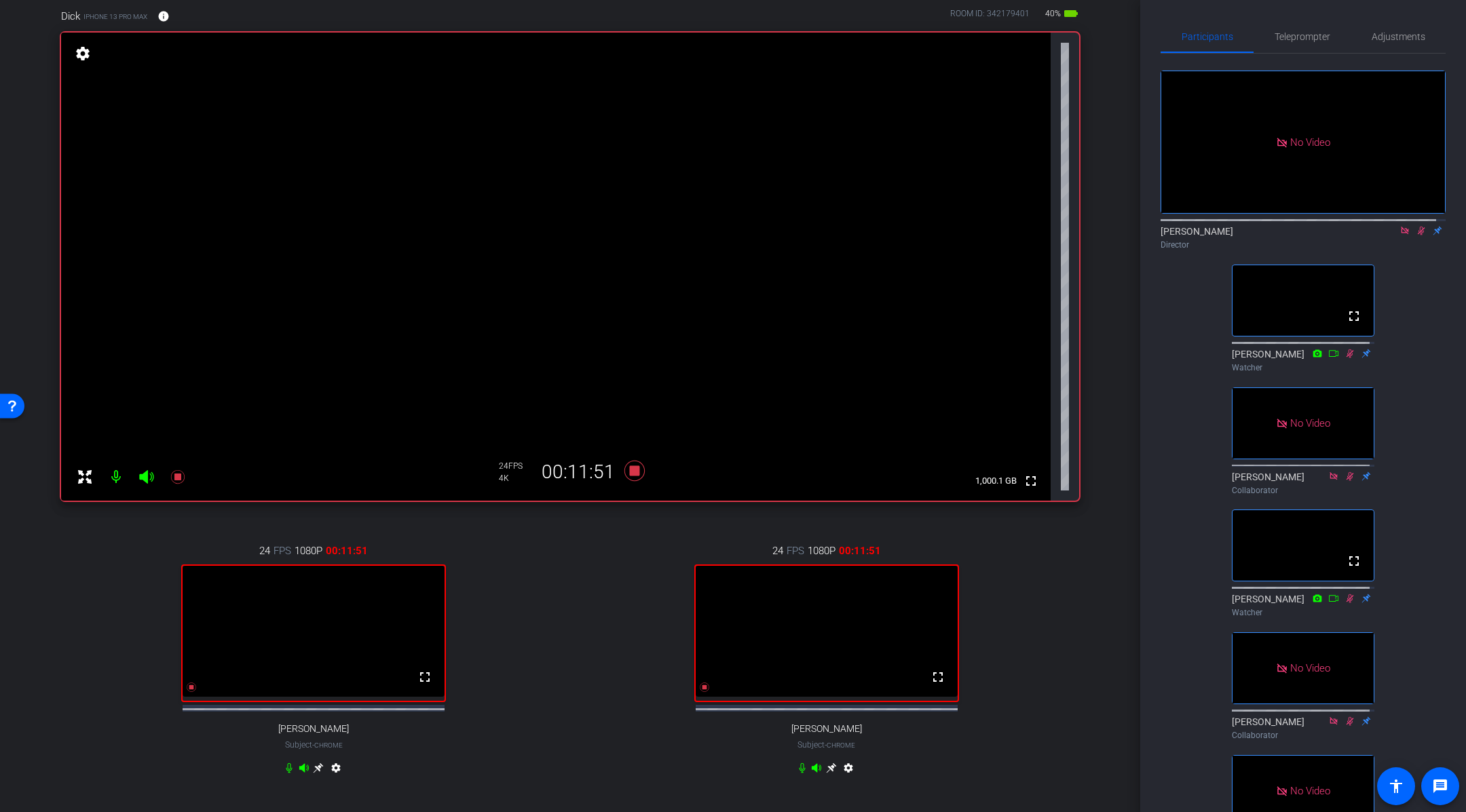
scroll to position [92, 0]
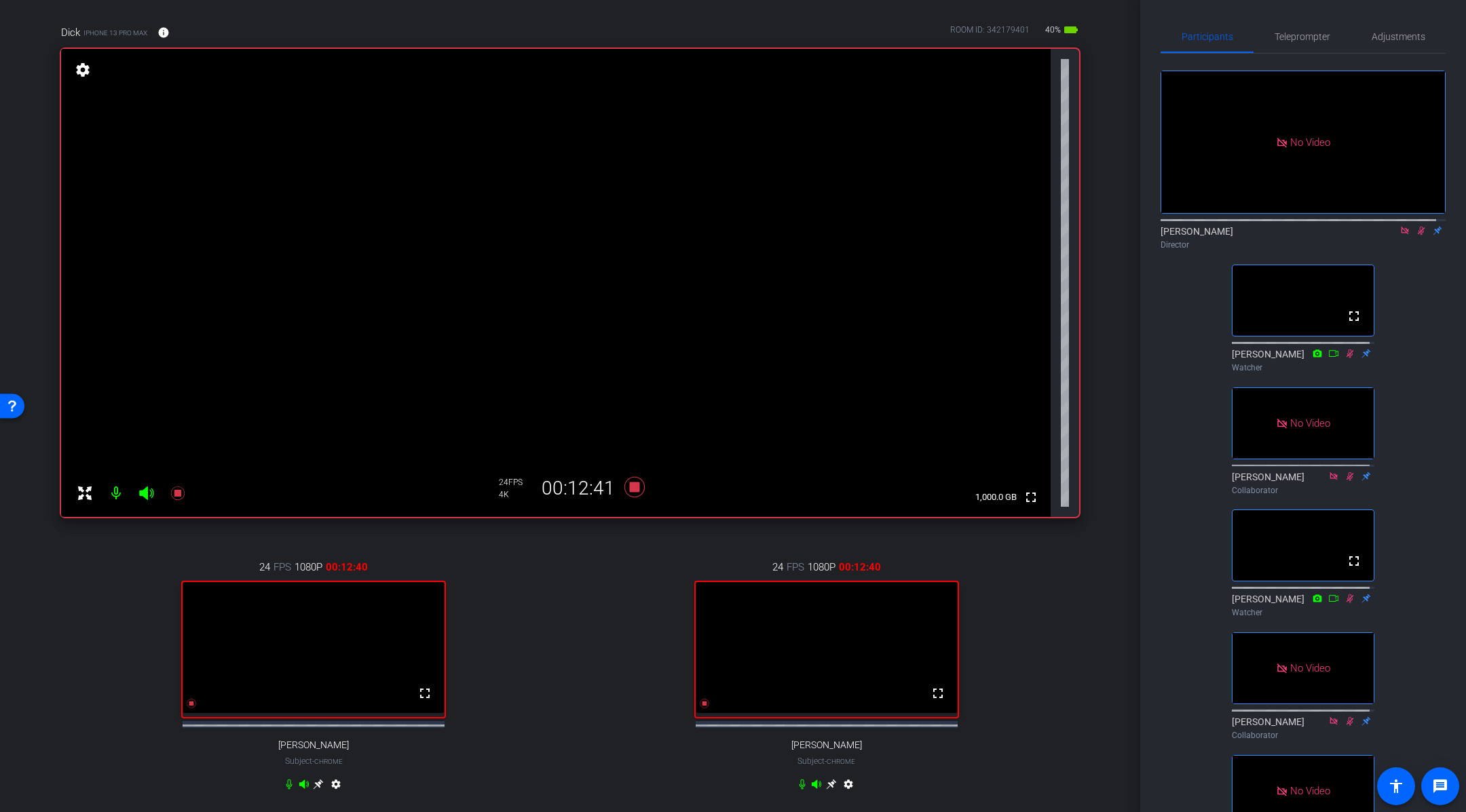
click at [1100, 468] on div "arrow_back DvH, [PERSON_NAME] & [PERSON_NAME] Back to project Send invite accou…" at bounding box center [570, 314] width 1140 height 812
click at [631, 493] on icon at bounding box center [634, 486] width 33 height 25
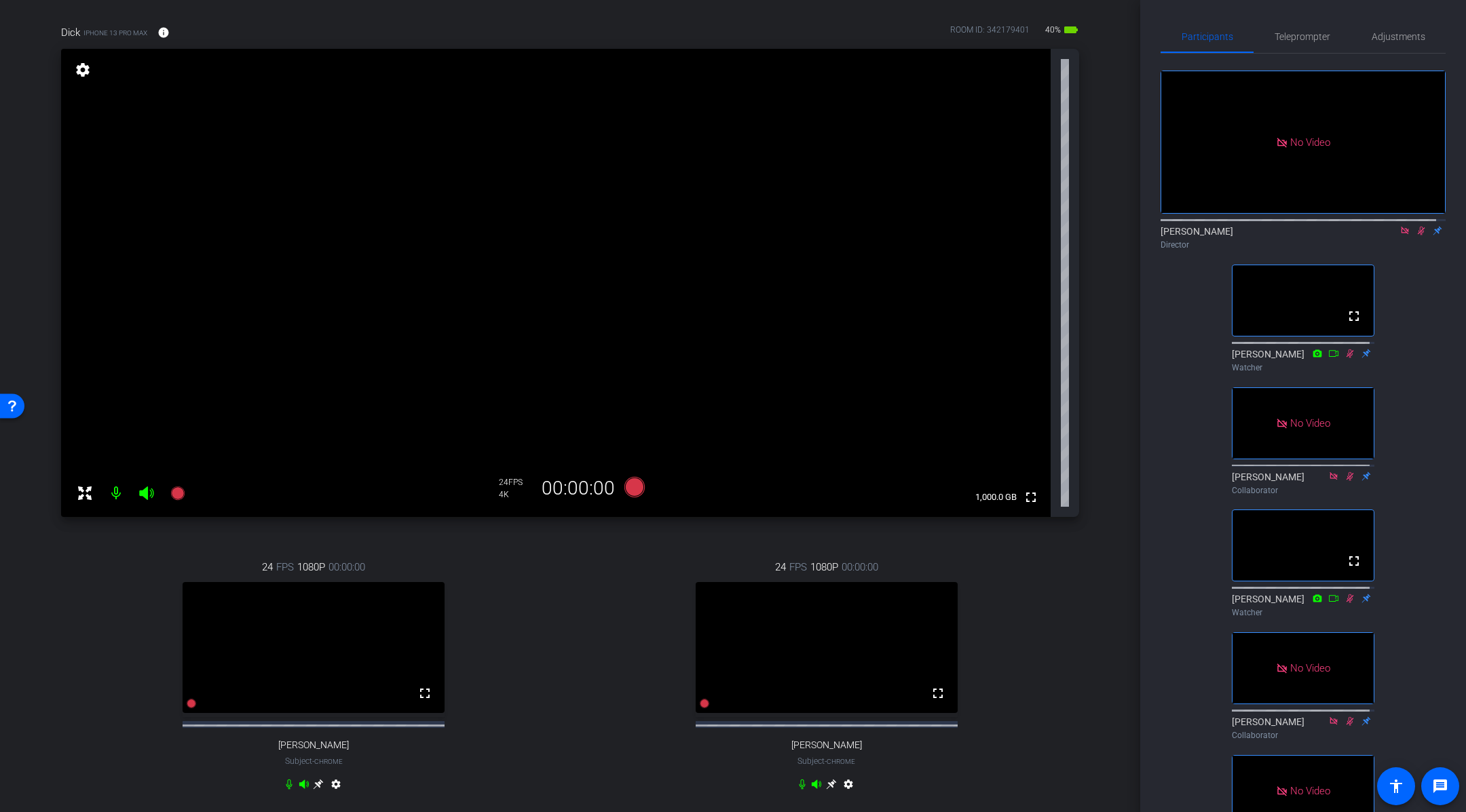
click at [1417, 228] on icon at bounding box center [1421, 230] width 8 height 9
click at [1399, 228] on icon at bounding box center [1404, 231] width 11 height 10
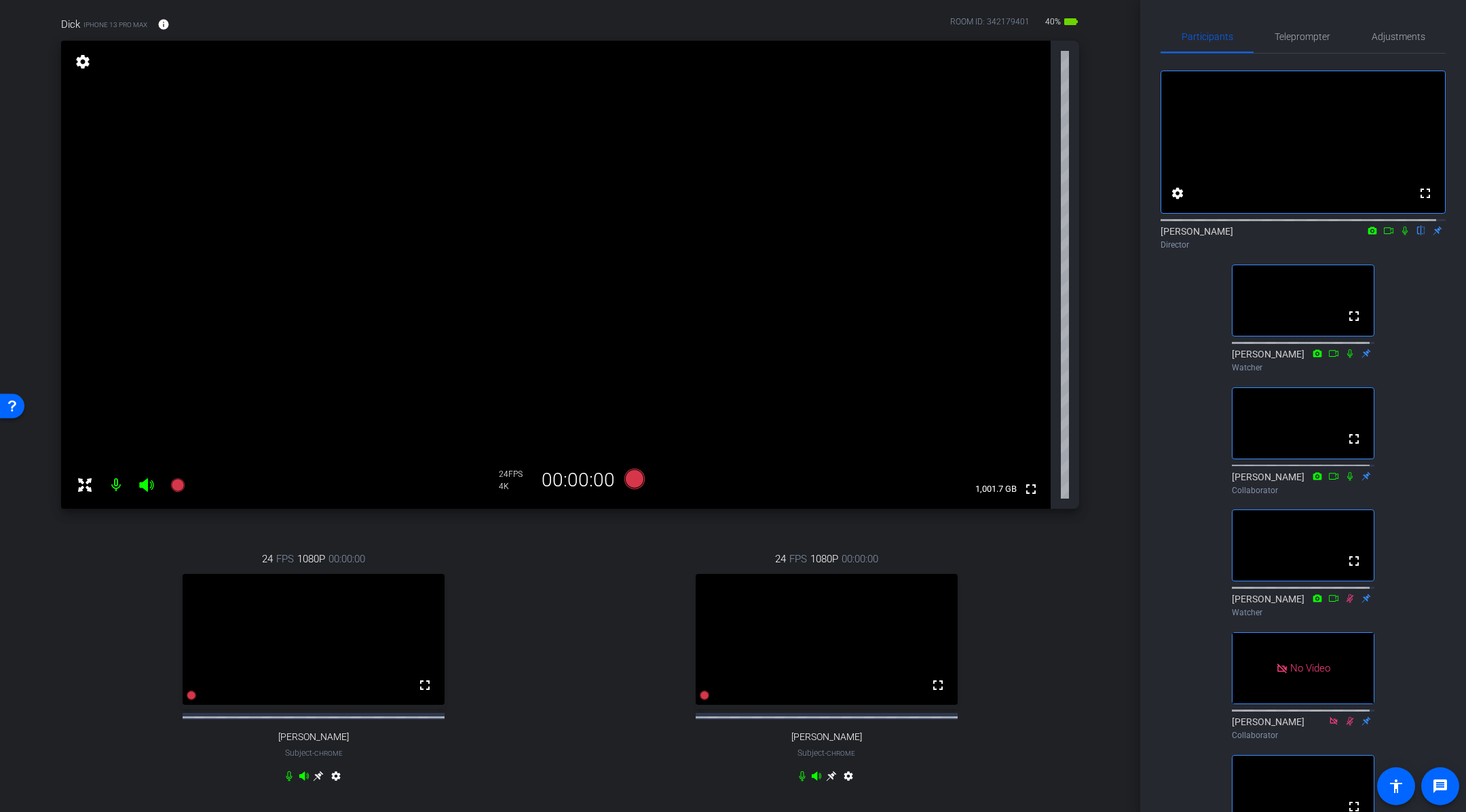
scroll to position [98, 0]
click at [1450, 24] on span "×" at bounding box center [1448, 24] width 8 height 16
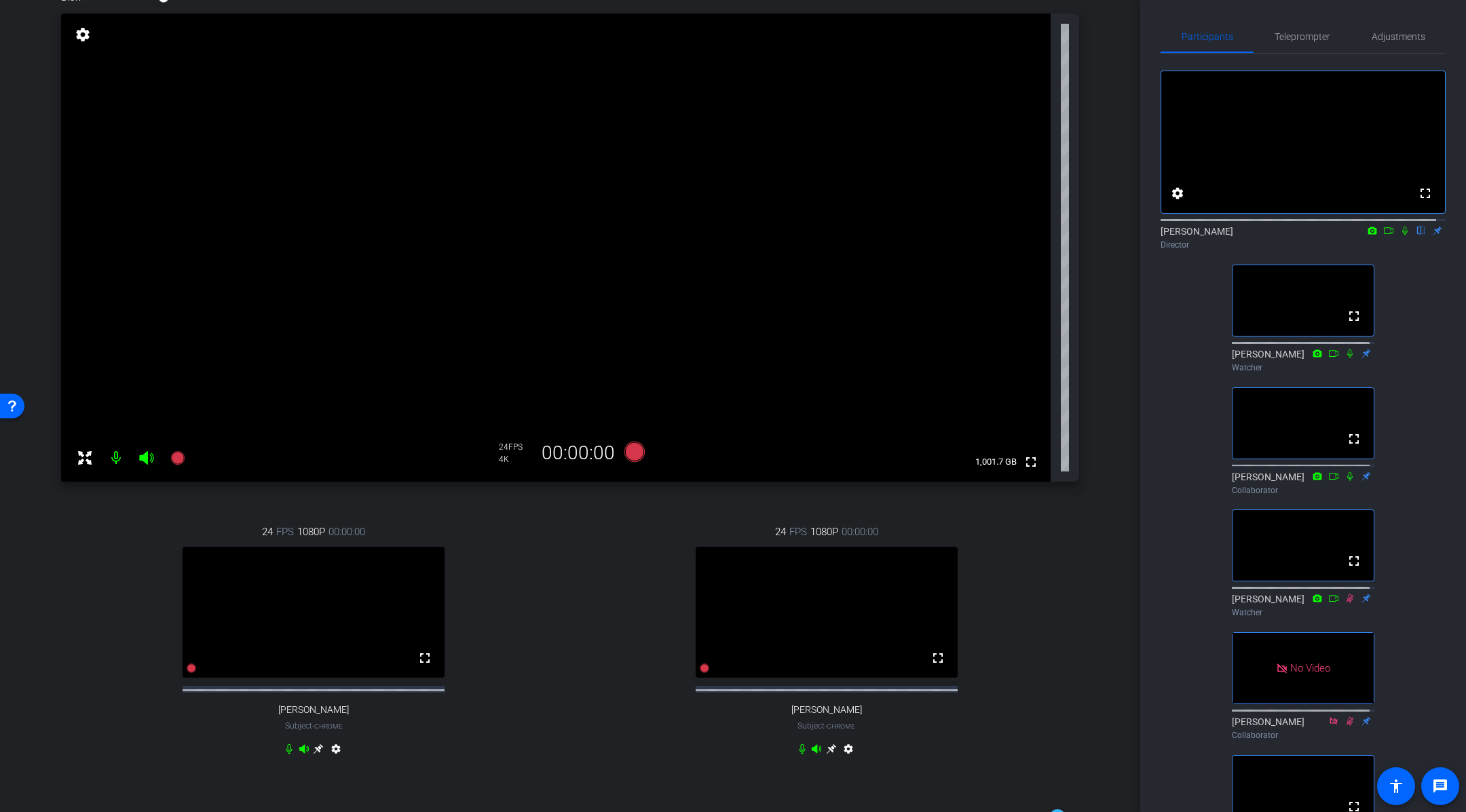
scroll to position [126, 0]
click at [1428, 295] on div "fullscreen settings [PERSON_NAME] flip Director fullscreen [PERSON_NAME] Watche…" at bounding box center [1302, 461] width 285 height 815
click at [1384, 235] on icon at bounding box center [1389, 231] width 11 height 10
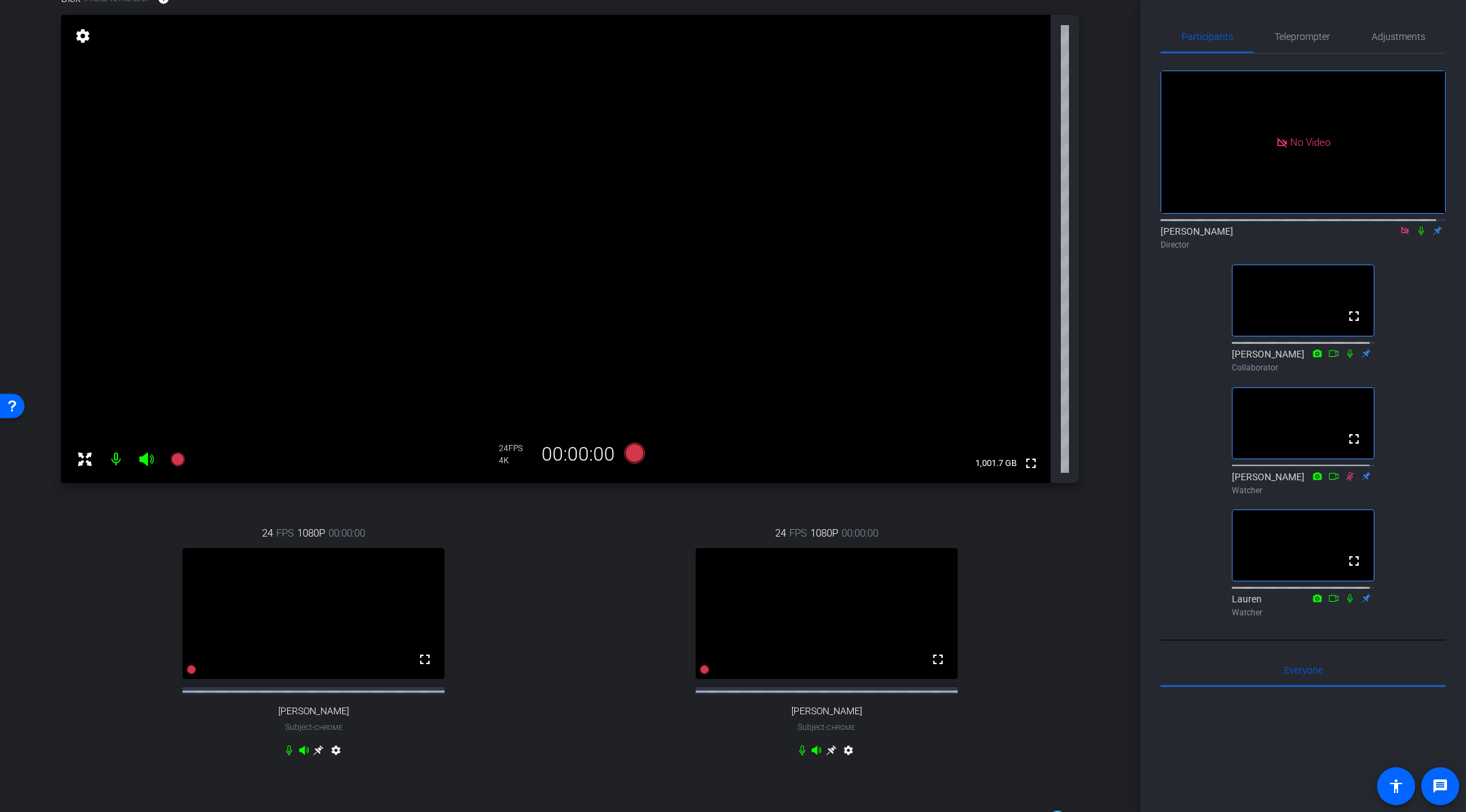
click at [1418, 235] on icon at bounding box center [1420, 230] width 5 height 9
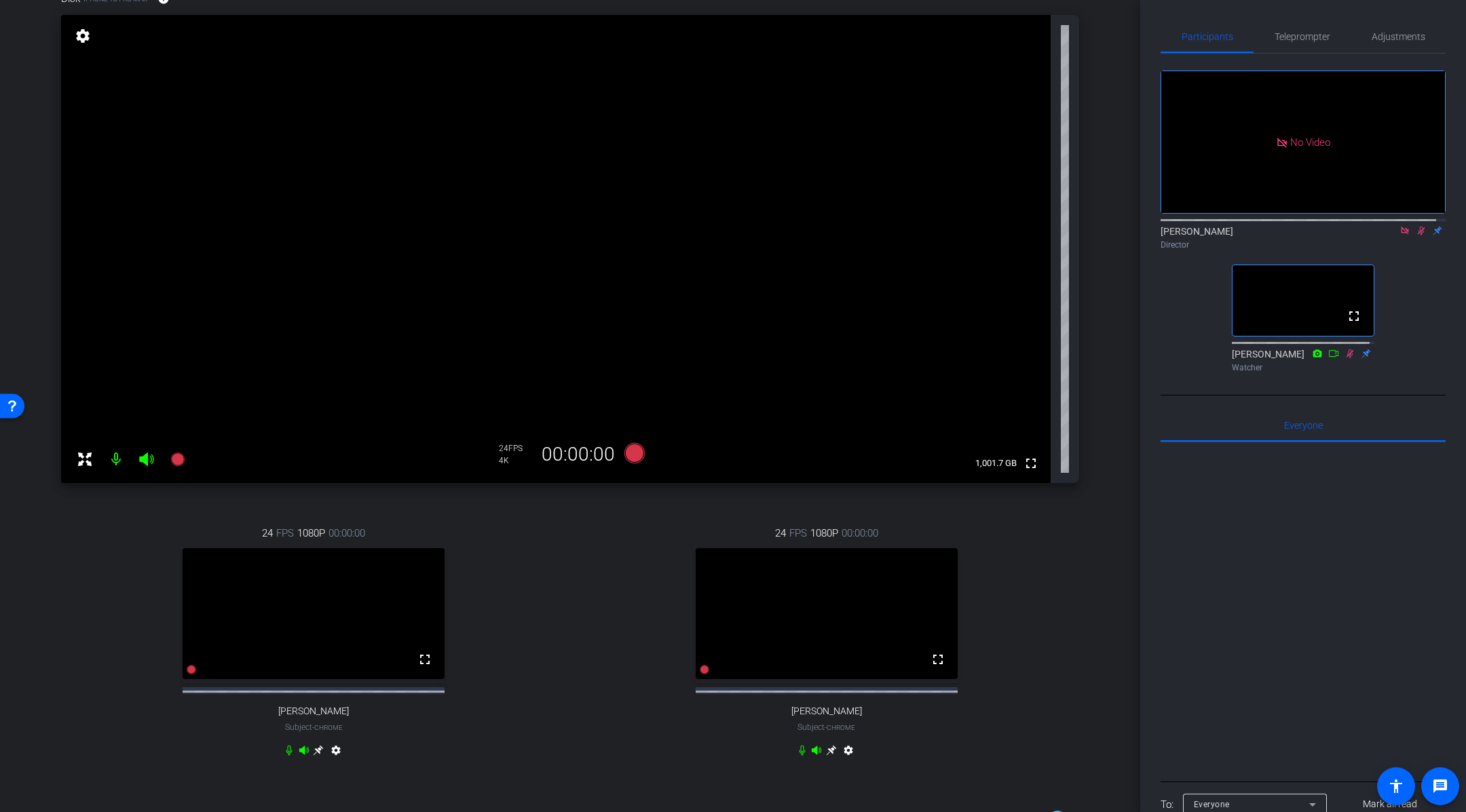
click at [1108, 378] on div "arrow_back DvH, [PERSON_NAME] & [PERSON_NAME] Back to project Send invite accou…" at bounding box center [570, 280] width 1140 height 812
click at [1100, 376] on div "arrow_back DvH, [PERSON_NAME] & [PERSON_NAME] Back to project Send invite accou…" at bounding box center [570, 280] width 1140 height 812
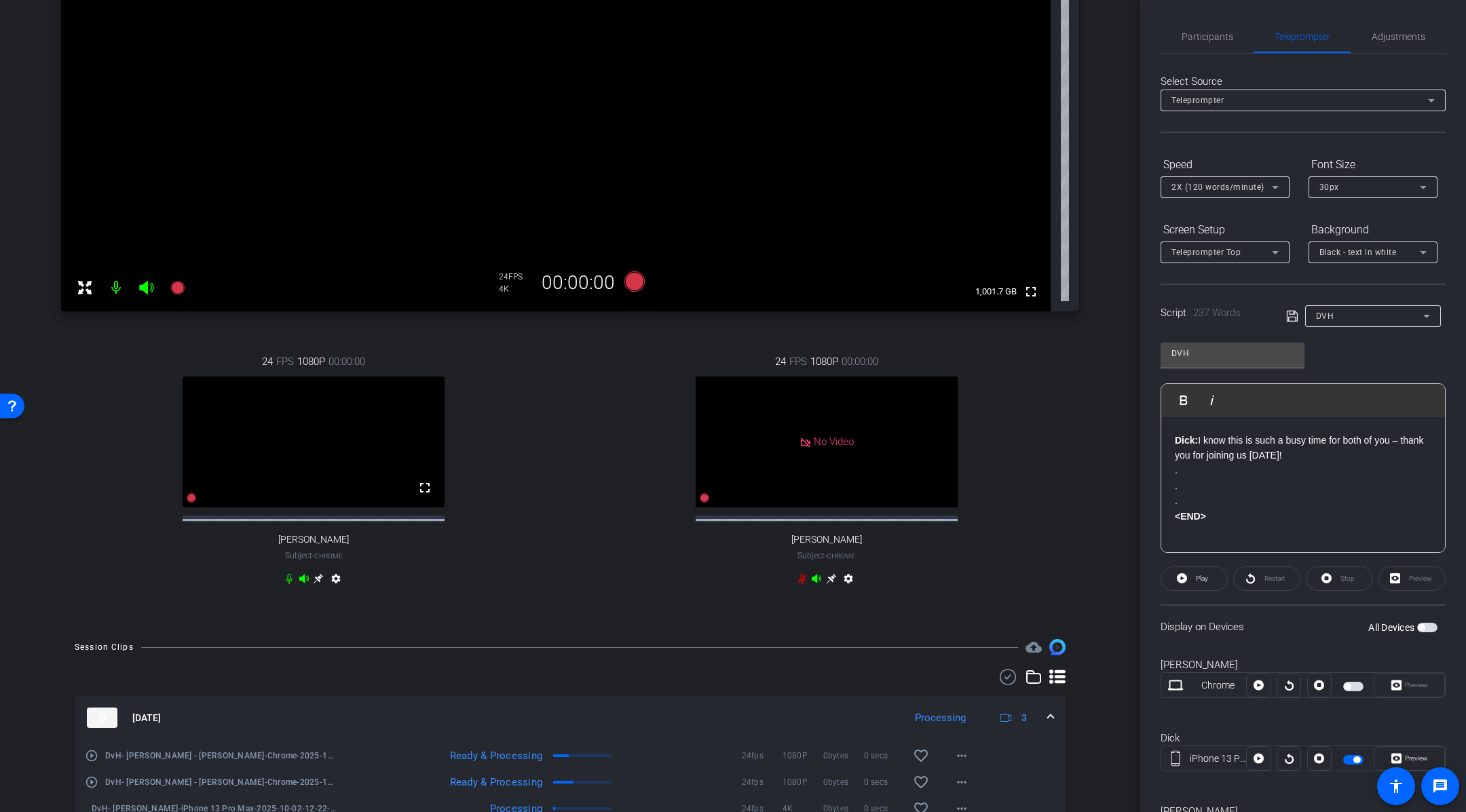
scroll to position [292, 0]
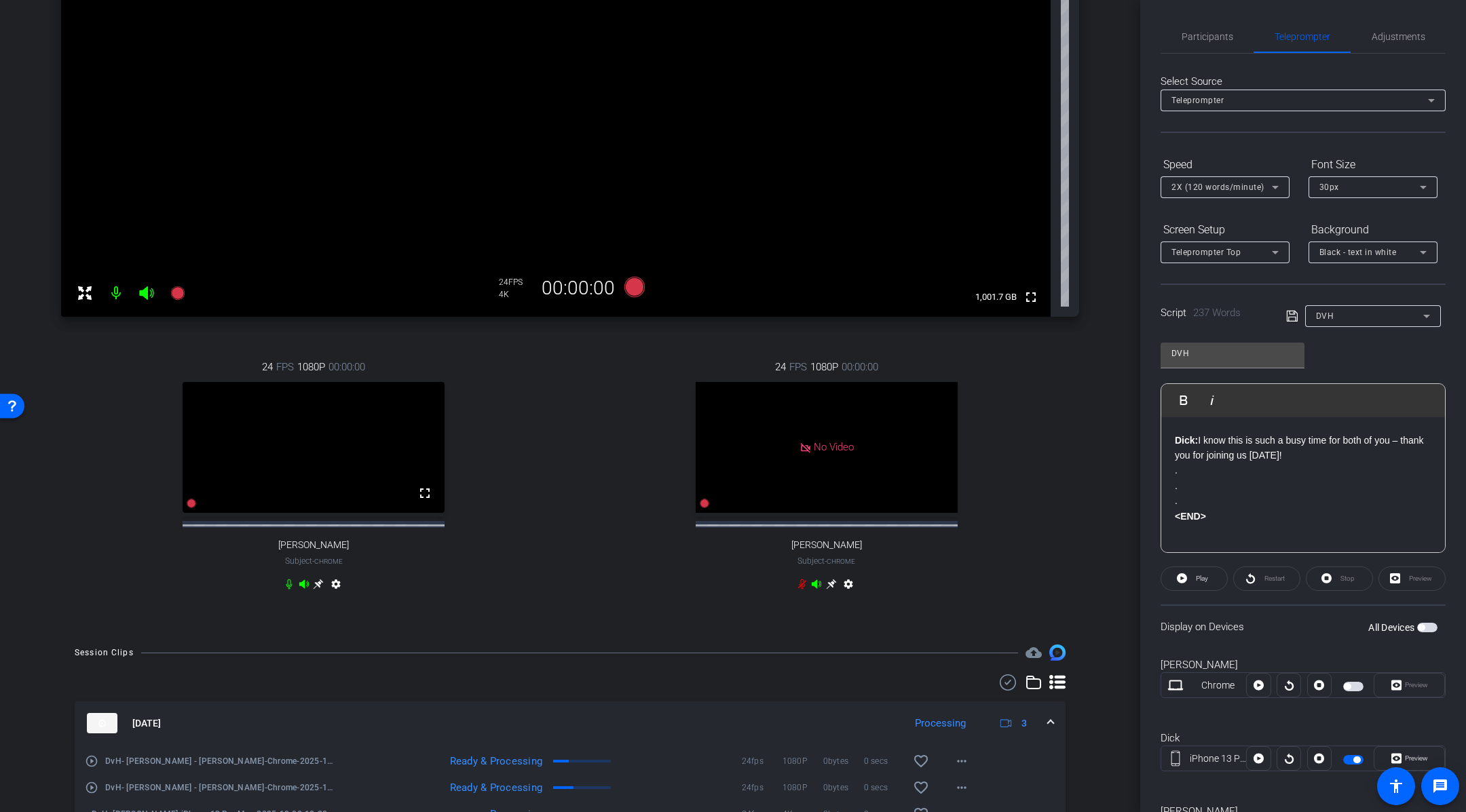
click at [1080, 451] on div "Dick iPhone 13 Pro Max info ROOM ID: 342179401 45% battery_std fullscreen setti…" at bounding box center [570, 216] width 1073 height 828
click at [811, 590] on icon at bounding box center [816, 584] width 11 height 11
click at [289, 590] on icon at bounding box center [289, 585] width 6 height 10
click at [299, 588] on icon at bounding box center [304, 584] width 10 height 9
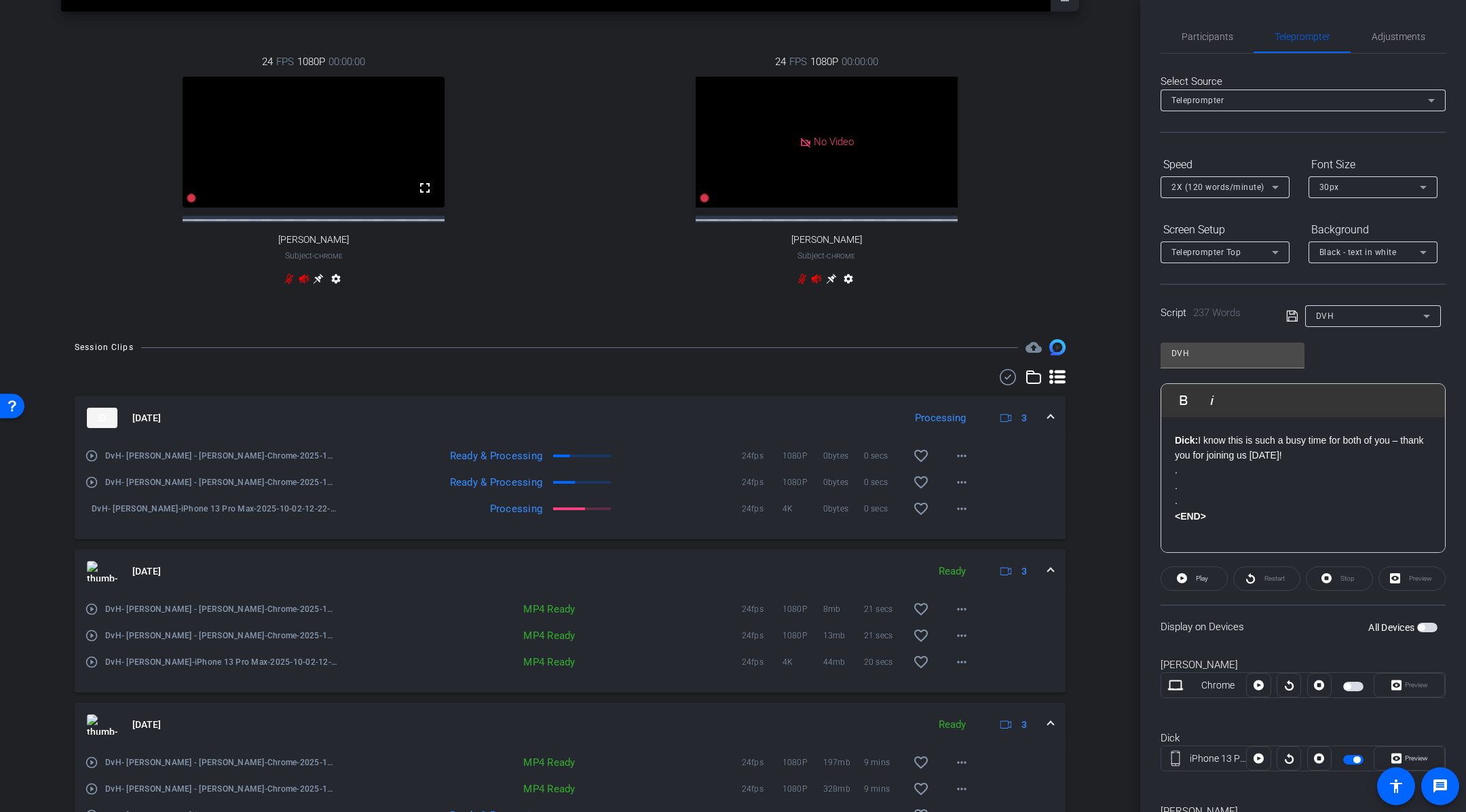
scroll to position [199, 0]
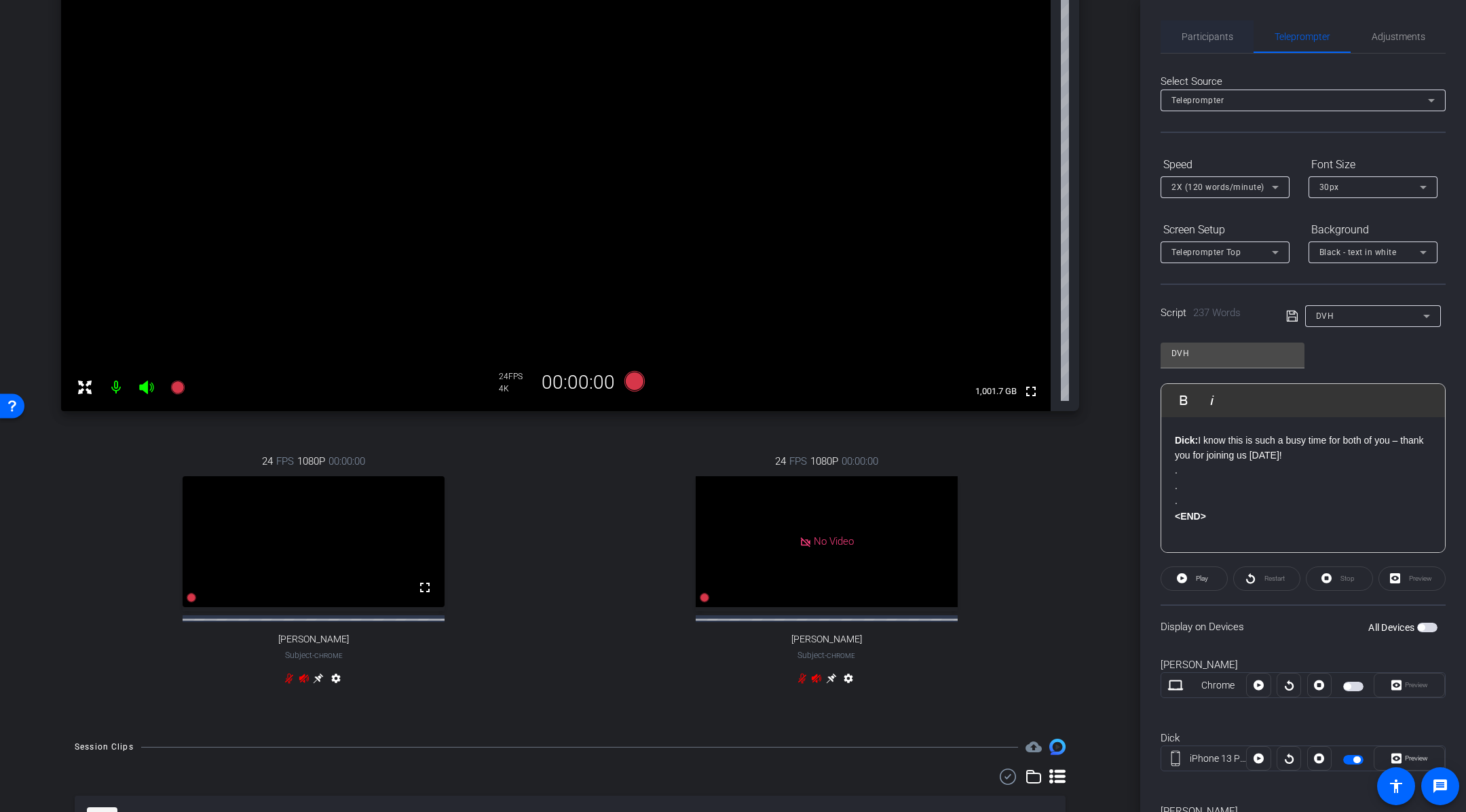
click at [1214, 36] on span "Participants" at bounding box center [1208, 37] width 52 height 10
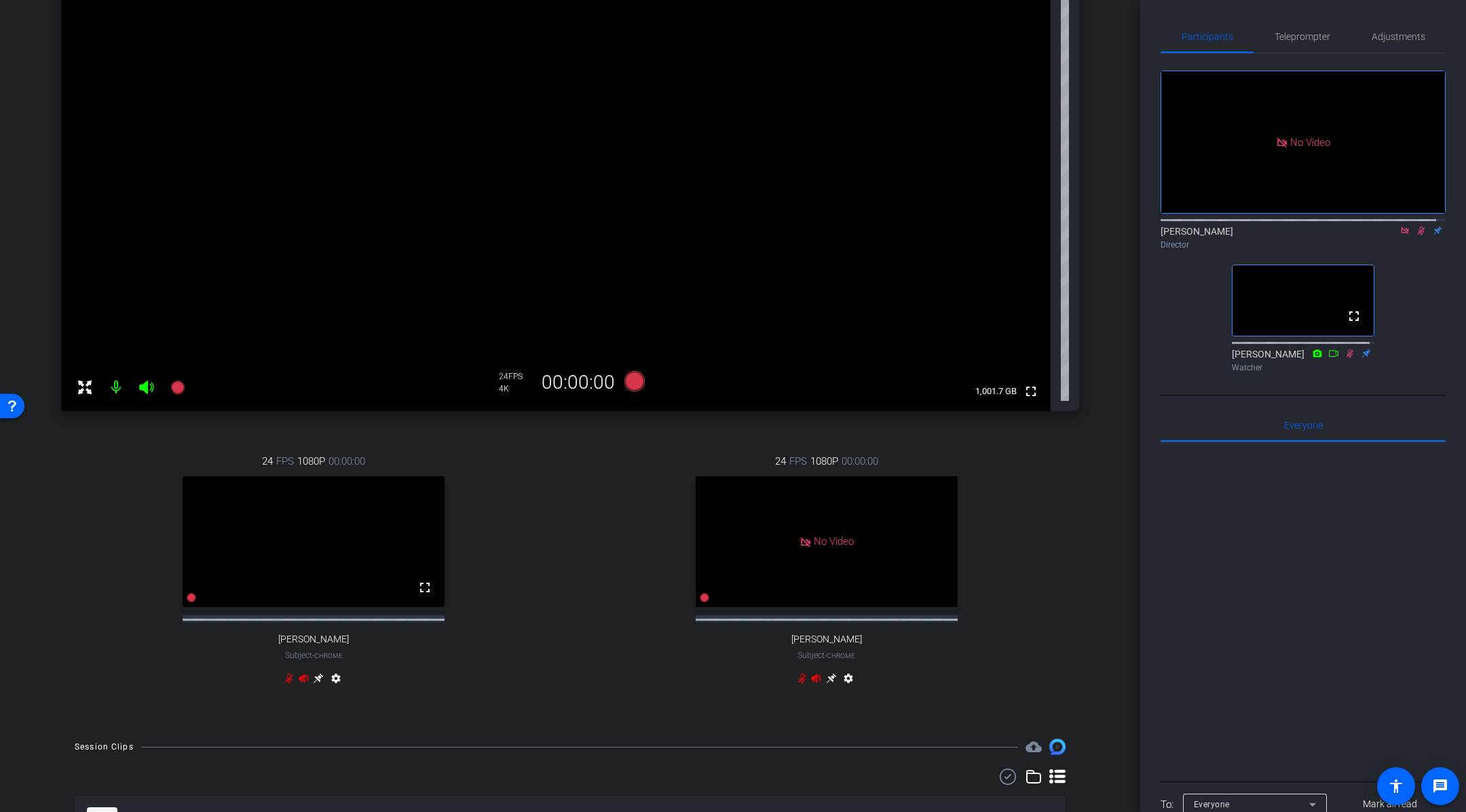
click at [1313, 373] on div "[PERSON_NAME] Watcher" at bounding box center [1302, 360] width 142 height 27
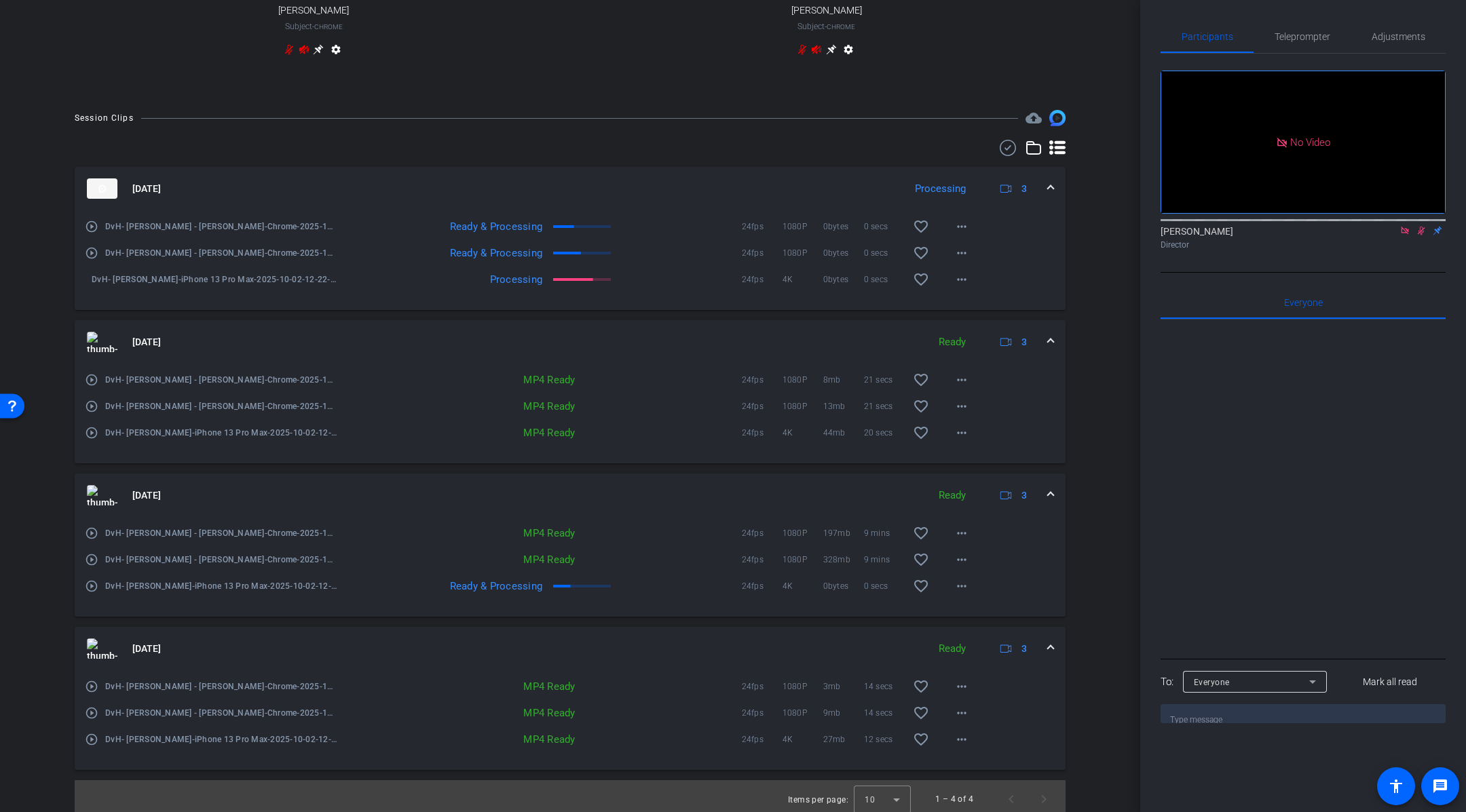
scroll to position [845, 0]
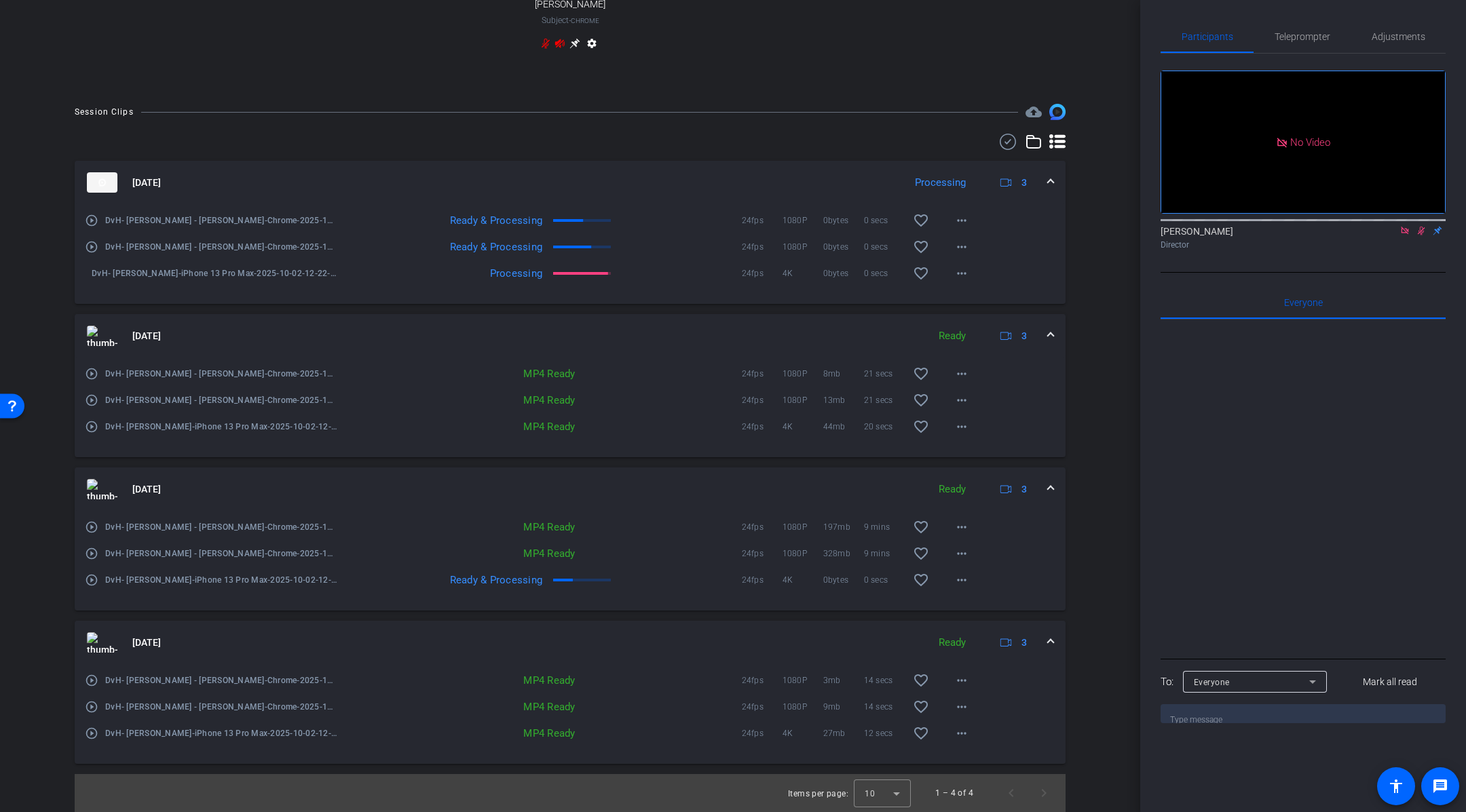
click at [1099, 330] on div "arrow_back DvH, [PERSON_NAME] & [PERSON_NAME] Back to project Send invite accou…" at bounding box center [570, 406] width 1140 height 812
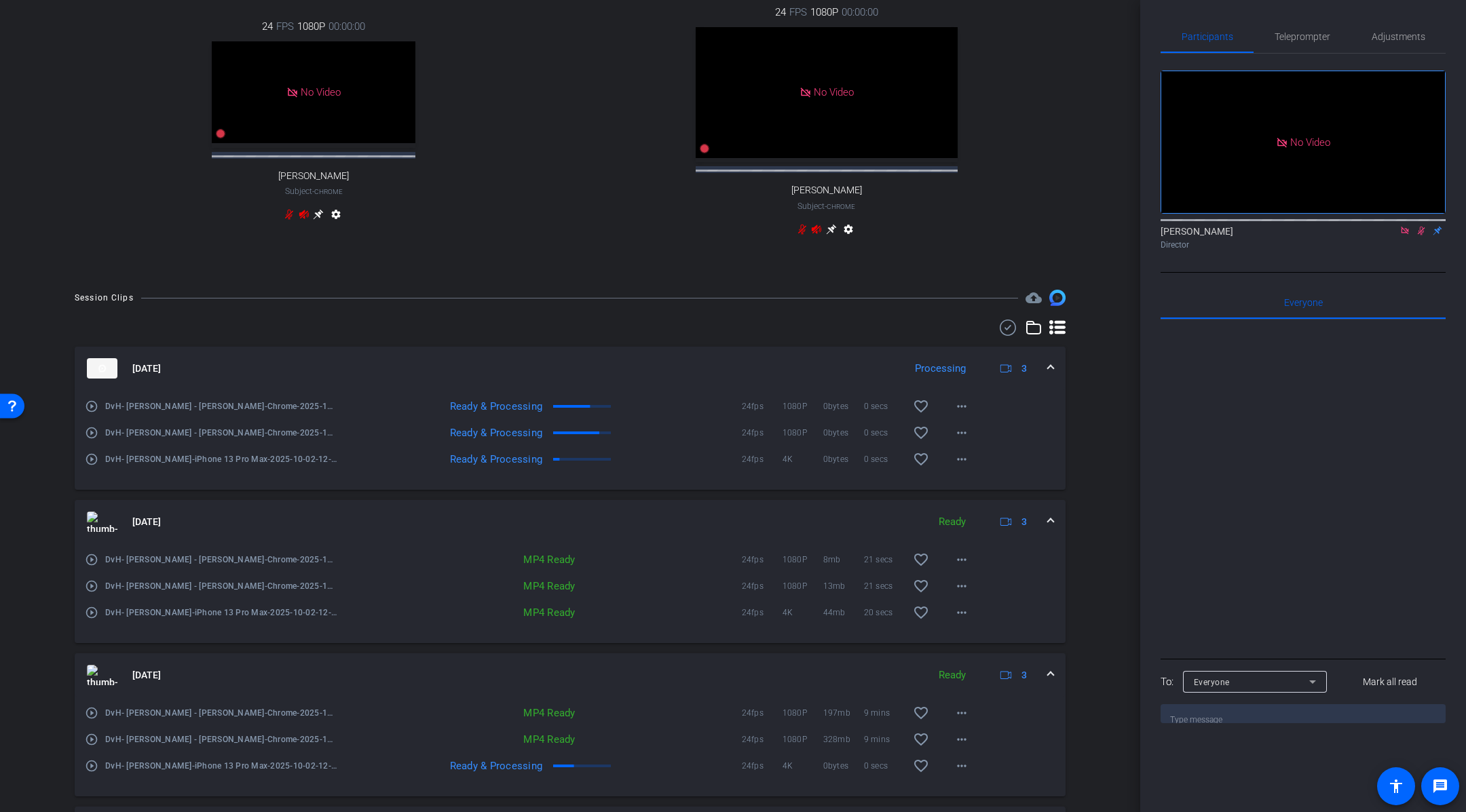
scroll to position [775, 0]
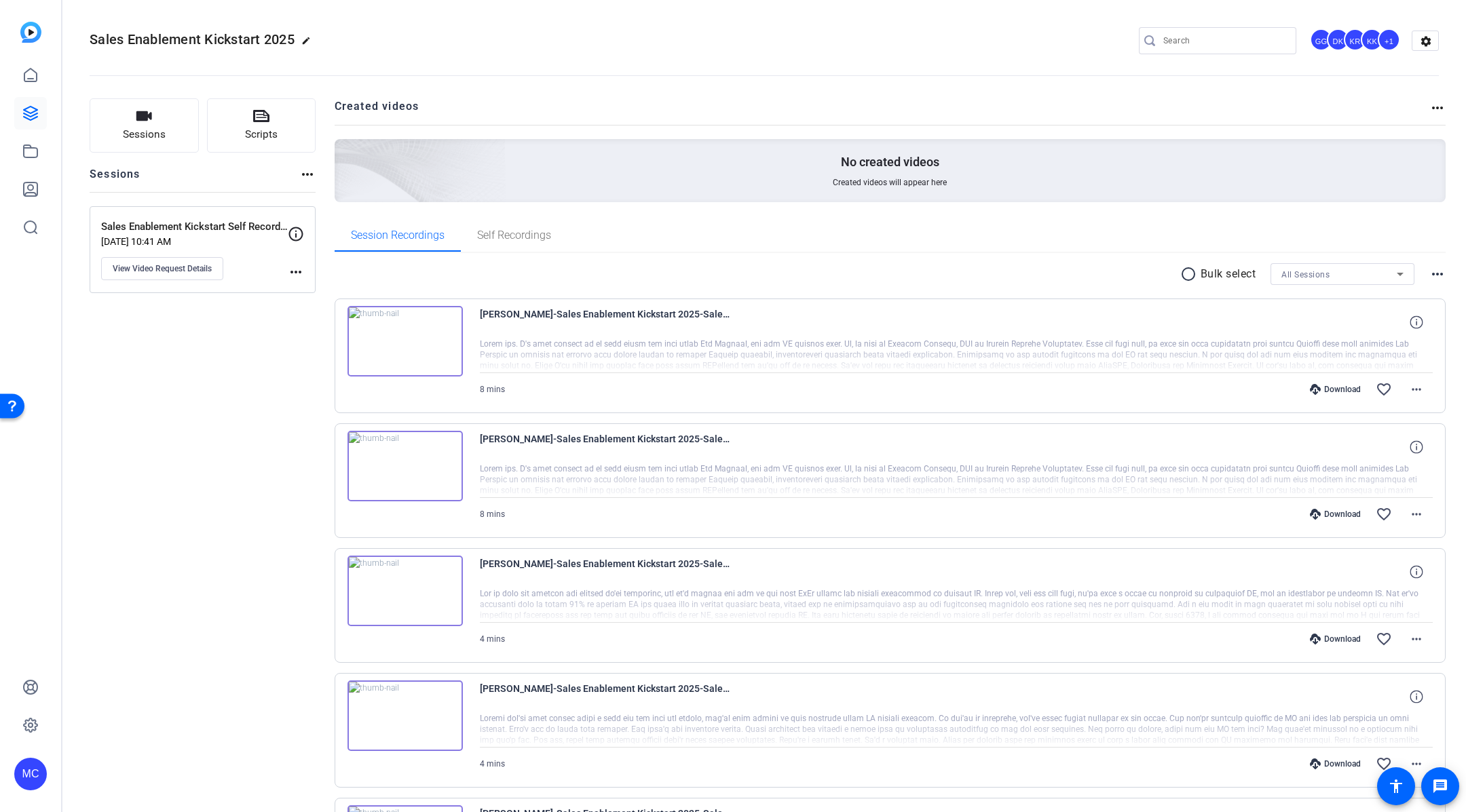
scroll to position [1273, 0]
